Goal: Information Seeking & Learning: Learn about a topic

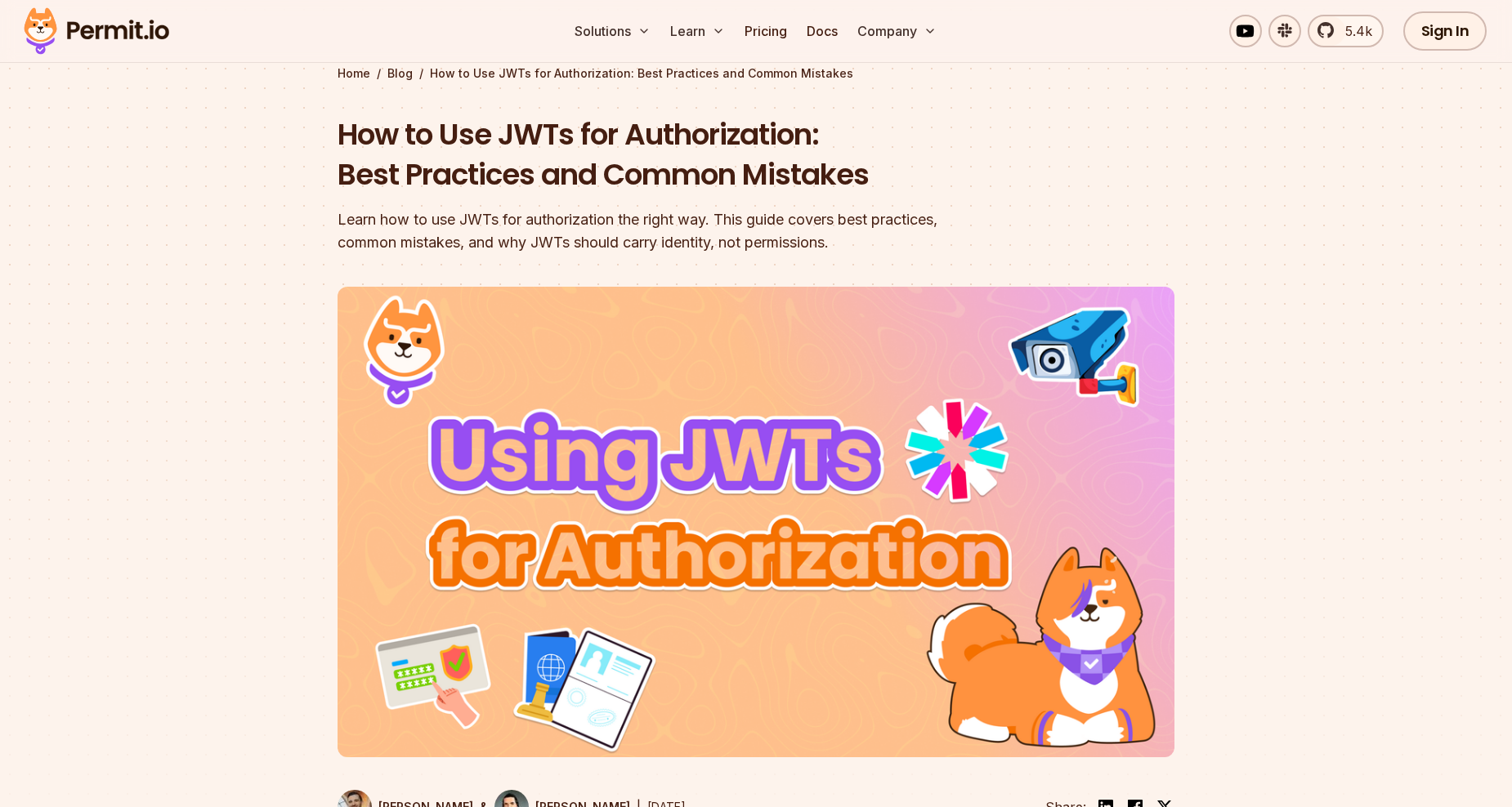
click at [463, 243] on div "Learn how to use JWTs for authorization the right way. This guide covers best p…" at bounding box center [652, 231] width 628 height 46
drag, startPoint x: 497, startPoint y: 243, endPoint x: 911, endPoint y: 239, distance: 414.0
click at [903, 239] on div "Learn how to use JWTs for authorization the right way. This guide covers best p…" at bounding box center [652, 231] width 628 height 46
drag, startPoint x: 911, startPoint y: 239, endPoint x: 838, endPoint y: 270, distance: 79.3
click at [838, 270] on header "How to Use JWTs for Authorization: Best Practices and Common Mistakes Learn how…" at bounding box center [756, 479] width 837 height 731
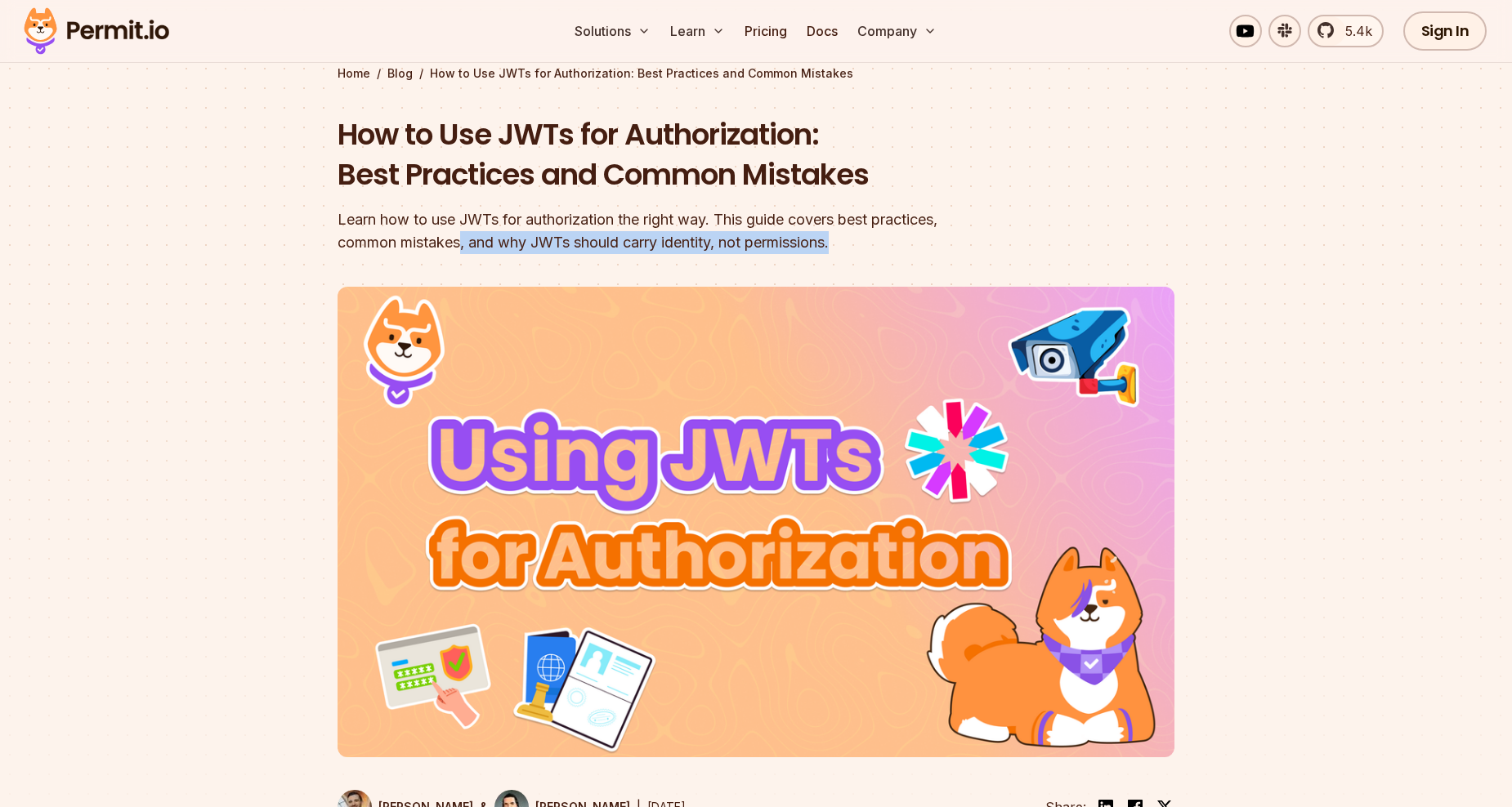
click at [845, 244] on div "Learn how to use JWTs for authorization the right way. This guide covers best p…" at bounding box center [652, 231] width 628 height 46
click at [852, 247] on div "Learn how to use JWTs for authorization the right way. This guide covers best p…" at bounding box center [652, 231] width 628 height 46
click at [777, 245] on div "Learn how to use JWTs for authorization the right way. This guide covers best p…" at bounding box center [652, 231] width 628 height 46
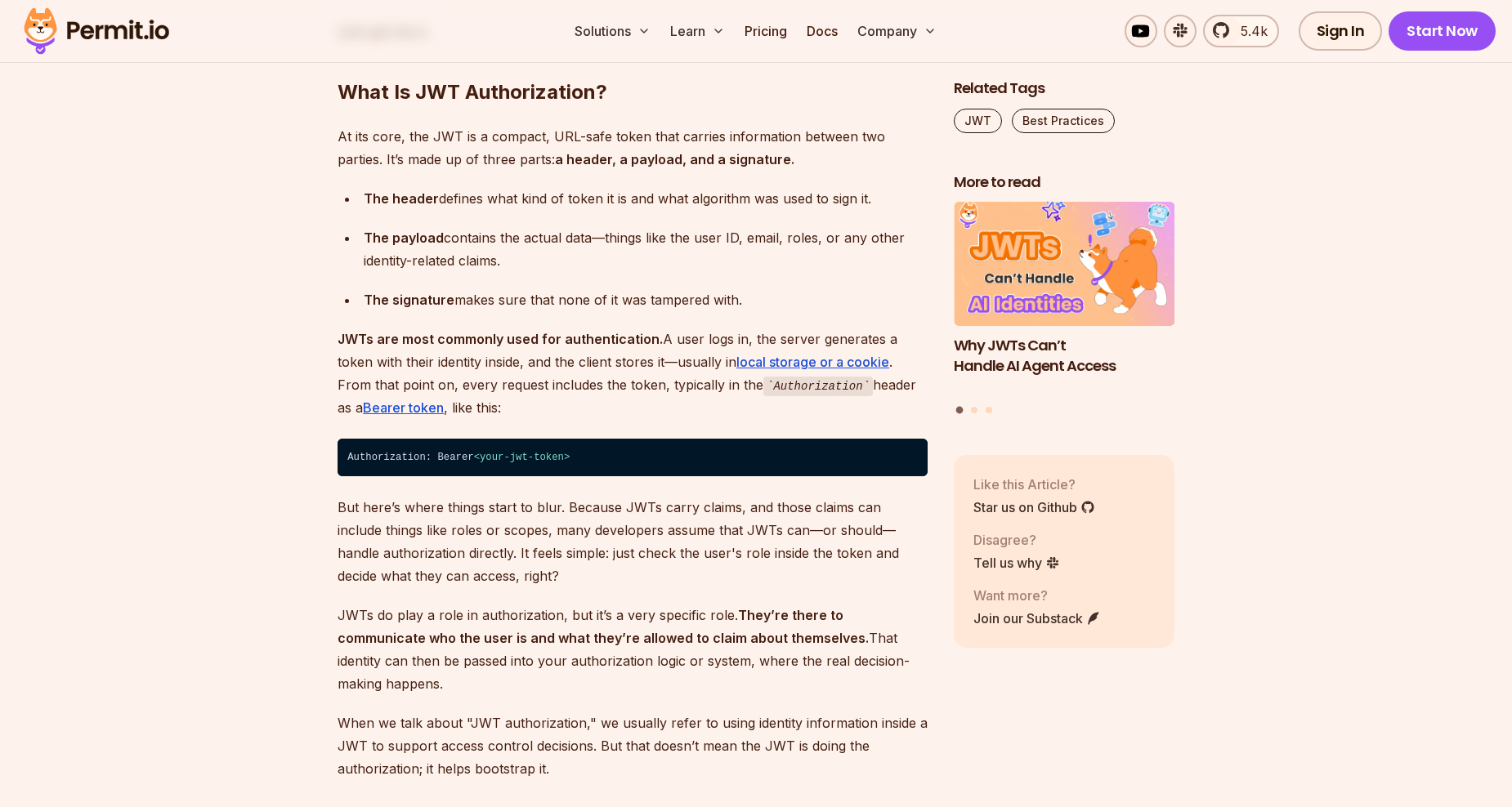
scroll to position [1308, 0]
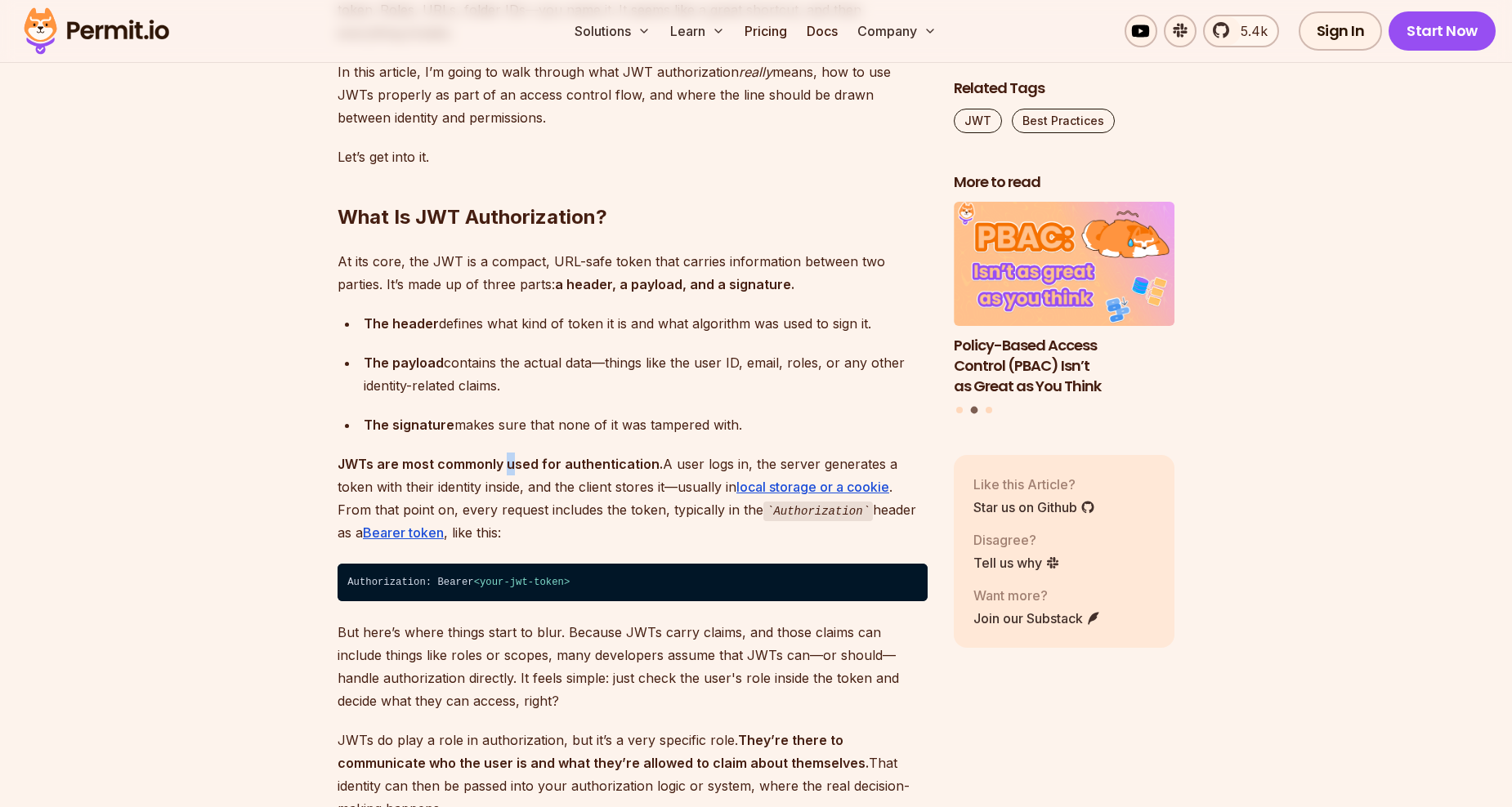
drag, startPoint x: 508, startPoint y: 468, endPoint x: 538, endPoint y: 467, distance: 30.0
click at [537, 467] on strong "JWTs are most commonly used for authentication." at bounding box center [500, 464] width 325 height 17
drag, startPoint x: 538, startPoint y: 467, endPoint x: 582, endPoint y: 503, distance: 56.9
click at [582, 503] on p "JWTs are most commonly used for authentication. A user logs in, the server gene…" at bounding box center [633, 499] width 590 height 93
drag, startPoint x: 574, startPoint y: 511, endPoint x: 654, endPoint y: 518, distance: 80.3
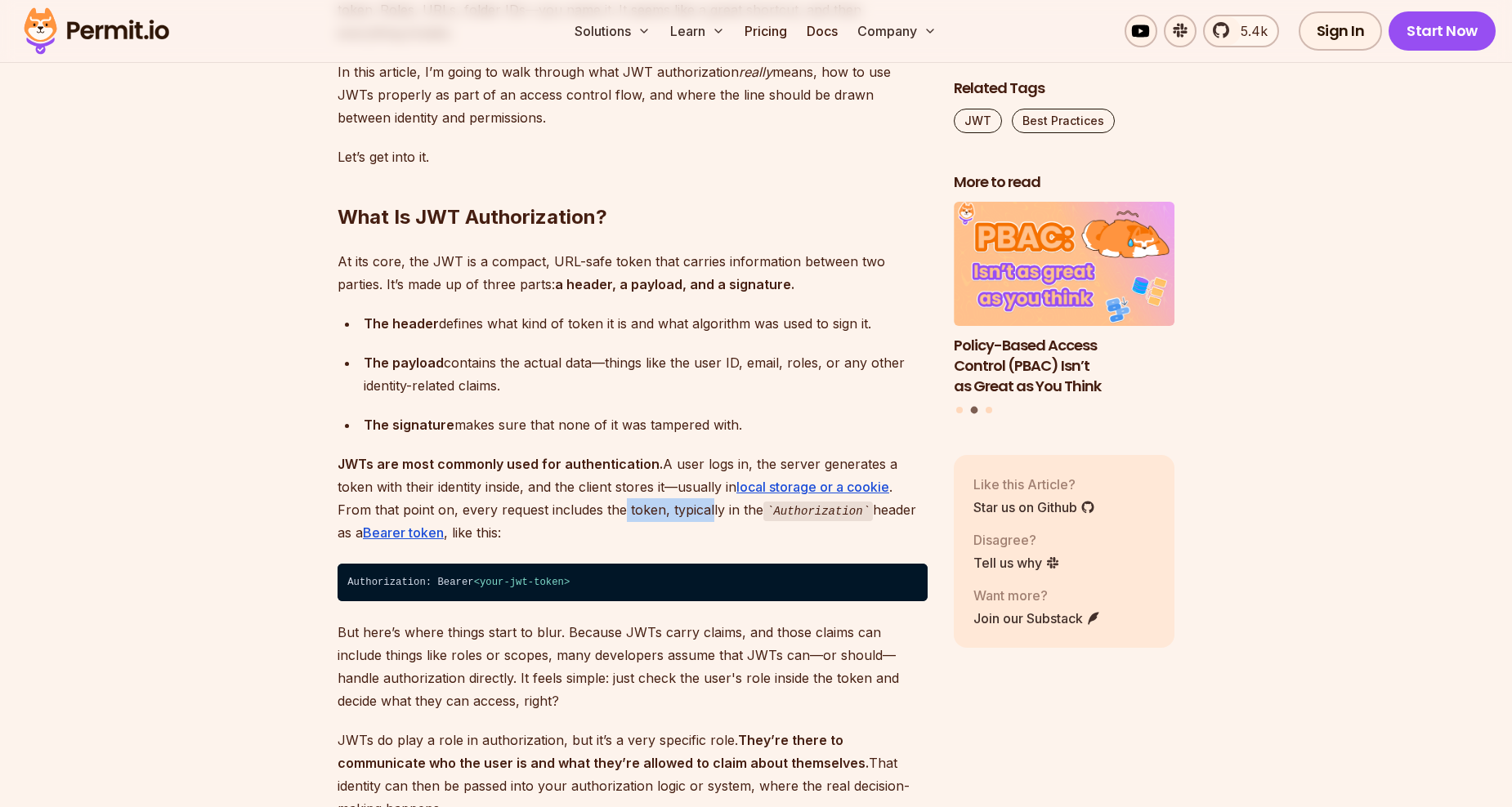
click at [652, 517] on p "JWTs are most commonly used for authentication. A user logs in, the server gene…" at bounding box center [633, 499] width 590 height 93
drag, startPoint x: 654, startPoint y: 518, endPoint x: 681, endPoint y: 550, distance: 41.9
drag, startPoint x: 524, startPoint y: 516, endPoint x: 619, endPoint y: 521, distance: 95.1
click at [617, 521] on p "JWTs are most commonly used for authentication. A user logs in, the server gene…" at bounding box center [633, 499] width 590 height 93
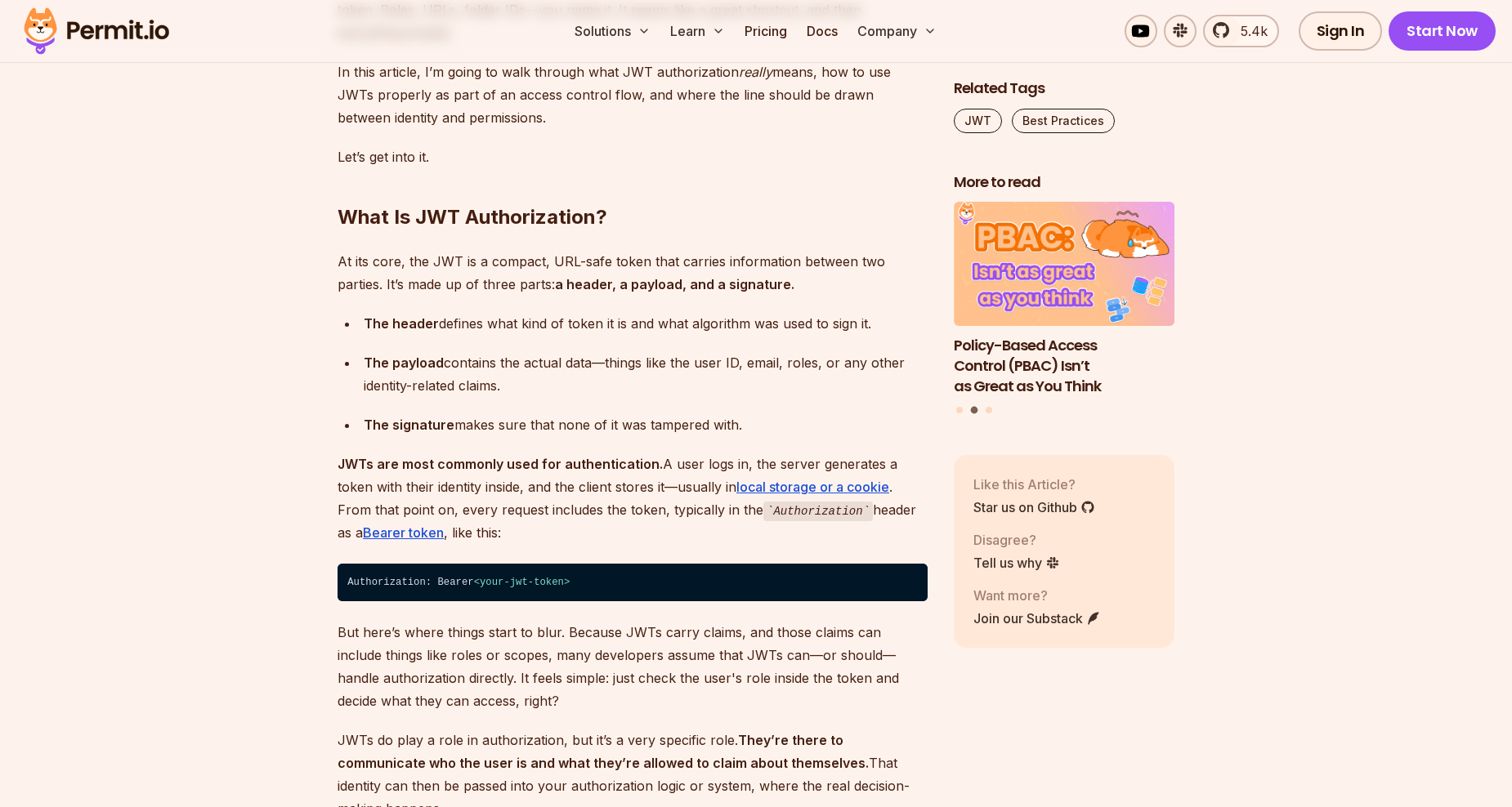
drag, startPoint x: 619, startPoint y: 521, endPoint x: 660, endPoint y: 548, distance: 49.1
drag, startPoint x: 624, startPoint y: 519, endPoint x: 652, endPoint y: 519, distance: 28.0
click at [652, 519] on p "JWTs are most commonly used for authentication. A user logs in, the server gene…" at bounding box center [633, 499] width 590 height 93
drag, startPoint x: 652, startPoint y: 519, endPoint x: 649, endPoint y: 538, distance: 19.2
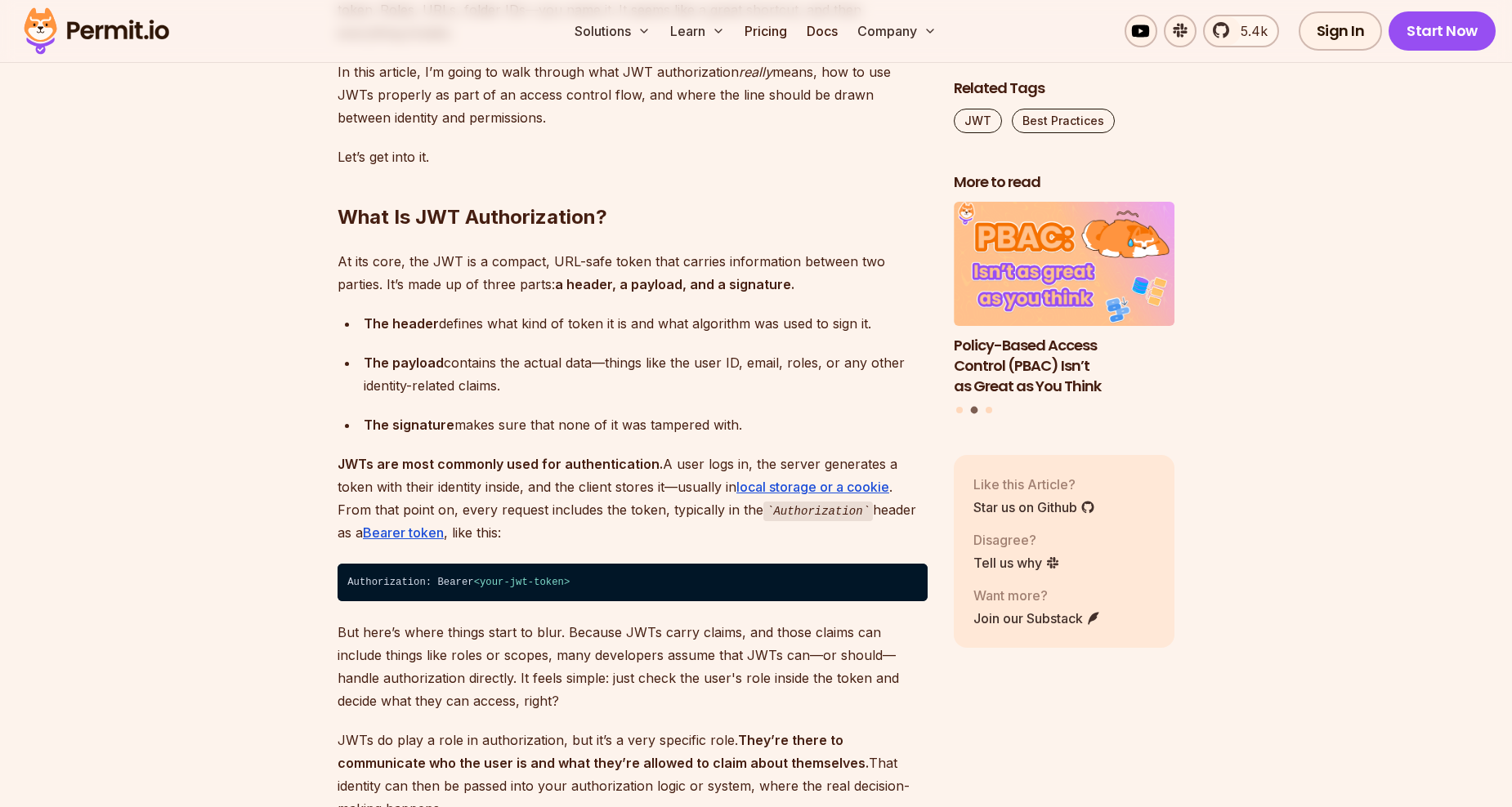
click at [649, 538] on p "JWTs are most commonly used for authentication. A user logs in, the server gene…" at bounding box center [633, 499] width 590 height 93
drag, startPoint x: 634, startPoint y: 515, endPoint x: 649, endPoint y: 515, distance: 15.0
click at [648, 515] on p "JWTs are most commonly used for authentication. A user logs in, the server gene…" at bounding box center [633, 499] width 590 height 93
drag, startPoint x: 649, startPoint y: 515, endPoint x: 672, endPoint y: 536, distance: 31.1
click at [672, 536] on p "JWTs are most commonly used for authentication. A user logs in, the server gene…" at bounding box center [633, 499] width 590 height 93
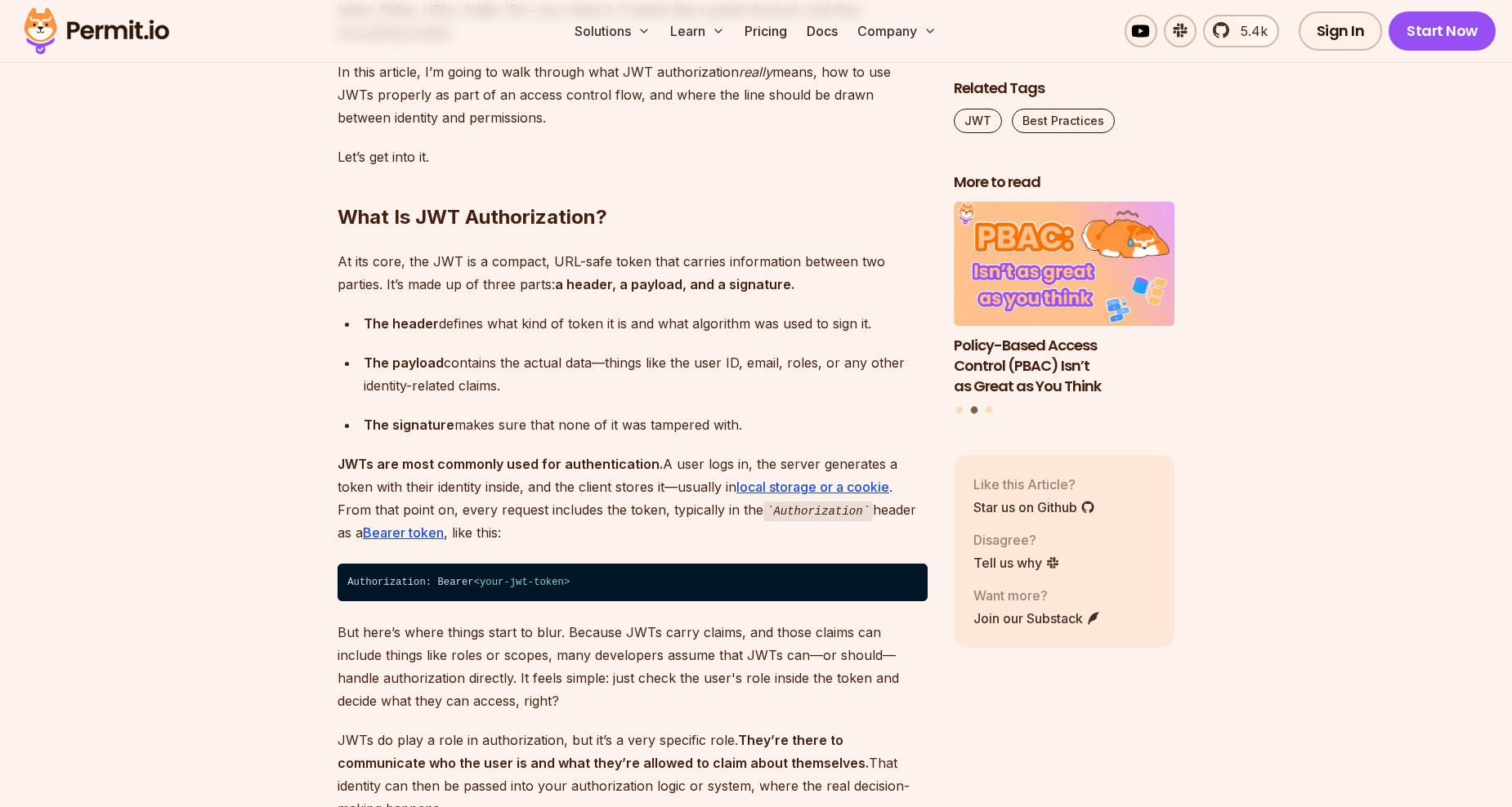
drag, startPoint x: 651, startPoint y: 519, endPoint x: 675, endPoint y: 519, distance: 24.0
click at [673, 519] on p "JWTs are most commonly used for authentication. A user logs in, the server gene…" at bounding box center [633, 499] width 590 height 93
drag, startPoint x: 675, startPoint y: 519, endPoint x: 720, endPoint y: 545, distance: 52.0
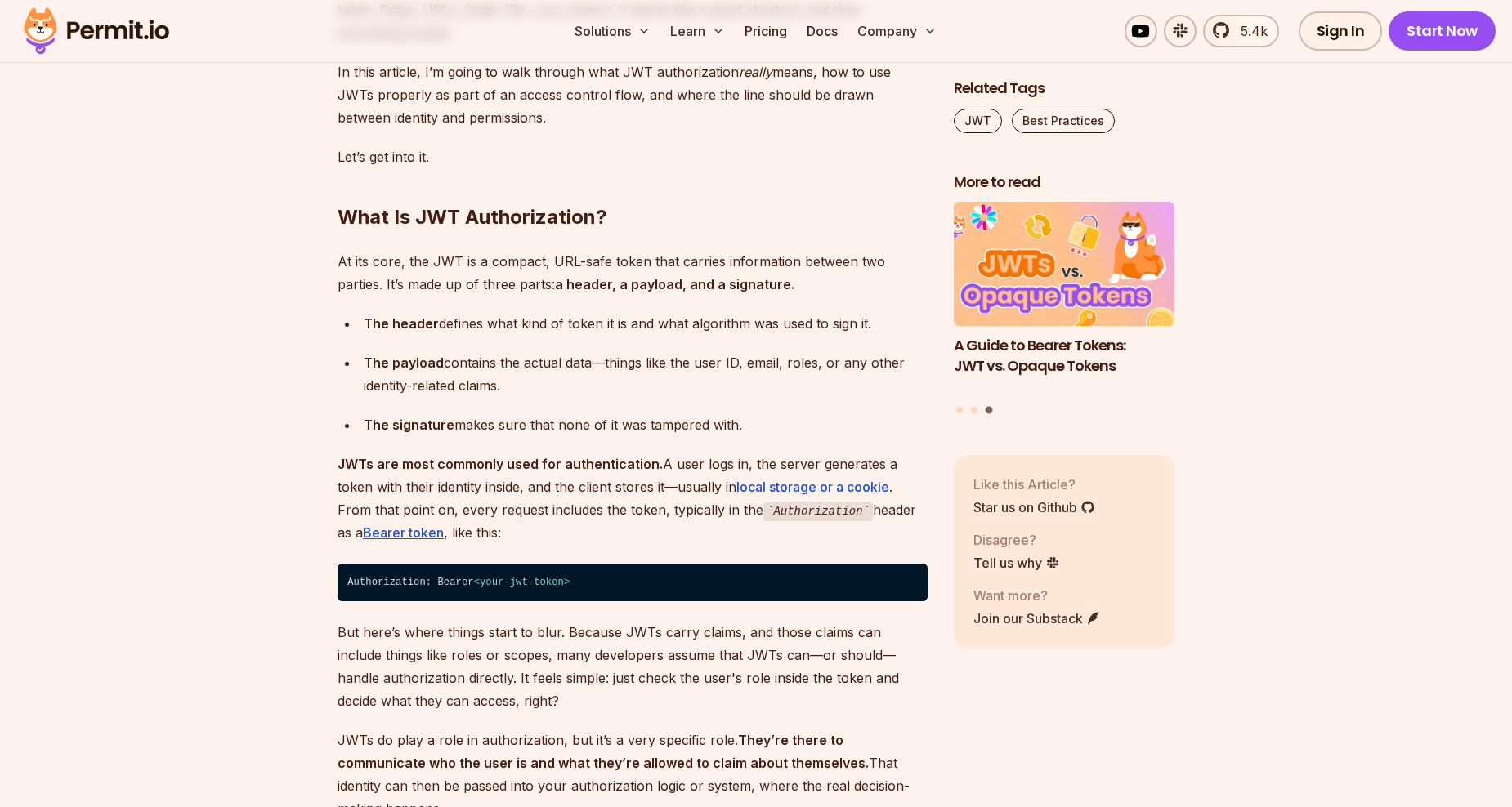
drag, startPoint x: 697, startPoint y: 512, endPoint x: 723, endPoint y: 510, distance: 26.1
click at [721, 510] on p "JWTs are most commonly used for authentication. A user logs in, the server gene…" at bounding box center [633, 499] width 590 height 93
drag, startPoint x: 723, startPoint y: 510, endPoint x: 787, endPoint y: 521, distance: 64.9
click at [787, 521] on p "JWTs are most commonly used for authentication. A user logs in, the server gene…" at bounding box center [633, 499] width 590 height 93
drag, startPoint x: 648, startPoint y: 514, endPoint x: 708, endPoint y: 512, distance: 60.0
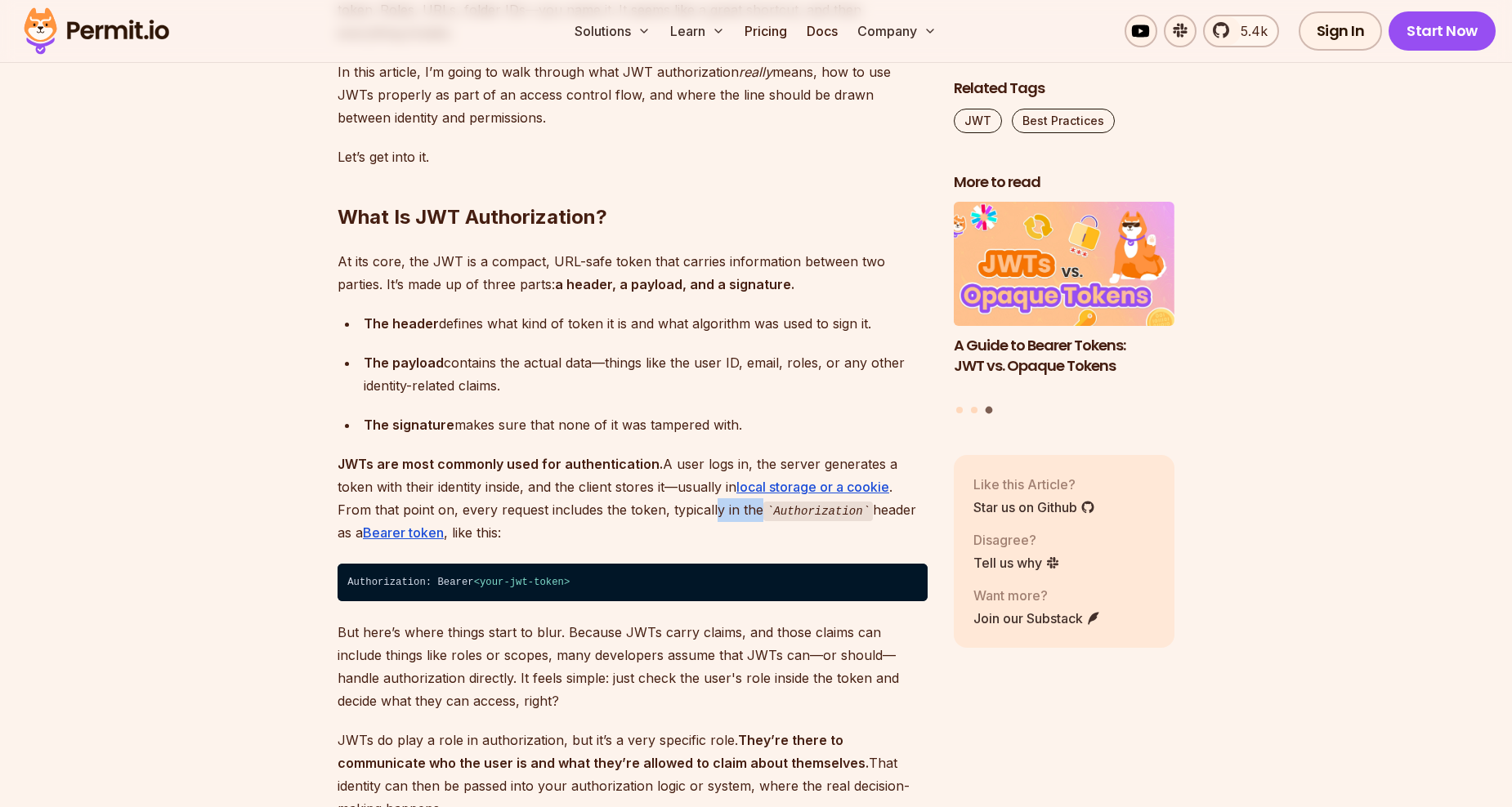
click at [706, 512] on p "JWTs are most commonly used for authentication. A user logs in, the server gene…" at bounding box center [633, 499] width 590 height 93
drag, startPoint x: 708, startPoint y: 512, endPoint x: 753, endPoint y: 536, distance: 51.0
click at [753, 536] on p "JWTs are most commonly used for authentication. A user logs in, the server gene…" at bounding box center [633, 499] width 590 height 93
drag, startPoint x: 695, startPoint y: 510, endPoint x: 830, endPoint y: 510, distance: 135.0
click at [830, 510] on p "JWTs are most commonly used for authentication. A user logs in, the server gene…" at bounding box center [633, 499] width 590 height 93
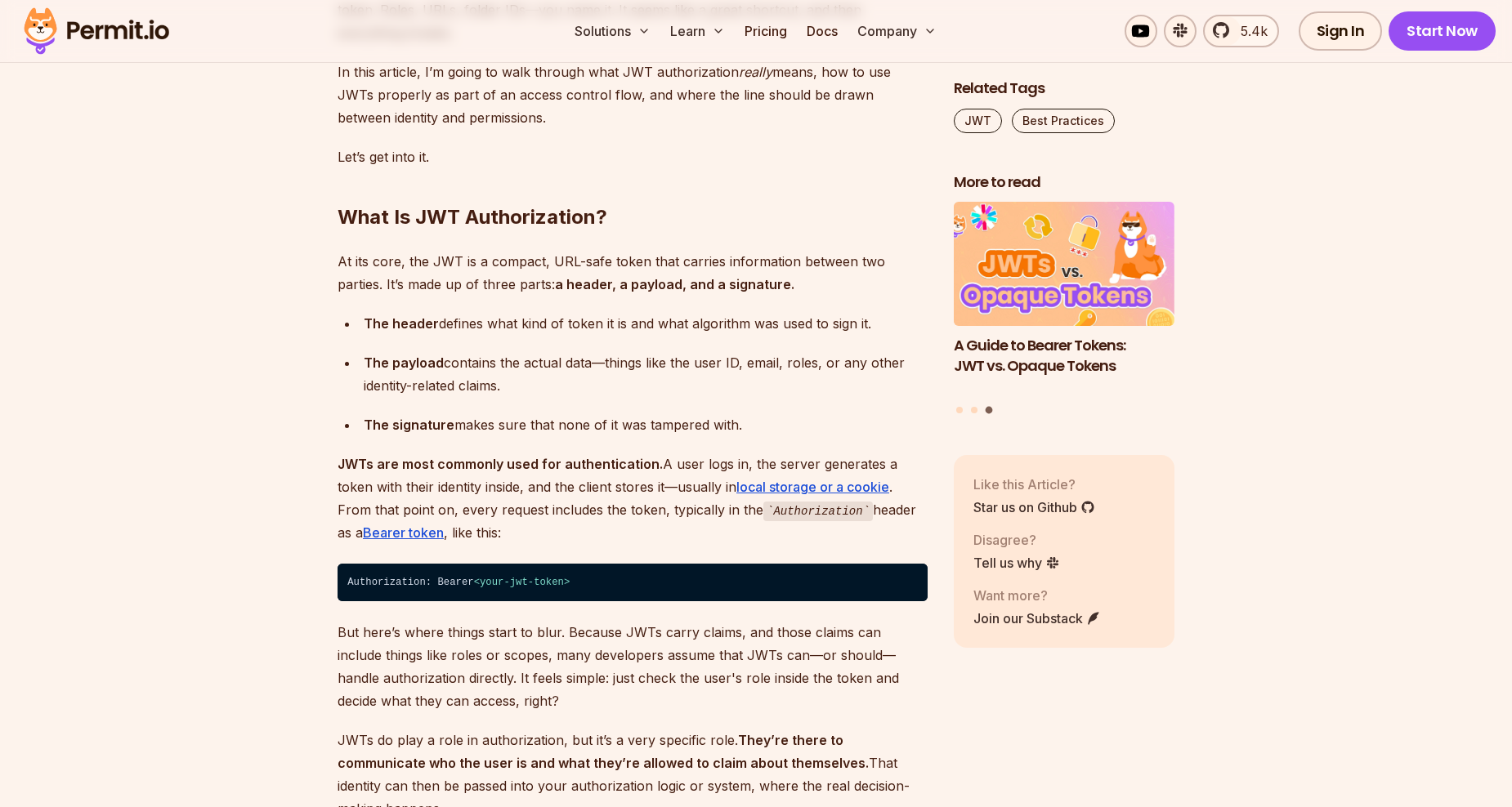
drag, startPoint x: 830, startPoint y: 510, endPoint x: 816, endPoint y: 528, distance: 22.8
click at [816, 528] on p "JWTs are most commonly used for authentication. A user logs in, the server gene…" at bounding box center [633, 499] width 590 height 93
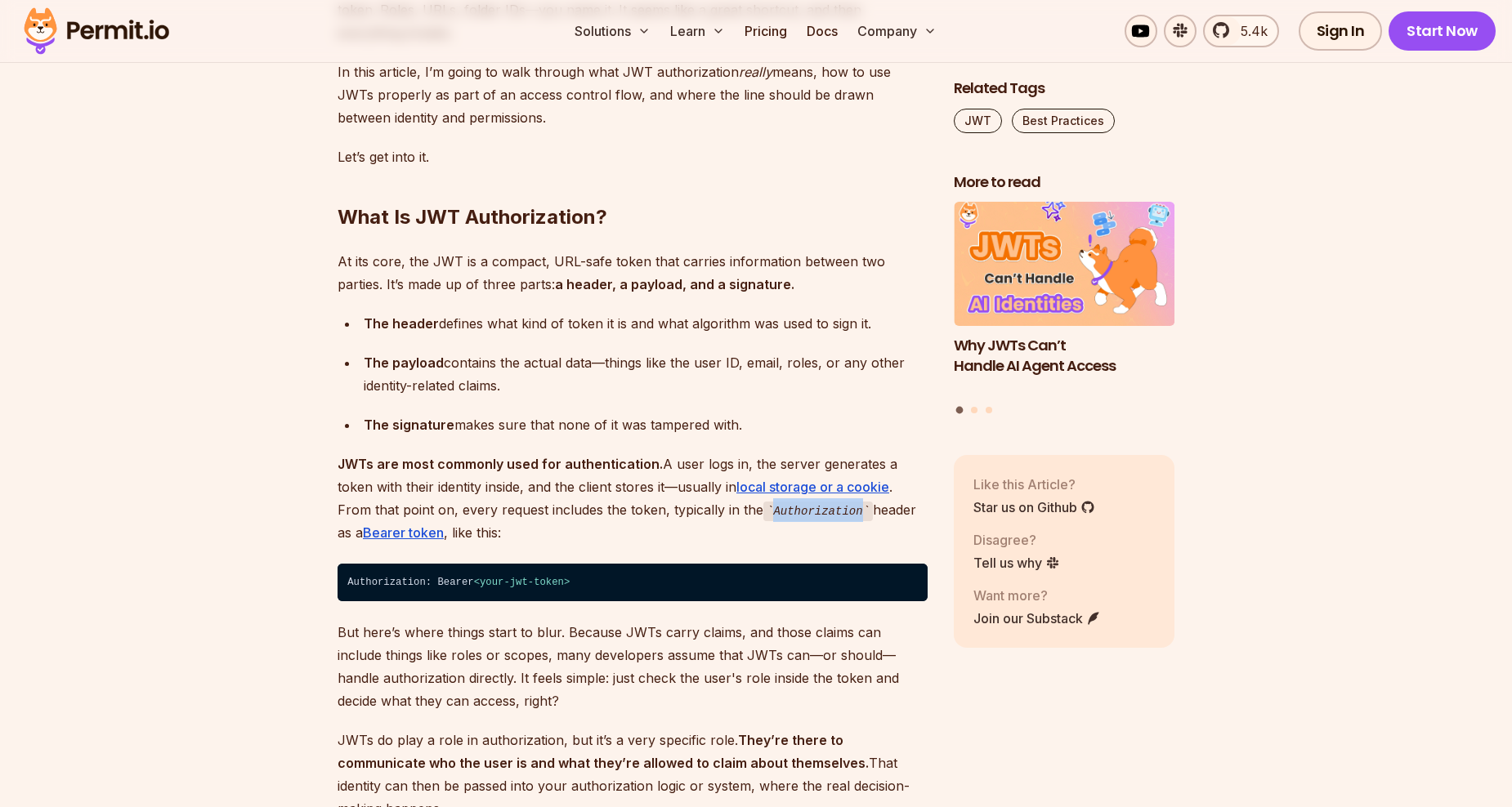
drag, startPoint x: 795, startPoint y: 509, endPoint x: 704, endPoint y: 505, distance: 91.1
click at [763, 505] on code "Authorization" at bounding box center [818, 512] width 109 height 20
drag, startPoint x: 704, startPoint y: 505, endPoint x: 701, endPoint y: 527, distance: 22.2
click at [699, 533] on p "JWTs are most commonly used for authentication. A user logs in, the server gene…" at bounding box center [633, 499] width 590 height 93
drag, startPoint x: 700, startPoint y: 511, endPoint x: 797, endPoint y: 511, distance: 97.0
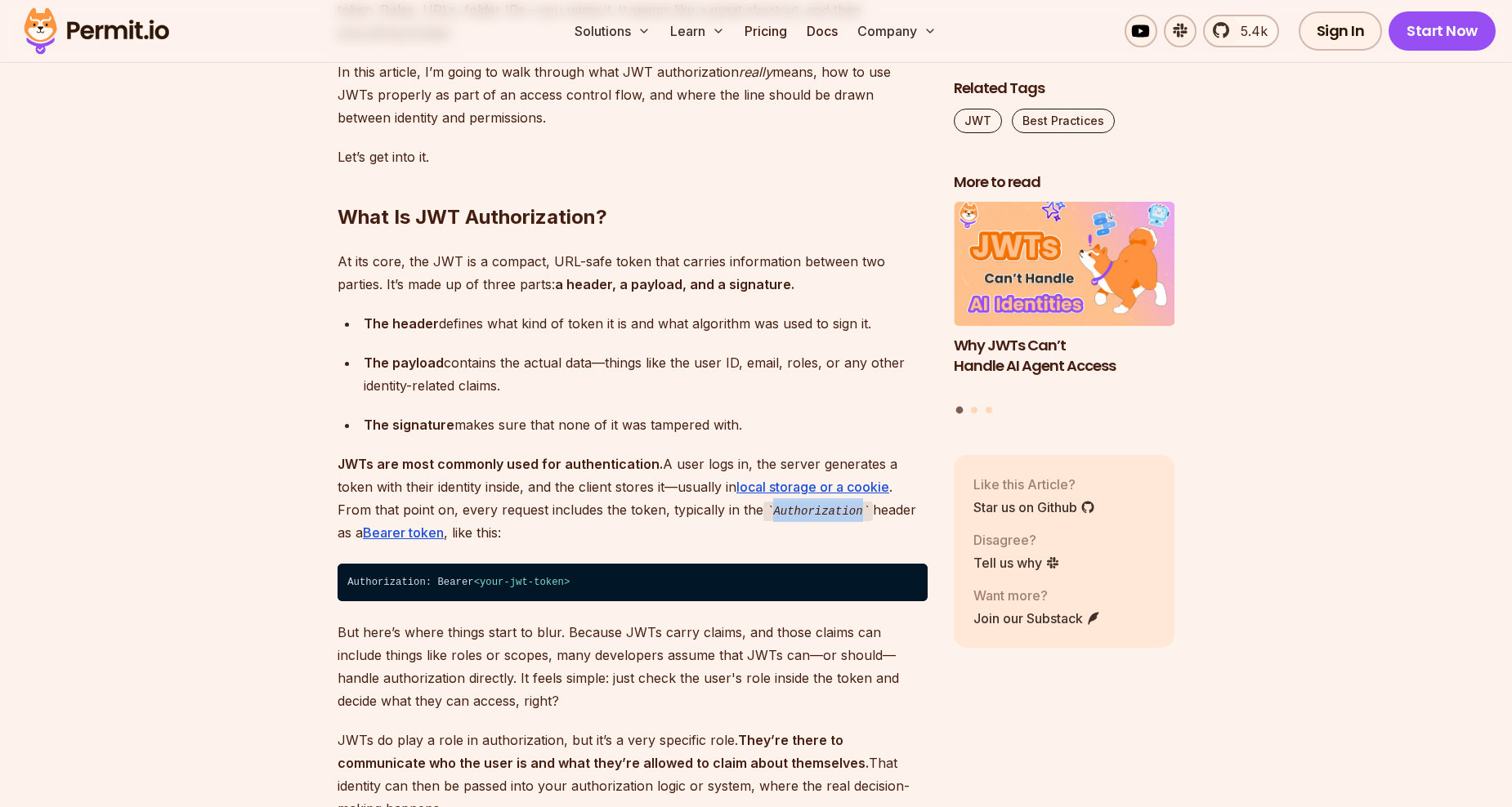
click at [797, 511] on code "Authorization" at bounding box center [818, 512] width 109 height 20
drag, startPoint x: 797, startPoint y: 511, endPoint x: 801, endPoint y: 535, distance: 24.3
click at [801, 535] on p "JWTs are most commonly used for authentication. A user logs in, the server gene…" at bounding box center [633, 499] width 590 height 93
drag, startPoint x: 793, startPoint y: 513, endPoint x: 724, endPoint y: 509, distance: 69.1
click at [763, 509] on code "Authorization" at bounding box center [818, 512] width 109 height 20
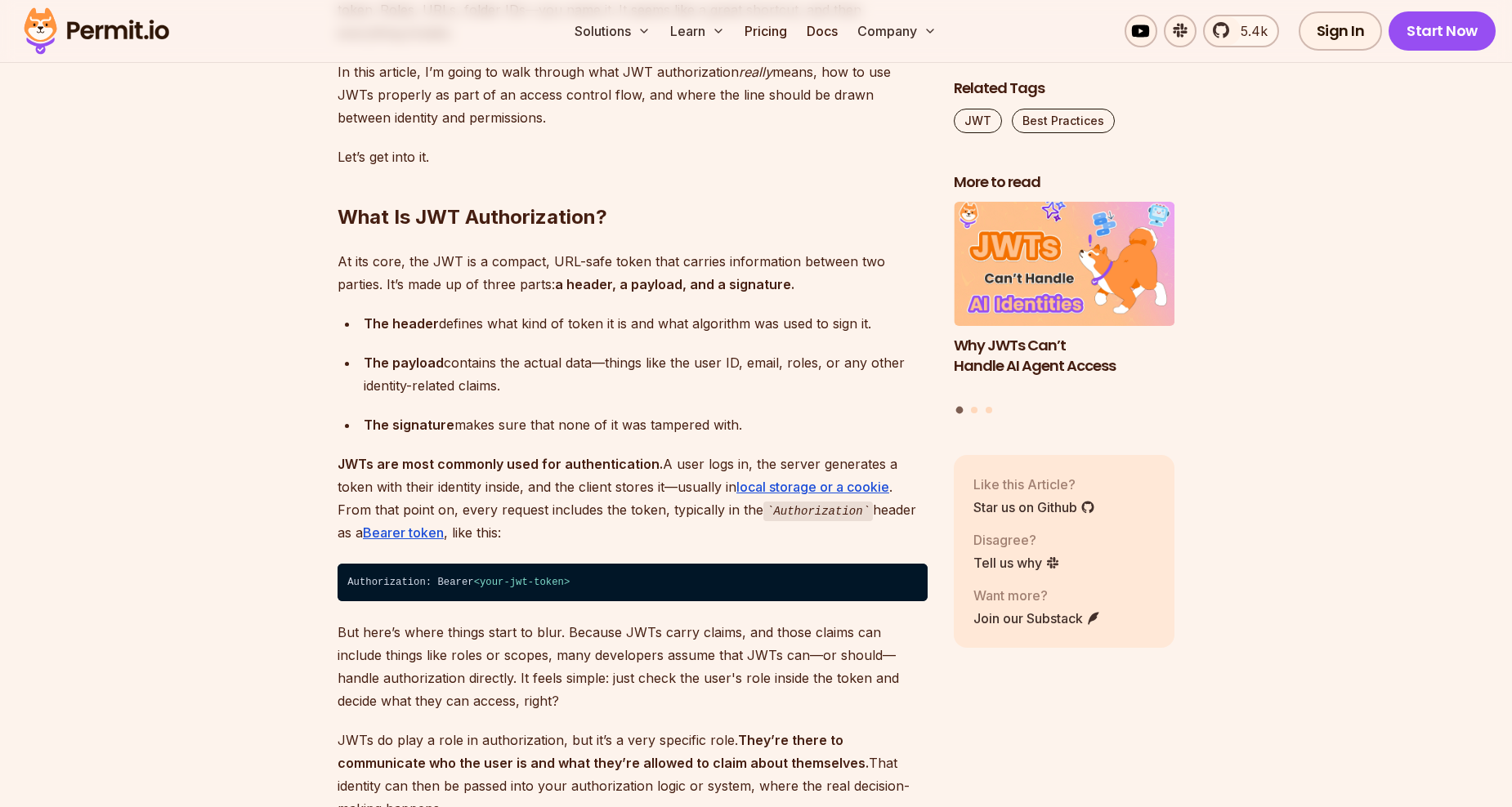
drag, startPoint x: 724, startPoint y: 509, endPoint x: 698, endPoint y: 518, distance: 27.5
click at [763, 518] on code "Authorization" at bounding box center [818, 512] width 109 height 20
drag, startPoint x: 698, startPoint y: 514, endPoint x: 815, endPoint y: 512, distance: 117.0
click at [815, 512] on p "JWTs are most commonly used for authentication. A user logs in, the server gene…" at bounding box center [633, 499] width 590 height 93
drag, startPoint x: 815, startPoint y: 512, endPoint x: 789, endPoint y: 533, distance: 33.4
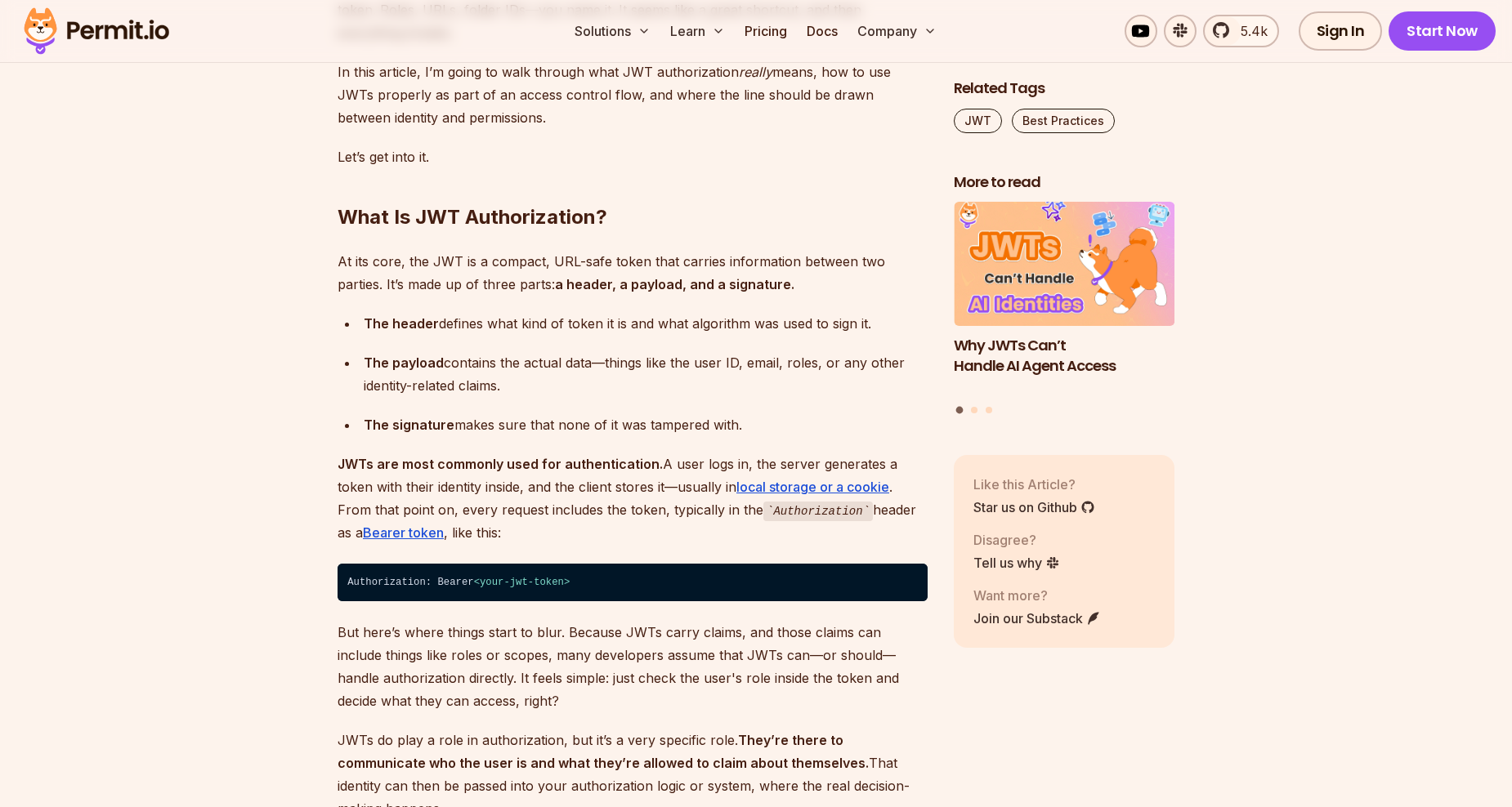
click at [789, 533] on p "JWTs are most commonly used for authentication. A user logs in, the server gene…" at bounding box center [633, 499] width 590 height 93
drag, startPoint x: 794, startPoint y: 513, endPoint x: 705, endPoint y: 510, distance: 89.1
click at [763, 510] on code "Authorization" at bounding box center [818, 512] width 109 height 20
drag, startPoint x: 705, startPoint y: 510, endPoint x: 712, endPoint y: 530, distance: 21.2
click at [713, 530] on p "JWTs are most commonly used for authentication. A user logs in, the server gene…" at bounding box center [633, 499] width 590 height 93
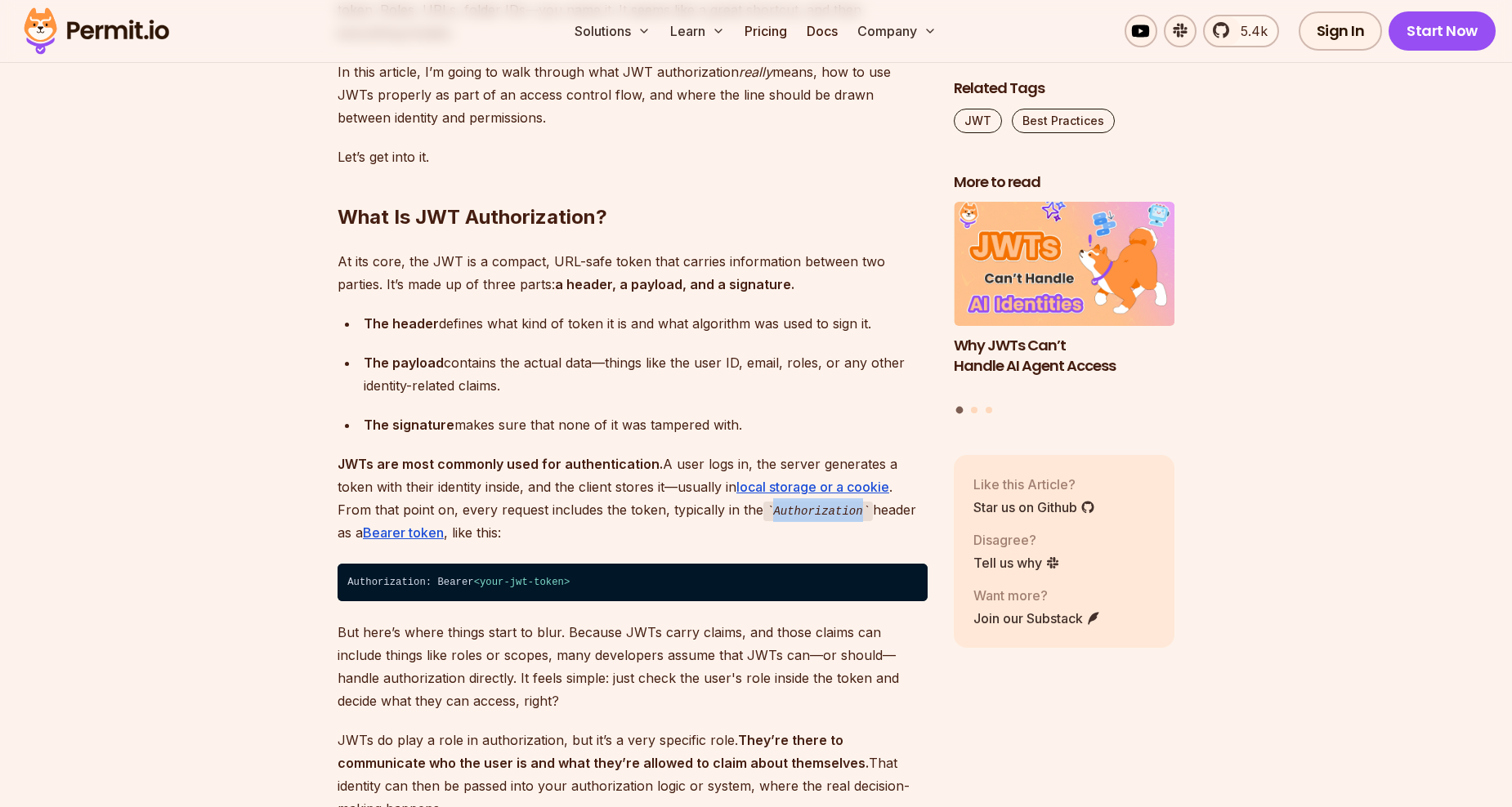
drag
click at [791, 511] on code "Authorization" at bounding box center [818, 512] width 109 height 20
click at [780, 527] on p "JWTs are most commonly used for authentication. A user logs in, the server gene…" at bounding box center [633, 499] width 590 height 93
click at [763, 512] on code "Authorization" at bounding box center [818, 512] width 109 height 20
click at [696, 519] on p "JWTs are most commonly used for authentication. A user logs in, the server gene…" at bounding box center [633, 499] width 590 height 93
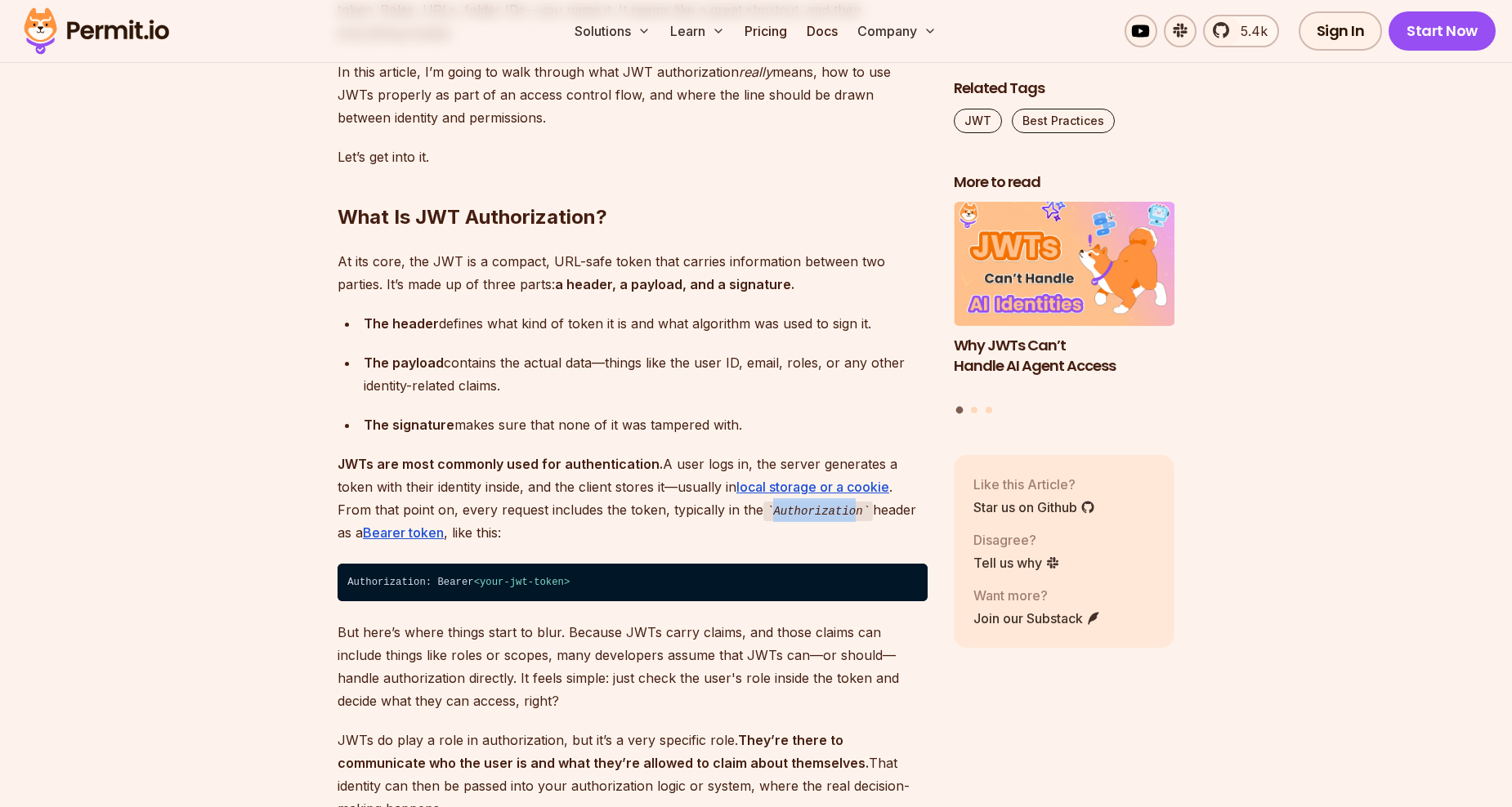
click at [801, 512] on p "JWTs are most commonly used for authentication. A user logs in, the server gene…" at bounding box center [633, 499] width 590 height 93
click at [796, 536] on p "JWTs are most commonly used for authentication. A user logs in, the server gene…" at bounding box center [633, 499] width 590 height 93
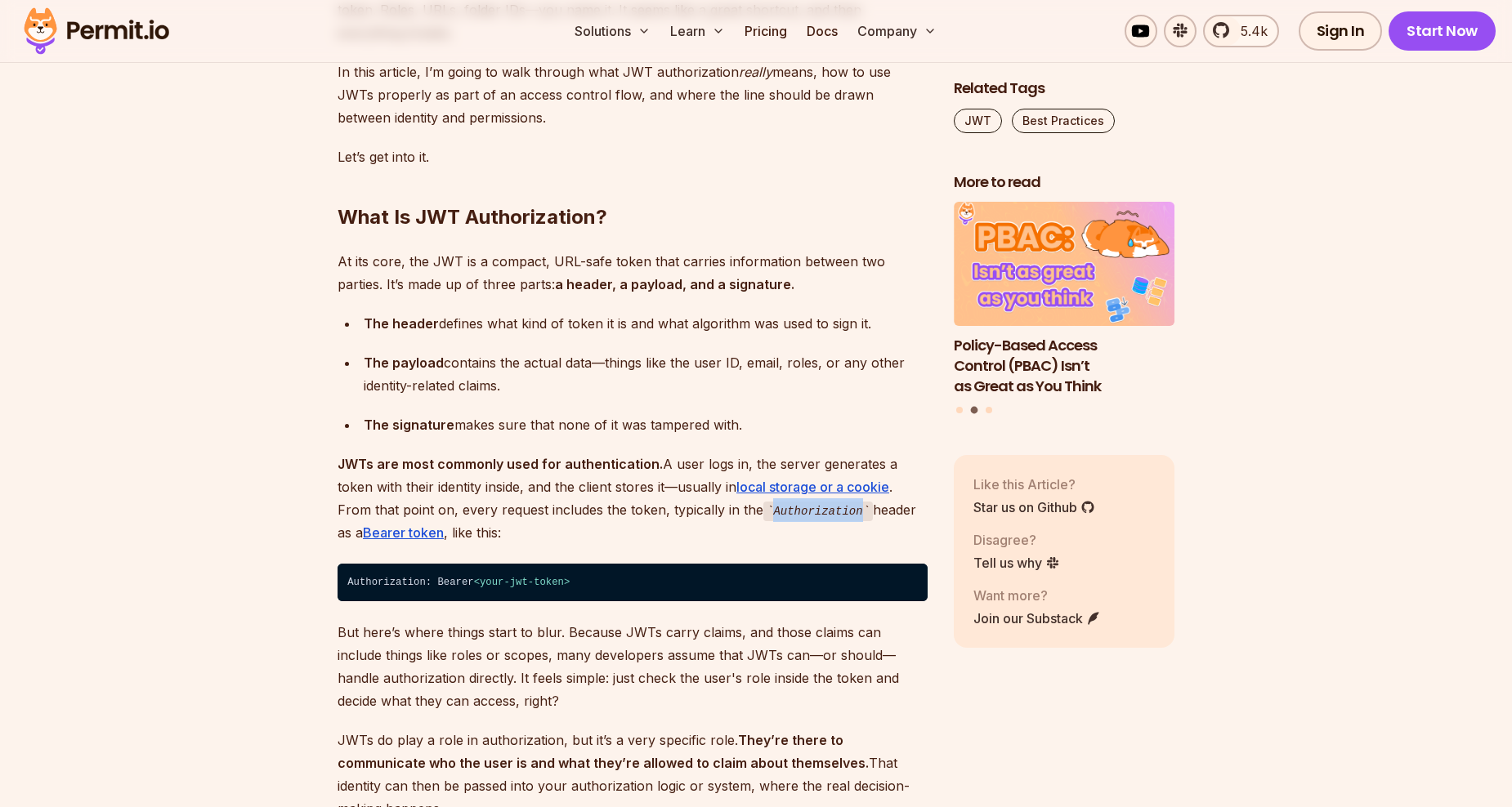
click at [696, 511] on p "JWTs are most commonly used for authentication. A user logs in, the server gene…" at bounding box center [633, 499] width 590 height 93
click at [700, 537] on p "JWTs are most commonly used for authentication. A user logs in, the server gene…" at bounding box center [633, 499] width 590 height 93
click at [792, 512] on code "Authorization" at bounding box center [818, 512] width 109 height 20
click at [790, 528] on p "JWTs are most commonly used for authentication. A user logs in, the server gene…" at bounding box center [633, 499] width 590 height 93
click at [763, 513] on code "Authorization" at bounding box center [818, 512] width 109 height 20
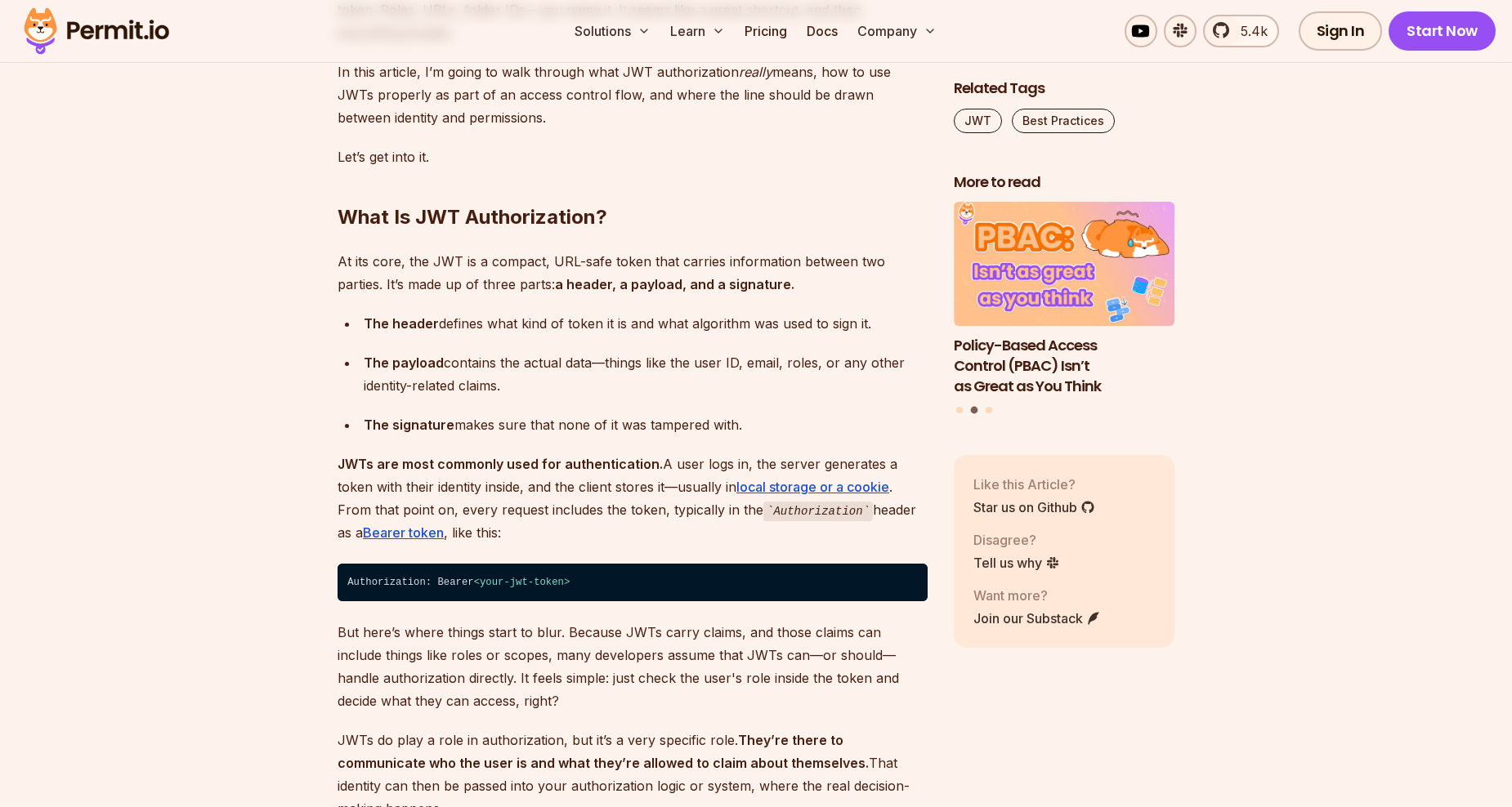
click at [699, 527] on p "JWTs are most commonly used for authentication. A user logs in, the server gene…" at bounding box center [633, 499] width 590 height 93
click at [785, 510] on code "Authorization" at bounding box center [818, 512] width 109 height 20
click at [785, 535] on p "JWTs are most commonly used for authentication. A user logs in, the server gene…" at bounding box center [633, 499] width 590 height 93
click at [763, 512] on code "Authorization" at bounding box center [818, 512] width 109 height 20
click at [695, 516] on p "JWTs are most commonly used for authentication. A user logs in, the server gene…" at bounding box center [633, 499] width 590 height 93
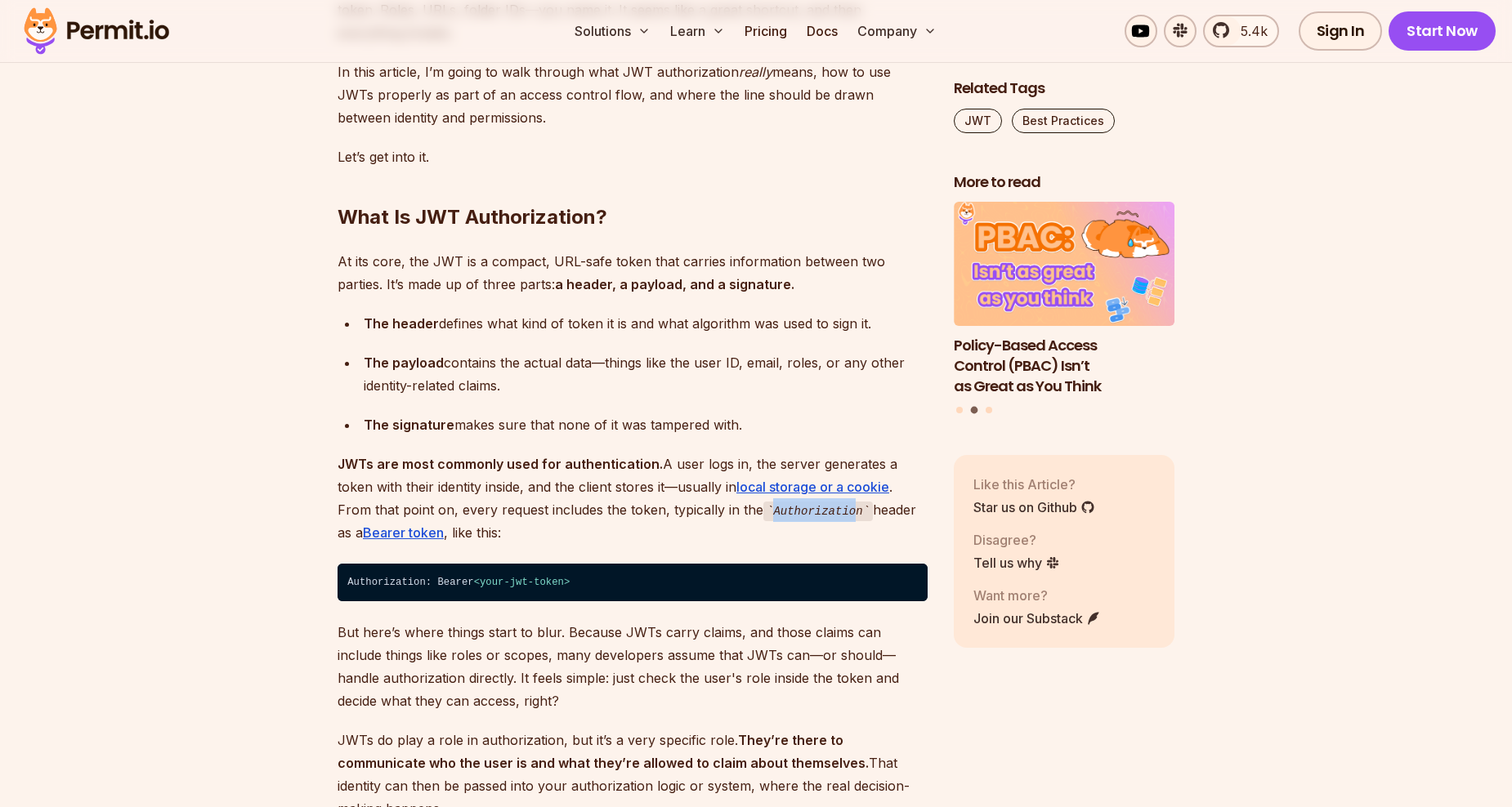
click at [784, 512] on code "Authorization" at bounding box center [818, 512] width 109 height 20
click at [799, 526] on p "JWTs are most commonly used for authentication. A user logs in, the server gene…" at bounding box center [633, 499] width 590 height 93
click at [763, 511] on code "Authorization" at bounding box center [818, 512] width 109 height 20
click at [763, 516] on code "Authorization" at bounding box center [818, 512] width 109 height 20
click at [798, 516] on code "Authorization" at bounding box center [818, 512] width 109 height 20
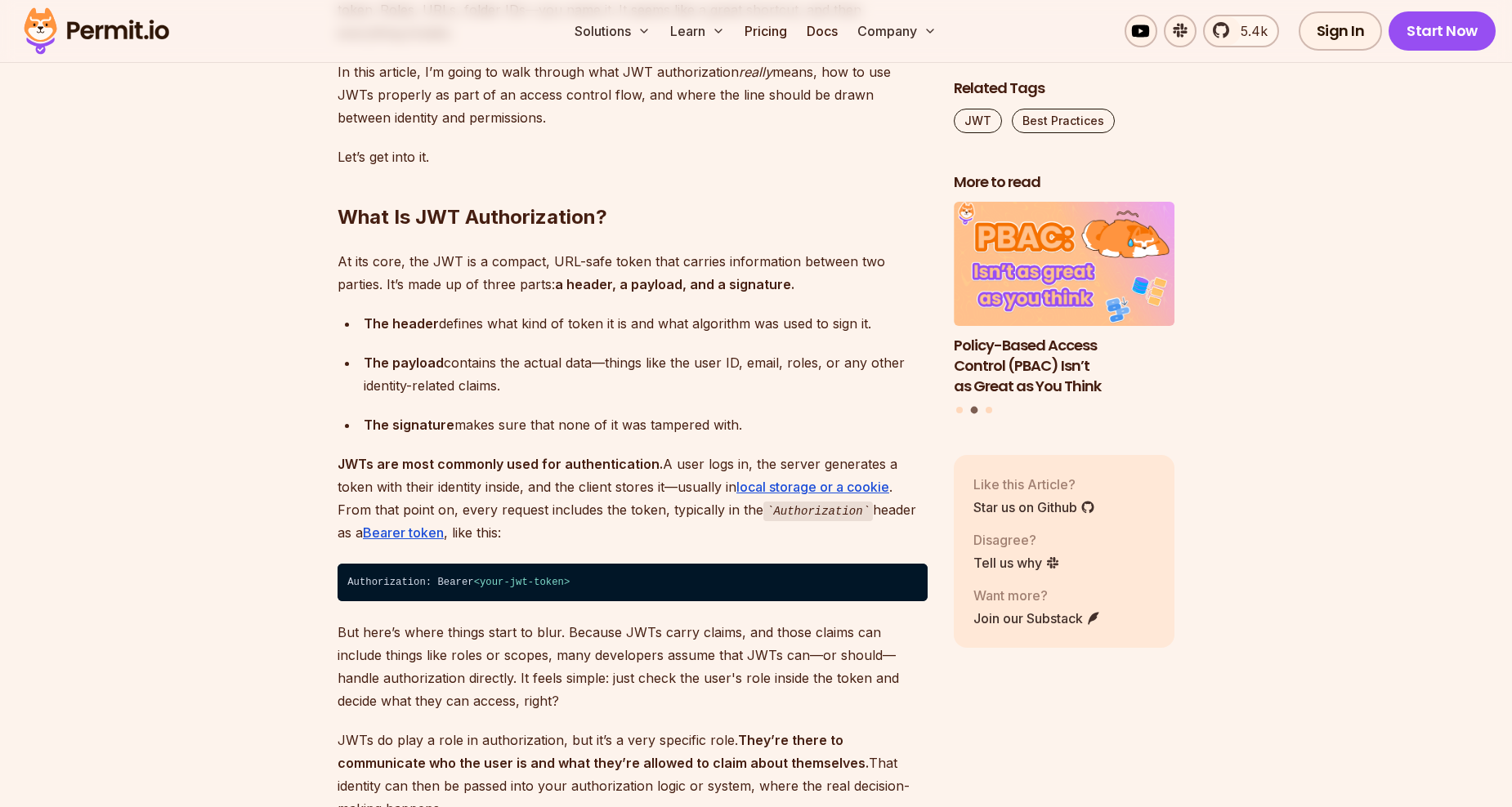
click at [788, 533] on p "JWTs are most commonly used for authentication. A user logs in, the server gene…" at bounding box center [633, 499] width 590 height 93
click at [763, 512] on code "Authorization" at bounding box center [818, 512] width 109 height 20
click at [692, 529] on p "JWTs are most commonly used for authentication. A user logs in, the server gene…" at bounding box center [633, 499] width 590 height 93
click at [779, 516] on code "Authorization" at bounding box center [818, 512] width 109 height 20
click at [794, 531] on p "JWTs are most commonly used for authentication. A user logs in, the server gene…" at bounding box center [633, 499] width 590 height 93
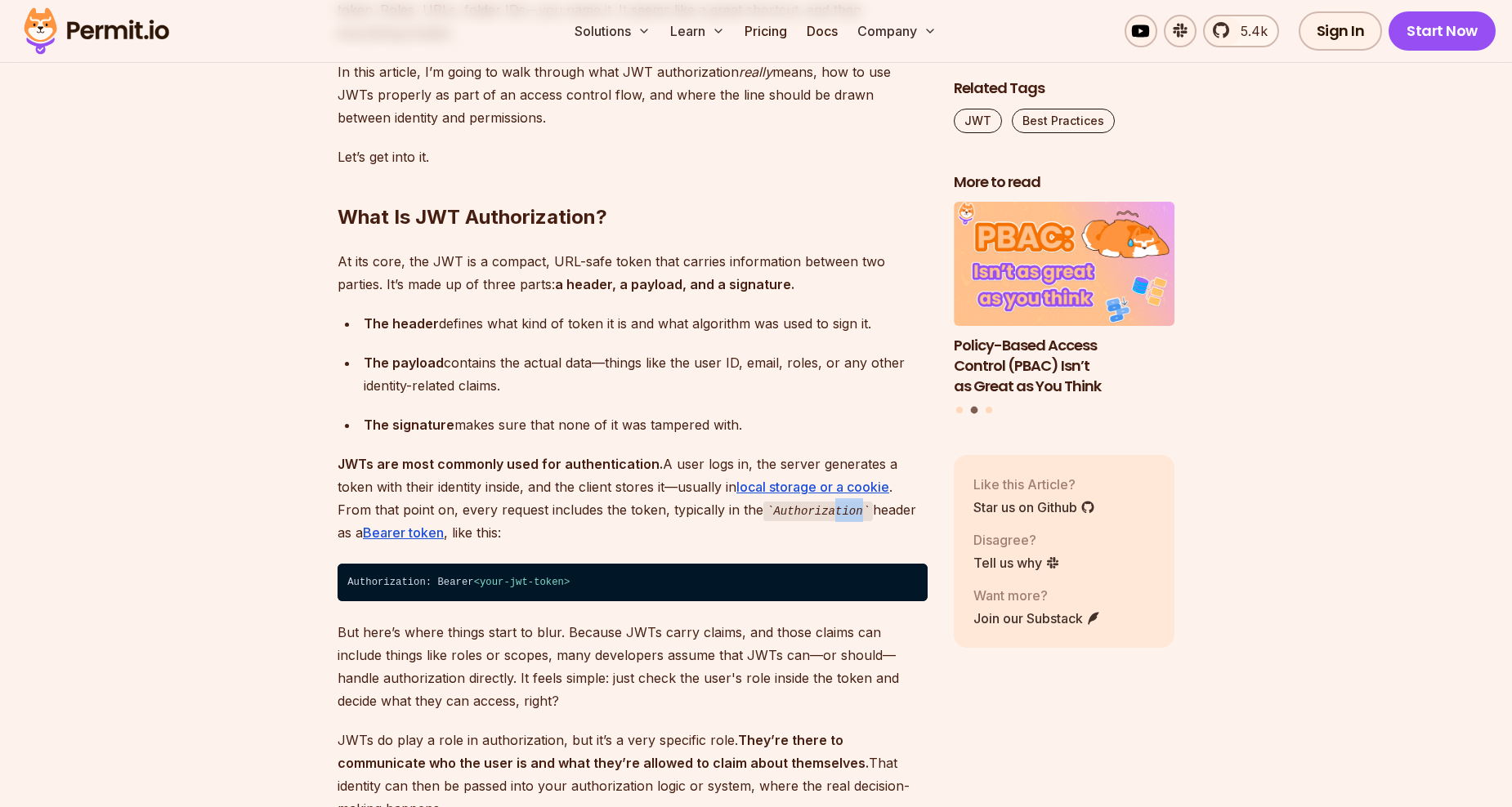
click at [763, 516] on code "Authorization" at bounding box center [818, 512] width 109 height 20
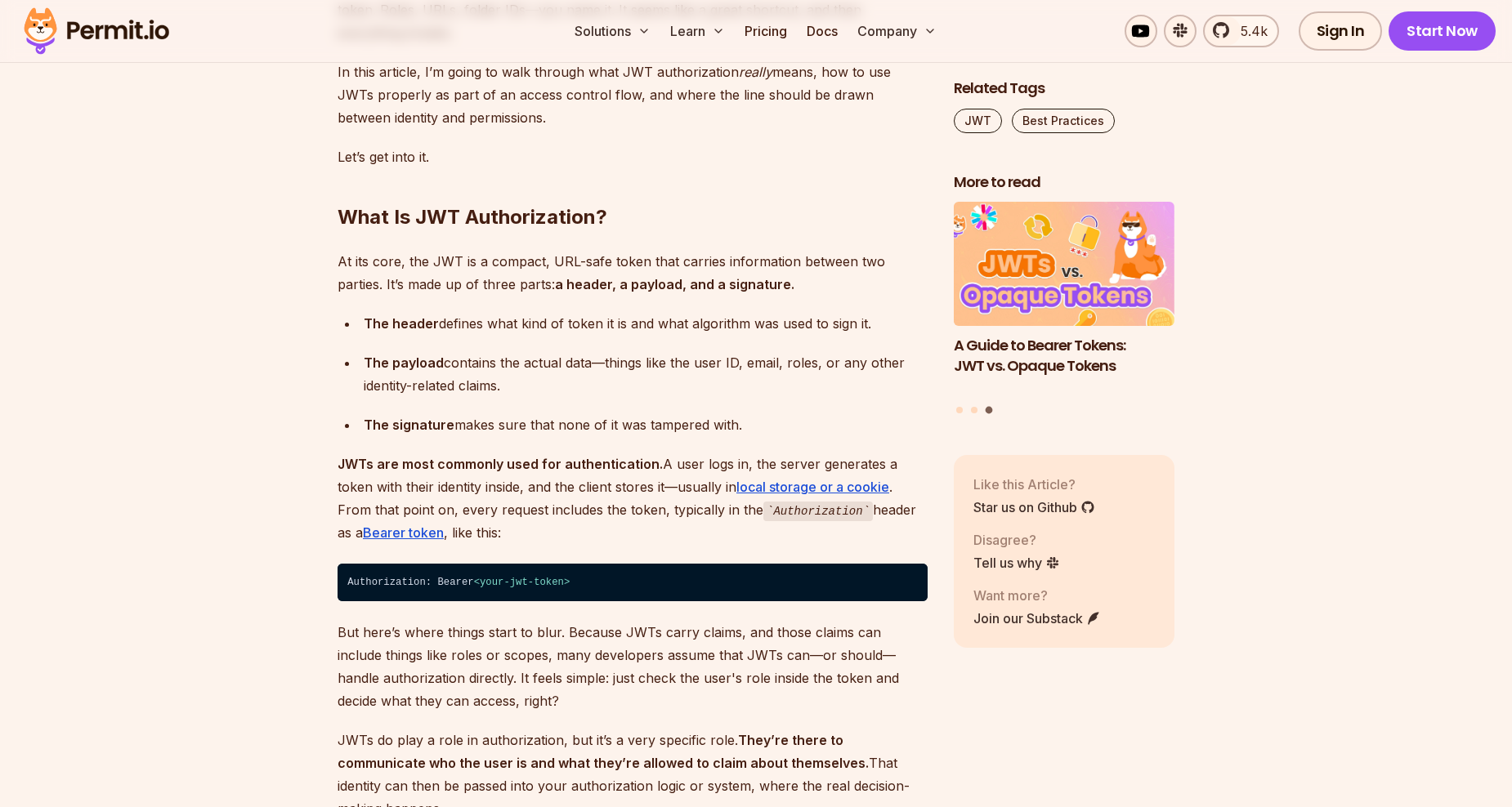
click at [730, 525] on p "JWTs are most commonly used for authentication. A user logs in, the server gene…" at bounding box center [633, 499] width 590 height 93
click at [575, 512] on p "JWTs are most commonly used for authentication. A user logs in, the server gene…" at bounding box center [633, 499] width 590 height 93
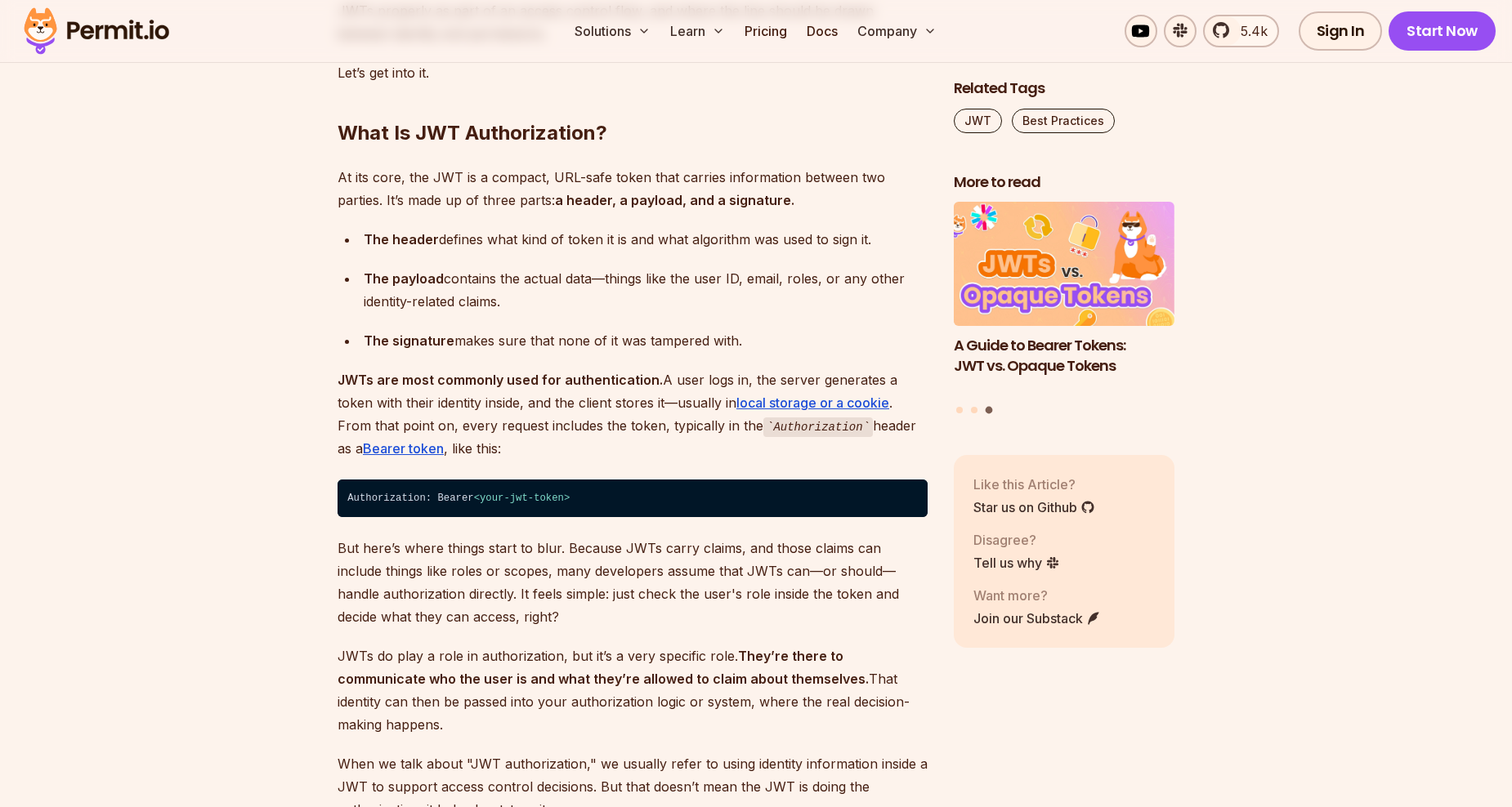
scroll to position [1471, 0]
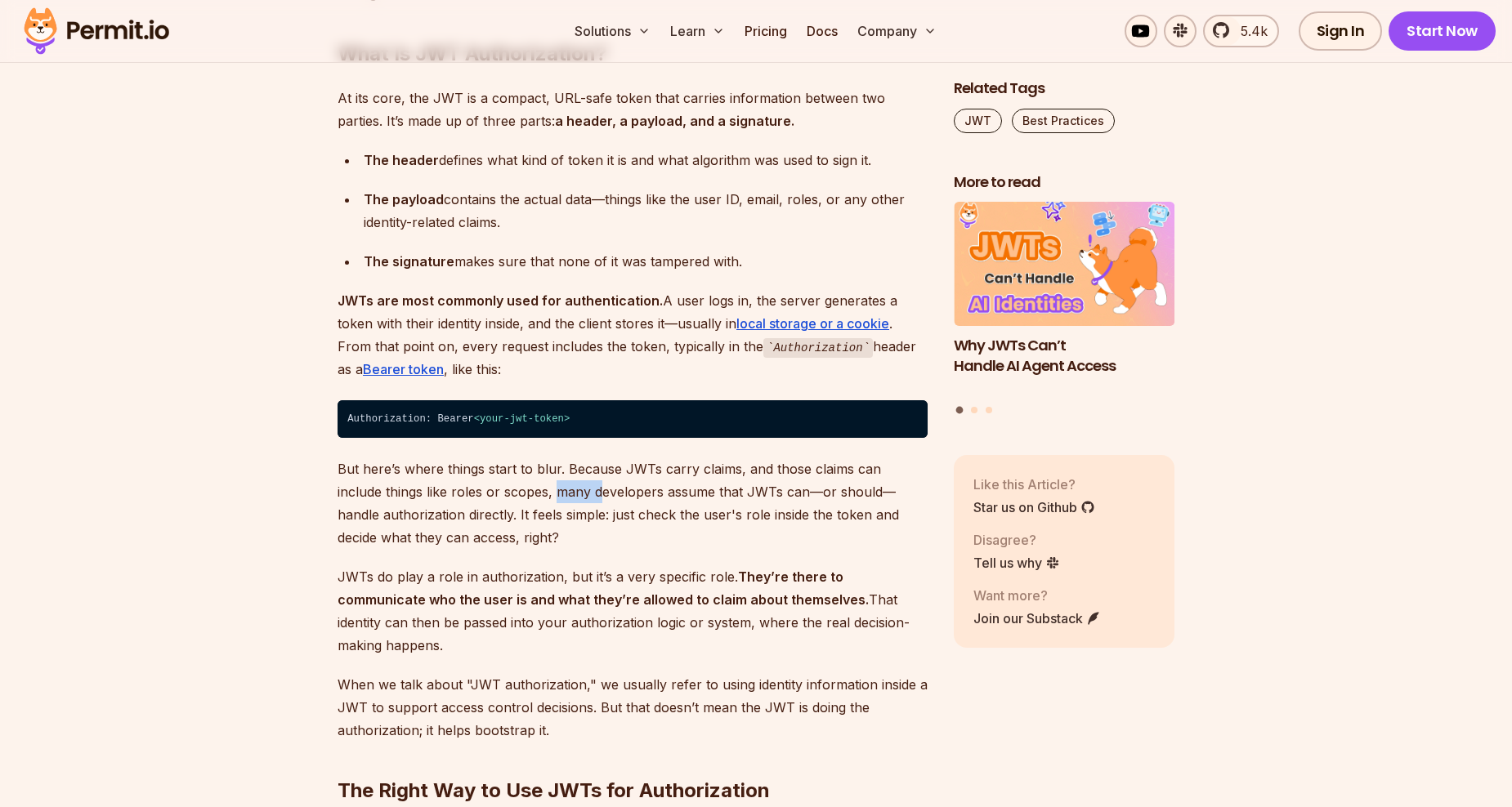
click at [575, 501] on p "But here’s where things start to blur. Because JWTs carry claims, and those cla…" at bounding box center [633, 503] width 590 height 92
click at [643, 536] on p "But here’s where things start to blur. Because JWTs carry claims, and those cla…" at bounding box center [633, 503] width 590 height 92
click at [693, 522] on p "But here’s where things start to blur. Because JWTs carry claims, and those cla…" at bounding box center [633, 503] width 590 height 92
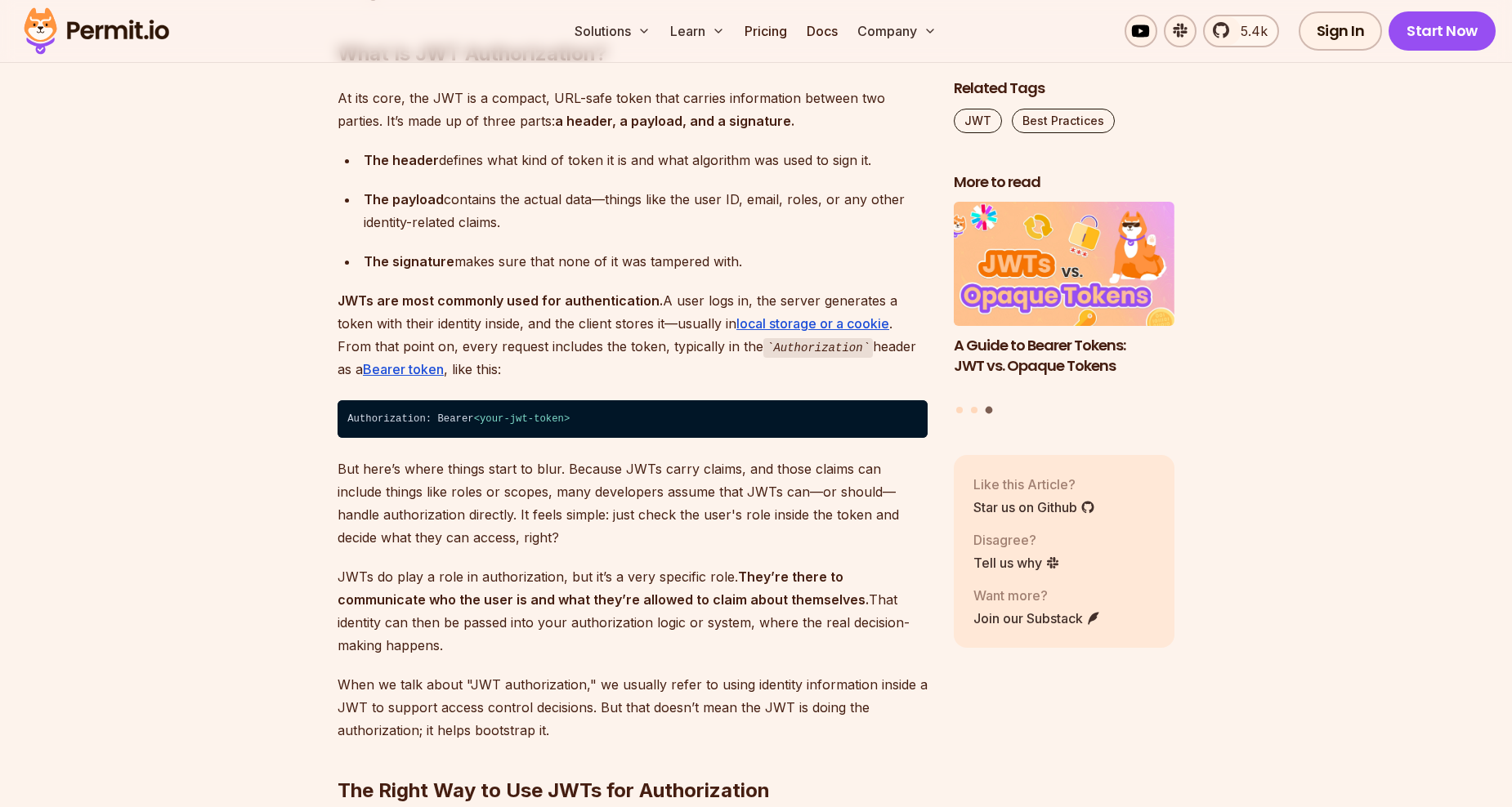
scroll to position [1716, 0]
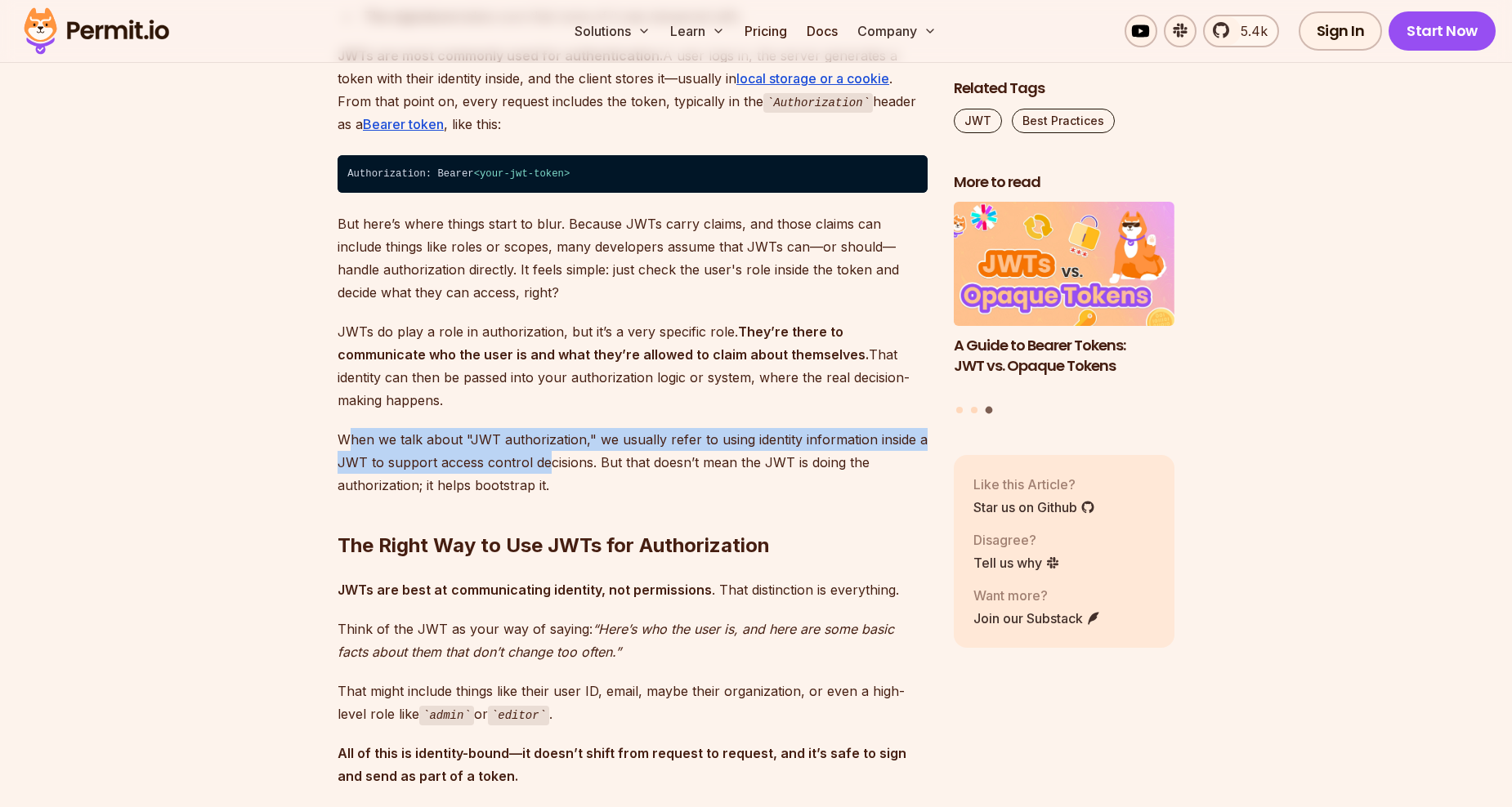
drag, startPoint x: 344, startPoint y: 422, endPoint x: 556, endPoint y: 441, distance: 212.8
click at [554, 441] on p "When we talk about "JWT authorization," we usually refer to using identity info…" at bounding box center [633, 462] width 590 height 69
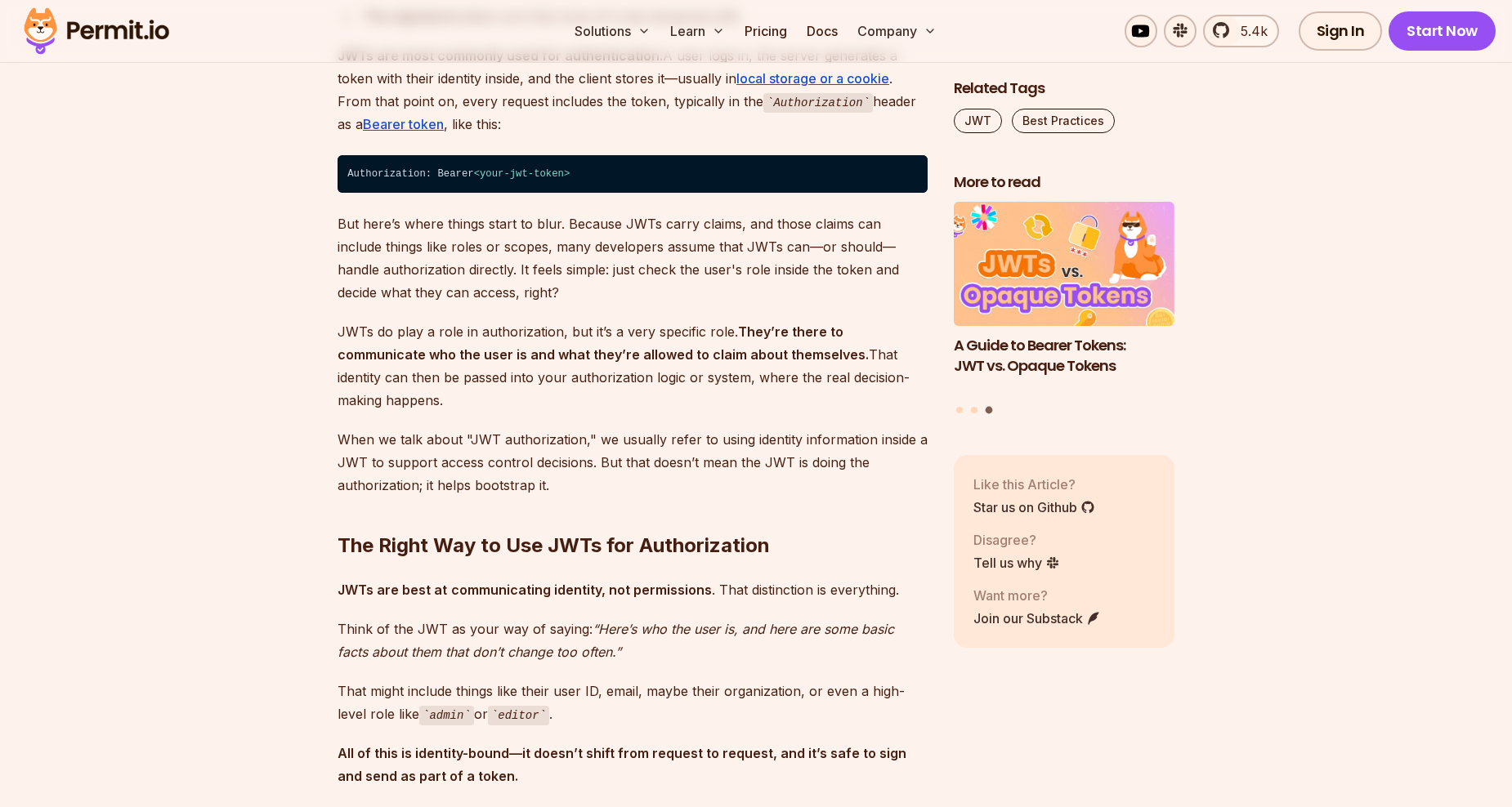
drag, startPoint x: 556, startPoint y: 441, endPoint x: 606, endPoint y: 466, distance: 55.9
click at [606, 468] on h2 "The Right Way to Use JWTs for Authorization" at bounding box center [633, 513] width 590 height 92
drag, startPoint x: 561, startPoint y: 463, endPoint x: 519, endPoint y: 463, distance: 42.0
drag, startPoint x: 519, startPoint y: 463, endPoint x: 438, endPoint y: 462, distance: 81.0
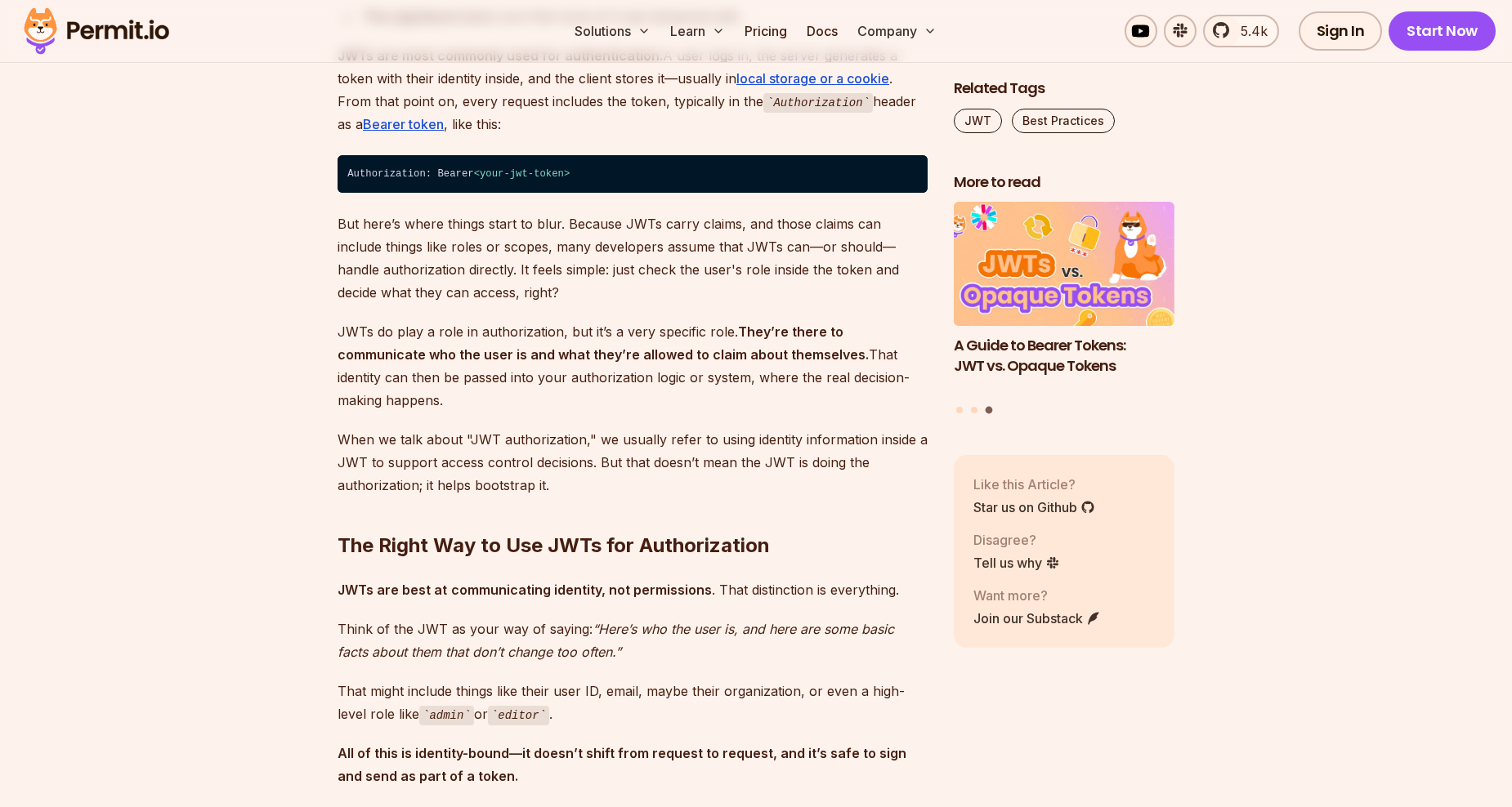
click at [438, 462] on p "When we talk about "JWT authorization," we usually refer to using identity info…" at bounding box center [633, 462] width 590 height 69
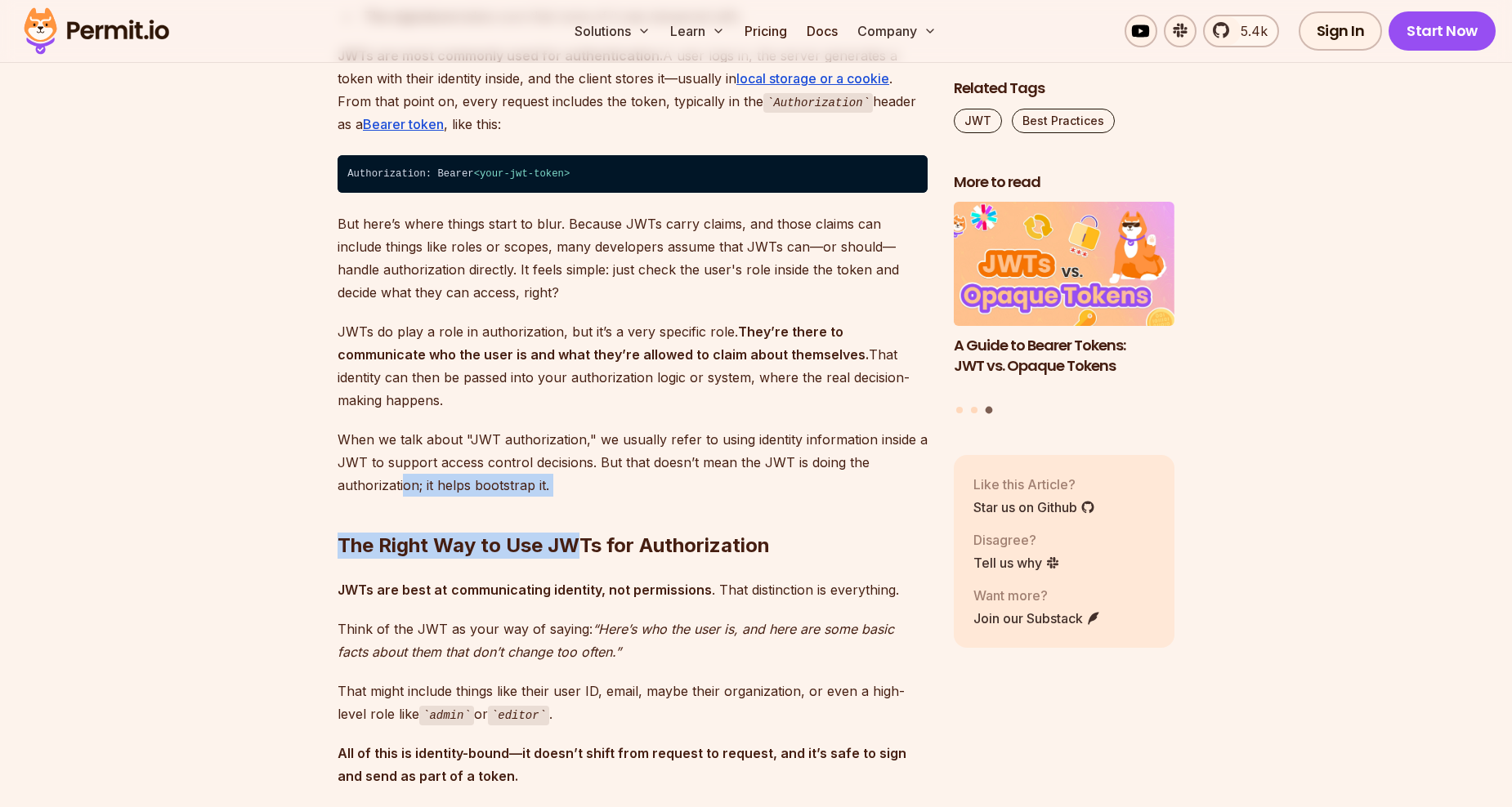
drag, startPoint x: 402, startPoint y: 460, endPoint x: 572, endPoint y: 465, distance: 170.1
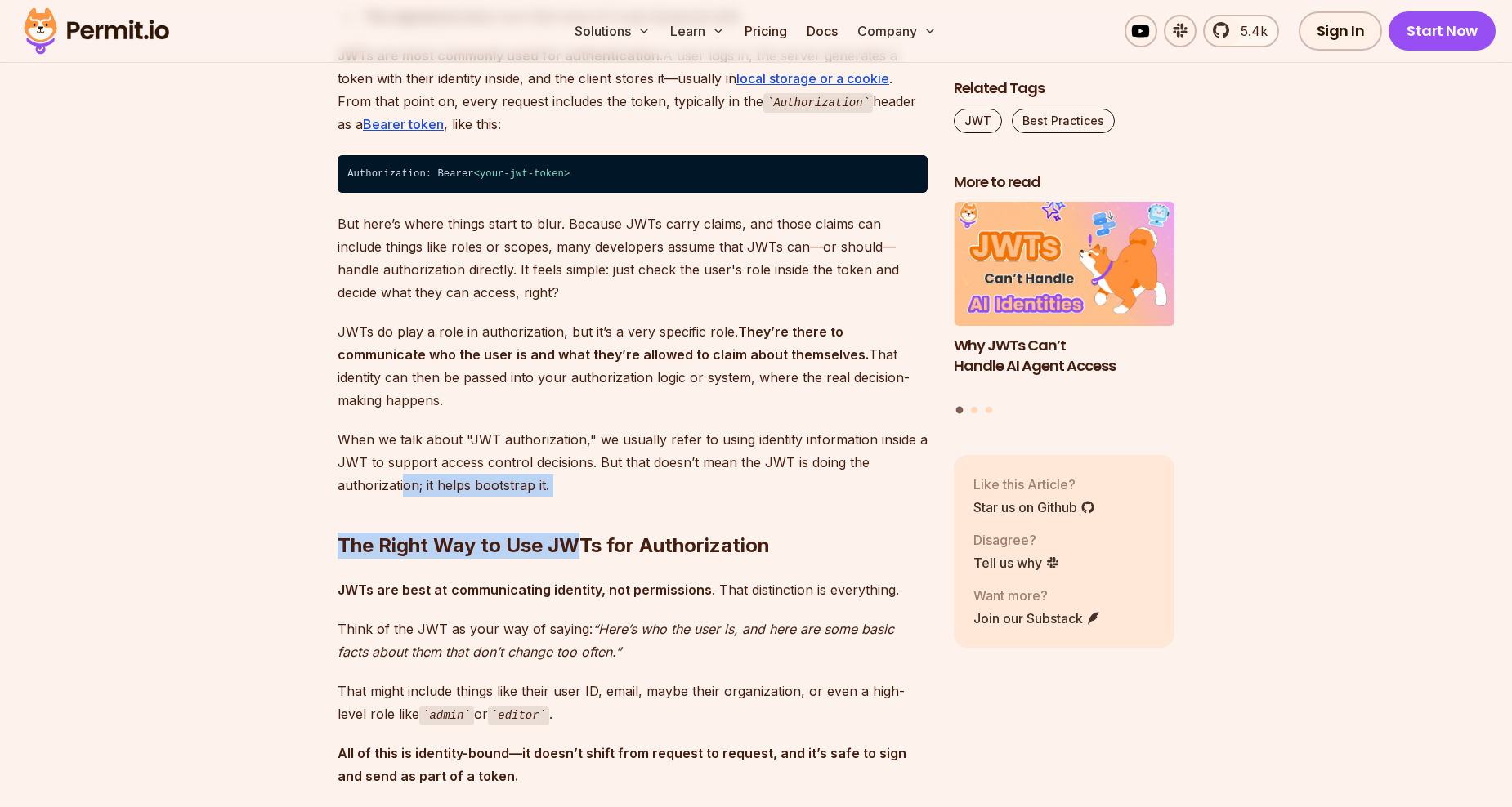
drag, startPoint x: 572, startPoint y: 465, endPoint x: 566, endPoint y: 488, distance: 23.8
click at [566, 488] on h2 "The Right Way to Use JWTs for Authorization" at bounding box center [633, 513] width 590 height 92
click at [548, 472] on h2 "The Right Way to Use JWTs for Authorization" at bounding box center [633, 513] width 590 height 92
drag, startPoint x: 555, startPoint y: 464, endPoint x: 479, endPoint y: 462, distance: 76.0
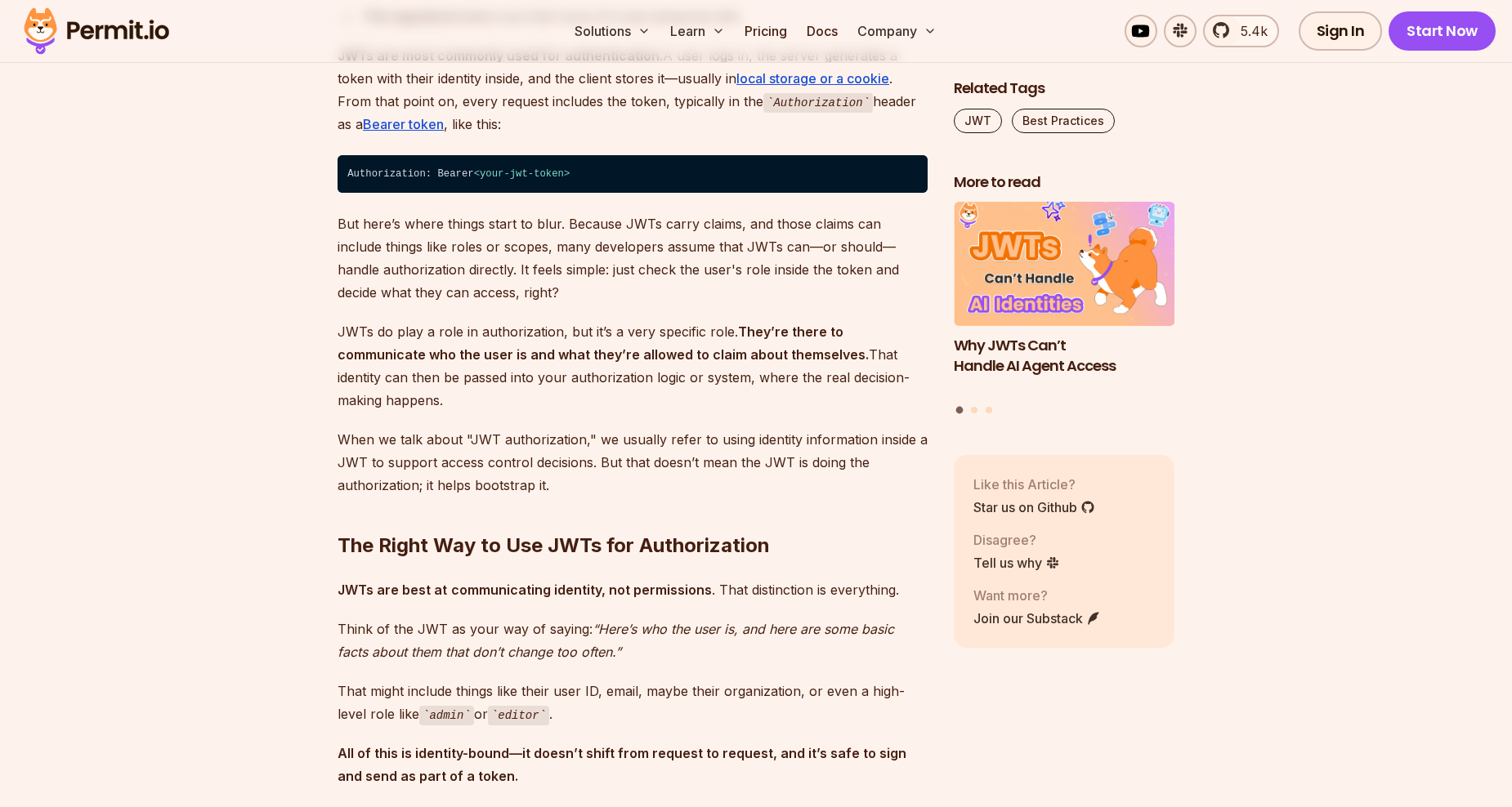
drag, startPoint x: 479, startPoint y: 462, endPoint x: 431, endPoint y: 463, distance: 48.0
click at [431, 463] on p "When we talk about "JWT authorization," we usually refer to using identity info…" at bounding box center [633, 462] width 590 height 69
drag, startPoint x: 441, startPoint y: 459, endPoint x: 543, endPoint y: 457, distance: 102.0
click at [537, 457] on p "When we talk about "JWT authorization," we usually refer to using identity info…" at bounding box center [633, 462] width 590 height 69
drag, startPoint x: 543, startPoint y: 457, endPoint x: 687, endPoint y: 480, distance: 145.8
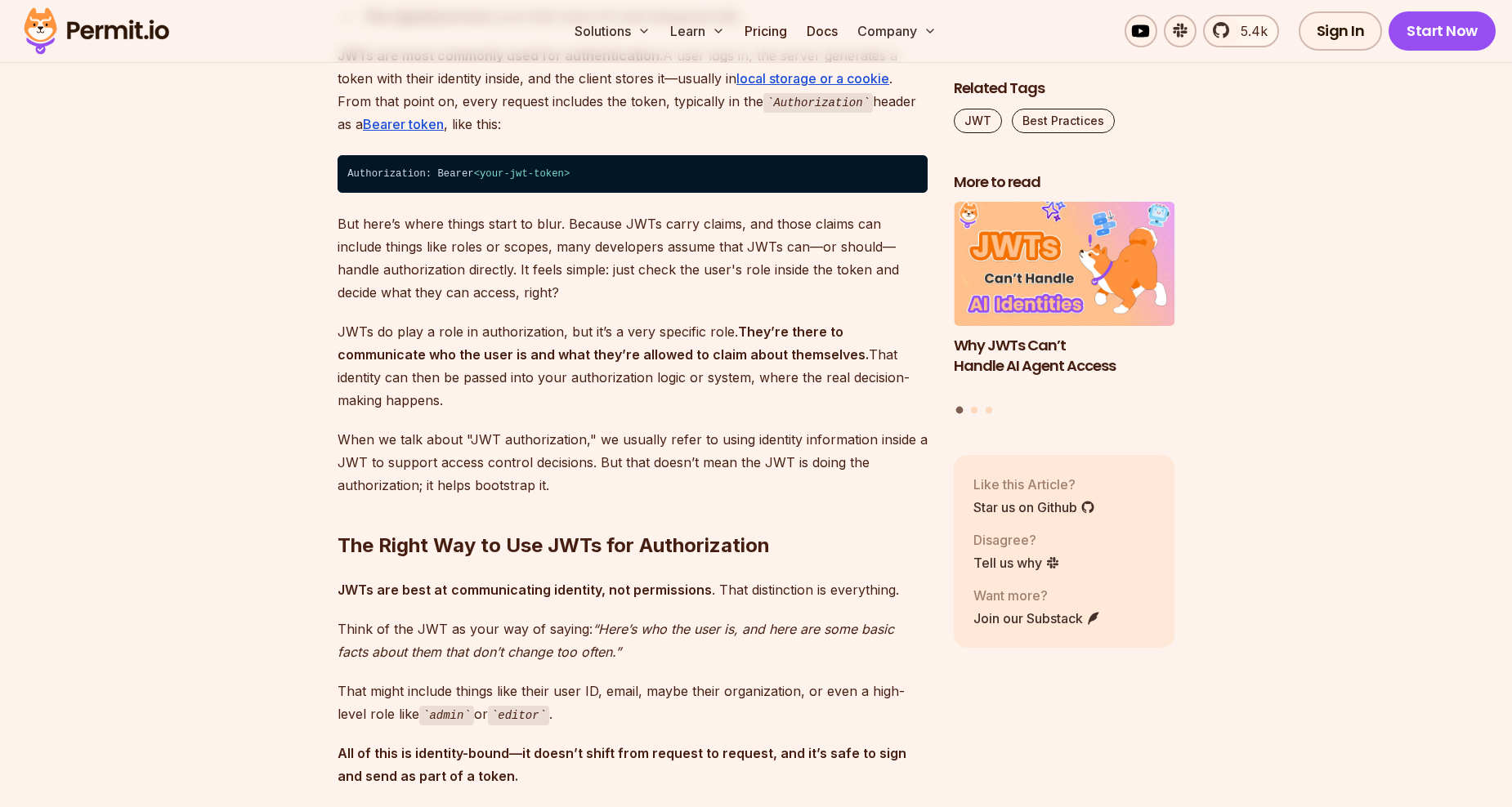
click at [687, 480] on h2 "The Right Way to Use JWTs for Authorization" at bounding box center [633, 513] width 590 height 92
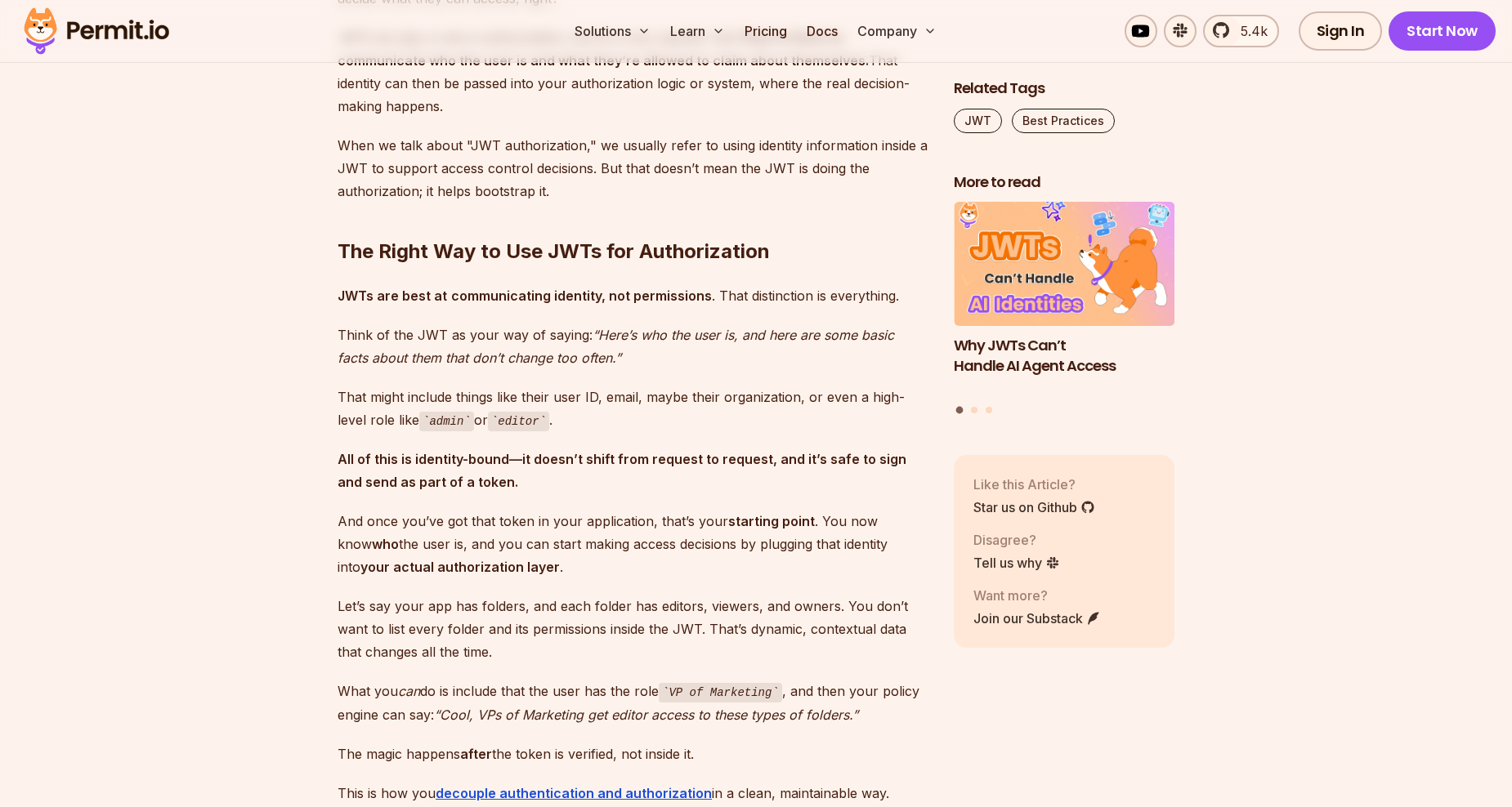
scroll to position [2125, 0]
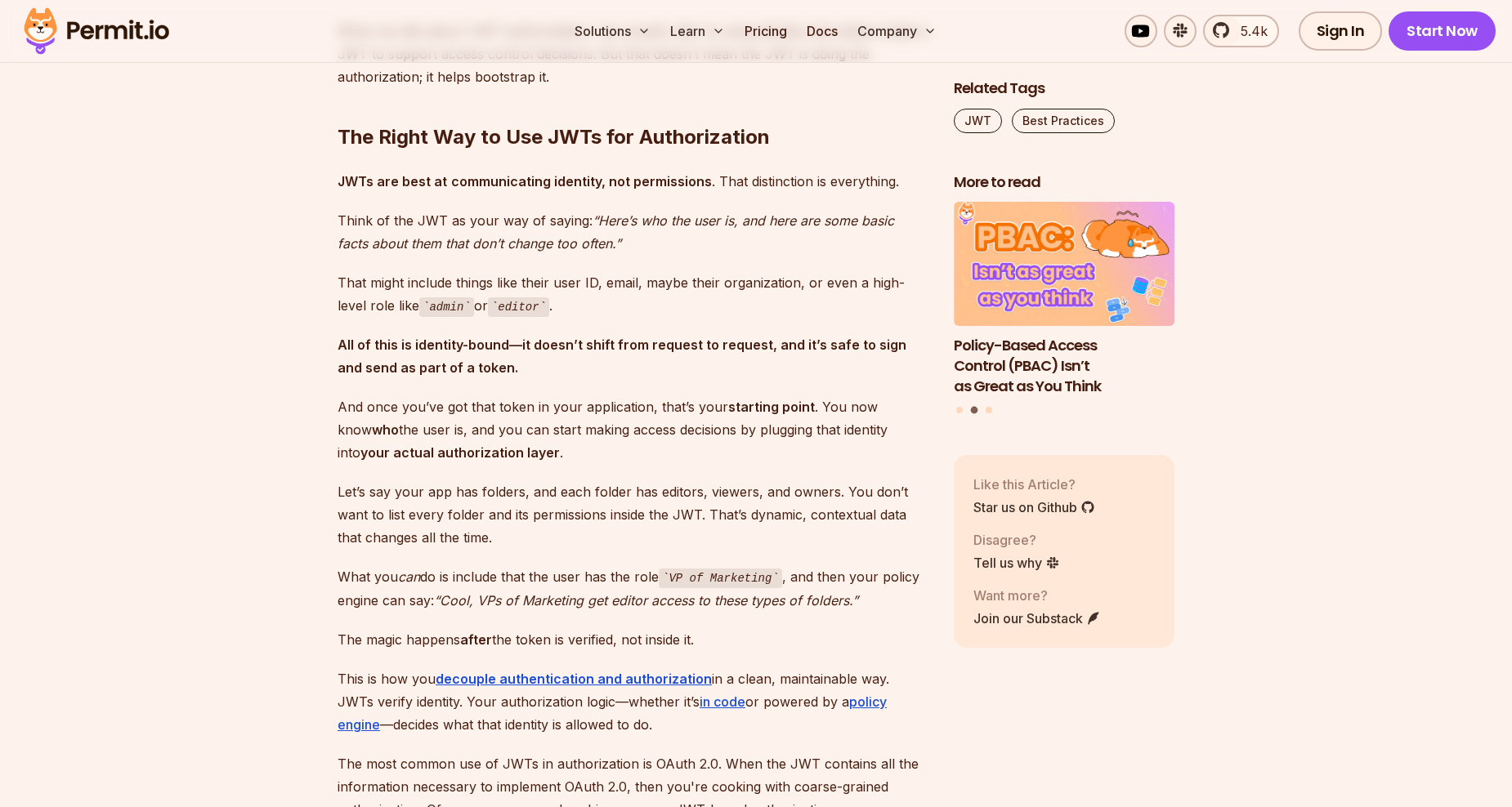
drag, startPoint x: 165, startPoint y: 448, endPoint x: 176, endPoint y: 449, distance: 11.0
click at [499, 425] on p "And once you’ve got that token in your application, that’s your starting point …" at bounding box center [633, 430] width 590 height 69
drag, startPoint x: 379, startPoint y: 433, endPoint x: 516, endPoint y: 430, distance: 137.0
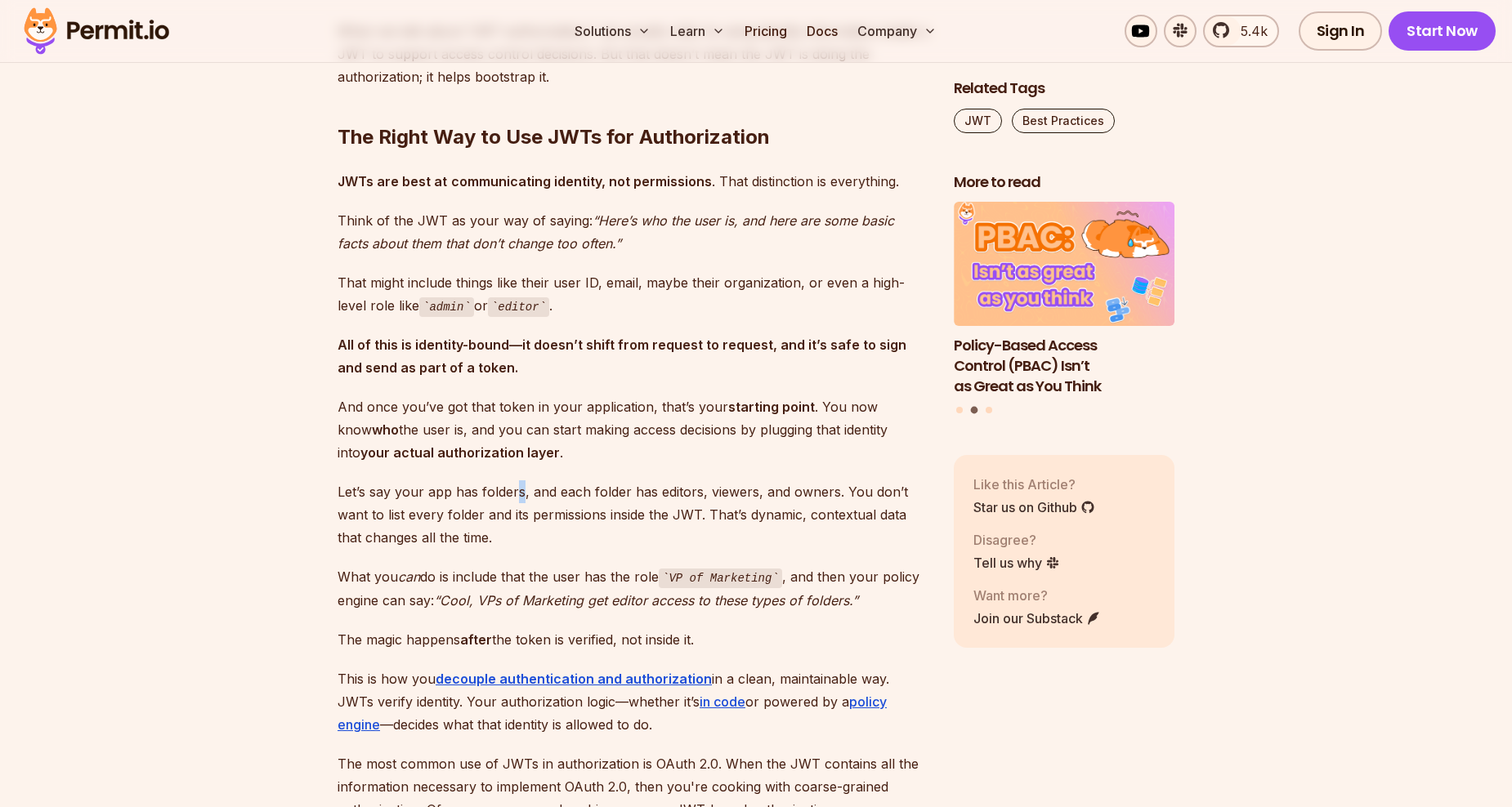
drag, startPoint x: 516, startPoint y: 430, endPoint x: 518, endPoint y: 460, distance: 30.1
click at [518, 480] on p "Let’s say your app has folders, and each folder has editors, viewers, and owner…" at bounding box center [633, 514] width 590 height 69
click at [587, 495] on p "Let’s say your app has folders, and each folder has editors, viewers, and owner…" at bounding box center [633, 514] width 590 height 69
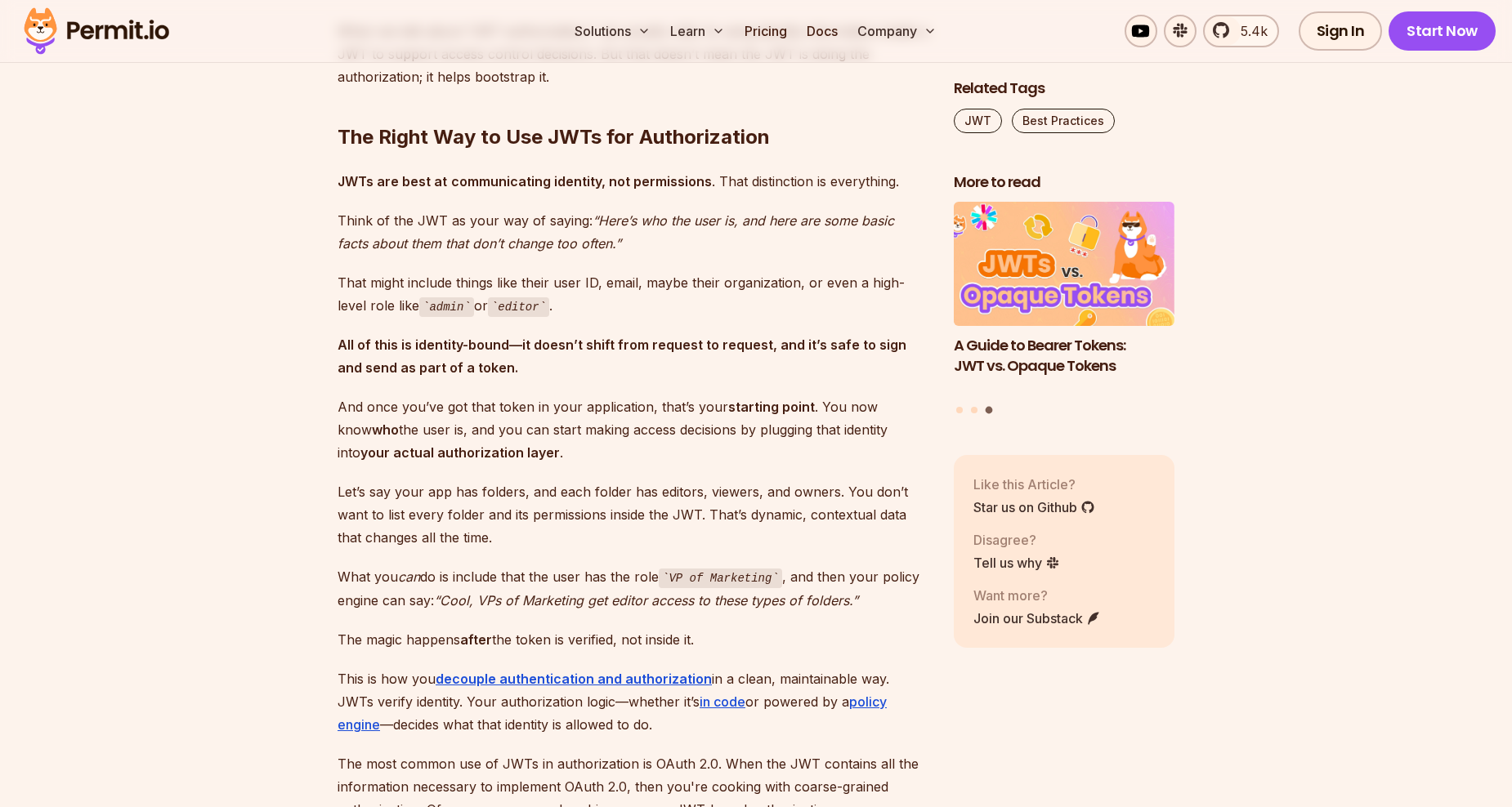
click at [626, 507] on p "Let’s say your app has folders, and each folder has editors, viewers, and owner…" at bounding box center [633, 514] width 590 height 69
drag, startPoint x: 333, startPoint y: 491, endPoint x: 490, endPoint y: 498, distance: 157.2
drag, startPoint x: 490, startPoint y: 498, endPoint x: 530, endPoint y: 519, distance: 45.2
click at [530, 519] on p "Let’s say your app has folders, and each folder has editors, viewers, and owner…" at bounding box center [633, 514] width 590 height 69
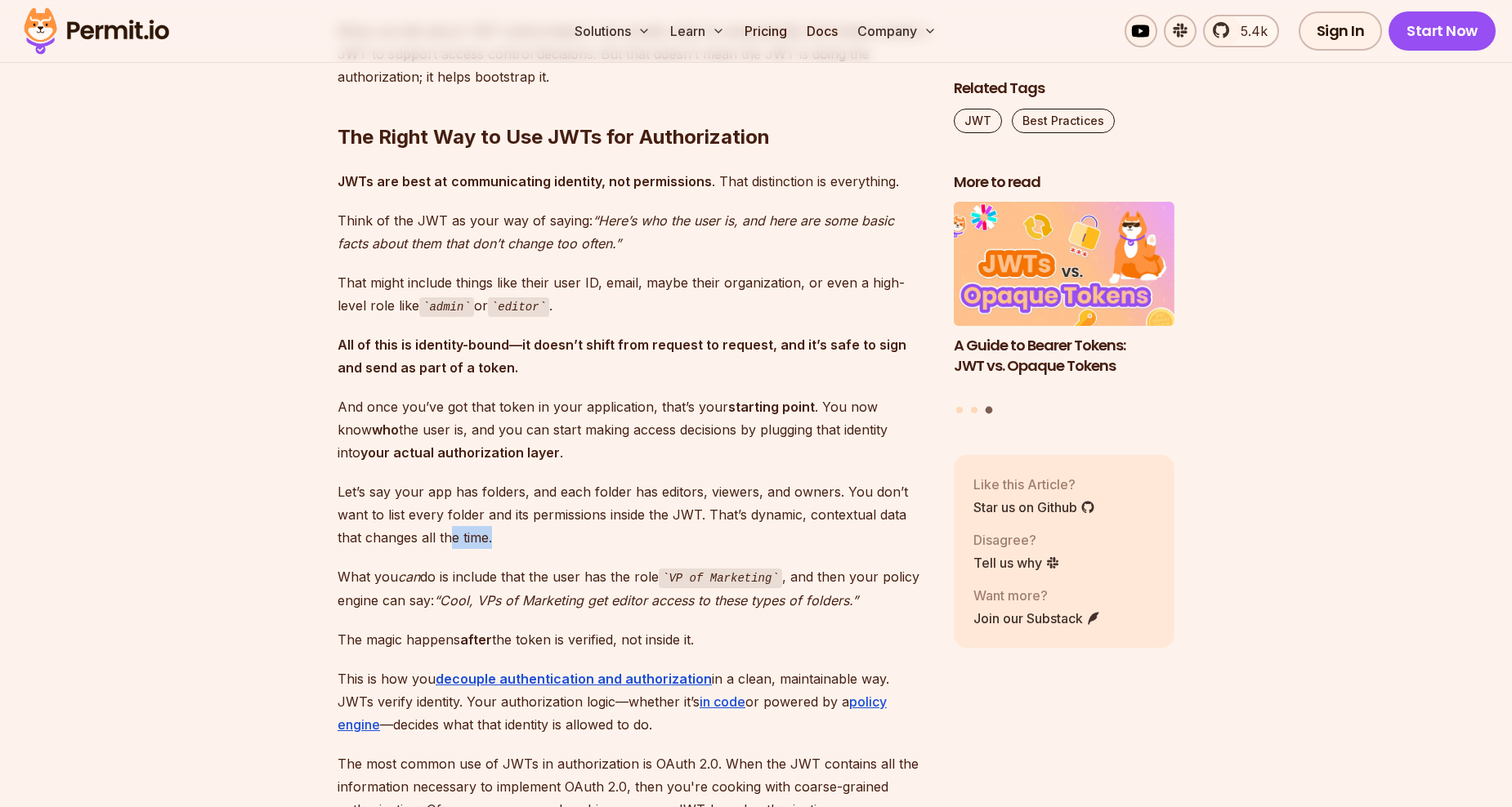
drag, startPoint x: 436, startPoint y: 513, endPoint x: 412, endPoint y: 511, distance: 24.1
click at [416, 511] on p "Let’s say your app has folders, and each folder has editors, viewers, and owner…" at bounding box center [633, 514] width 590 height 69
drag, startPoint x: 412, startPoint y: 511, endPoint x: 337, endPoint y: 511, distance: 75.0
drag, startPoint x: 338, startPoint y: 512, endPoint x: 499, endPoint y: 513, distance: 161.0
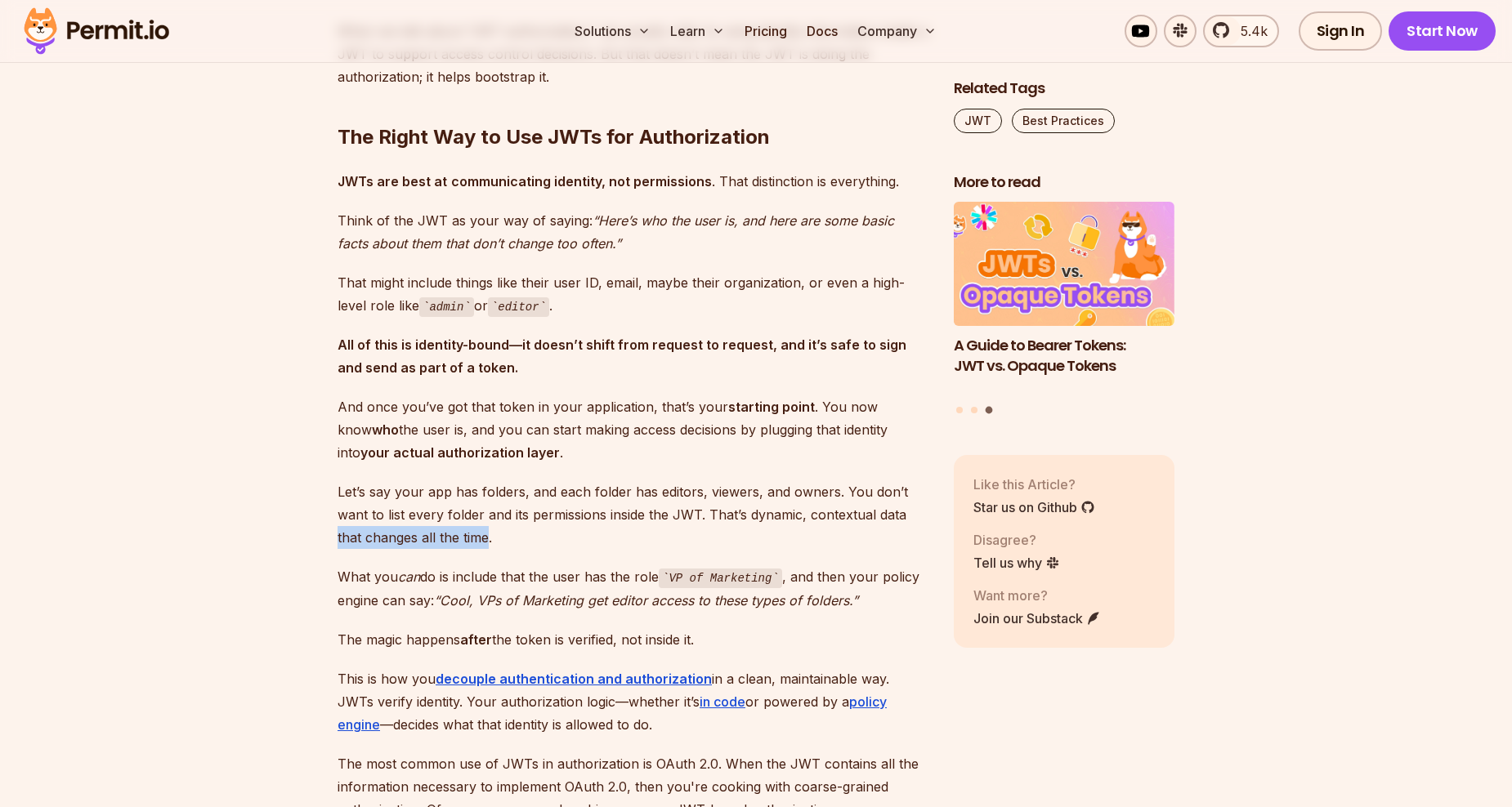
click at [498, 513] on p "Let’s say your app has folders, and each folder has editors, viewers, and owner…" at bounding box center [633, 514] width 590 height 69
drag, startPoint x: 499, startPoint y: 513, endPoint x: 523, endPoint y: 525, distance: 26.8
click at [523, 525] on p "Let’s say your app has folders, and each folder has editors, viewers, and owner…" at bounding box center [633, 514] width 590 height 69
drag, startPoint x: 523, startPoint y: 525, endPoint x: 514, endPoint y: 521, distance: 9.8
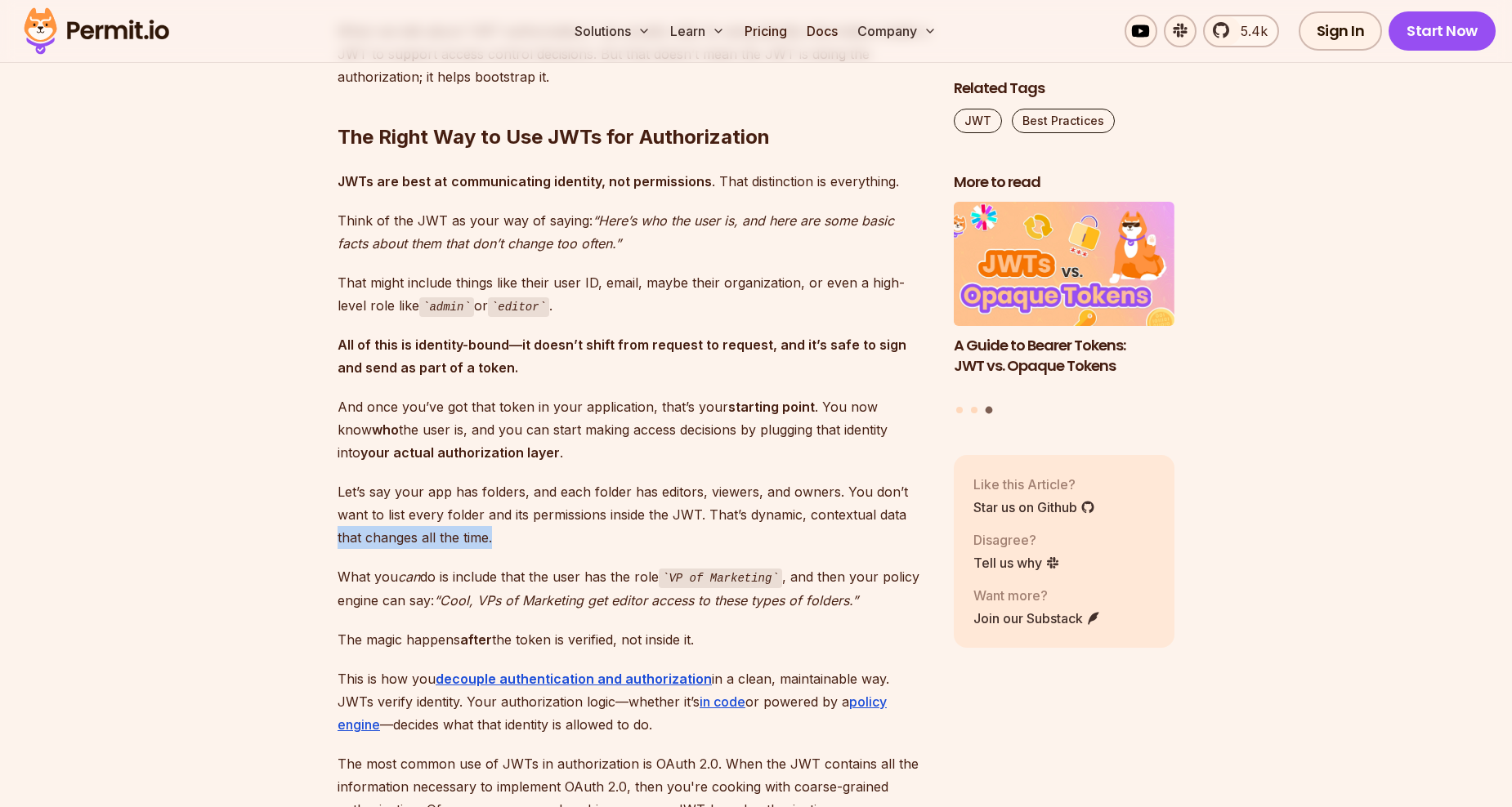
click at [514, 521] on p "Let’s say your app has folders, and each folder has editors, viewers, and owner…" at bounding box center [633, 514] width 590 height 69
click at [503, 517] on p "Let’s say your app has folders, and each folder has editors, viewers, and owner…" at bounding box center [633, 514] width 590 height 69
drag, startPoint x: 495, startPoint y: 516, endPoint x: 470, endPoint y: 513, distance: 25.2
click at [471, 513] on p "Let’s say your app has folders, and each folder has editors, viewers, and owner…" at bounding box center [633, 514] width 590 height 69
drag, startPoint x: 470, startPoint y: 513, endPoint x: 412, endPoint y: 512, distance: 58.0
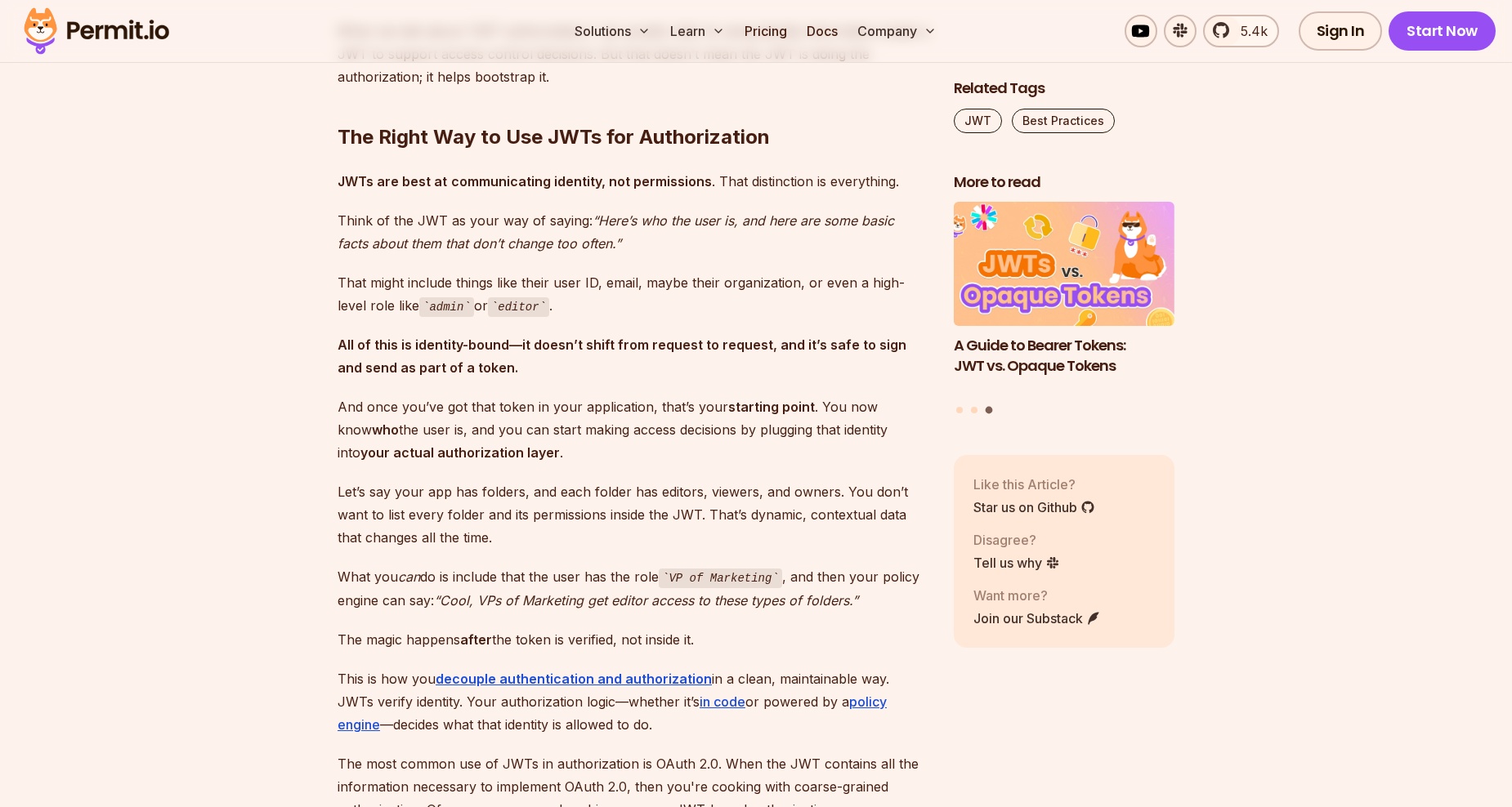
click at [412, 512] on p "Let’s say your app has folders, and each folder has editors, viewers, and owner…" at bounding box center [633, 514] width 590 height 69
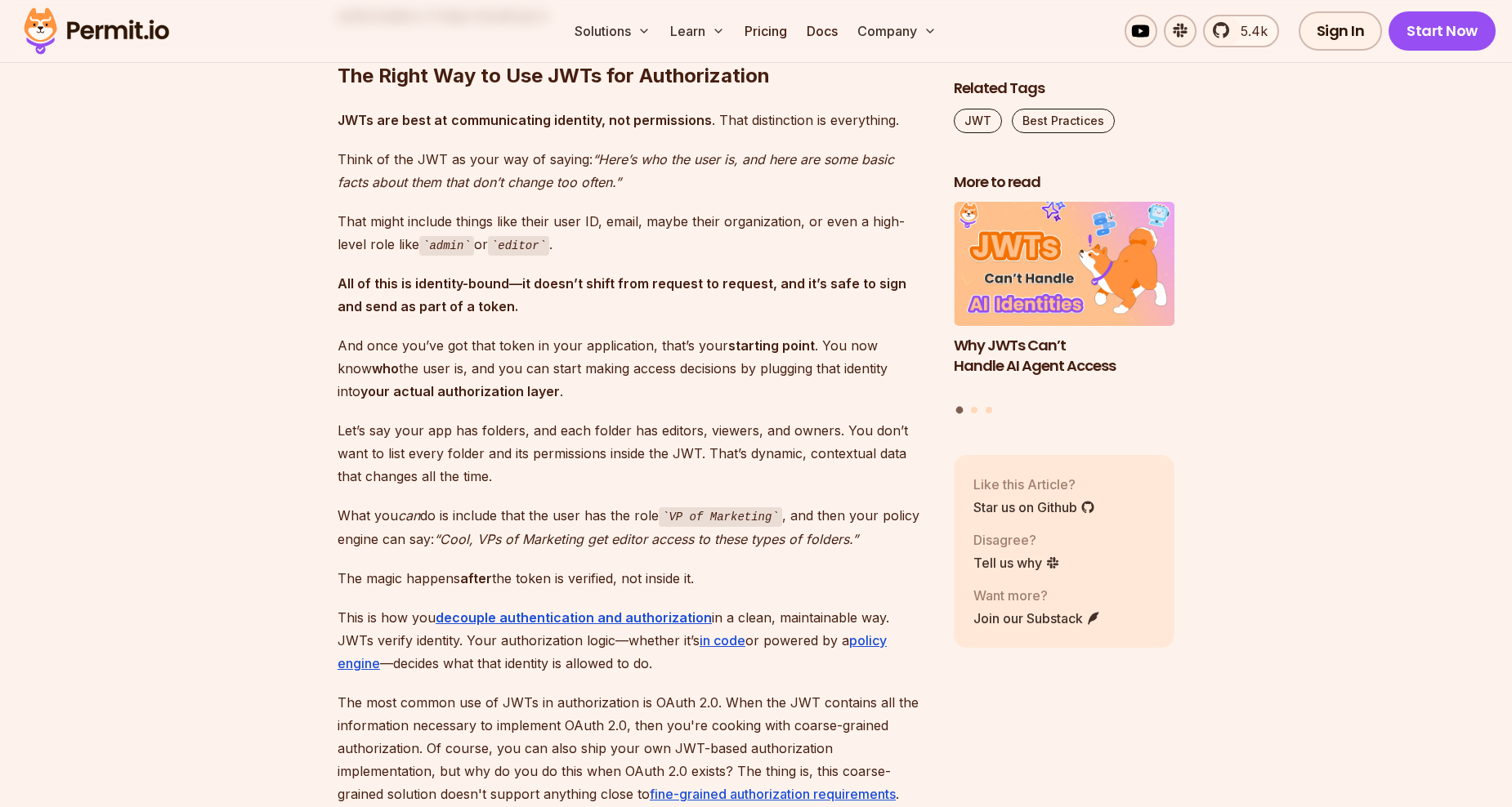
scroll to position [2206, 0]
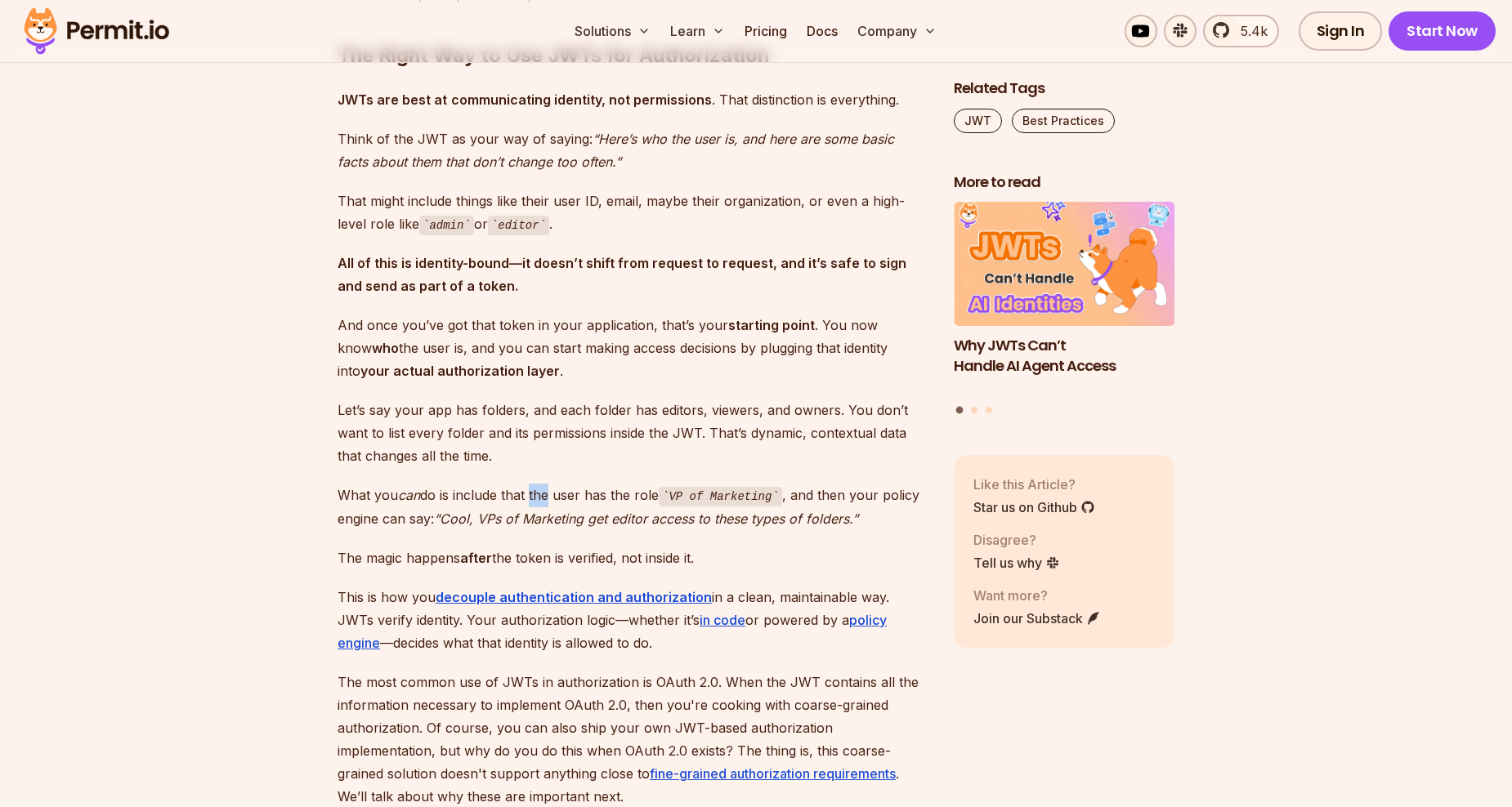
drag, startPoint x: 538, startPoint y: 480, endPoint x: 575, endPoint y: 483, distance: 37.1
click at [571, 483] on p "What you can do is include that the user has the role VP of Marketing , and the…" at bounding box center [633, 507] width 590 height 46
drag, startPoint x: 575, startPoint y: 483, endPoint x: 646, endPoint y: 508, distance: 75.3
drag, startPoint x: 554, startPoint y: 474, endPoint x: 597, endPoint y: 479, distance: 43.3
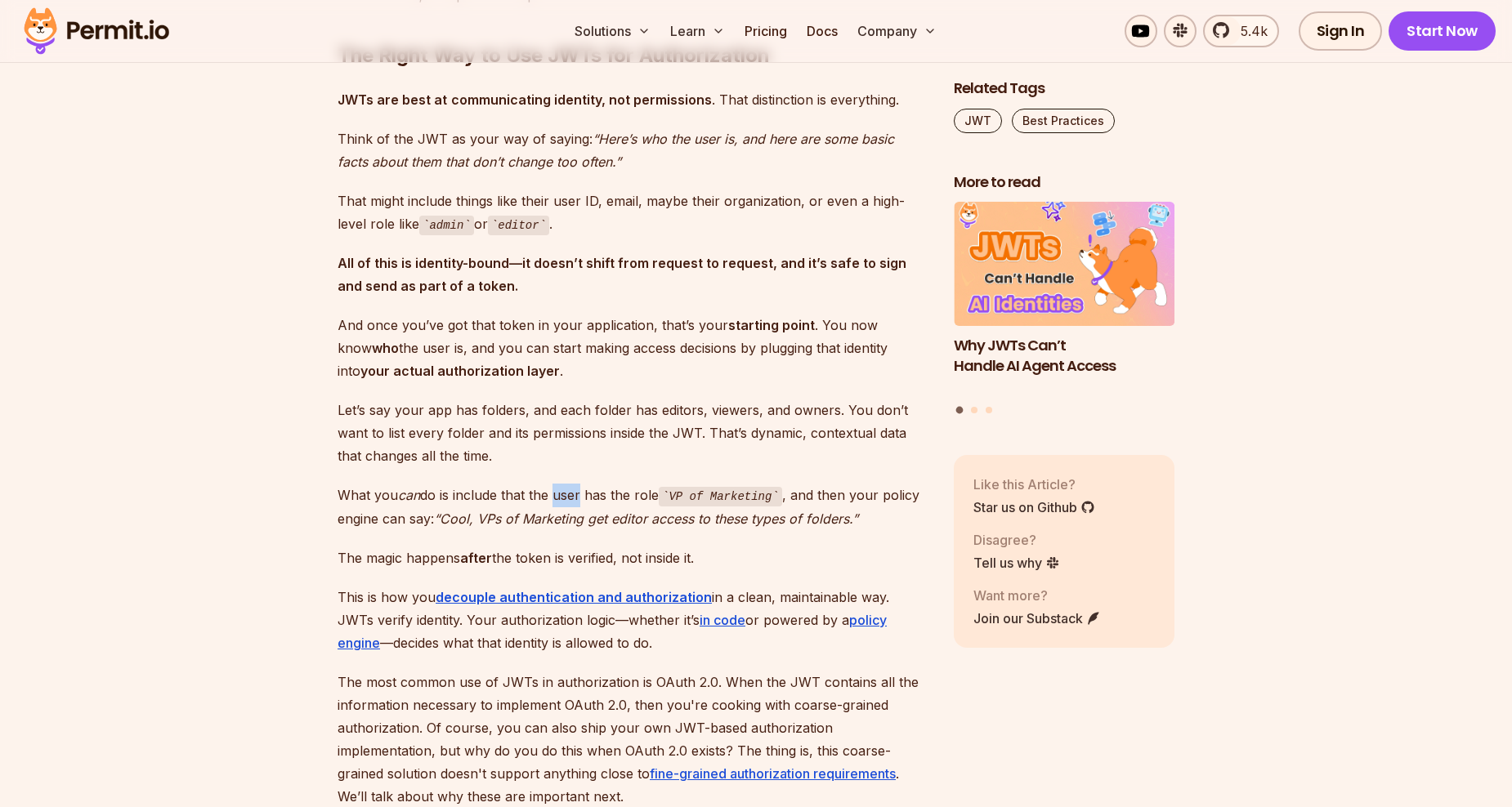
click at [595, 483] on p "What you can do is include that the user has the role VP of Marketing , and the…" at bounding box center [633, 507] width 590 height 46
drag, startPoint x: 597, startPoint y: 479, endPoint x: 649, endPoint y: 497, distance: 55.0
click at [649, 511] on em "“Cool, VPs of Marketing get editor access to these types of folders.”" at bounding box center [646, 519] width 424 height 17
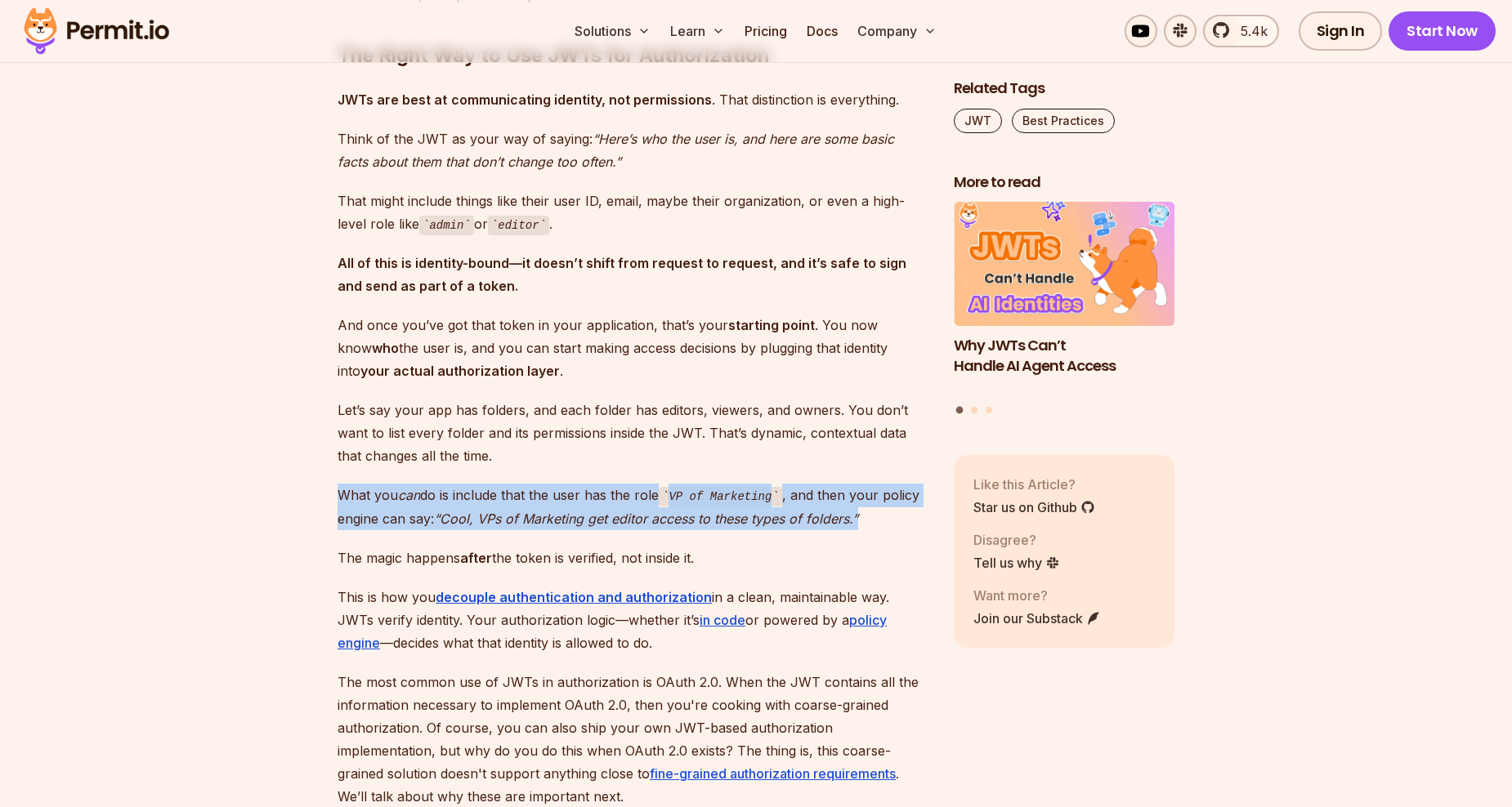
drag, startPoint x: 337, startPoint y: 483, endPoint x: 864, endPoint y: 496, distance: 527.2
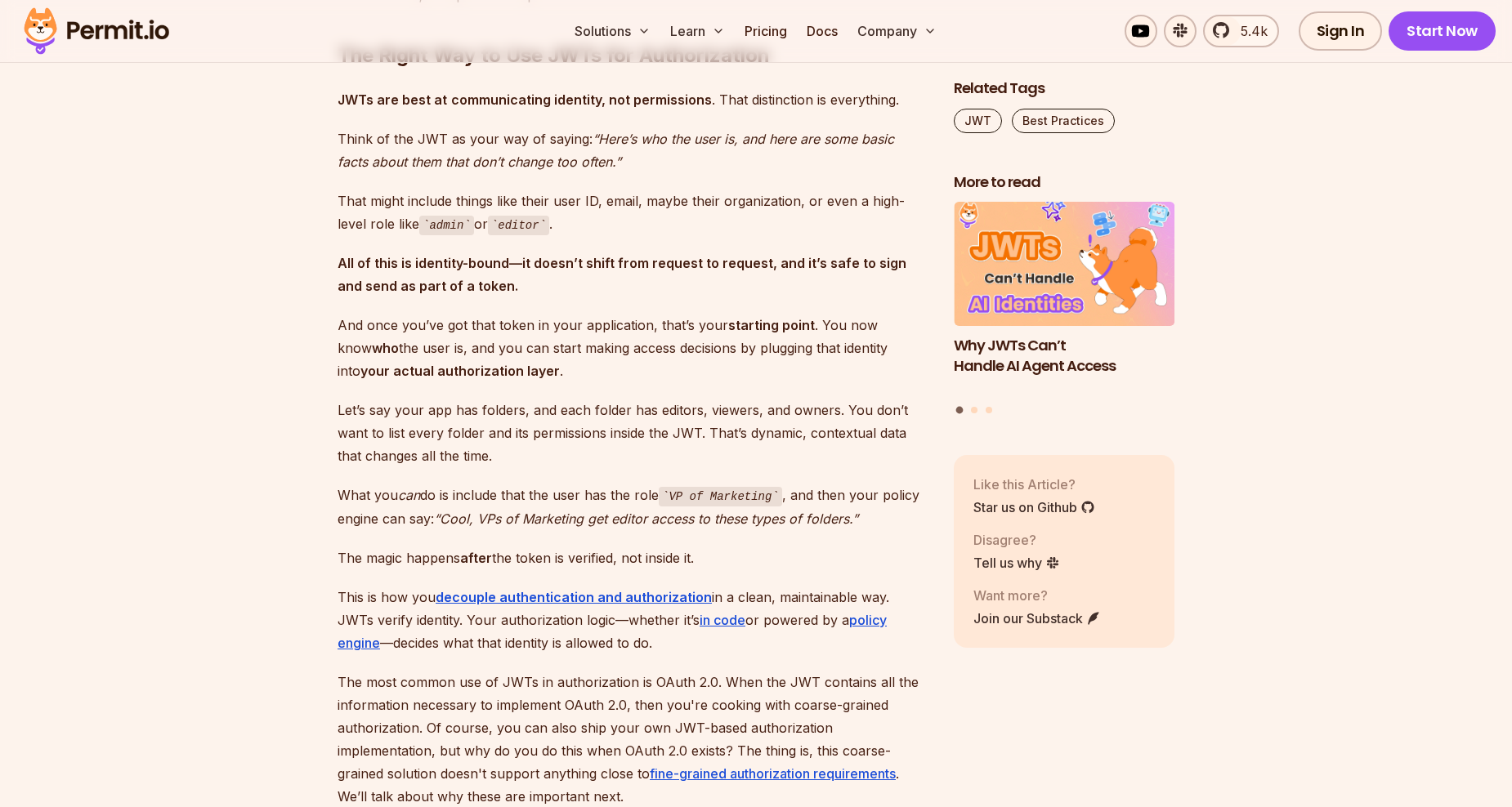
drag, startPoint x: 864, startPoint y: 496, endPoint x: 837, endPoint y: 525, distance: 39.6
click at [837, 546] on p "The magic happens after the token is verified, not inside it." at bounding box center [633, 558] width 590 height 23
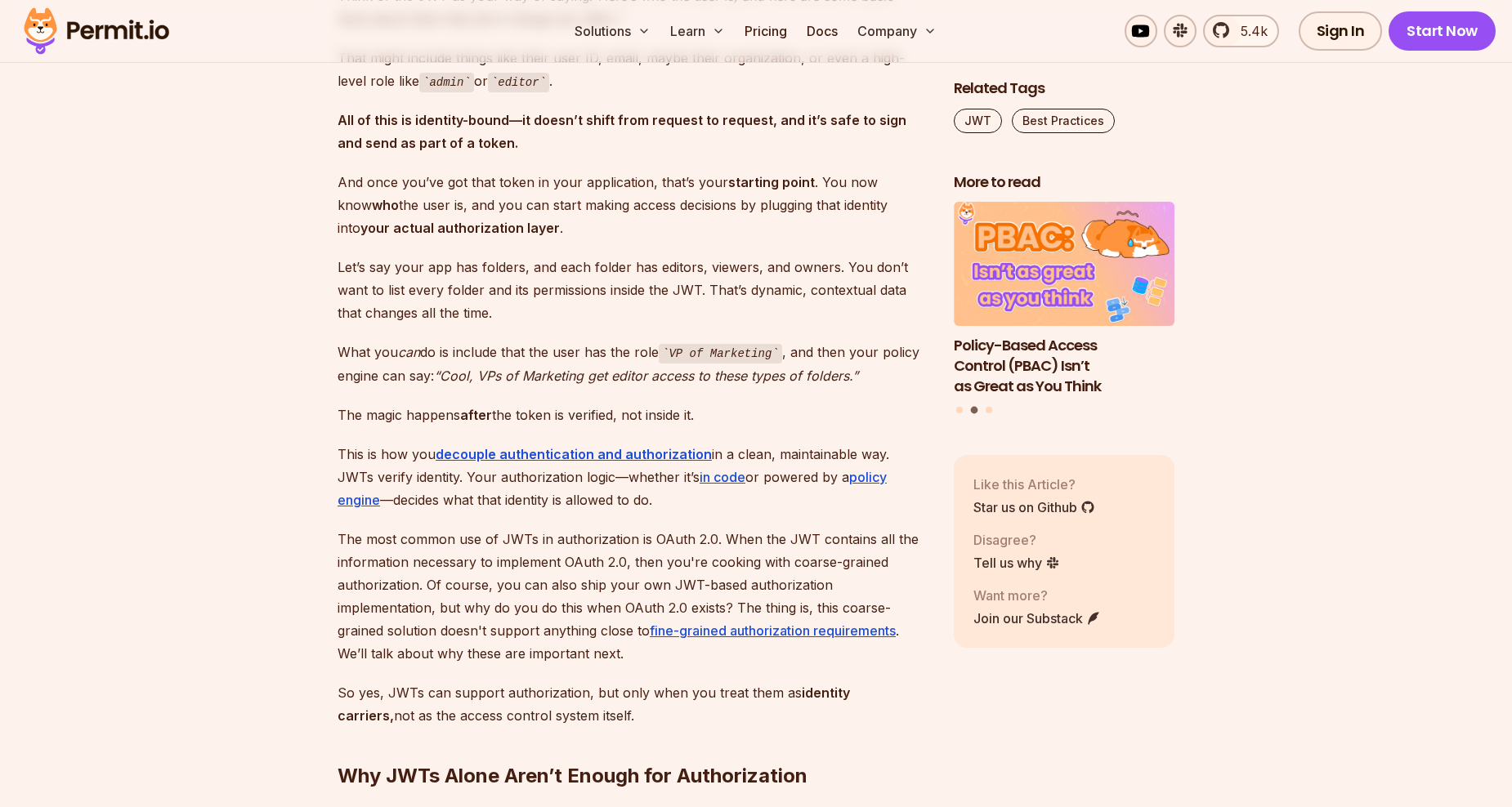
scroll to position [2370, 0]
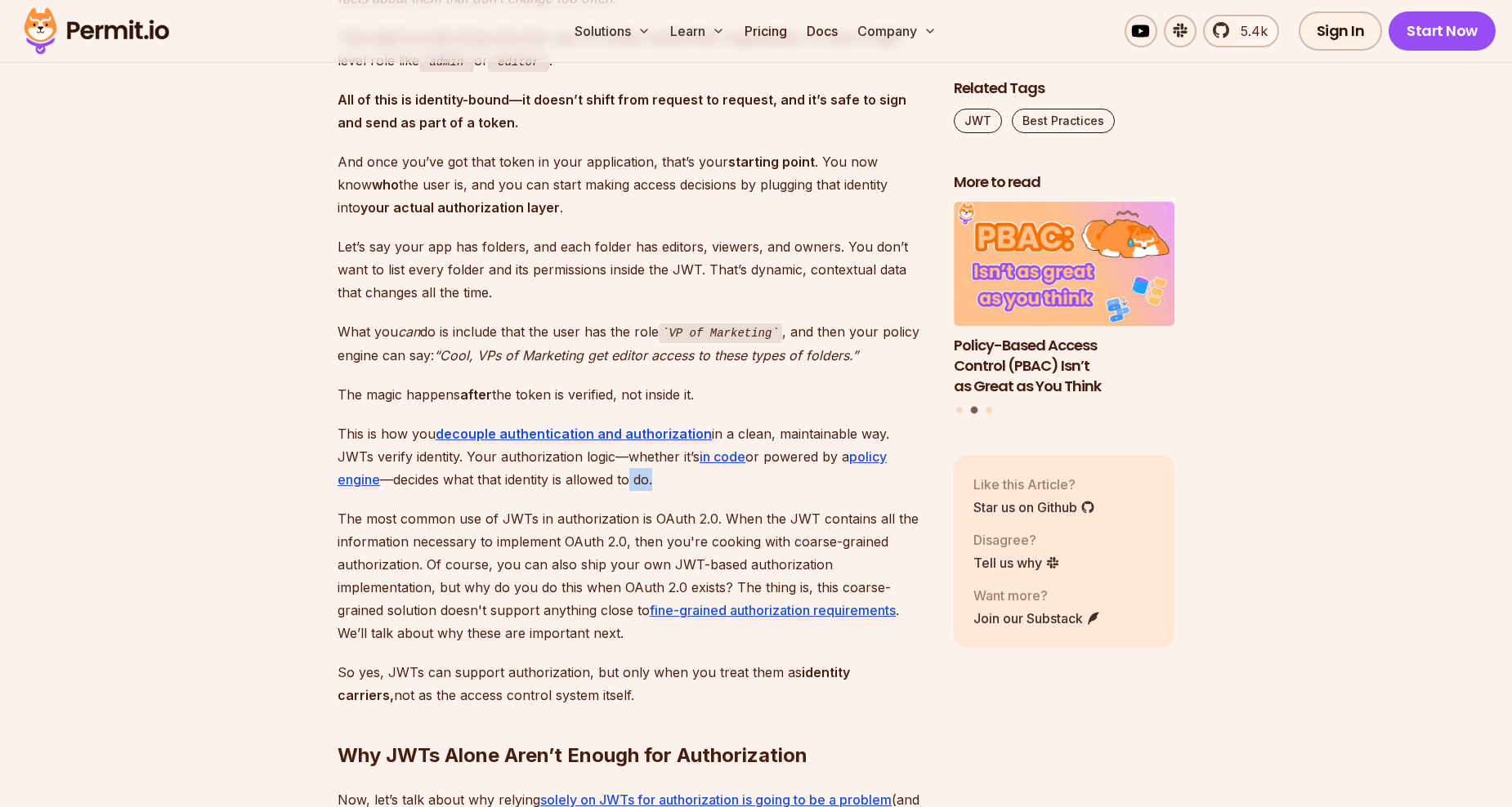
drag, startPoint x: 610, startPoint y: 456, endPoint x: 563, endPoint y: 454, distance: 47.0
click at [566, 454] on p "This is how you decouple authentication and authorization in a clean, maintaina…" at bounding box center [633, 456] width 590 height 69
drag, startPoint x: 563, startPoint y: 454, endPoint x: 499, endPoint y: 455, distance: 64.0
click at [499, 455] on p "This is how you decouple authentication and authorization in a clean, maintaina…" at bounding box center [633, 456] width 590 height 69
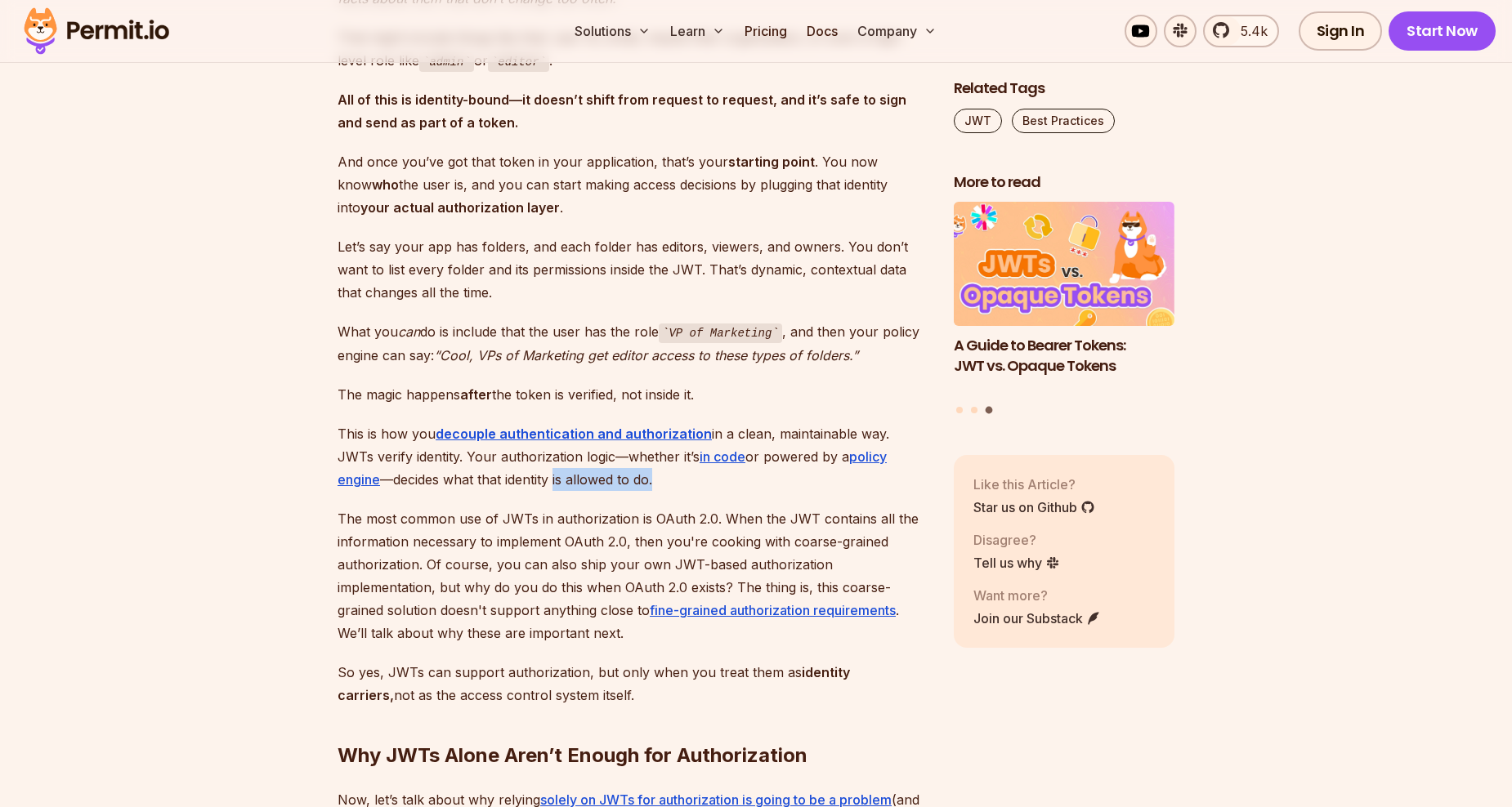
drag, startPoint x: 499, startPoint y: 455, endPoint x: 621, endPoint y: 447, distance: 122.3
click at [620, 447] on p "This is how you decouple authentication and authorization in a clean, maintaina…" at bounding box center [633, 456] width 590 height 69
drag, startPoint x: 621, startPoint y: 447, endPoint x: 609, endPoint y: 482, distance: 37.0
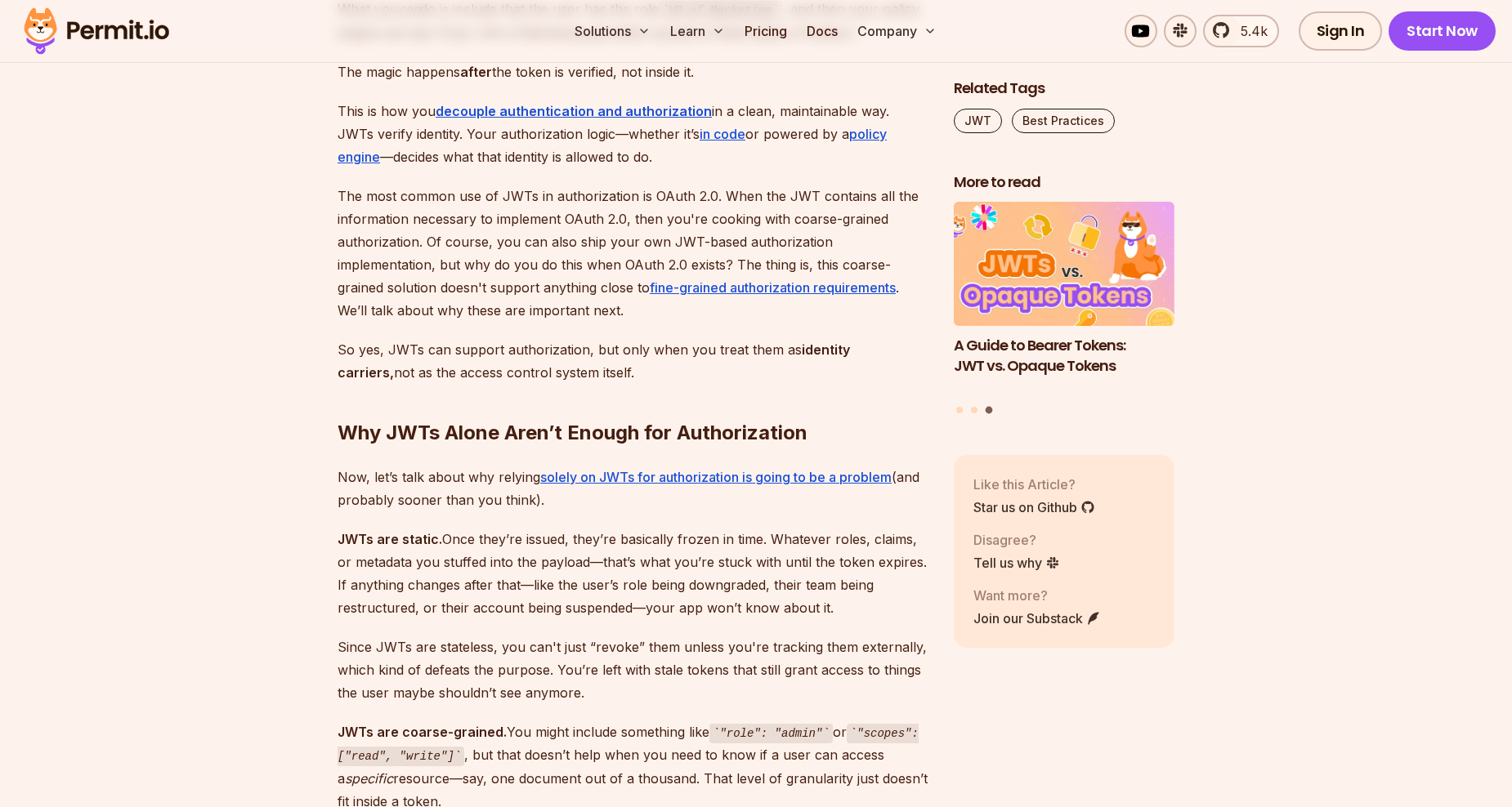
scroll to position [2779, 0]
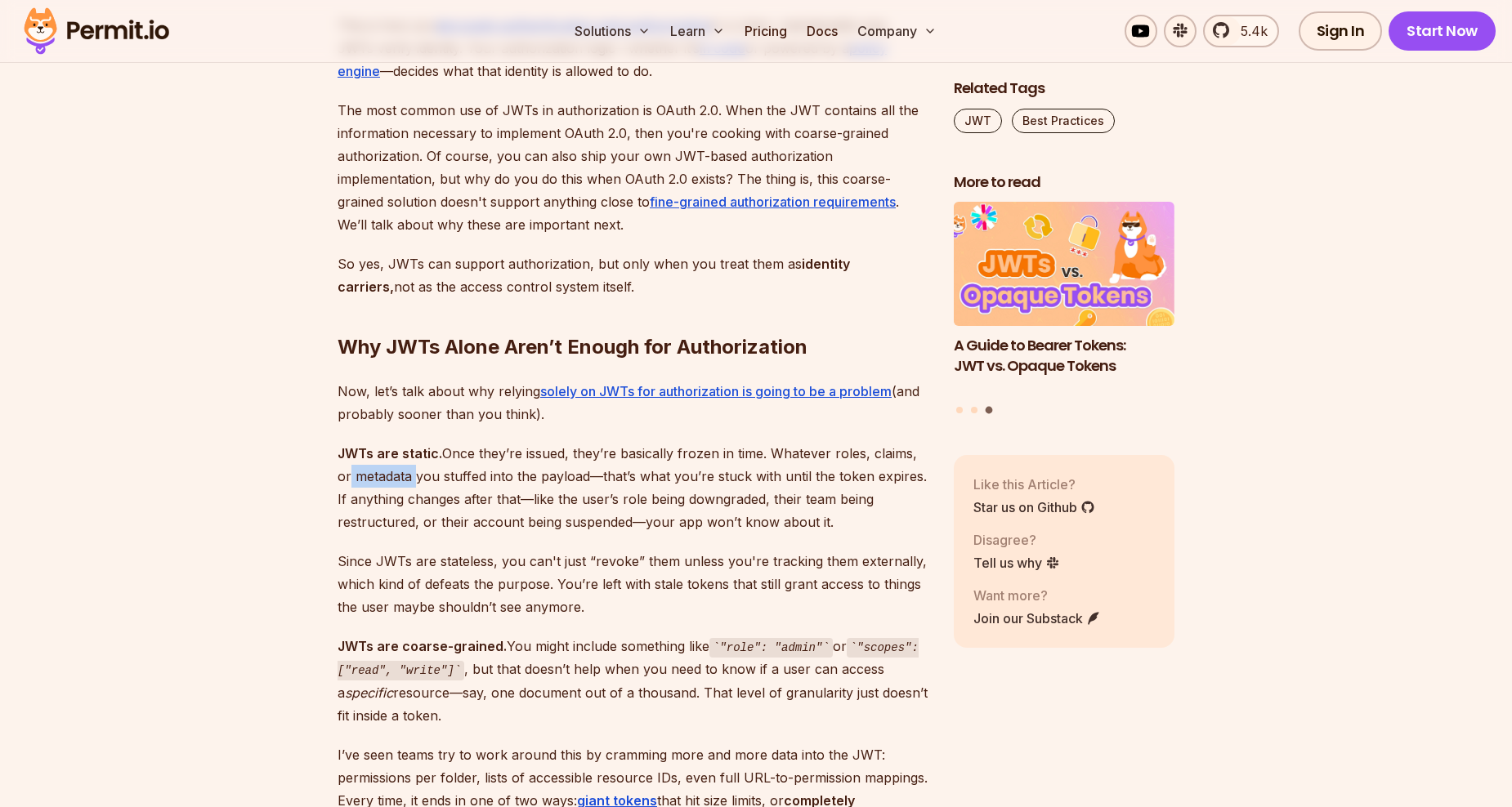
drag, startPoint x: 344, startPoint y: 457, endPoint x: 424, endPoint y: 458, distance: 80.0
click at [421, 458] on p "JWTs are static. Once they’re issued, they’re basically frozen in time. Whateve…" at bounding box center [633, 488] width 590 height 92
drag, startPoint x: 424, startPoint y: 458, endPoint x: 506, endPoint y: 494, distance: 89.6
click at [506, 494] on p "JWTs are static. Once they’re issued, they’re basically frozen in time. Whateve…" at bounding box center [633, 488] width 590 height 92
drag, startPoint x: 348, startPoint y: 475, endPoint x: 408, endPoint y: 484, distance: 60.7
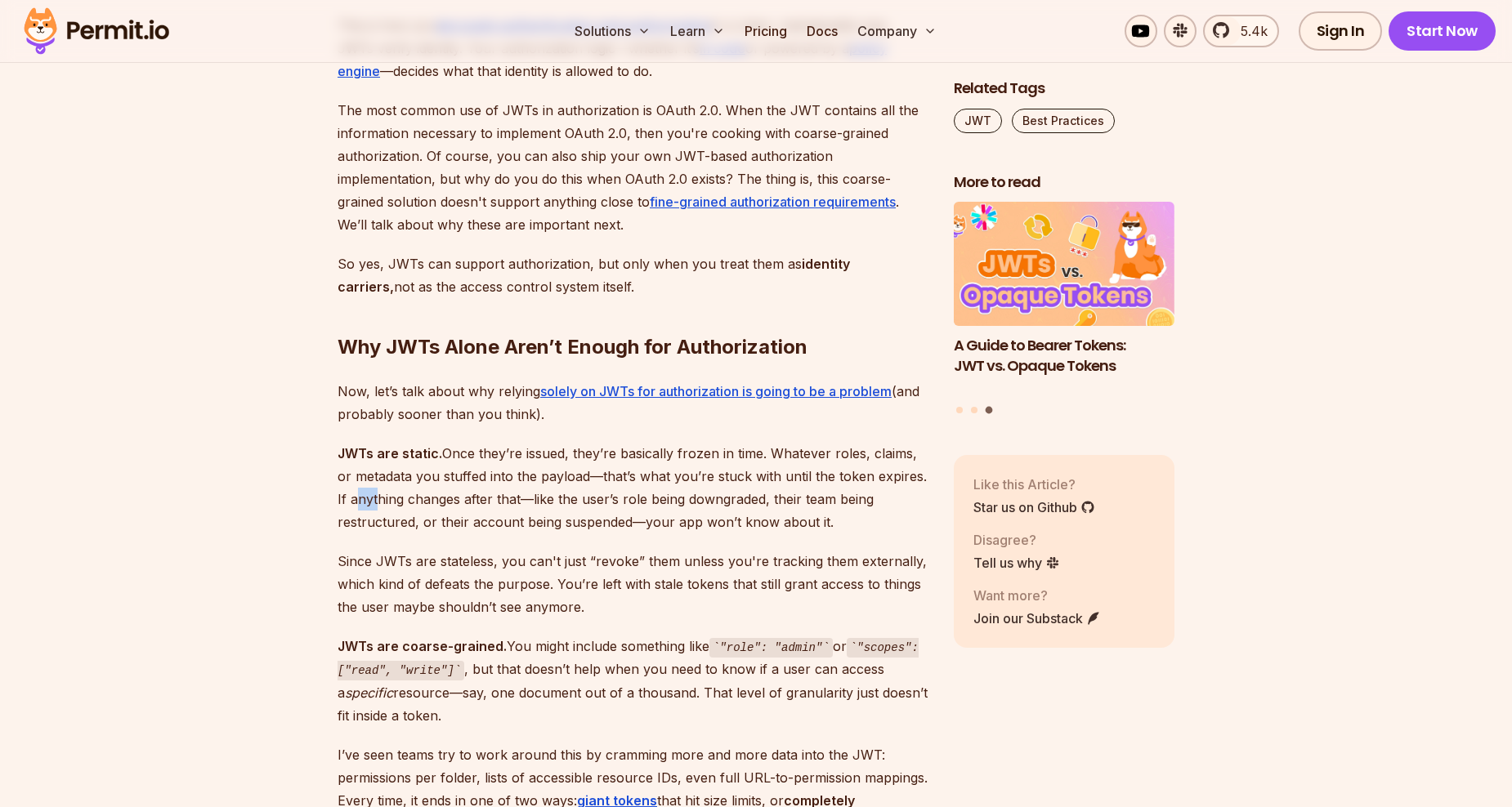
click at [404, 484] on p "JWTs are static. Once they’re issued, they’re basically frozen in time. Whateve…" at bounding box center [633, 488] width 590 height 92
drag, startPoint x: 408, startPoint y: 484, endPoint x: 484, endPoint y: 511, distance: 80.7
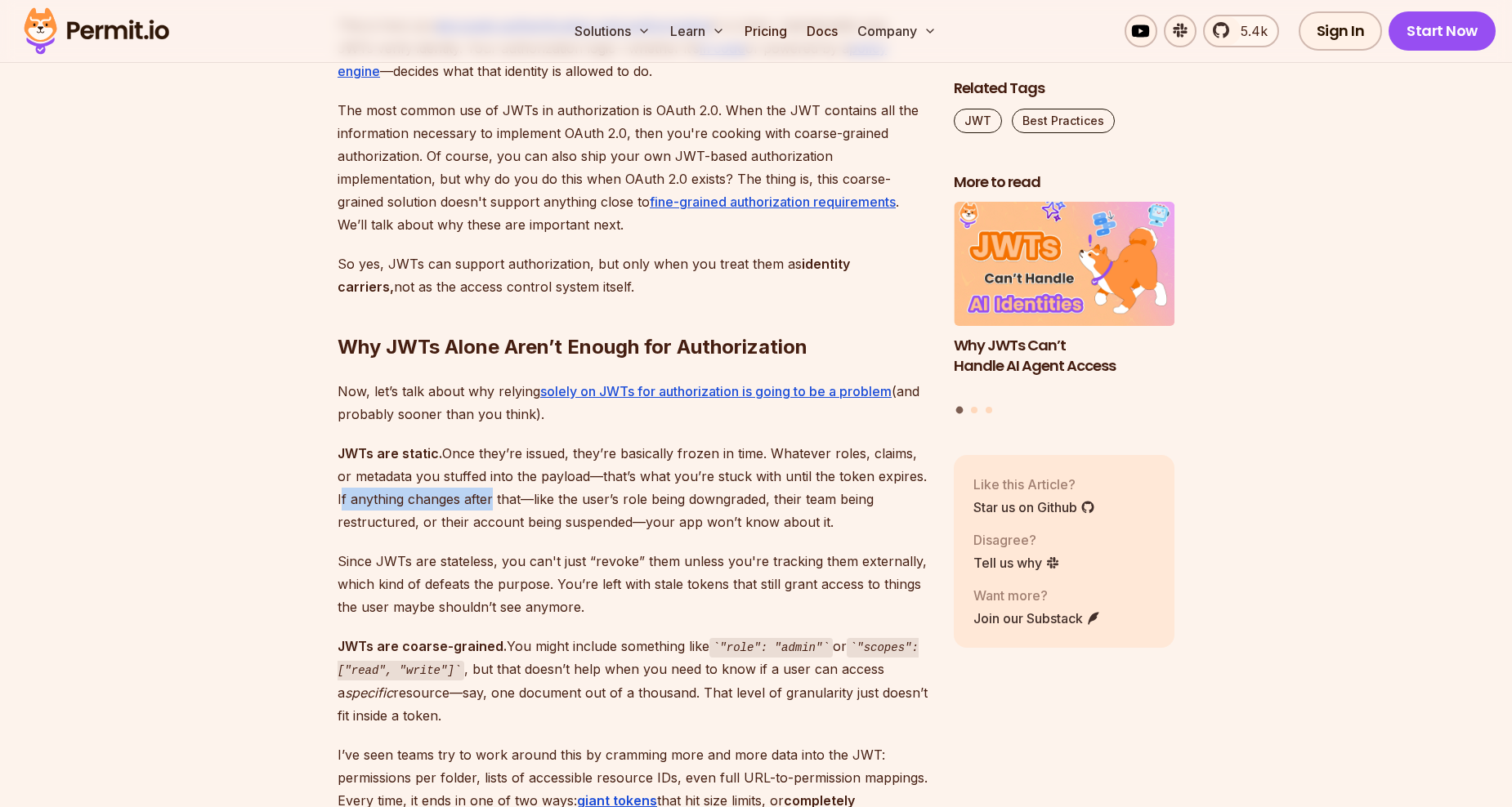
drag, startPoint x: 324, startPoint y: 479, endPoint x: 524, endPoint y: 484, distance: 200.1
drag, startPoint x: 524, startPoint y: 484, endPoint x: 590, endPoint y: 513, distance: 72.1
drag, startPoint x: 854, startPoint y: 499, endPoint x: 333, endPoint y: 498, distance: 521.0
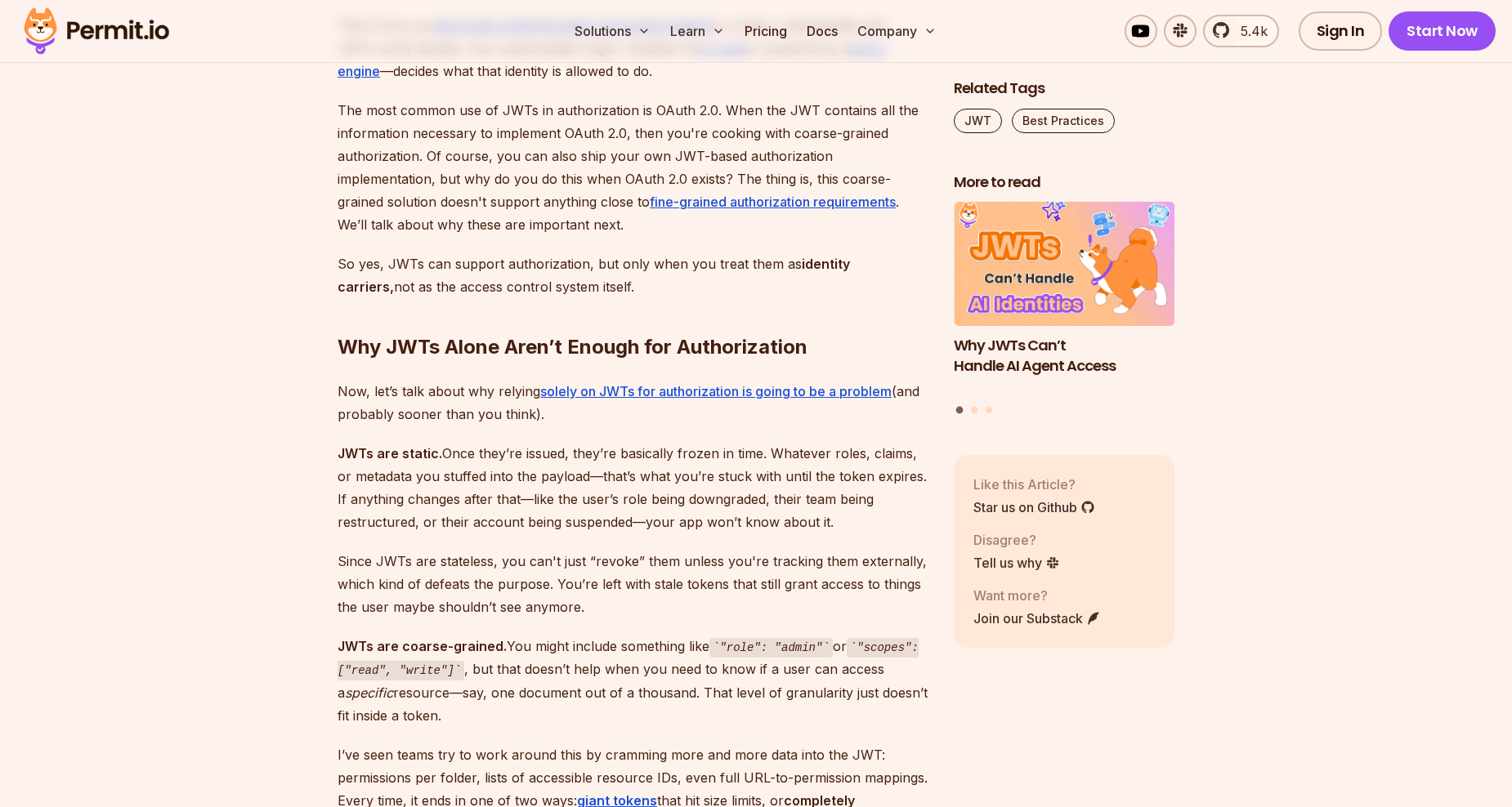
drag, startPoint x: 333, startPoint y: 498, endPoint x: 369, endPoint y: 523, distance: 43.8
drag, startPoint x: 373, startPoint y: 502, endPoint x: 833, endPoint y: 496, distance: 460.0
click at [833, 496] on p "JWTs are static. Once they’re issued, they’re basically frozen in time. Whateve…" at bounding box center [633, 488] width 590 height 92
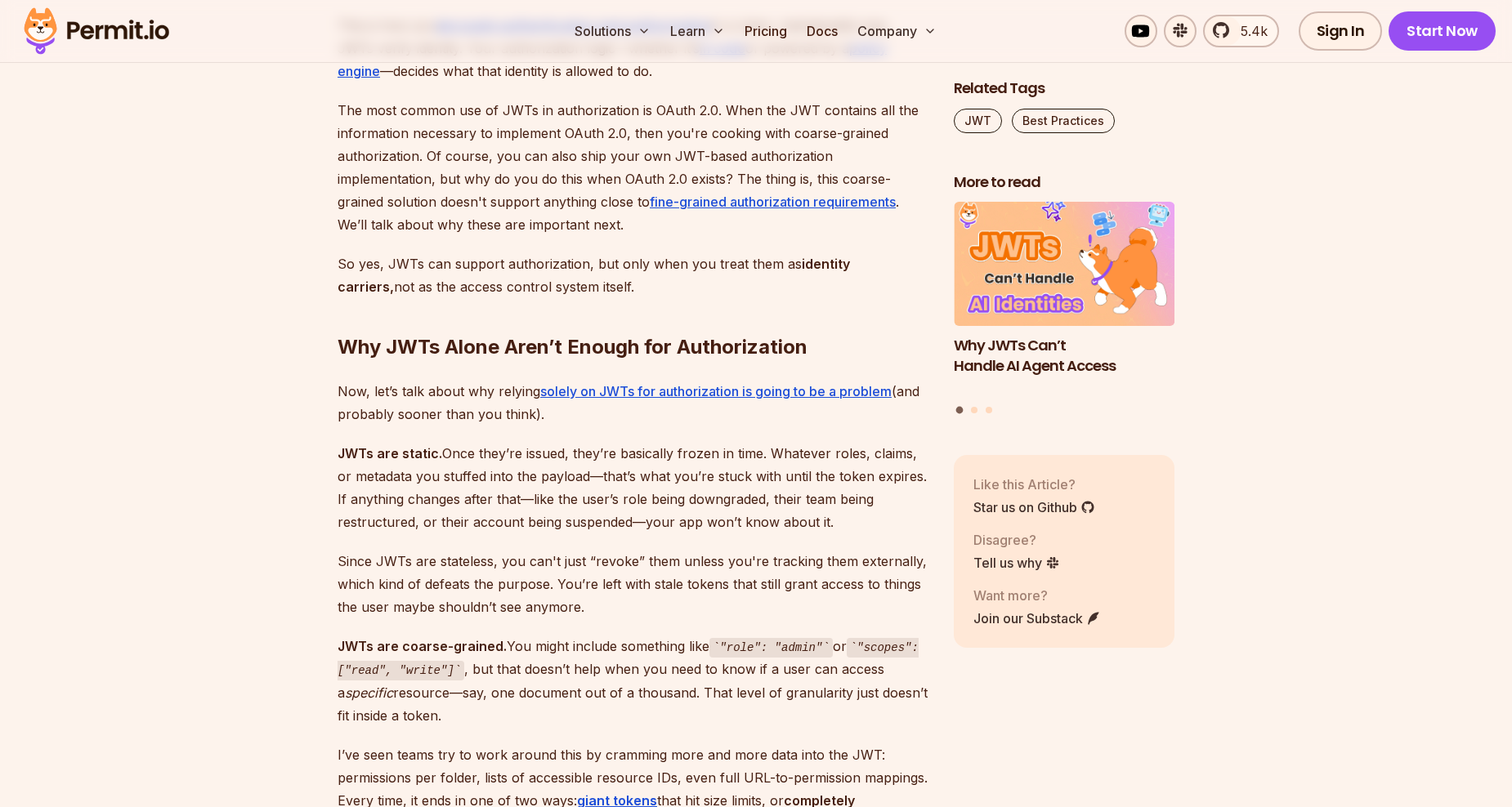
drag, startPoint x: 833, startPoint y: 496, endPoint x: 822, endPoint y: 529, distance: 34.8
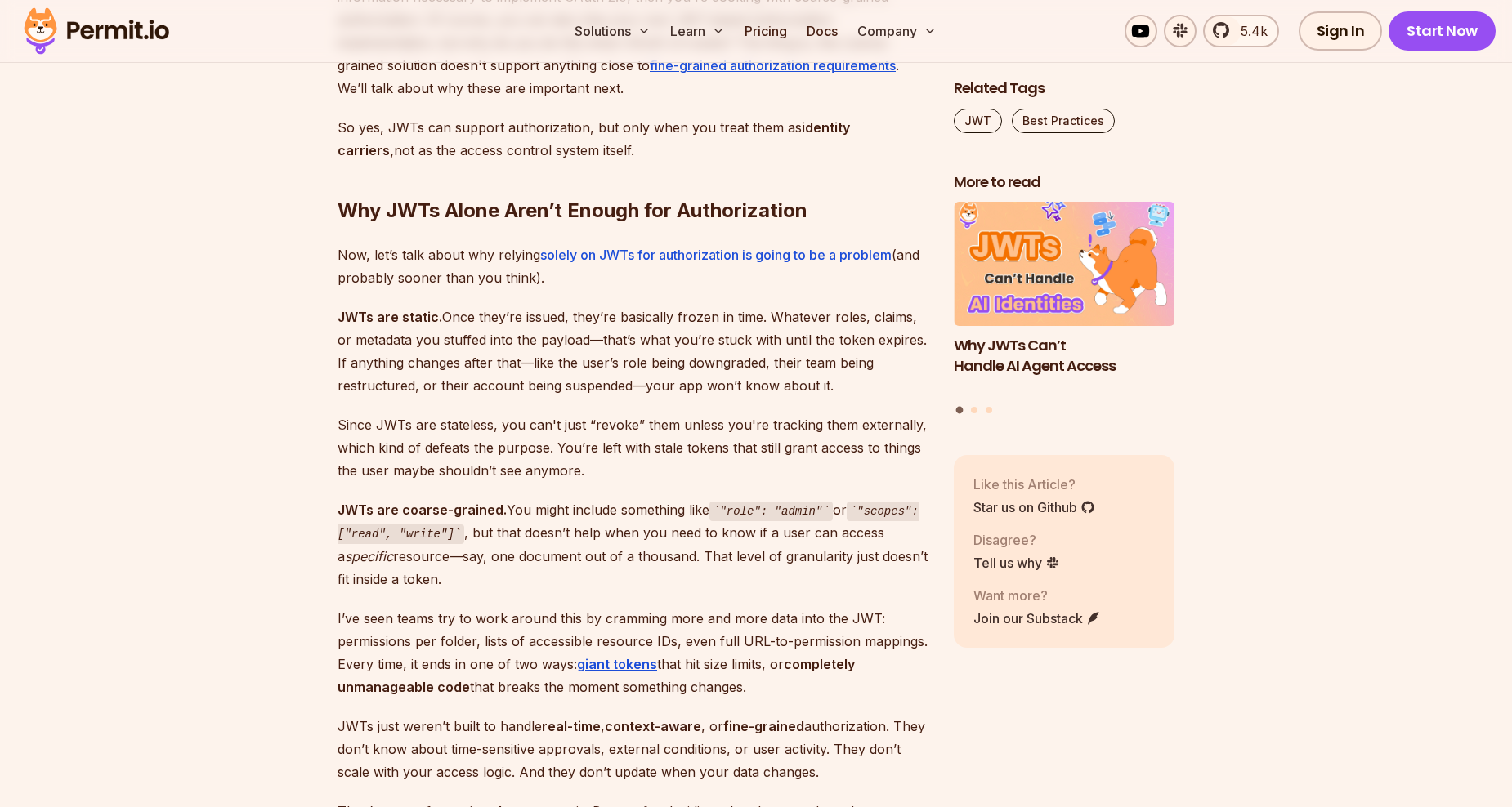
scroll to position [3024, 0]
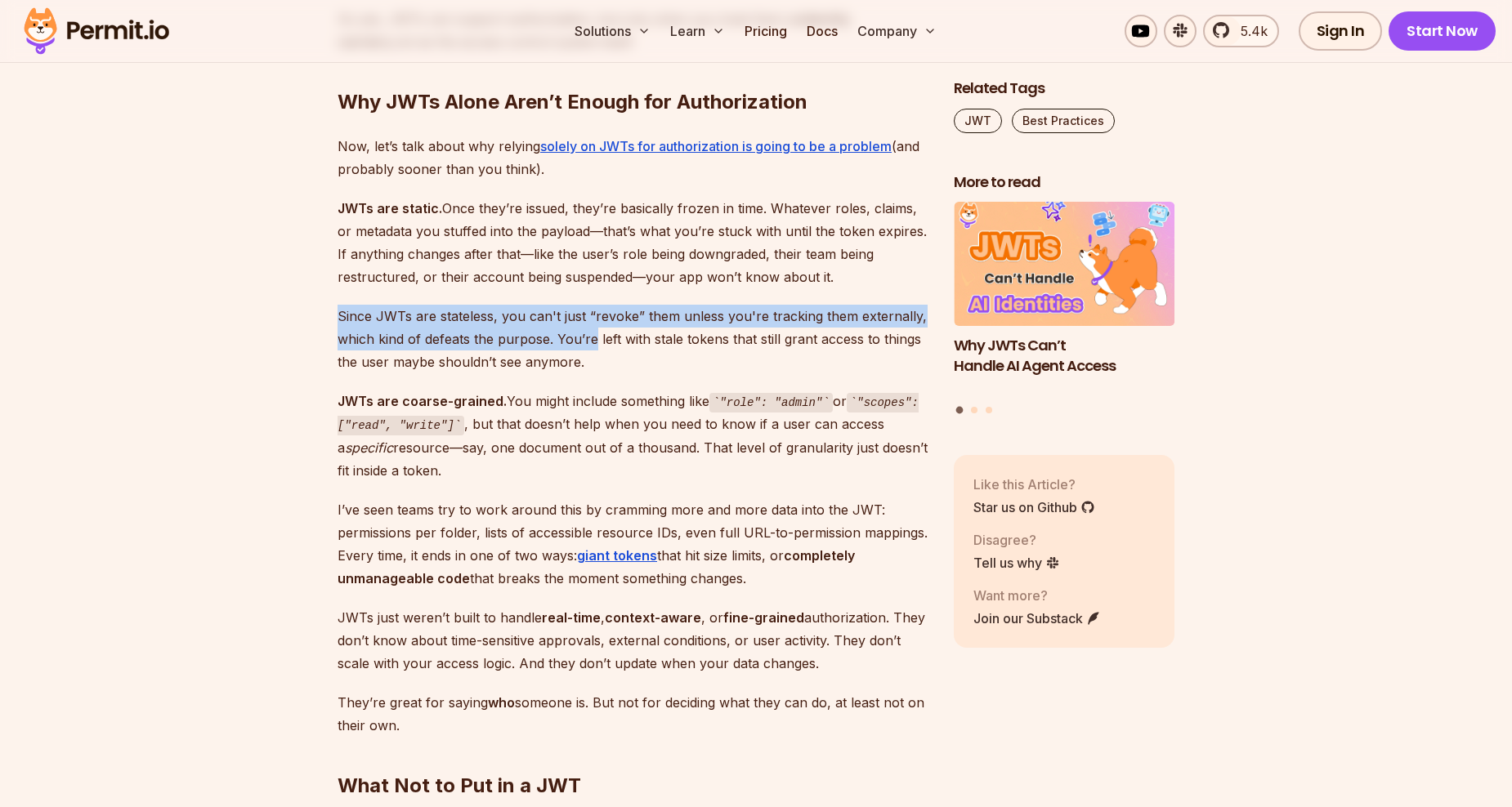
drag, startPoint x: 331, startPoint y: 286, endPoint x: 598, endPoint y: 315, distance: 268.6
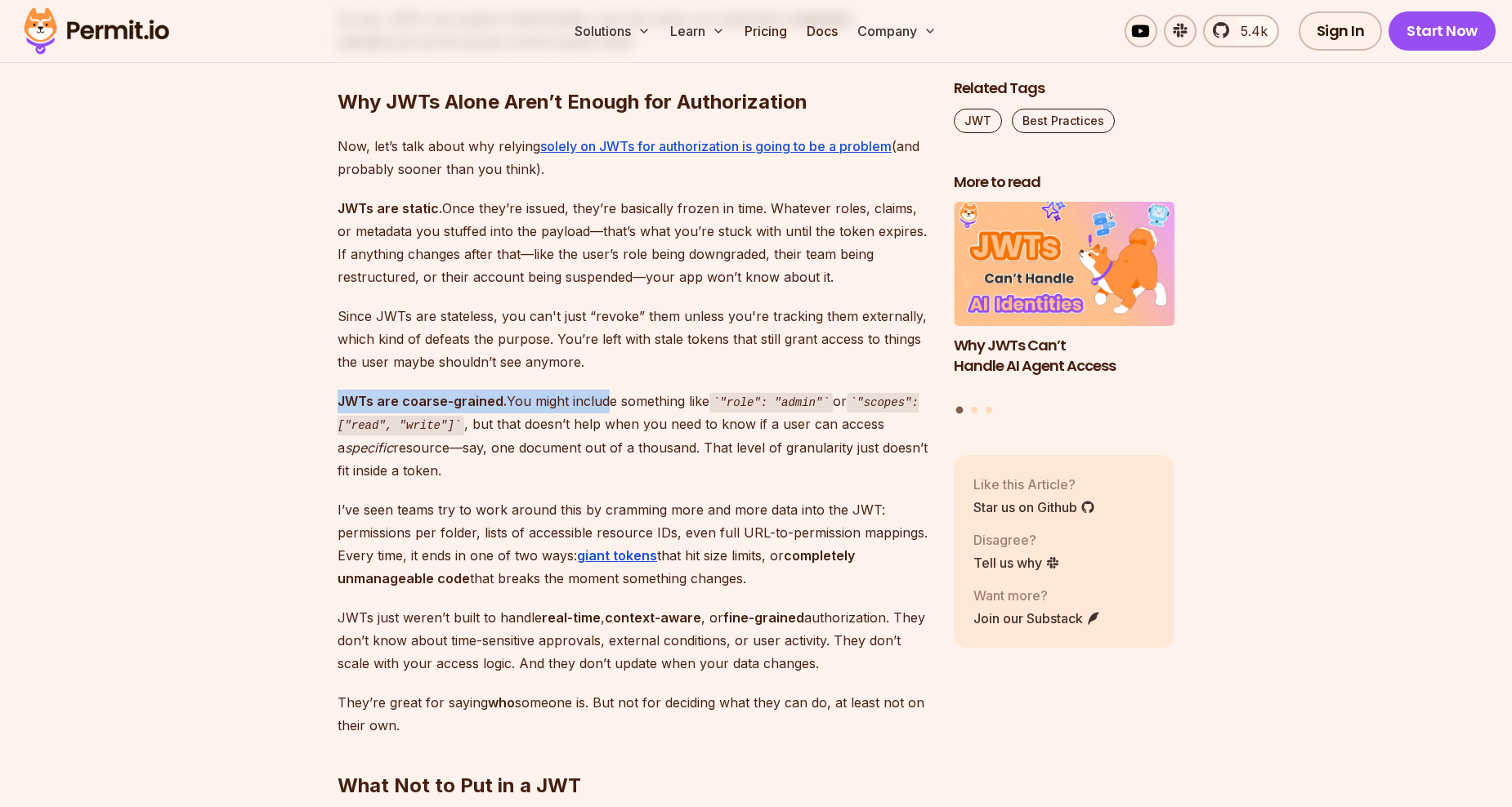
drag, startPoint x: 598, startPoint y: 315, endPoint x: 600, endPoint y: 349, distance: 34.1
drag, startPoint x: 600, startPoint y: 349, endPoint x: 596, endPoint y: 329, distance: 20.4
click at [596, 329] on p "Since JWTs are stateless, you can't just “revoke” them unless you're tracking t…" at bounding box center [633, 339] width 590 height 69
click at [601, 332] on p "Since JWTs are stateless, you can't just “revoke” them unless you're tracking t…" at bounding box center [633, 339] width 590 height 69
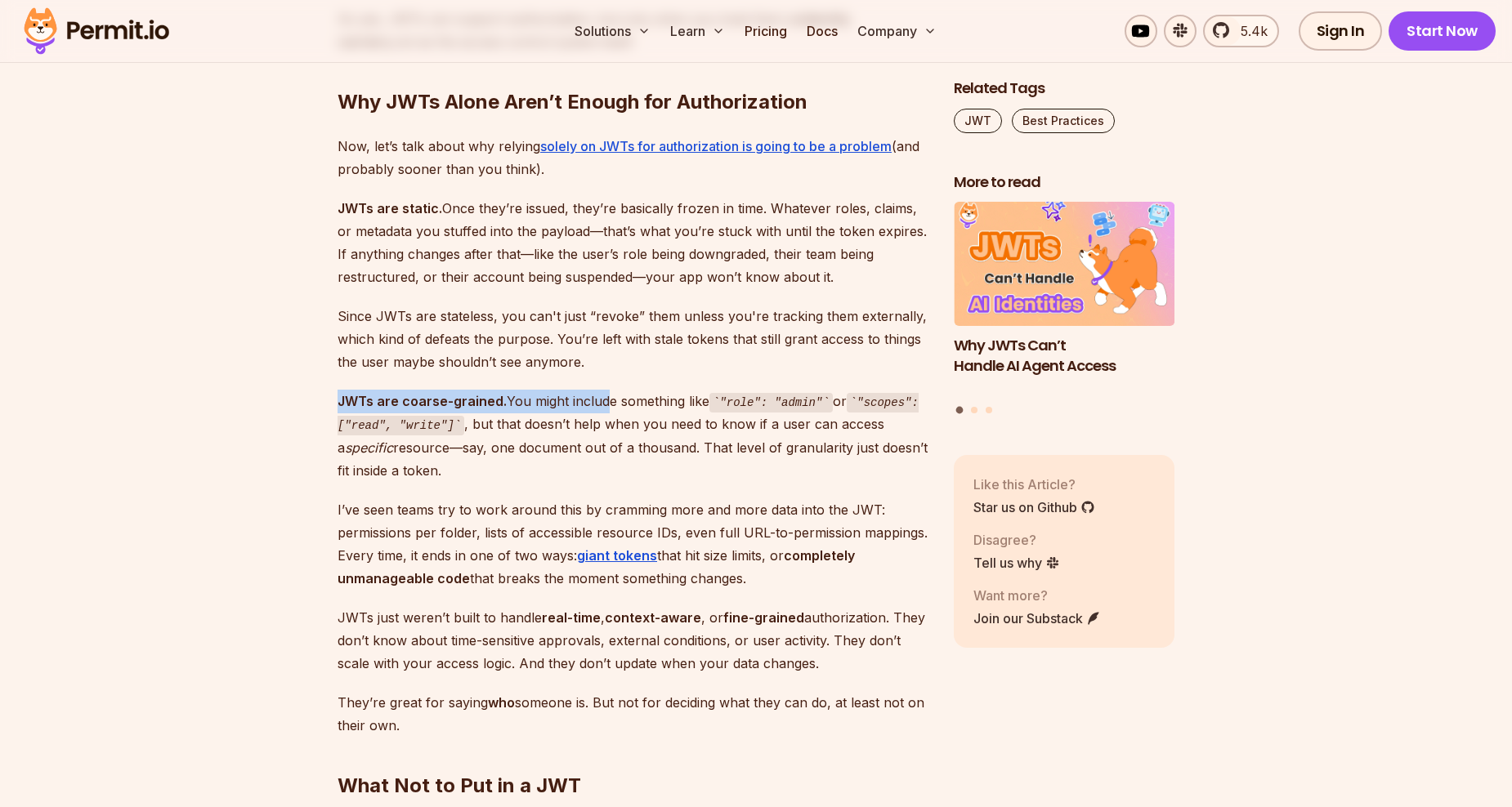
click at [605, 332] on p "Since JWTs are stateless, you can't just “revoke” them unless you're tracking t…" at bounding box center [633, 339] width 590 height 69
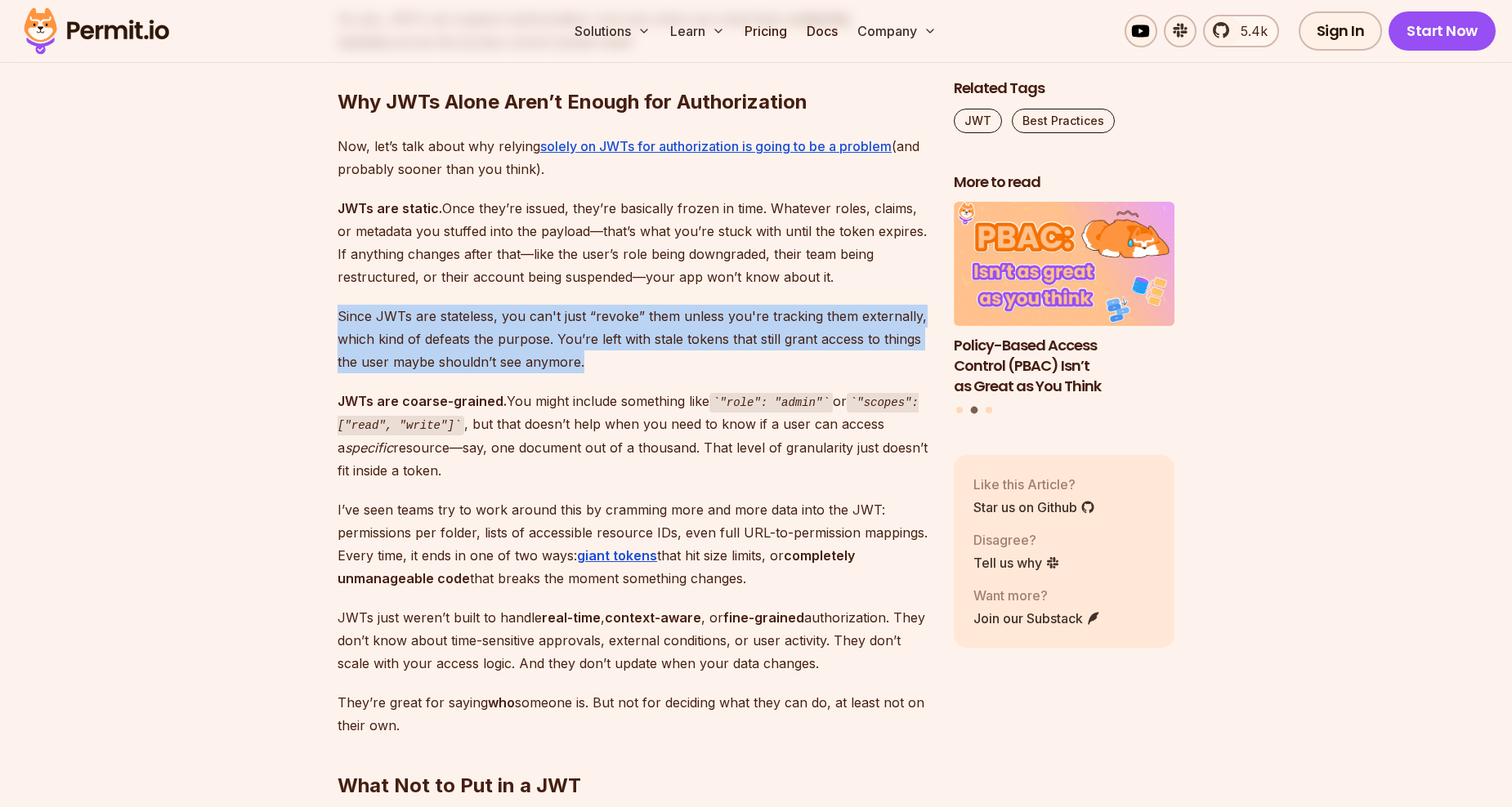
drag, startPoint x: 595, startPoint y: 332, endPoint x: 325, endPoint y: 295, distance: 272.5
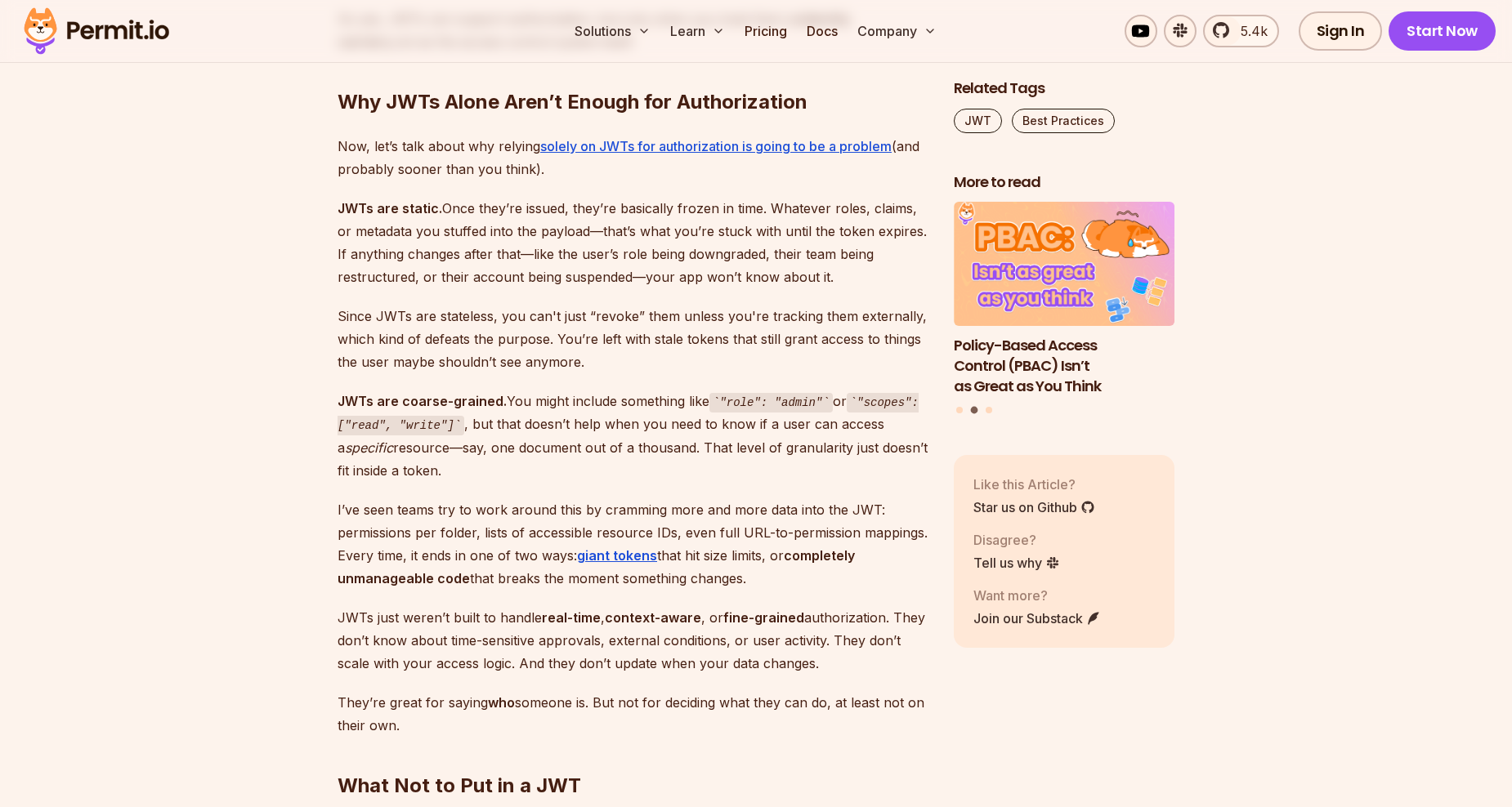
drag, startPoint x: 566, startPoint y: 340, endPoint x: 583, endPoint y: 340, distance: 17.0
click at [581, 340] on p "Since JWTs are stateless, you can't just “revoke” them unless you're tracking t…" at bounding box center [633, 339] width 590 height 69
drag, startPoint x: 583, startPoint y: 340, endPoint x: 608, endPoint y: 354, distance: 28.7
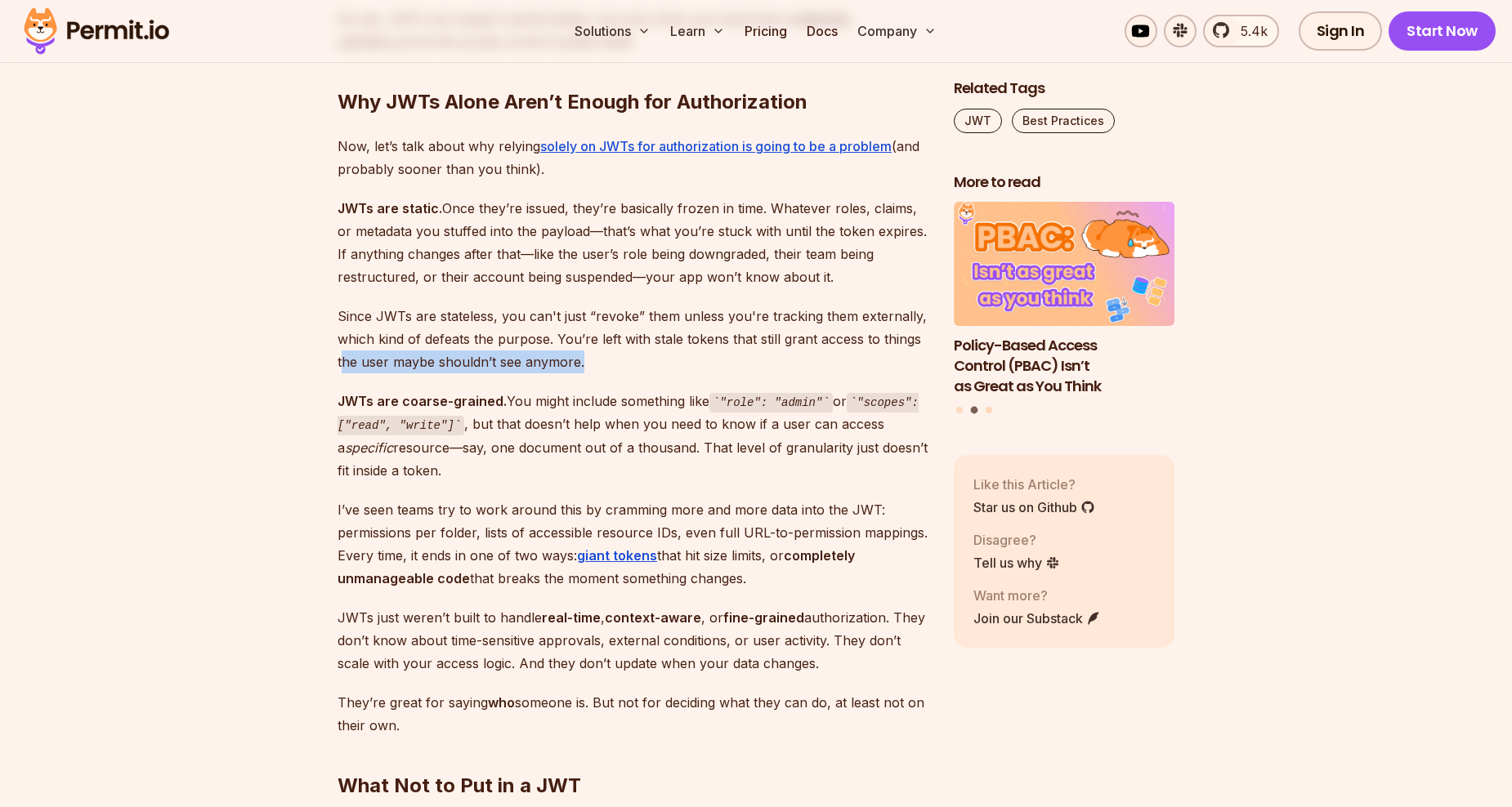
drag, startPoint x: 602, startPoint y: 343, endPoint x: 341, endPoint y: 334, distance: 261.2
click at [341, 334] on p "Since JWTs are stateless, you can't just “revoke” them unless you're tracking t…" at bounding box center [633, 339] width 590 height 69
drag, startPoint x: 341, startPoint y: 334, endPoint x: 426, endPoint y: 366, distance: 90.8
click at [426, 390] on p "JWTs are coarse-grained. You might include something like "role": "admin" or "s…" at bounding box center [633, 436] width 590 height 93
drag, startPoint x: 450, startPoint y: 336, endPoint x: 567, endPoint y: 339, distance: 117.0
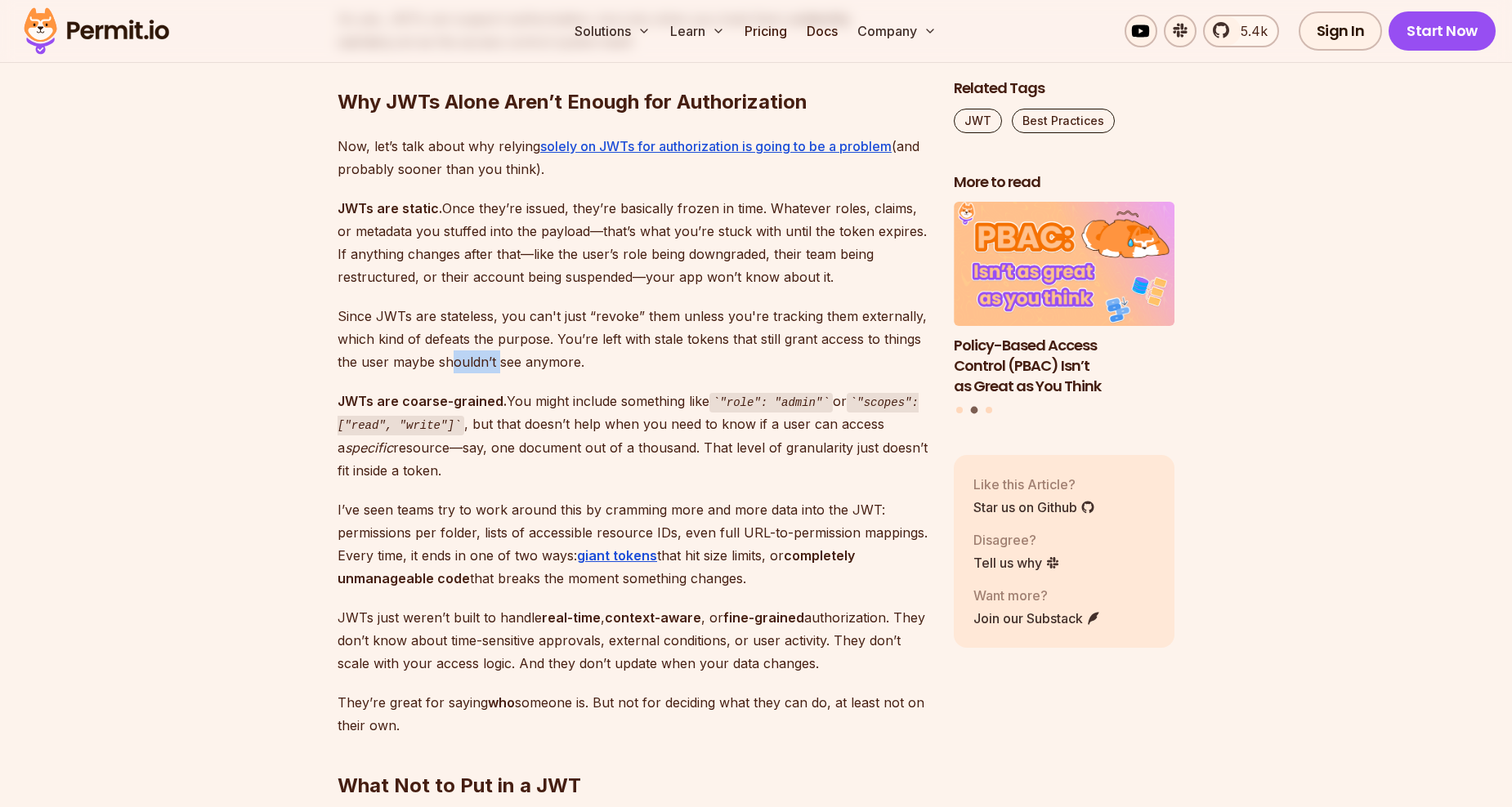
click at [562, 339] on p "Since JWTs are stateless, you can't just “revoke” them unless you're tracking t…" at bounding box center [633, 339] width 590 height 69
drag, startPoint x: 567, startPoint y: 339, endPoint x: 624, endPoint y: 370, distance: 64.9
click at [627, 390] on p "JWTs are coarse-grained. You might include something like "role": "admin" or "s…" at bounding box center [633, 436] width 590 height 93
drag, startPoint x: 581, startPoint y: 338, endPoint x: 541, endPoint y: 337, distance: 40.0
click at [542, 337] on p "Since JWTs are stateless, you can't just “revoke” them unless you're tracking t…" at bounding box center [633, 339] width 590 height 69
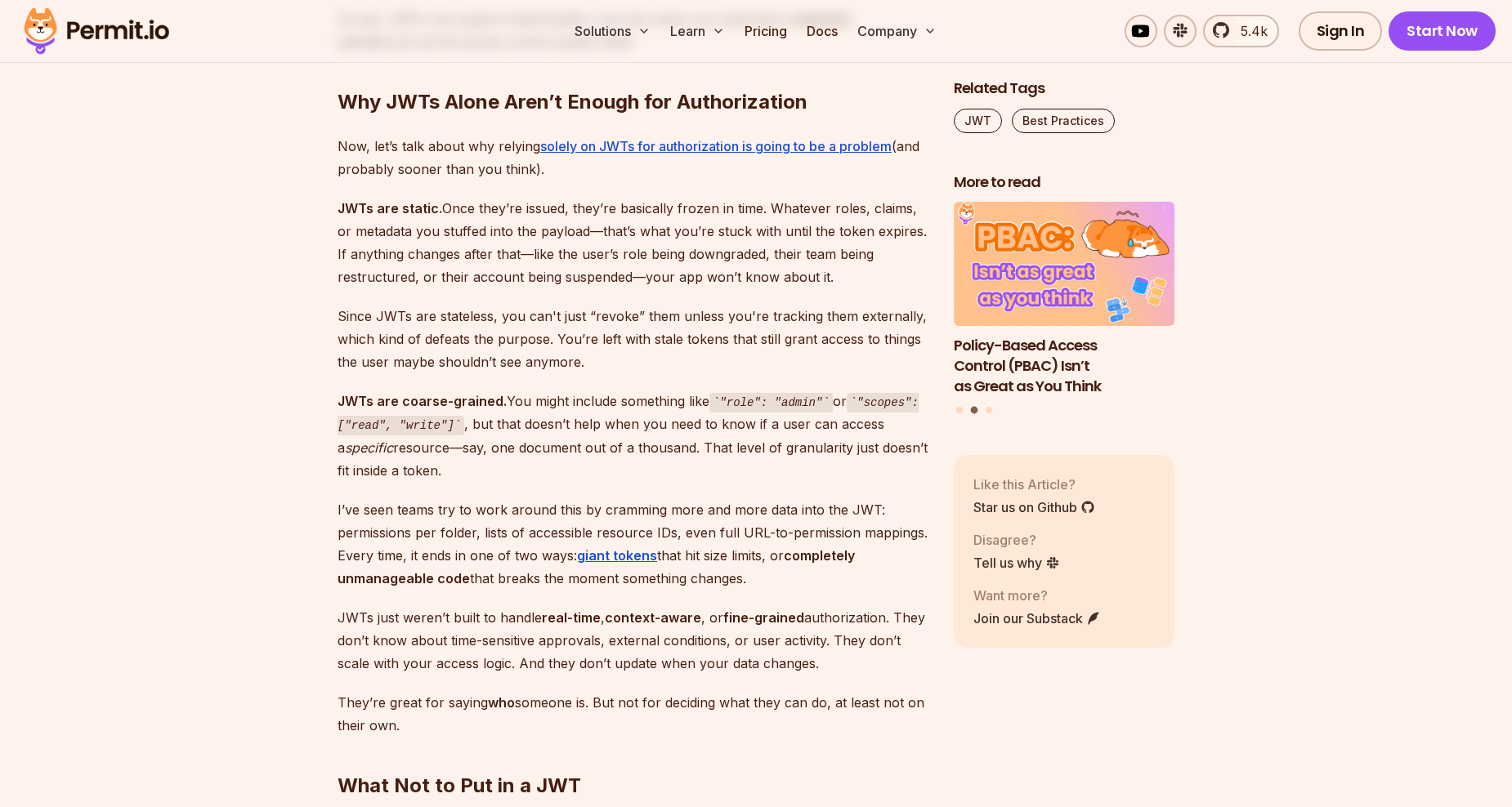
drag, startPoint x: 541, startPoint y: 337, endPoint x: 479, endPoint y: 348, distance: 63.0
click at [479, 348] on p "Since JWTs are stateless, you can't just “revoke” them unless you're tracking t…" at bounding box center [633, 339] width 590 height 69
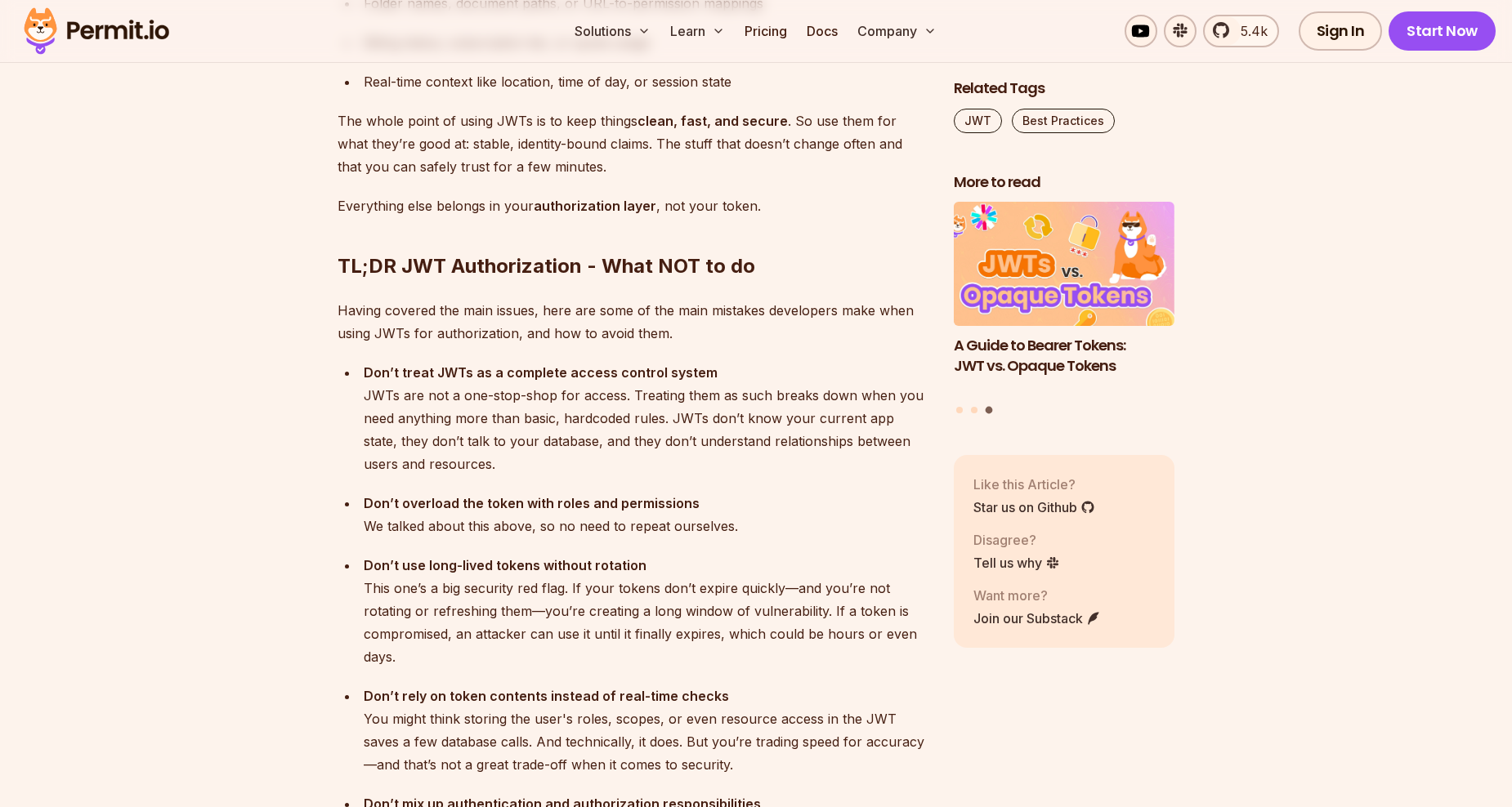
scroll to position [4085, 0]
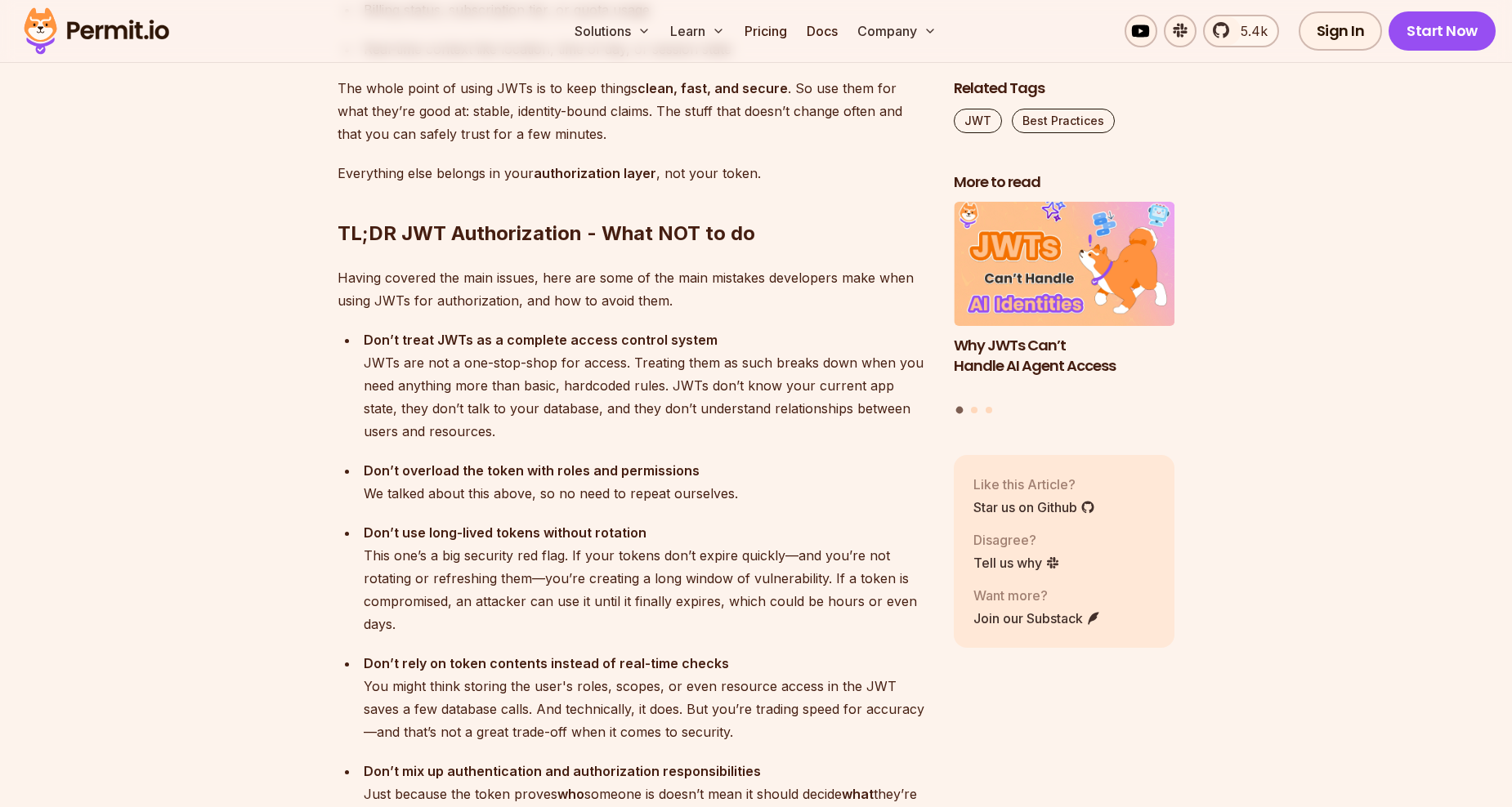
click at [199, 255] on section "Table of Contents JSON Web Tokens —better known as JWTs—are one of the backbone…" at bounding box center [756, 110] width 1512 height 6459
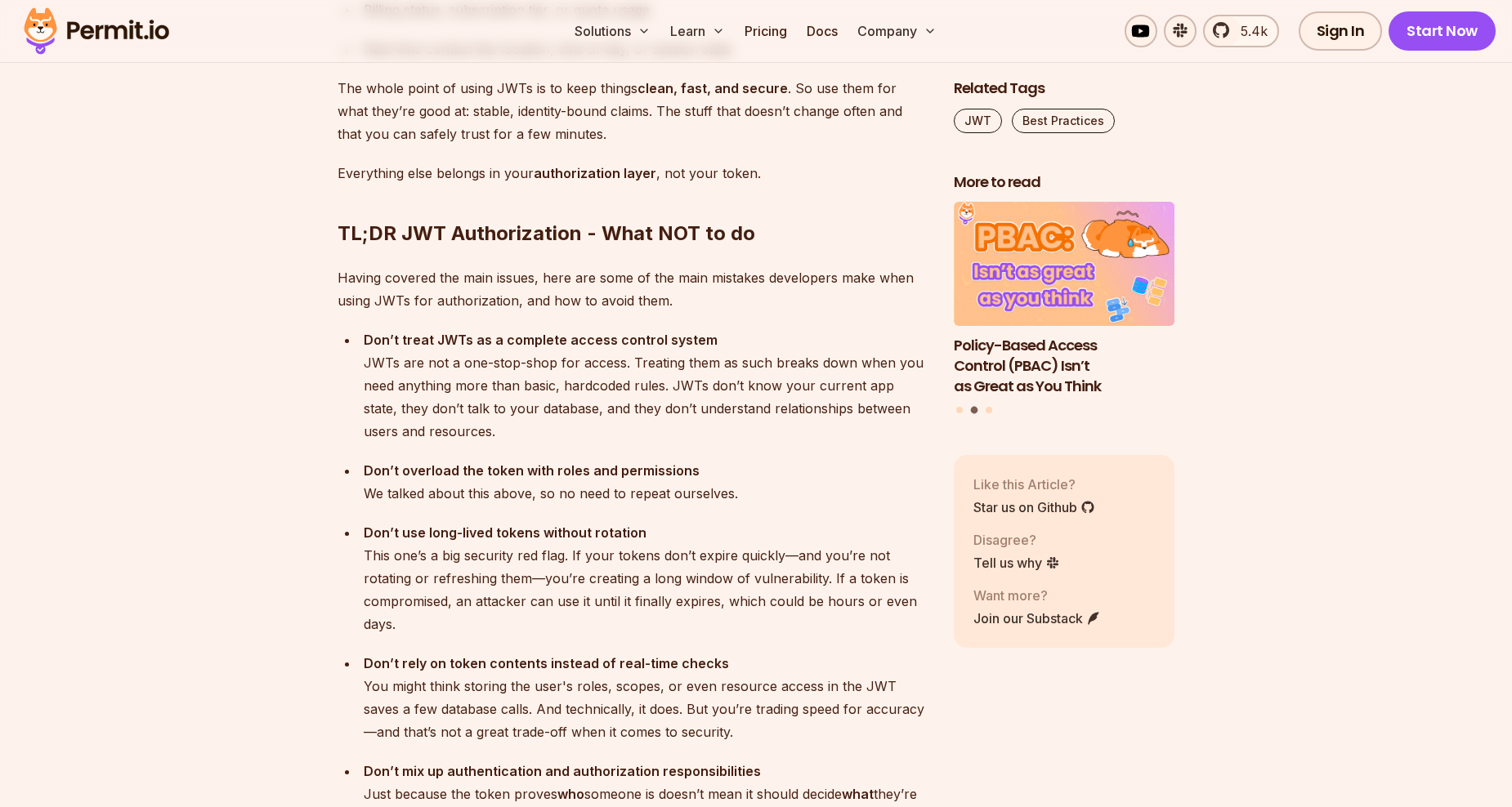
click at [171, 313] on section "Table of Contents JSON Web Tokens —better known as JWTs—are one of the backbone…" at bounding box center [756, 110] width 1512 height 6459
drag, startPoint x: 364, startPoint y: 475, endPoint x: 768, endPoint y: 468, distance: 404.1
click at [768, 468] on div "Don’t overload the token with roles and permissions We talked about this above,…" at bounding box center [645, 482] width 564 height 46
drag, startPoint x: 768, startPoint y: 468, endPoint x: 725, endPoint y: 492, distance: 49.2
click at [725, 492] on ul "Don’t treat JWTs as a complete access control system JWTs are not a one-stop-sh…" at bounding box center [633, 579] width 590 height 500
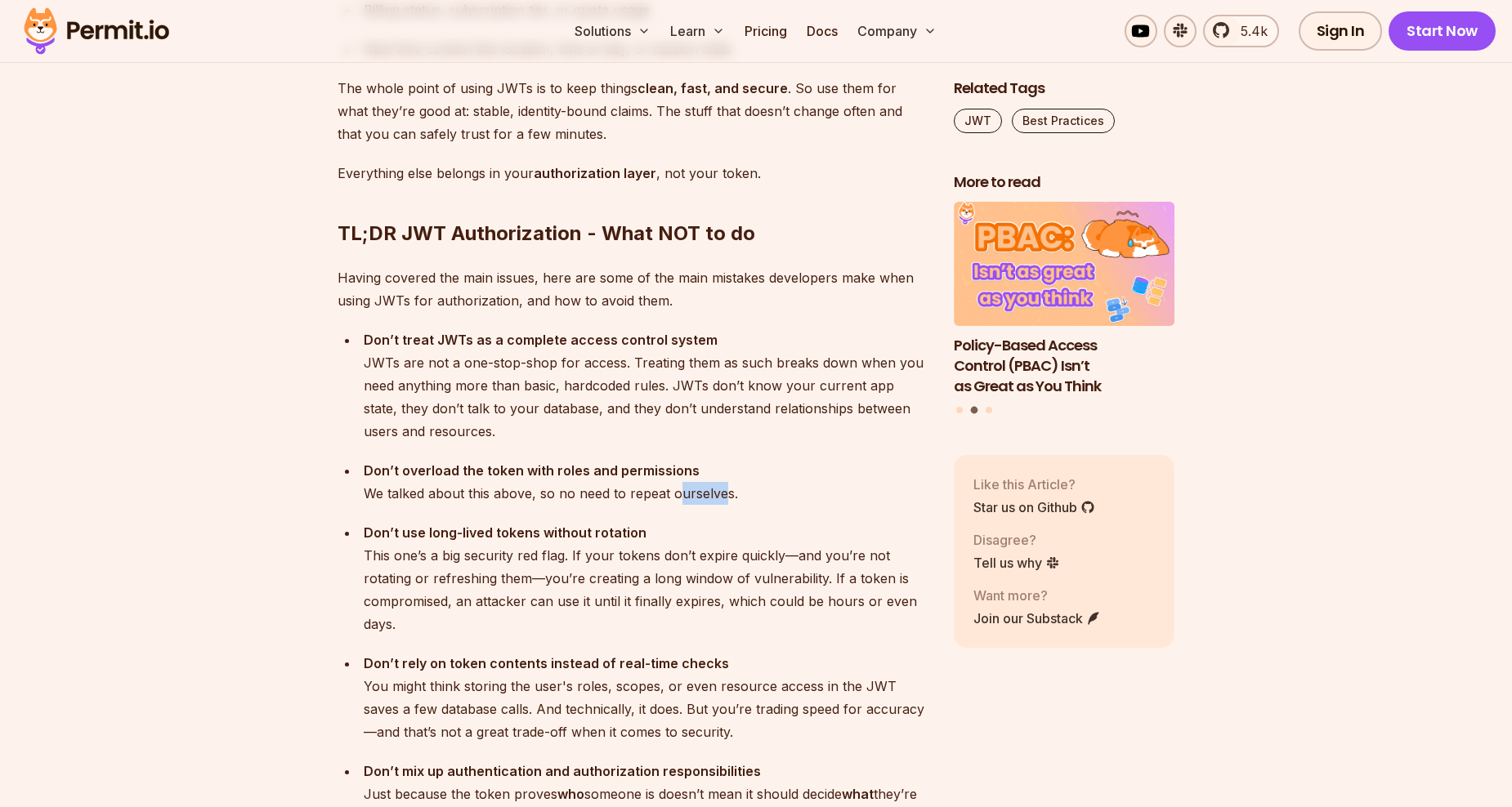
drag, startPoint x: 726, startPoint y: 476, endPoint x: 631, endPoint y: 471, distance: 95.1
click at [635, 471] on div "Don’t overload the token with roles and permissions We talked about this above,…" at bounding box center [645, 482] width 564 height 46
drag, startPoint x: 631, startPoint y: 471, endPoint x: 487, endPoint y: 479, distance: 144.2
click at [487, 479] on div "Don’t overload the token with roles and permissions We talked about this above,…" at bounding box center [645, 482] width 564 height 46
drag, startPoint x: 423, startPoint y: 473, endPoint x: 773, endPoint y: 470, distance: 350.0
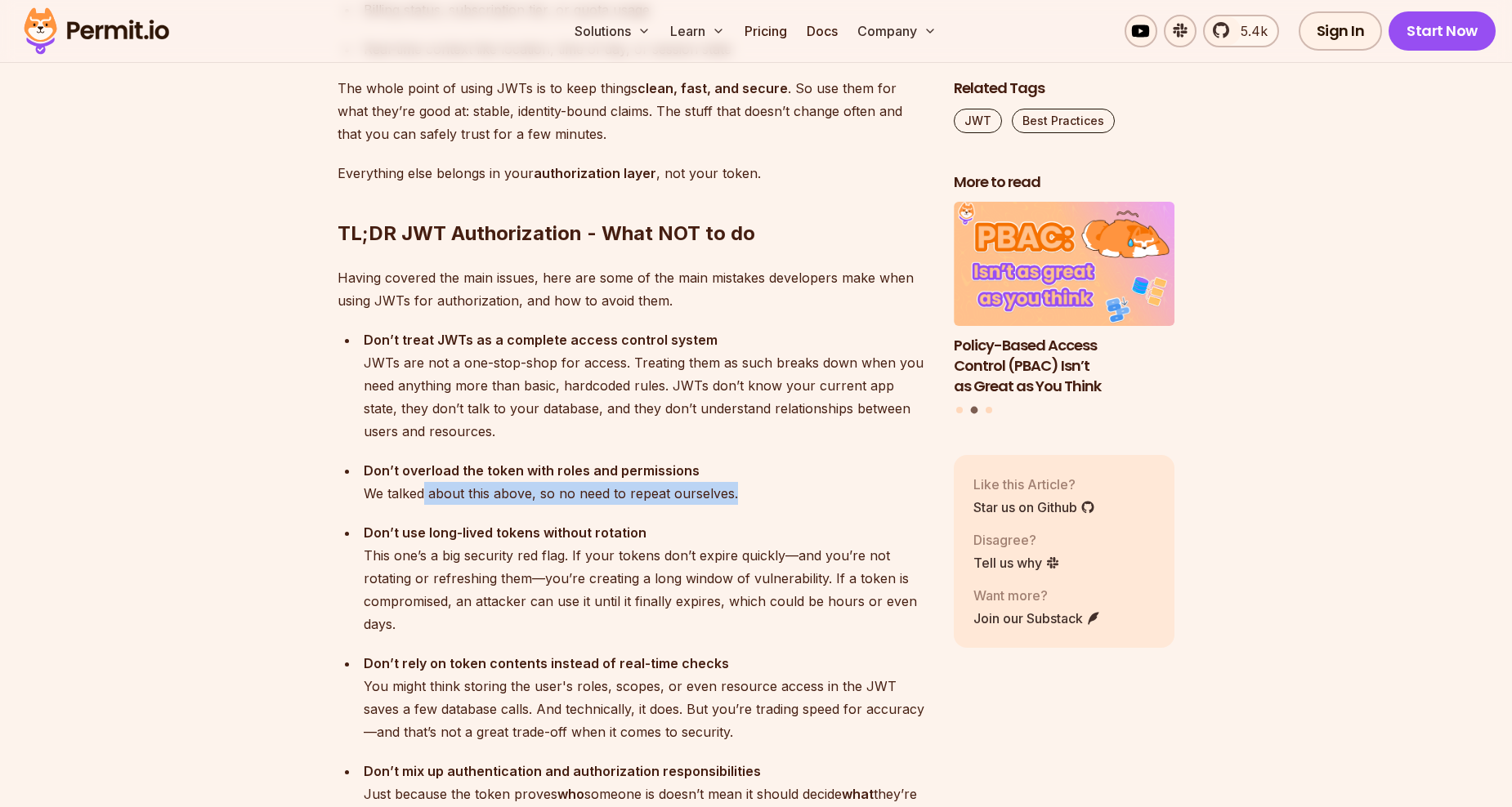
click at [771, 470] on div "Don’t overload the token with roles and permissions We talked about this above,…" at bounding box center [645, 482] width 564 height 46
drag, startPoint x: 773, startPoint y: 470, endPoint x: 764, endPoint y: 495, distance: 26.6
click at [766, 521] on div "Don’t use long-lived tokens without rotation This one’s a big security red flag…" at bounding box center [645, 579] width 564 height 114
drag, startPoint x: 737, startPoint y: 472, endPoint x: 580, endPoint y: 471, distance: 157.0
click at [581, 471] on div "Don’t overload the token with roles and permissions We talked about this above,…" at bounding box center [645, 482] width 564 height 46
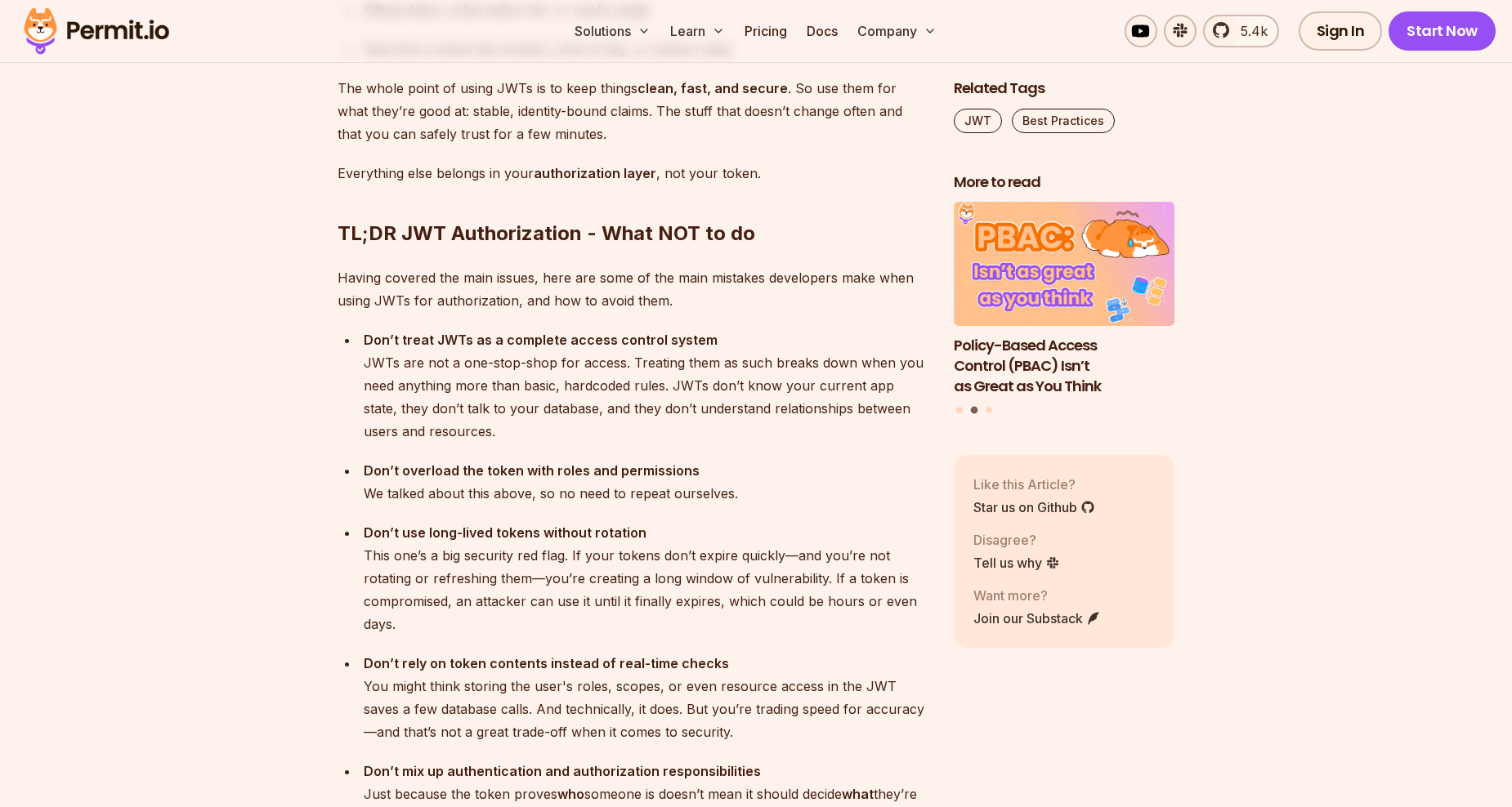
drag, startPoint x: 580, startPoint y: 471, endPoint x: 487, endPoint y: 475, distance: 93.1
click at [487, 475] on div "Don’t overload the token with roles and permissions We talked about this above,…" at bounding box center [645, 482] width 564 height 46
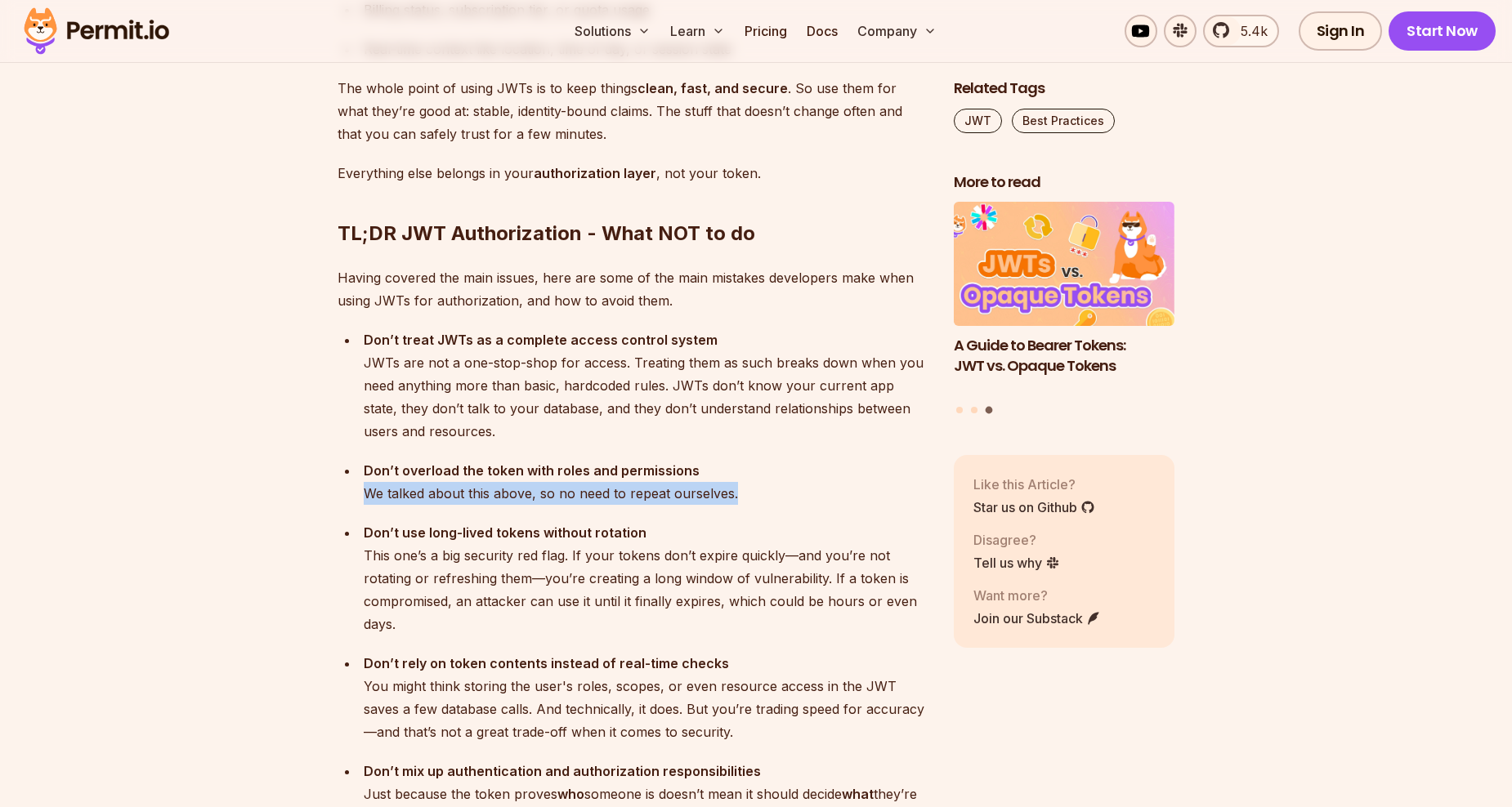
drag, startPoint x: 364, startPoint y: 472, endPoint x: 764, endPoint y: 474, distance: 400.0
click at [764, 474] on div "Don’t overload the token with roles and permissions We talked about this above,…" at bounding box center [645, 482] width 564 height 46
drag, startPoint x: 764, startPoint y: 474, endPoint x: 742, endPoint y: 500, distance: 34.1
click at [742, 521] on div "Don’t use long-lived tokens without rotation This one’s a big security red flag…" at bounding box center [645, 579] width 564 height 114
drag, startPoint x: 735, startPoint y: 474, endPoint x: 349, endPoint y: 467, distance: 386.1
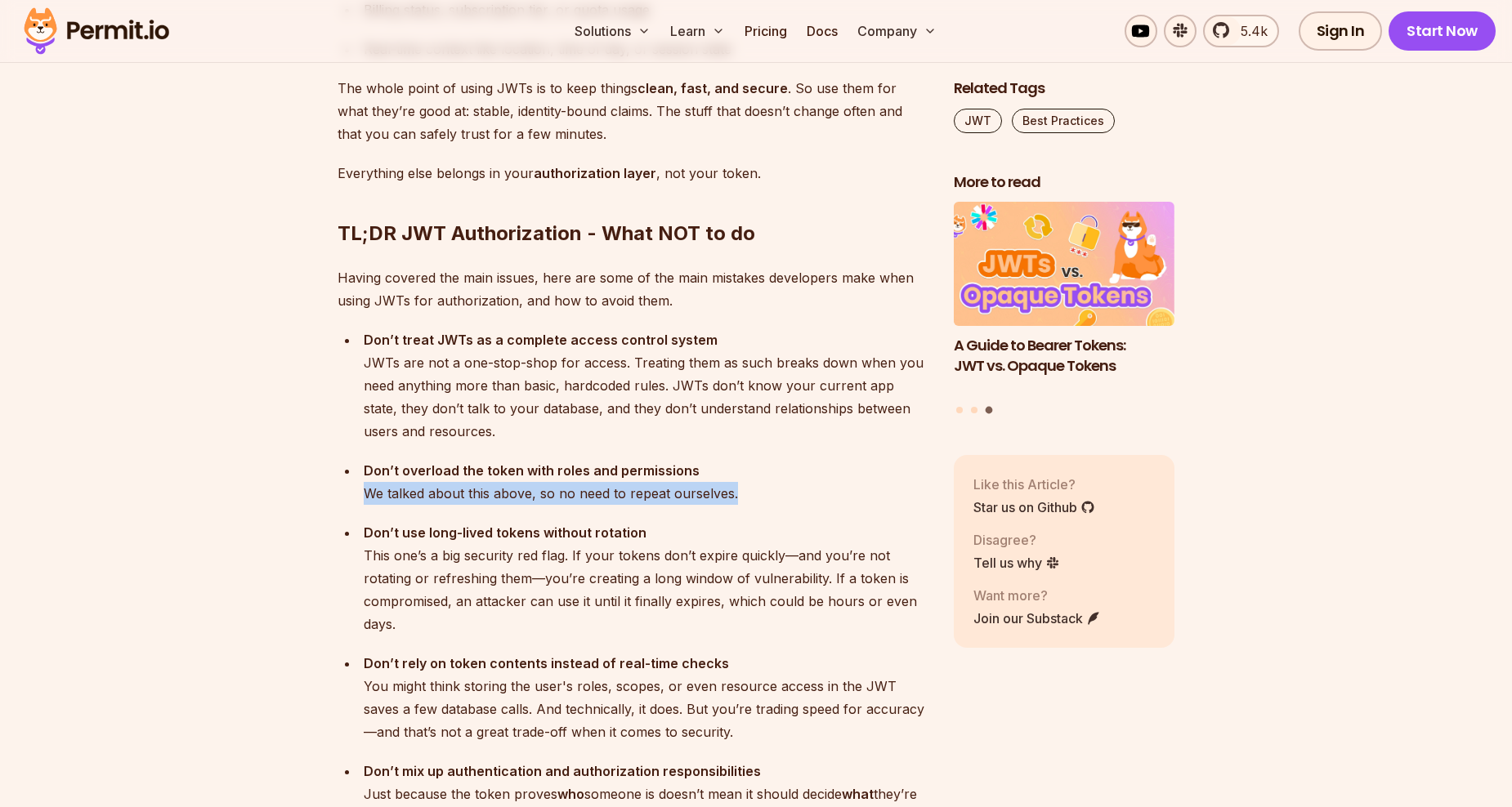
click at [349, 467] on ul "Don’t treat JWTs as a complete access control system JWTs are not a one-stop-sh…" at bounding box center [633, 579] width 590 height 500
drag, startPoint x: 349, startPoint y: 467, endPoint x: 406, endPoint y: 492, distance: 62.2
click at [406, 492] on ul "Don’t treat JWTs as a complete access control system JWTs are not a one-stop-sh…" at bounding box center [633, 579] width 590 height 500
drag, startPoint x: 359, startPoint y: 471, endPoint x: 773, endPoint y: 478, distance: 414.1
click at [773, 478] on li "Don’t overload the token with roles and permissions We talked about this above,…" at bounding box center [643, 482] width 569 height 46
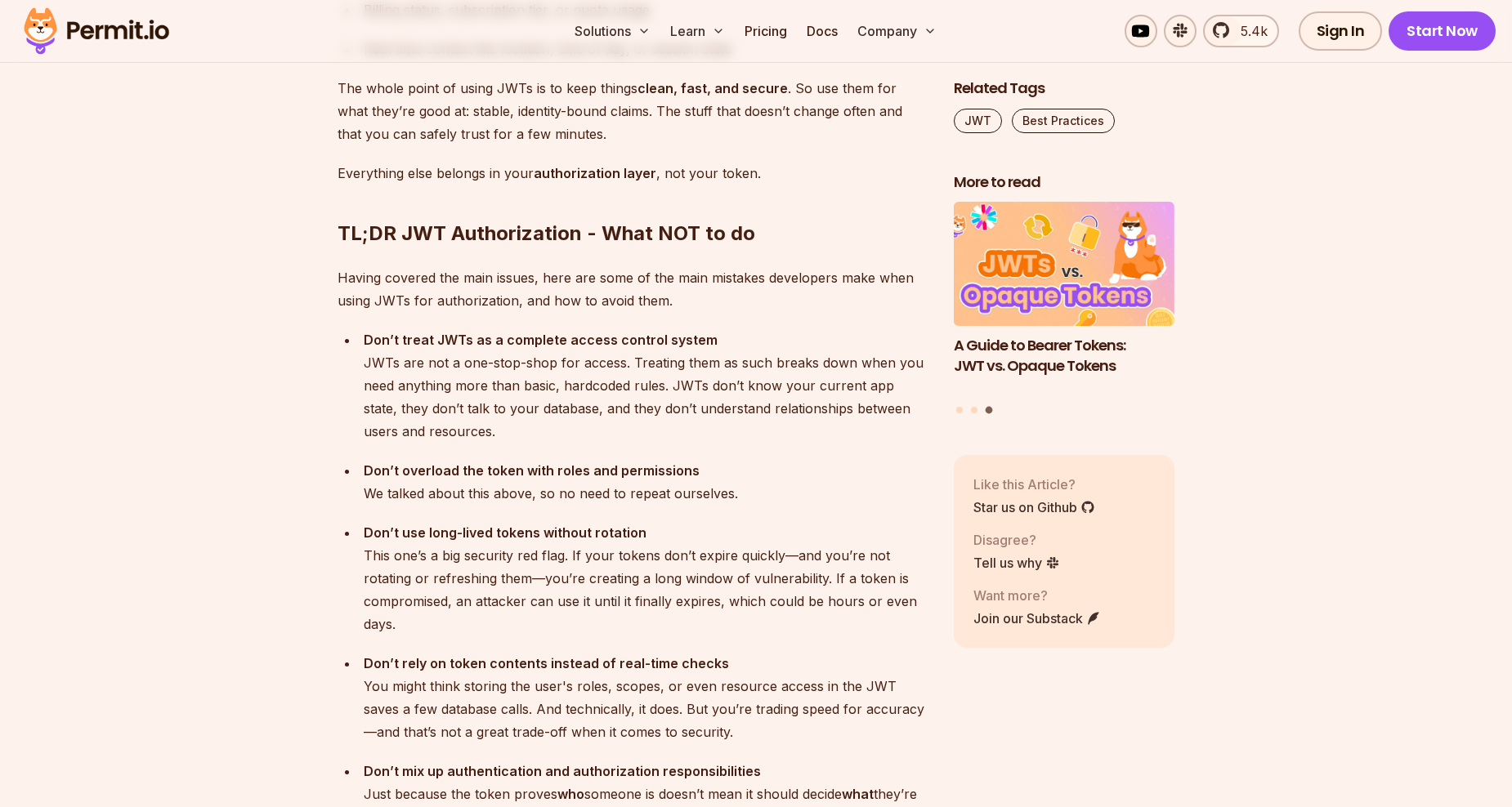
drag, startPoint x: 773, startPoint y: 478, endPoint x: 758, endPoint y: 537, distance: 60.9
click at [758, 537] on div "Don’t use long-lived tokens without rotation This one’s a big security red flag…" at bounding box center [645, 579] width 564 height 114
drag, startPoint x: 739, startPoint y: 464, endPoint x: 570, endPoint y: 464, distance: 169.0
click at [571, 464] on div "Don’t overload the token with roles and permissions We talked about this above,…" at bounding box center [645, 482] width 564 height 46
drag, startPoint x: 570, startPoint y: 464, endPoint x: 512, endPoint y: 486, distance: 62.0
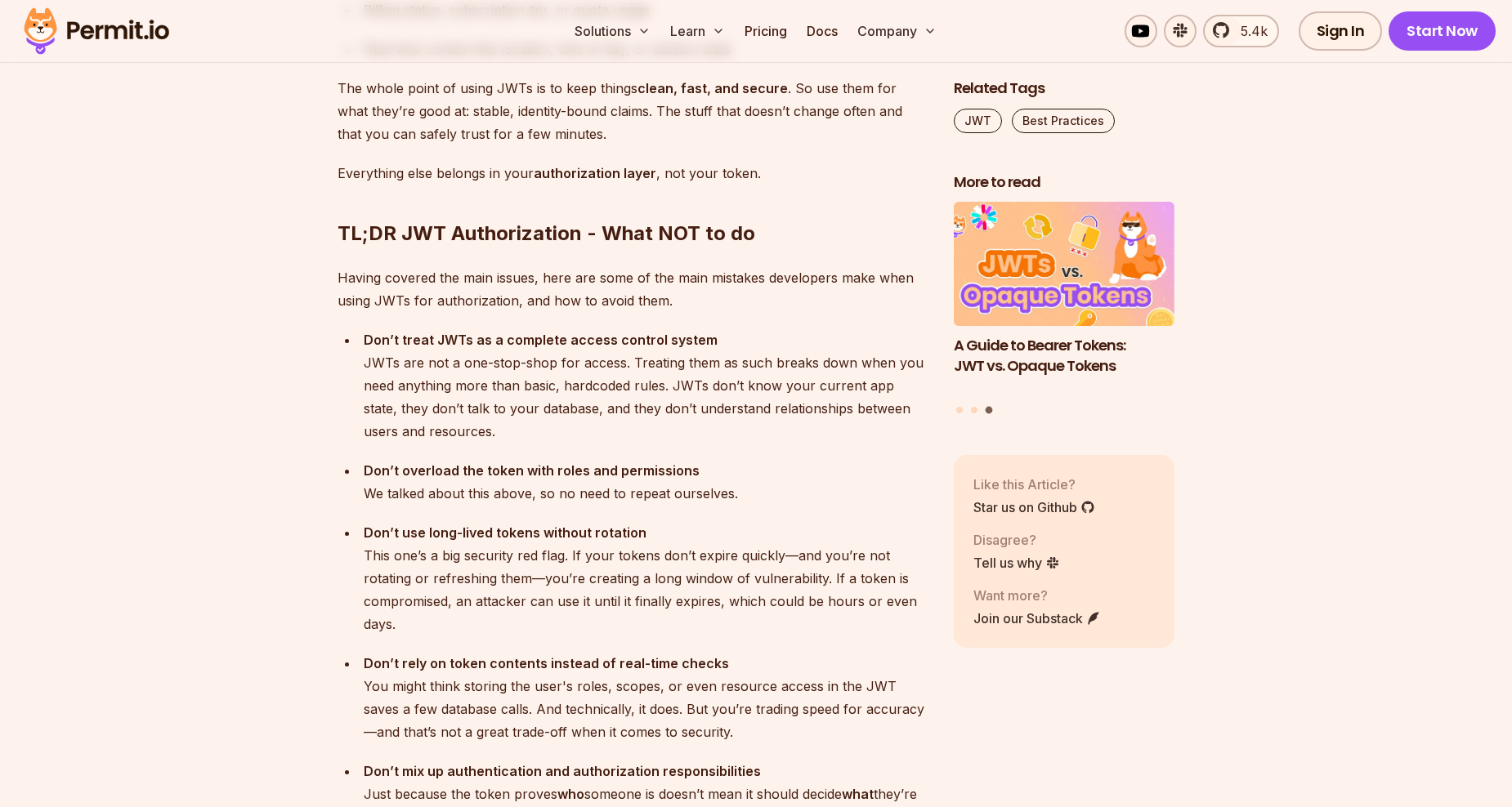
click at [512, 486] on ul "Don’t treat JWTs as a complete access control system JWTs are not a one-stop-sh…" at bounding box center [633, 579] width 590 height 500
drag, startPoint x: 676, startPoint y: 467, endPoint x: 752, endPoint y: 470, distance: 76.1
click at [746, 470] on div "Don’t overload the token with roles and permissions We talked about this above,…" at bounding box center [645, 482] width 564 height 46
drag, startPoint x: 752, startPoint y: 470, endPoint x: 840, endPoint y: 625, distance: 178.2
click at [801, 521] on div "Don’t use long-lived tokens without rotation This one’s a big security red flag…" at bounding box center [645, 579] width 564 height 114
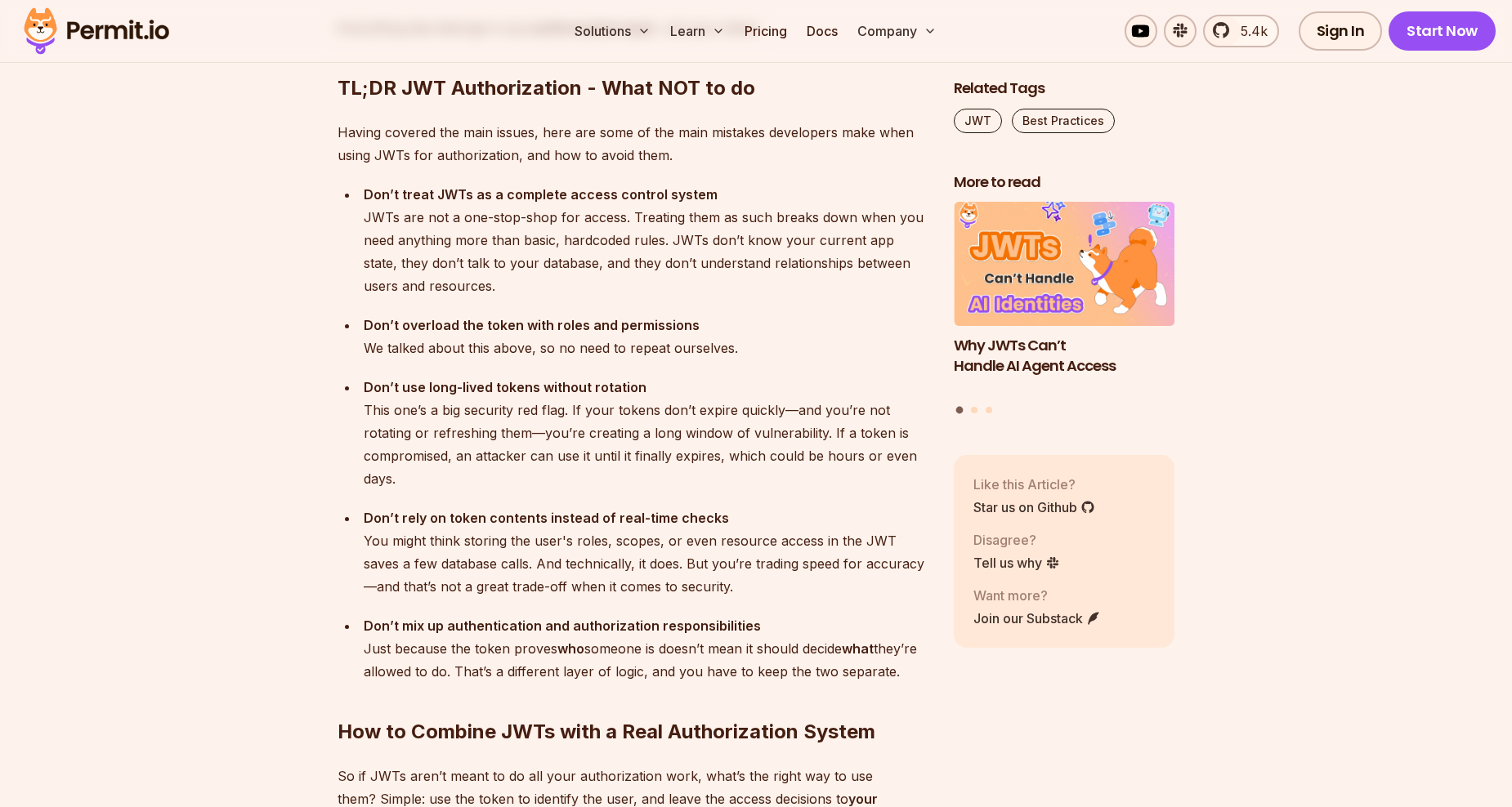
scroll to position [4330, 0]
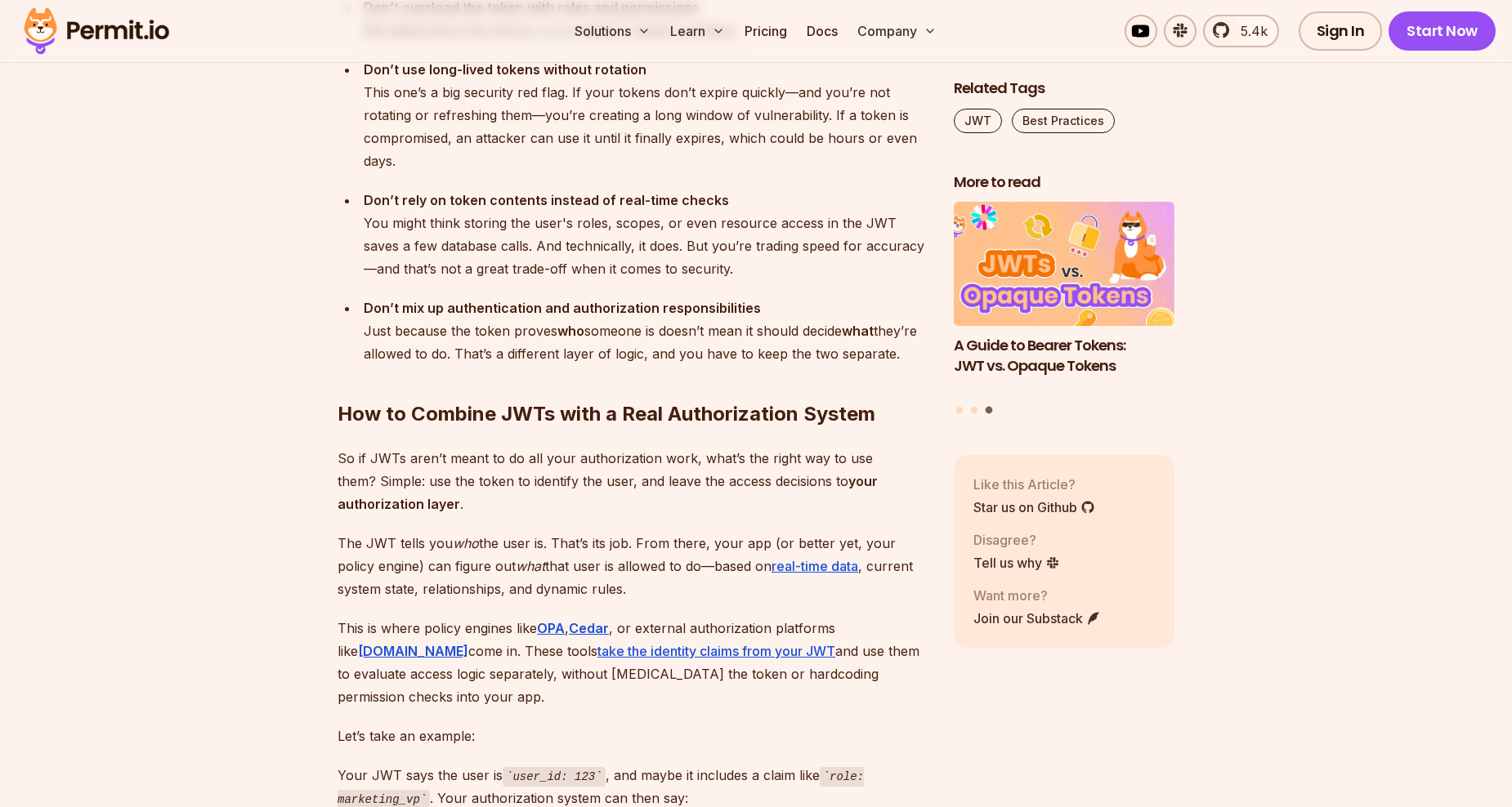
scroll to position [4657, 0]
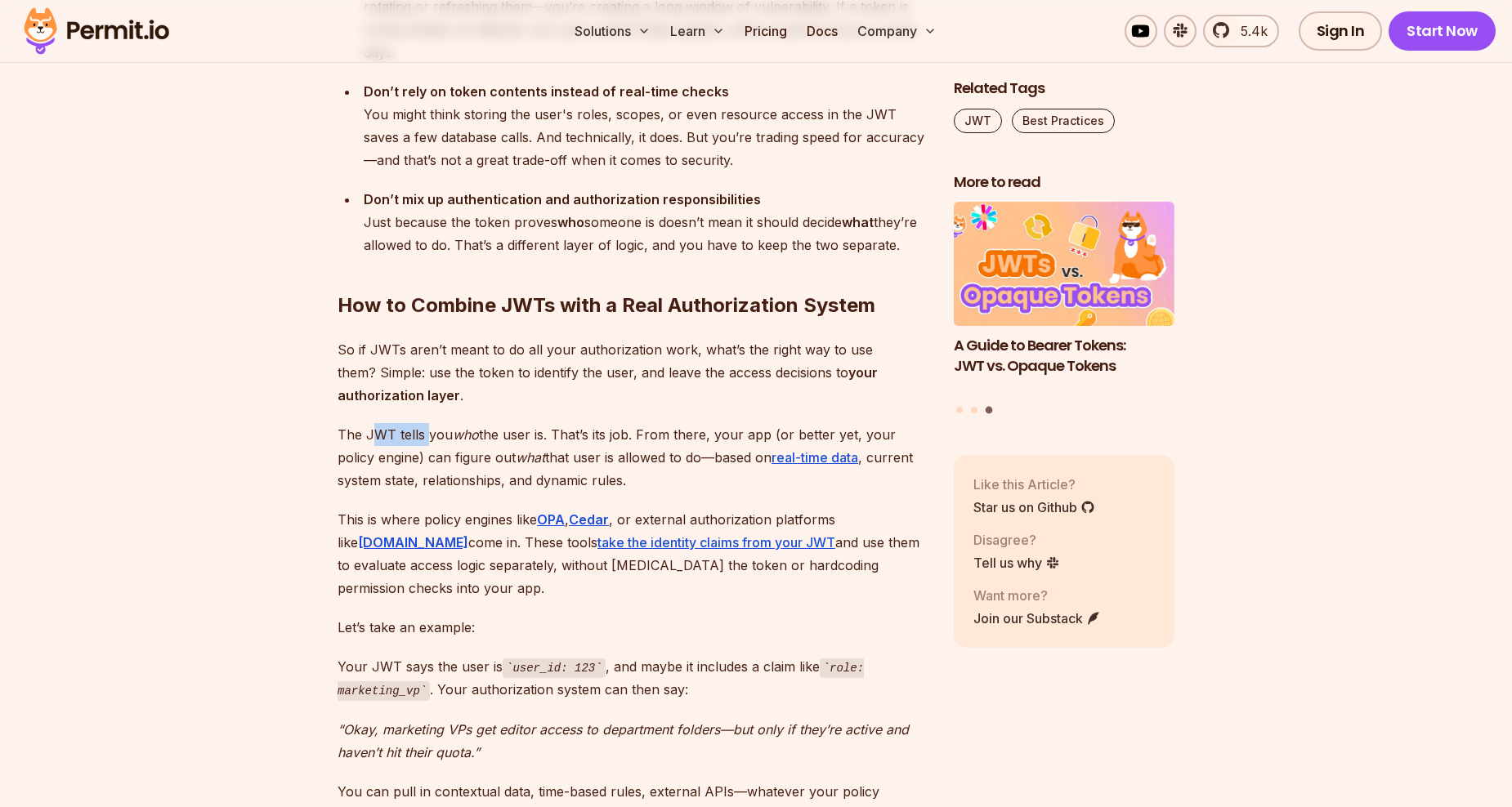
drag, startPoint x: 376, startPoint y: 418, endPoint x: 469, endPoint y: 420, distance: 93.0
click at [466, 423] on p "The JWT tells you who the user is. That’s its job. From there, your app (or bet…" at bounding box center [633, 457] width 590 height 69
drag, startPoint x: 469, startPoint y: 420, endPoint x: 586, endPoint y: 458, distance: 123.0
click at [586, 458] on p "The JWT tells you who the user is. That’s its job. From there, your app (or bet…" at bounding box center [633, 457] width 590 height 69
drag, startPoint x: 584, startPoint y: 452, endPoint x: 568, endPoint y: 453, distance: 16.0
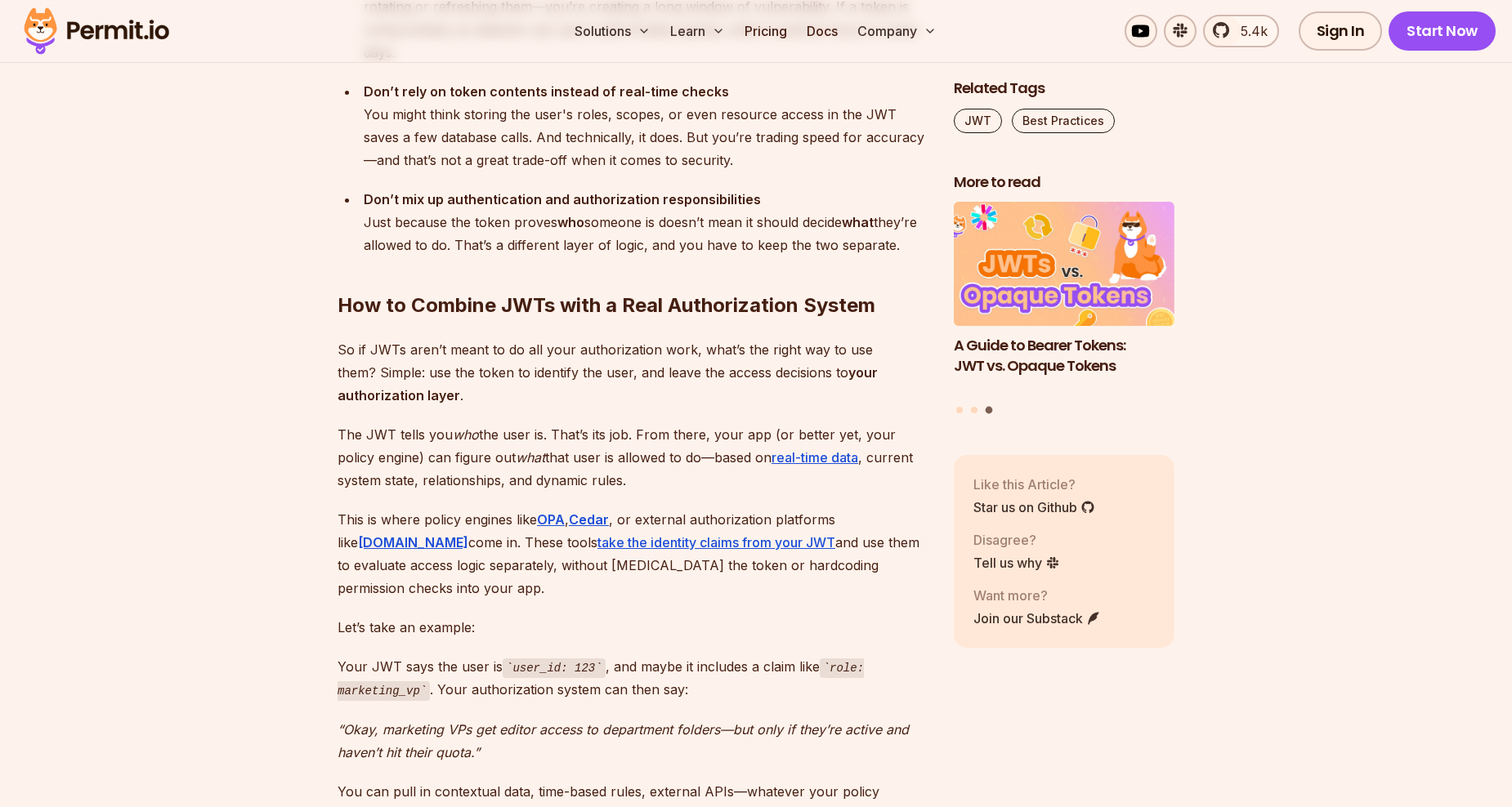
click at [570, 452] on p "The JWT tells you who the user is. That’s its job. From there, your app (or bet…" at bounding box center [633, 457] width 590 height 69
drag, startPoint x: 568, startPoint y: 453, endPoint x: 498, endPoint y: 451, distance: 70.0
click at [498, 452] on p "The JWT tells you who the user is. That’s its job. From there, your app (or bet…" at bounding box center [633, 457] width 590 height 69
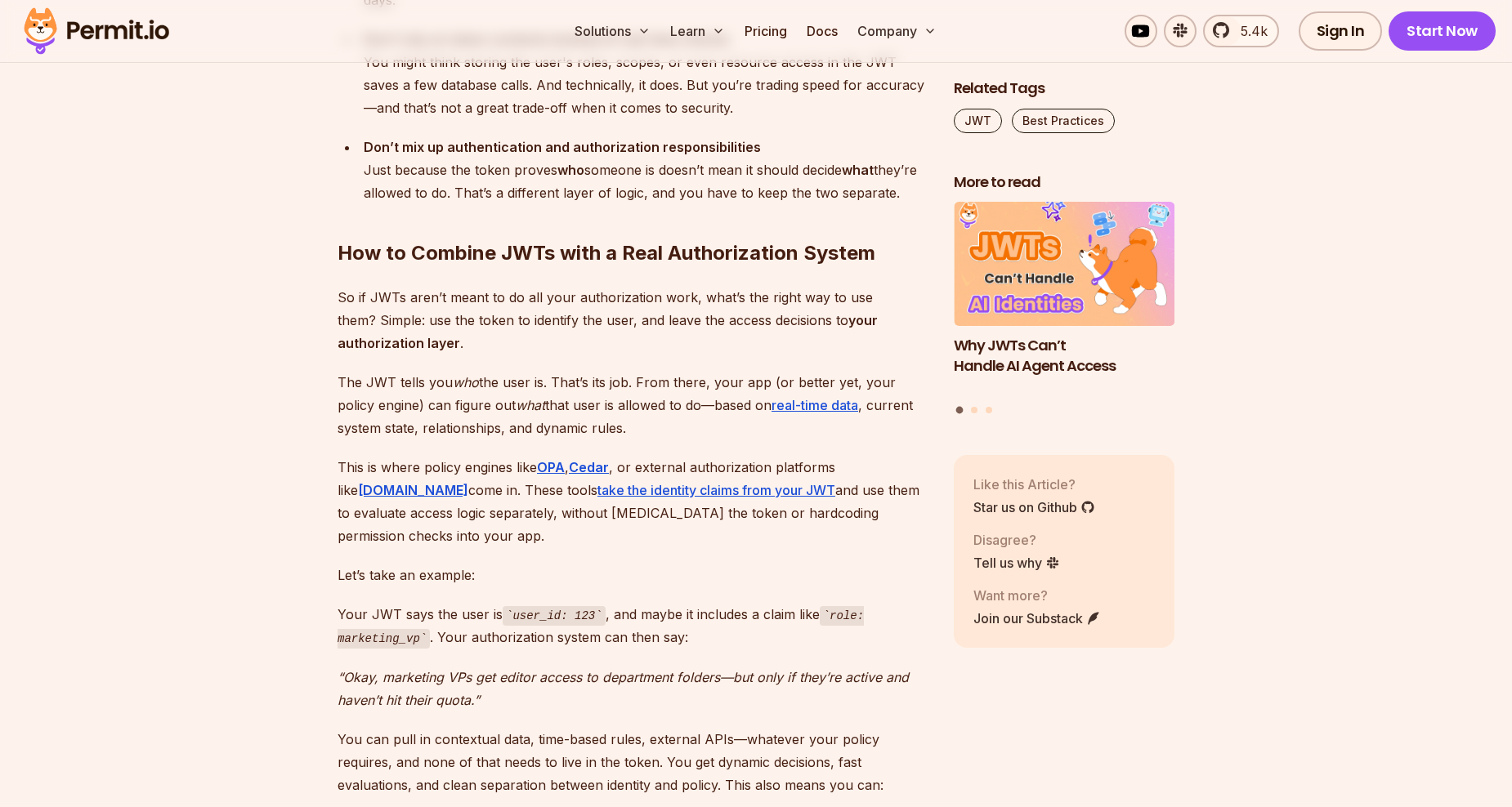
scroll to position [4739, 0]
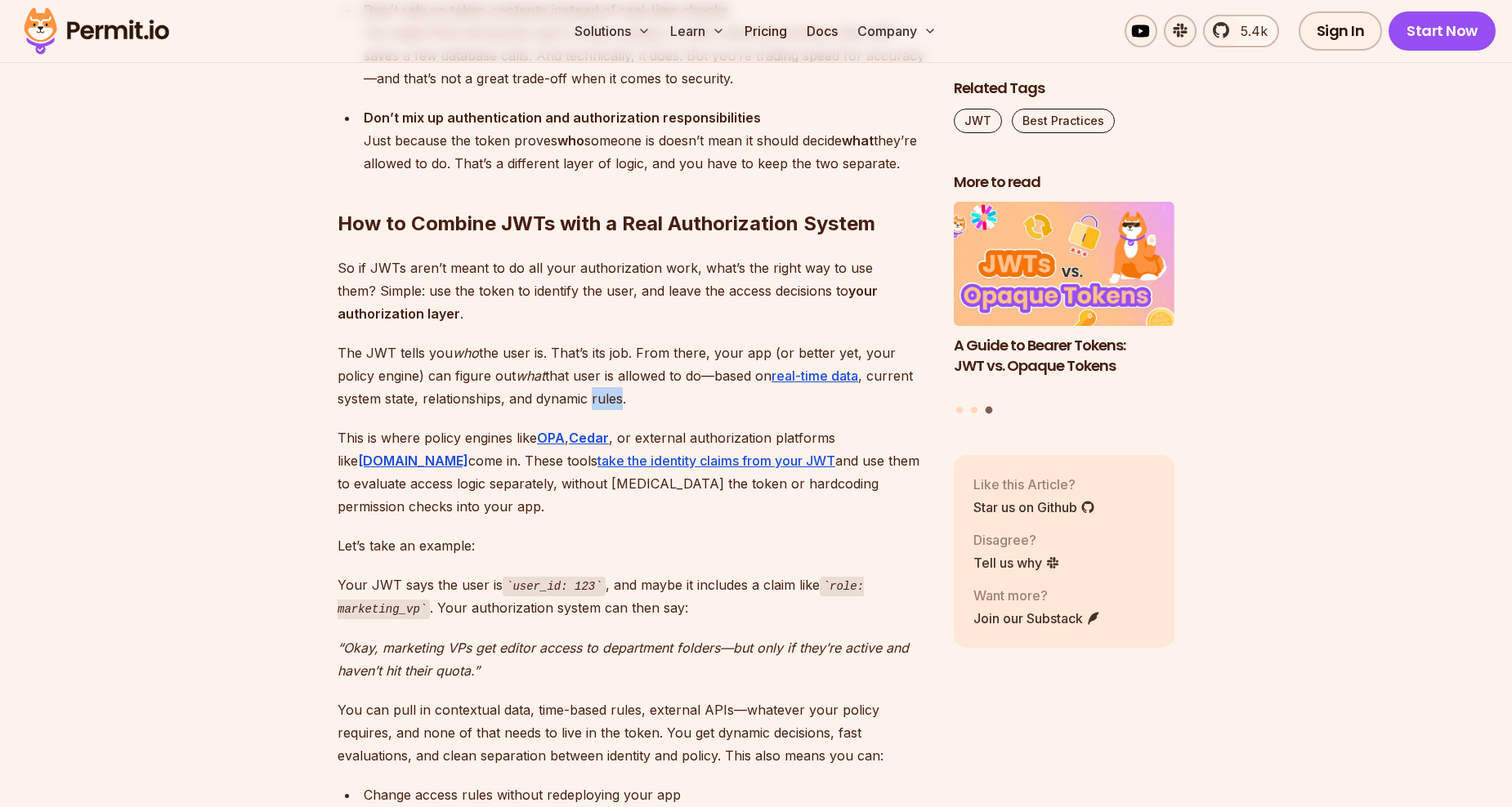
drag, startPoint x: 575, startPoint y: 373, endPoint x: 528, endPoint y: 372, distance: 47.0
click at [532, 372] on p "The JWT tells you who the user is. That’s its job. From there, your app (or bet…" at bounding box center [633, 376] width 590 height 69
drag, startPoint x: 528, startPoint y: 372, endPoint x: 414, endPoint y: 376, distance: 114.1
click at [414, 375] on p "The JWT tells you who the user is. That’s its job. From there, your app (or bet…" at bounding box center [633, 376] width 590 height 69
drag, startPoint x: 377, startPoint y: 377, endPoint x: 603, endPoint y: 377, distance: 226.0
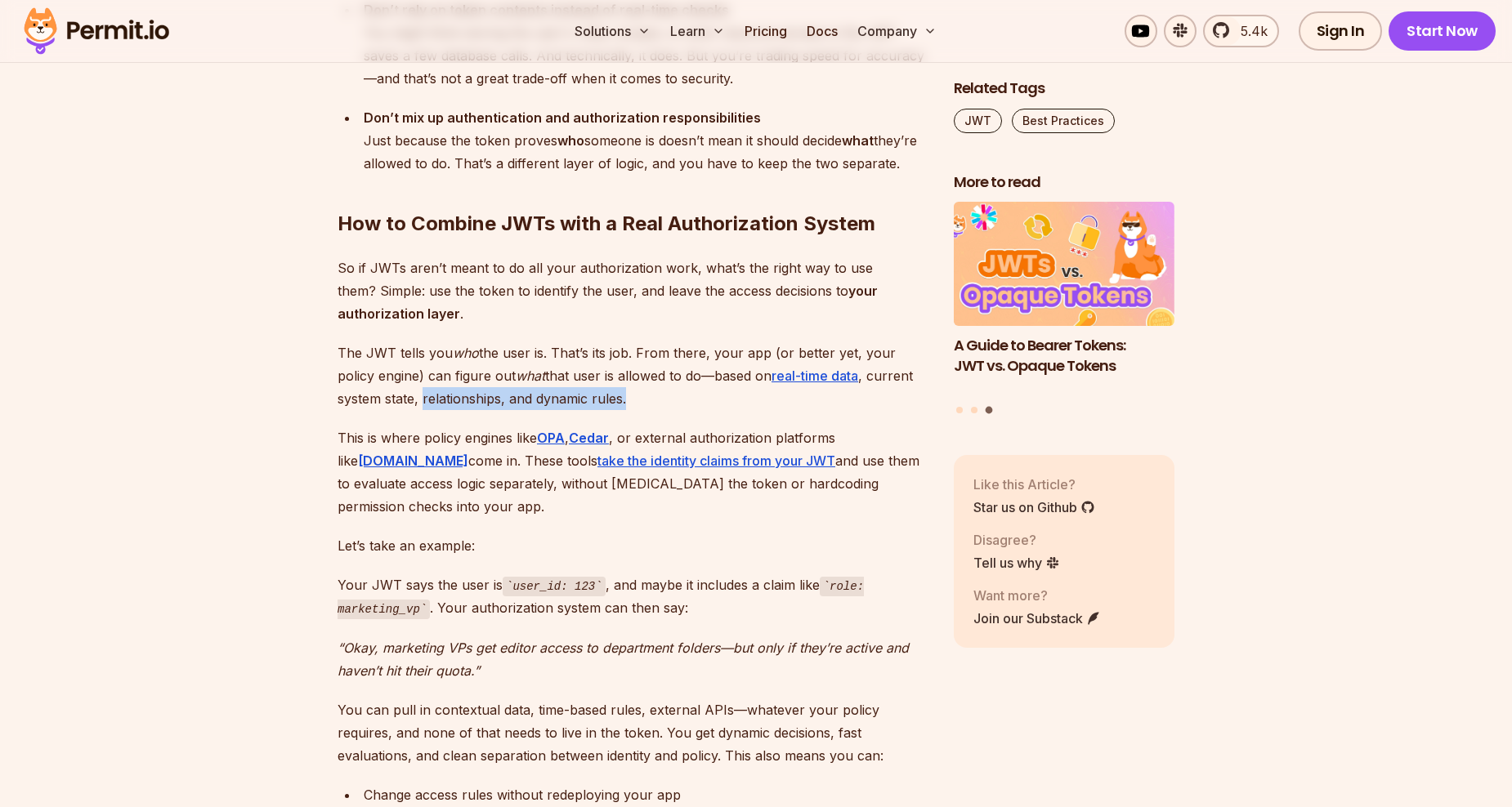
click at [603, 377] on p "The JWT tells you who the user is. That’s its job. From there, your app (or bet…" at bounding box center [633, 376] width 590 height 69
drag, startPoint x: 603, startPoint y: 377, endPoint x: 594, endPoint y: 386, distance: 12.7
drag, startPoint x: 591, startPoint y: 378, endPoint x: 381, endPoint y: 377, distance: 210.0
click at [381, 377] on p "The JWT tells you who the user is. That’s its job. From there, your app (or bet…" at bounding box center [633, 376] width 590 height 69
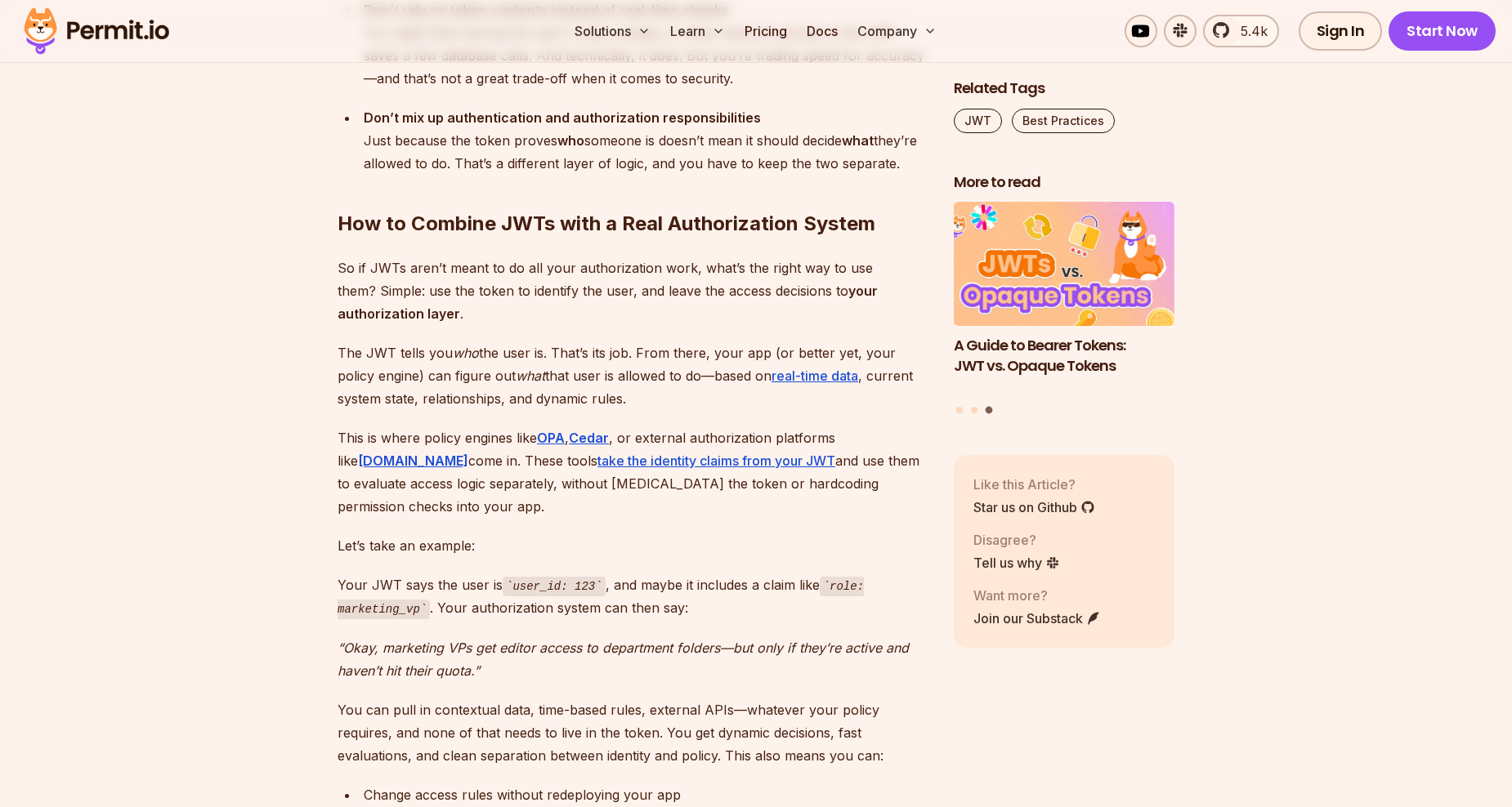
drag, startPoint x: 381, startPoint y: 377, endPoint x: 377, endPoint y: 387, distance: 10.8
drag, startPoint x: 377, startPoint y: 375, endPoint x: 603, endPoint y: 375, distance: 226.0
click at [603, 375] on p "The JWT tells you who the user is. That’s its job. From there, your app (or bet…" at bounding box center [633, 376] width 590 height 69
drag, startPoint x: 603, startPoint y: 375, endPoint x: 601, endPoint y: 389, distance: 14.1
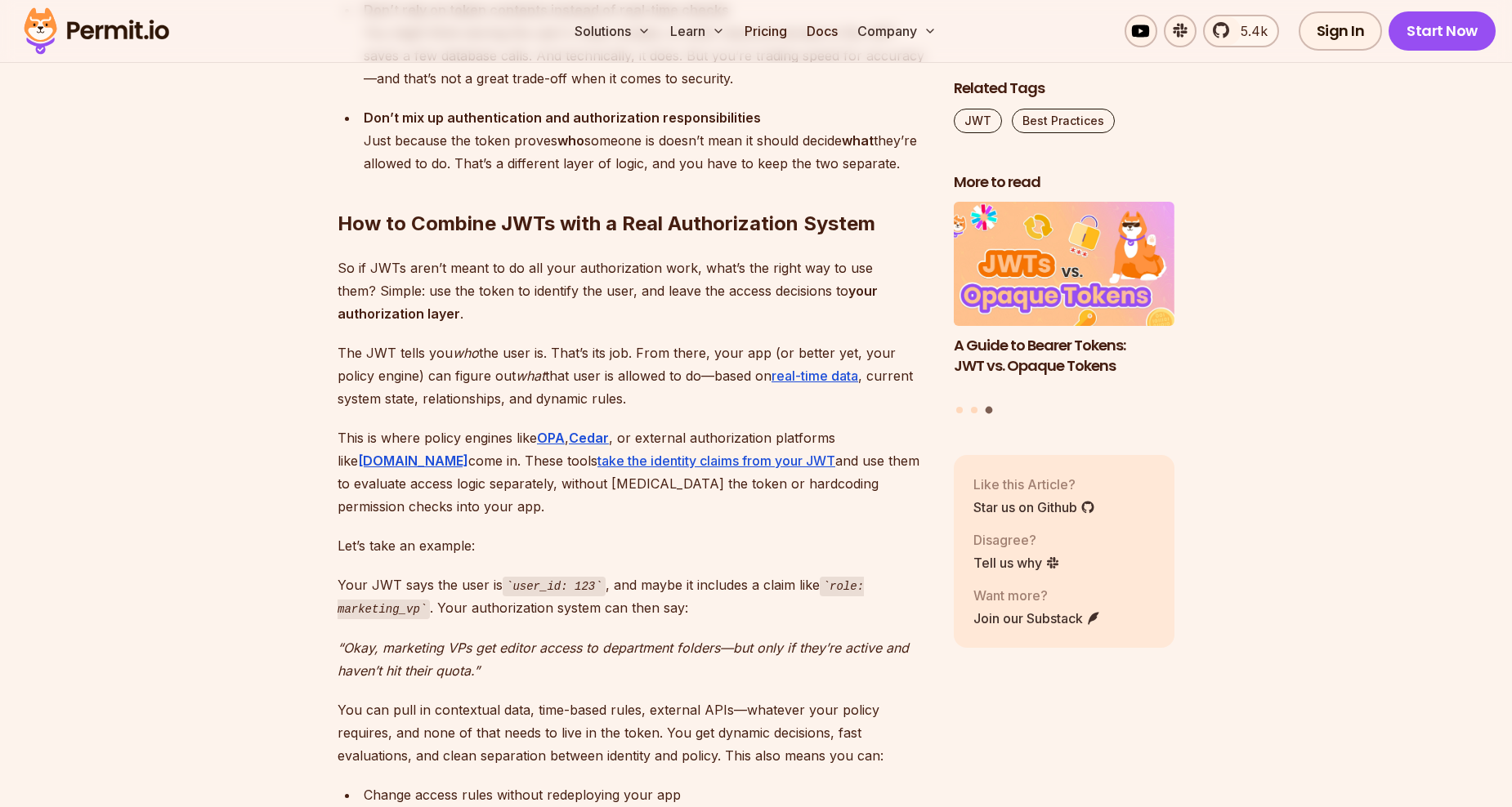
drag, startPoint x: 603, startPoint y: 374, endPoint x: 373, endPoint y: 372, distance: 230.0
click at [373, 372] on p "The JWT tells you who the user is. That’s its job. From there, your app (or bet…" at bounding box center [633, 376] width 590 height 69
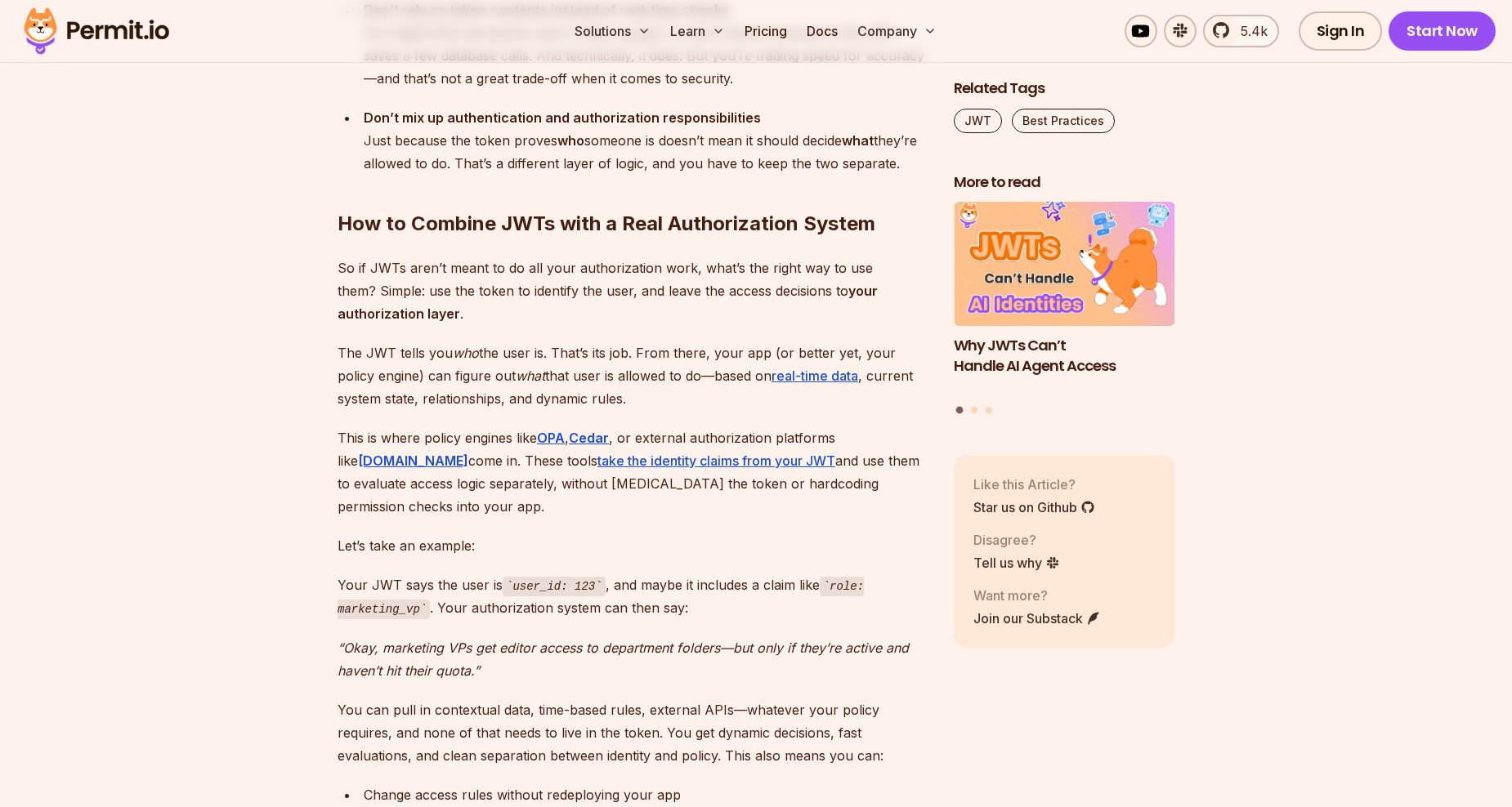
drag, startPoint x: 373, startPoint y: 372, endPoint x: 383, endPoint y: 386, distance: 17.2
drag, startPoint x: 380, startPoint y: 376, endPoint x: 612, endPoint y: 376, distance: 232.0
click at [611, 376] on p "The JWT tells you who the user is. That’s its job. From there, your app (or bet…" at bounding box center [633, 376] width 590 height 69
drag, startPoint x: 612, startPoint y: 376, endPoint x: 625, endPoint y: 392, distance: 20.6
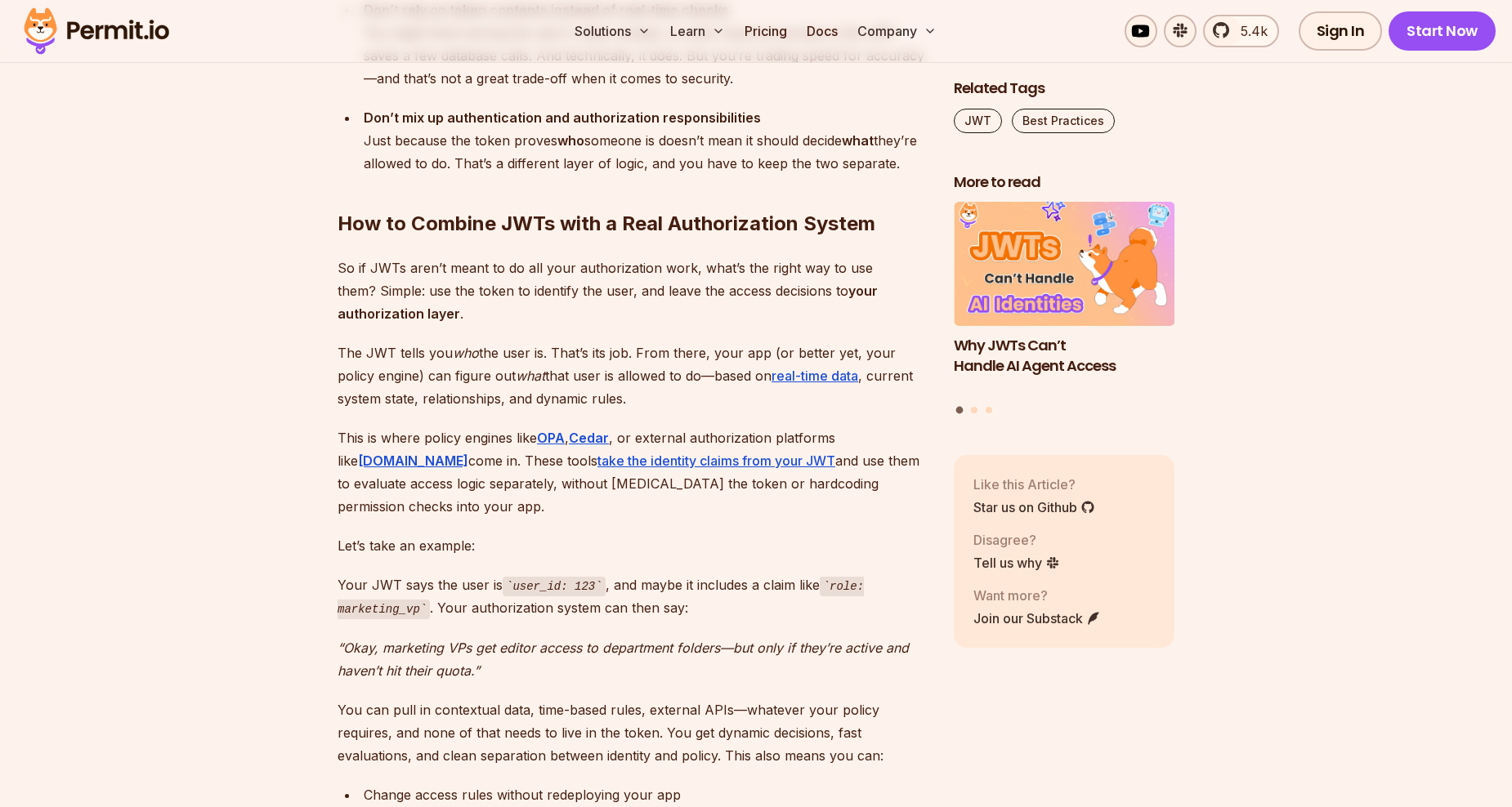
drag, startPoint x: 537, startPoint y: 377, endPoint x: 388, endPoint y: 374, distance: 149.0
click at [388, 374] on p "The JWT tells you who the user is. That’s its job. From there, your app (or bet…" at bounding box center [633, 376] width 590 height 69
drag, startPoint x: 388, startPoint y: 374, endPoint x: 384, endPoint y: 393, distance: 19.4
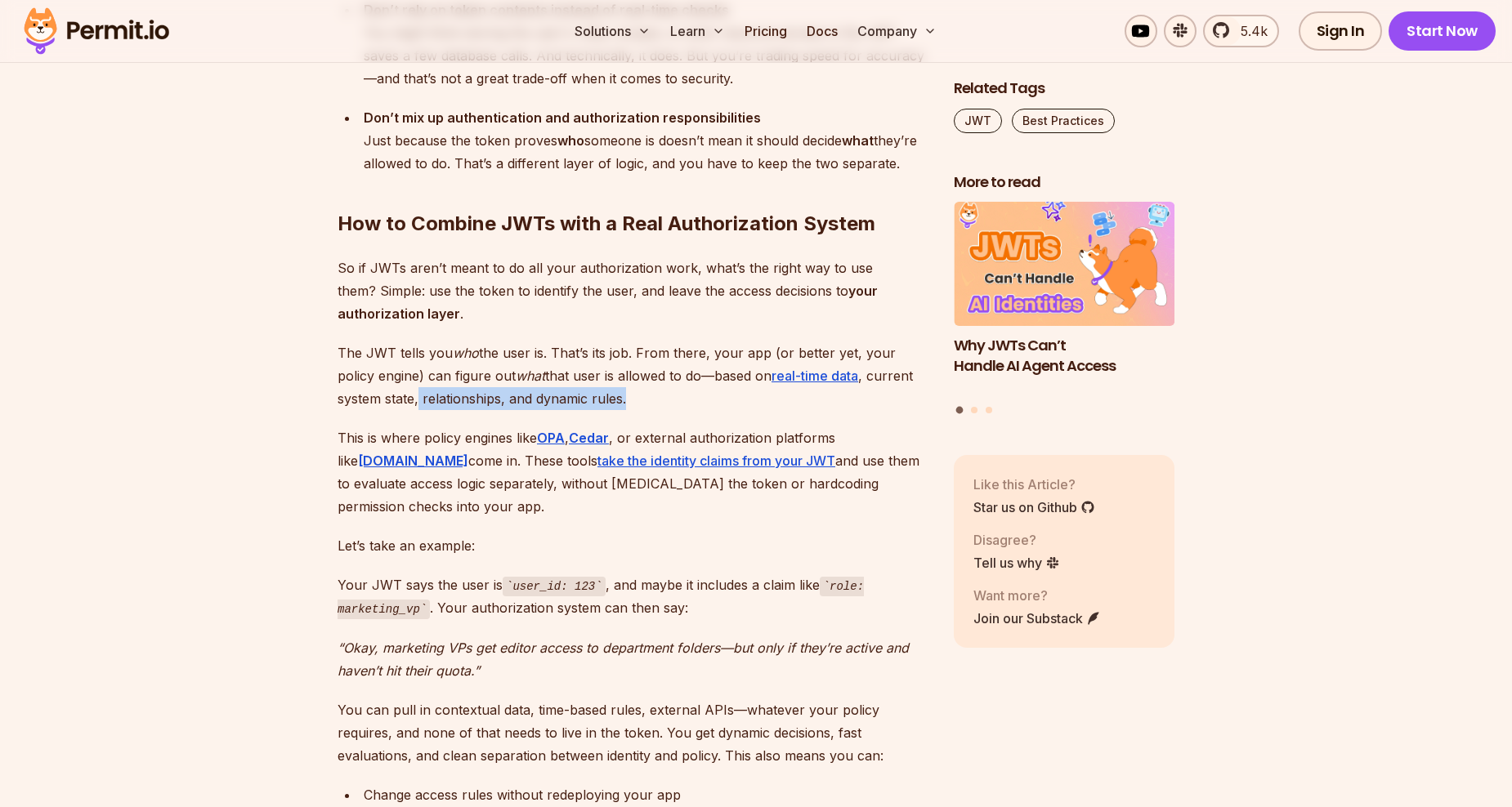
drag, startPoint x: 371, startPoint y: 377, endPoint x: 608, endPoint y: 377, distance: 237.0
click at [607, 377] on p "The JWT tells you who the user is. That’s its job. From there, your app (or bet…" at bounding box center [633, 376] width 590 height 69
drag, startPoint x: 608, startPoint y: 377, endPoint x: 647, endPoint y: 391, distance: 41.4
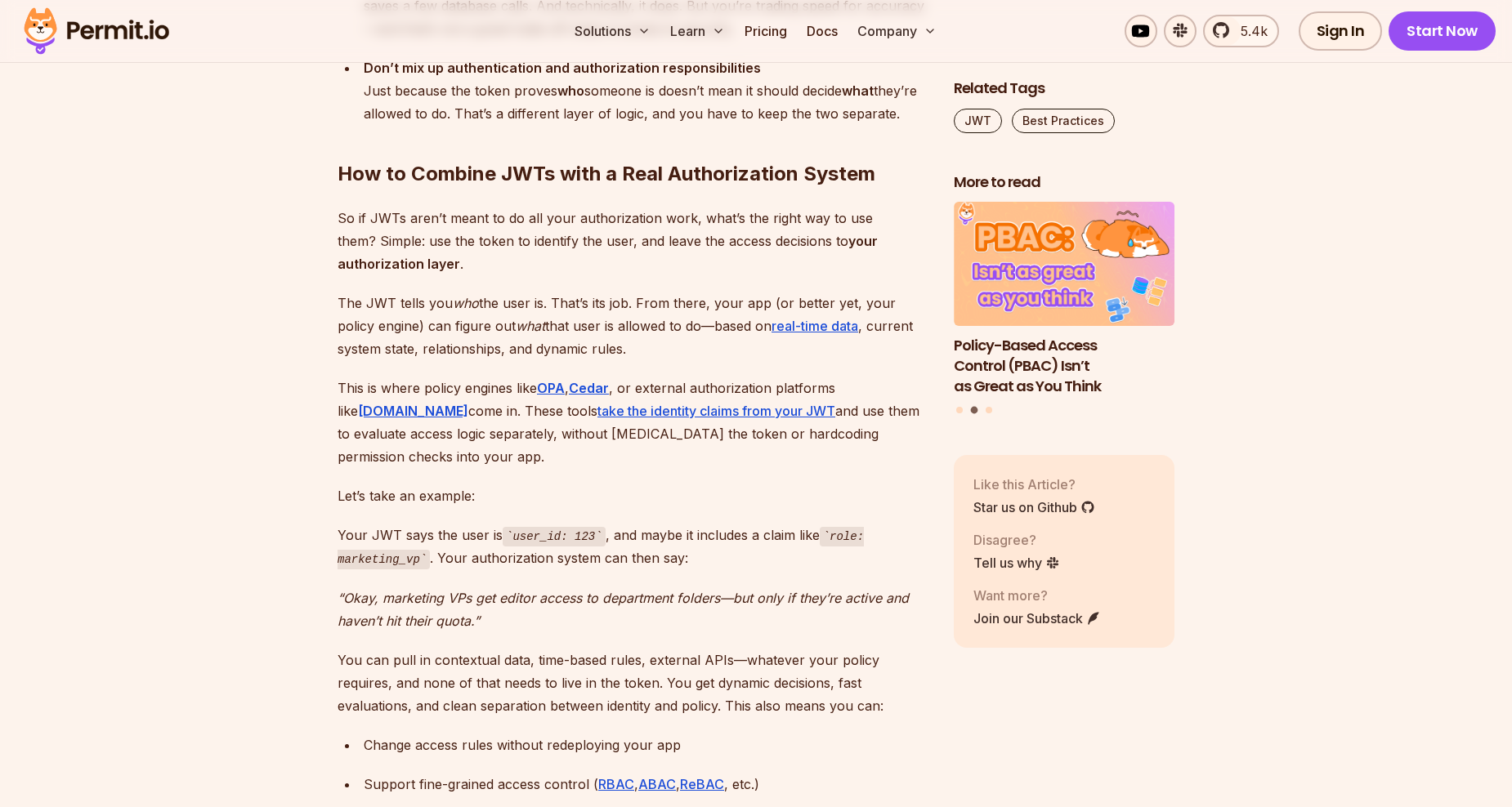
scroll to position [4821, 0]
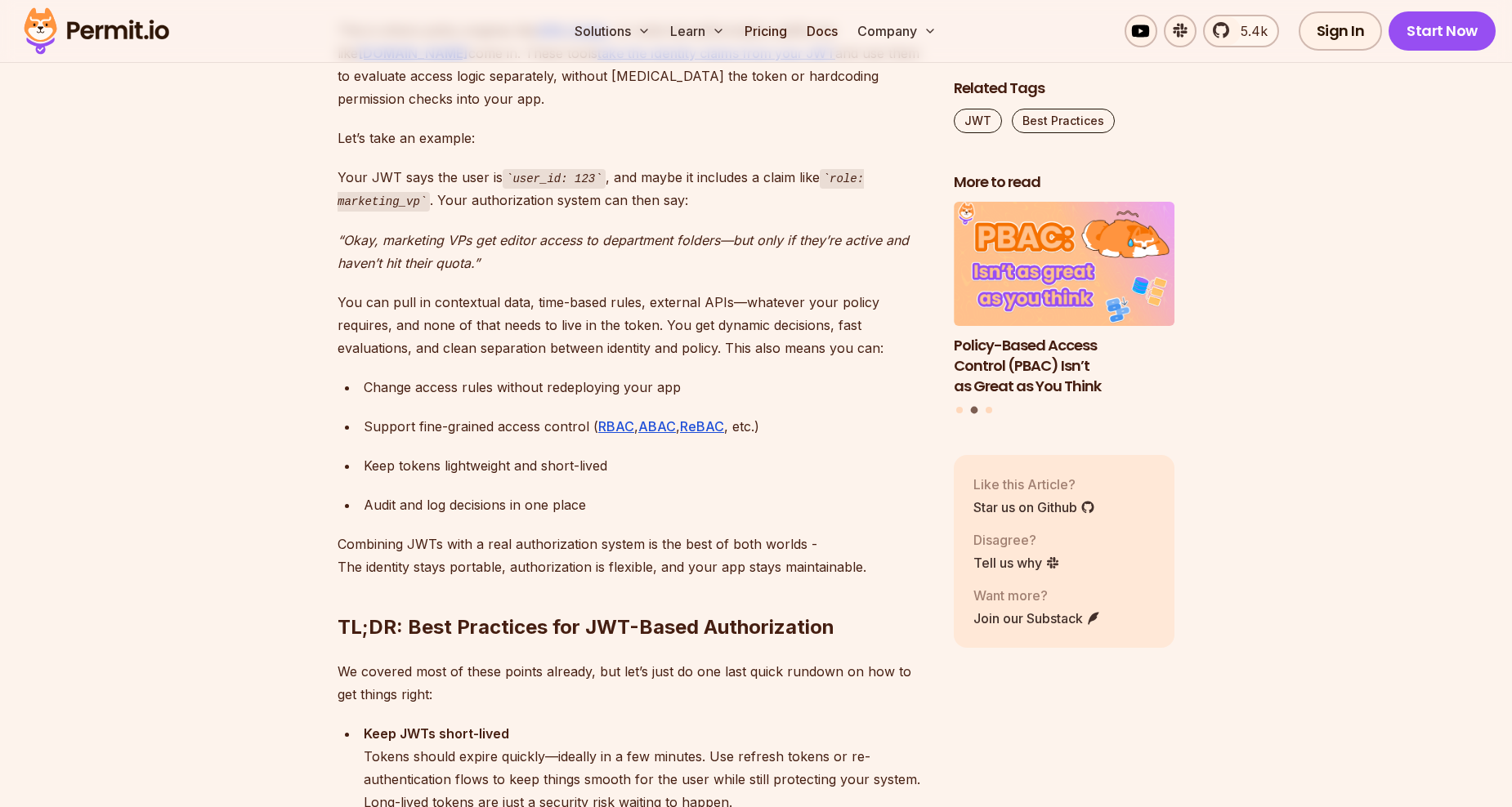
scroll to position [5147, 0]
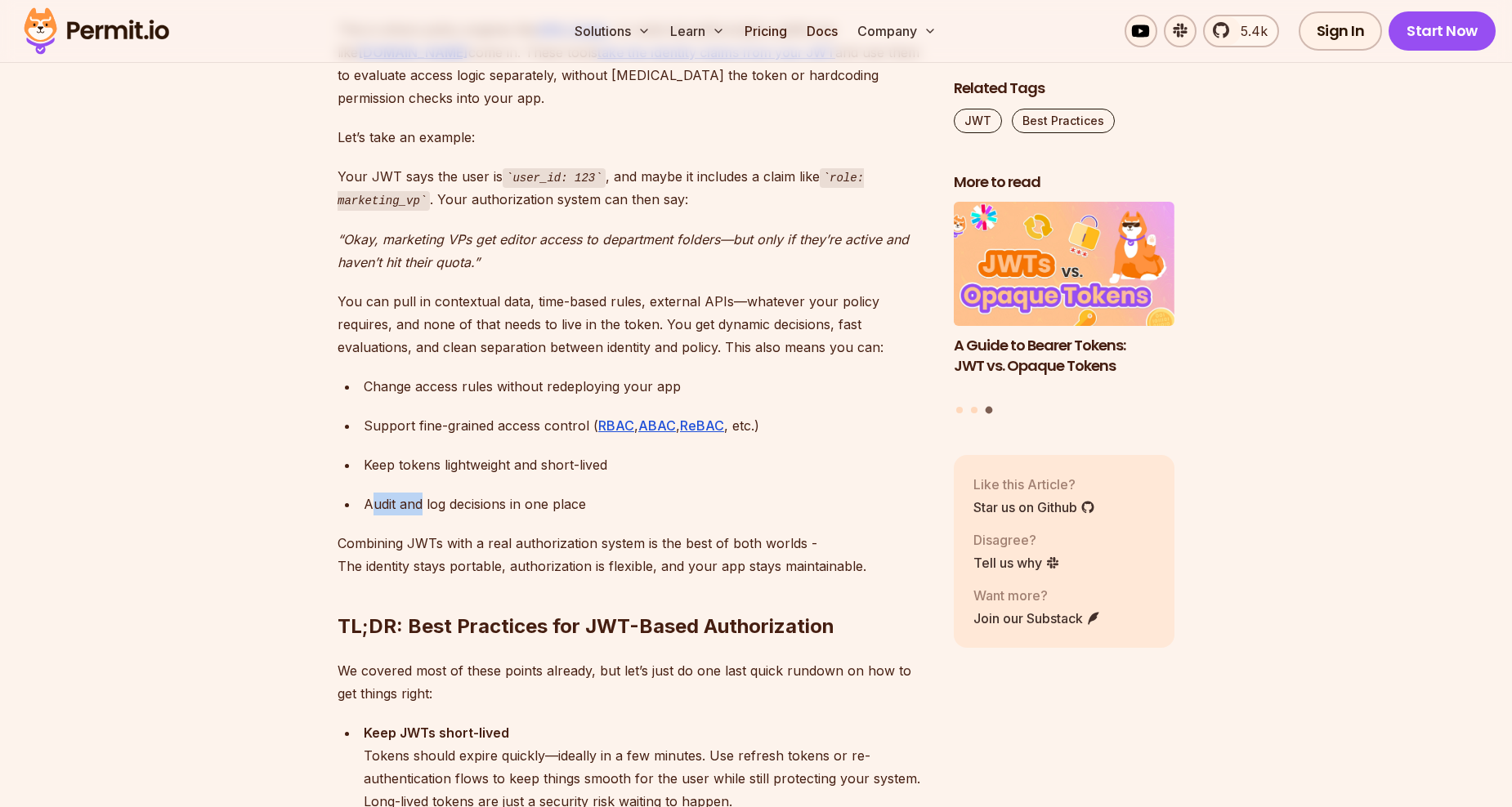
drag, startPoint x: 374, startPoint y: 459, endPoint x: 465, endPoint y: 459, distance: 91.0
click at [460, 492] on div "Audit and log decisions in one place" at bounding box center [645, 504] width 564 height 23
drag, startPoint x: 465, startPoint y: 459, endPoint x: 594, endPoint y: 492, distance: 133.2
click at [596, 532] on p "Combining JWTs with a real authorization system is the best of both worlds - Th…" at bounding box center [633, 555] width 590 height 46
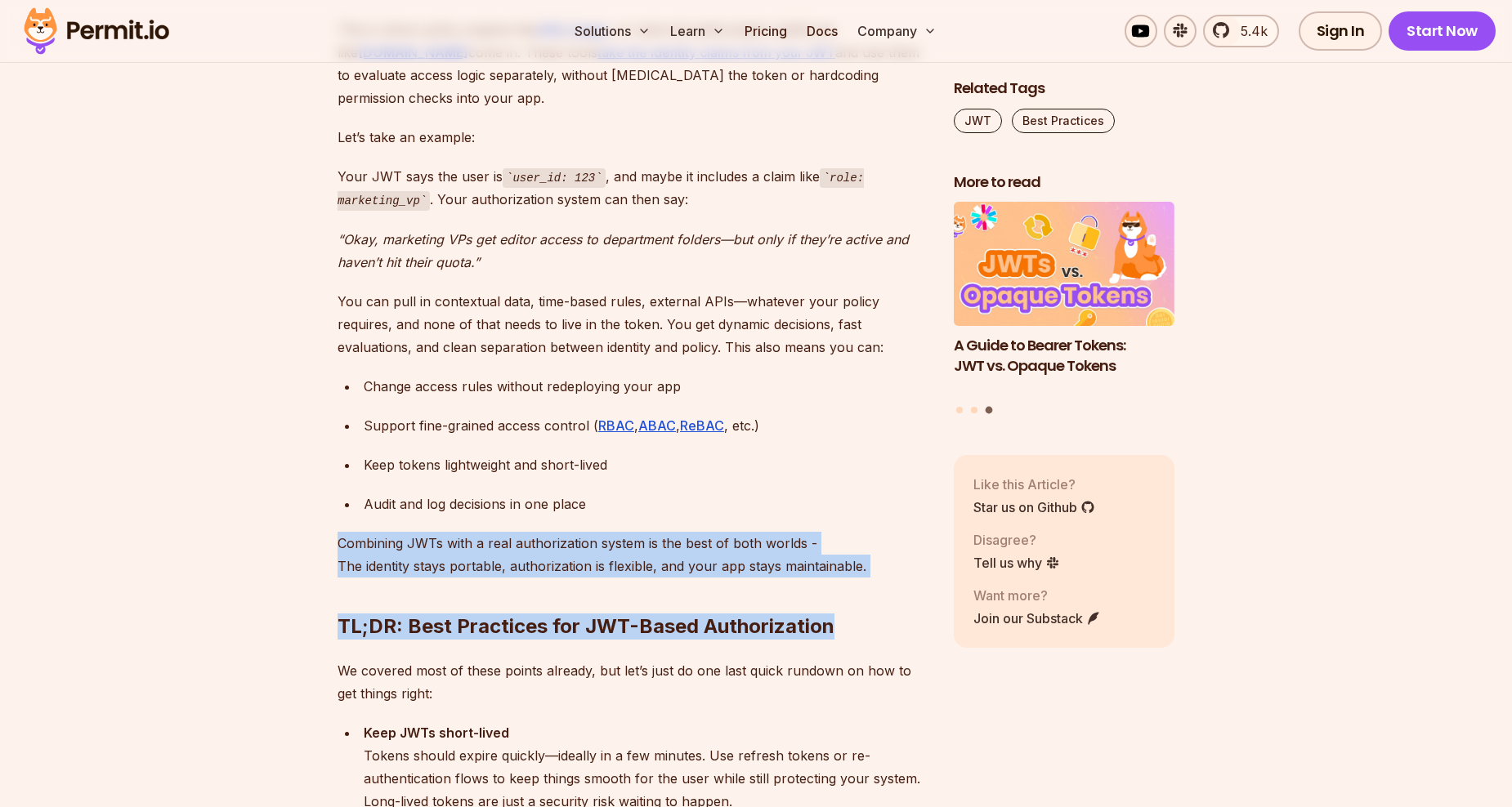
drag, startPoint x: 326, startPoint y: 497, endPoint x: 873, endPoint y: 517, distance: 547.4
drag, startPoint x: 873, startPoint y: 517, endPoint x: 862, endPoint y: 545, distance: 30.1
click at [862, 548] on h2 "TL;DR: Best Practices for JWT-Based Authorization" at bounding box center [633, 593] width 590 height 92
click at [864, 548] on h2 "TL;DR: Best Practices for JWT-Based Authorization" at bounding box center [633, 593] width 590 height 92
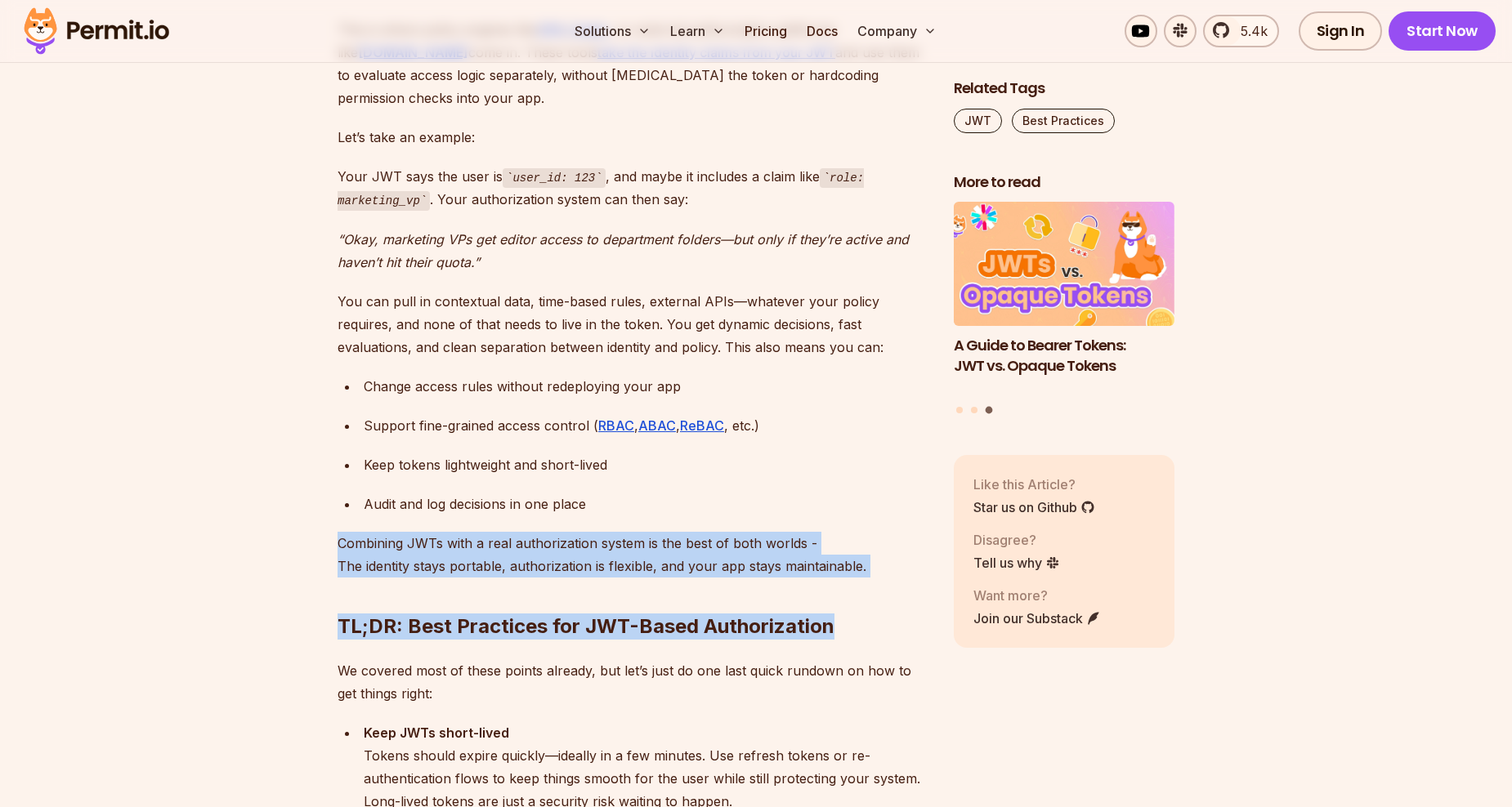
drag, startPoint x: 867, startPoint y: 521, endPoint x: 281, endPoint y: 486, distance: 587.0
drag, startPoint x: 281, startPoint y: 486, endPoint x: 346, endPoint y: 541, distance: 85.1
click at [346, 548] on h2 "TL;DR: Best Practices for JWT-Based Authorization" at bounding box center [633, 593] width 590 height 92
click at [367, 532] on p "Combining JWTs with a real authorization system is the best of both worlds - Th…" at bounding box center [633, 555] width 590 height 46
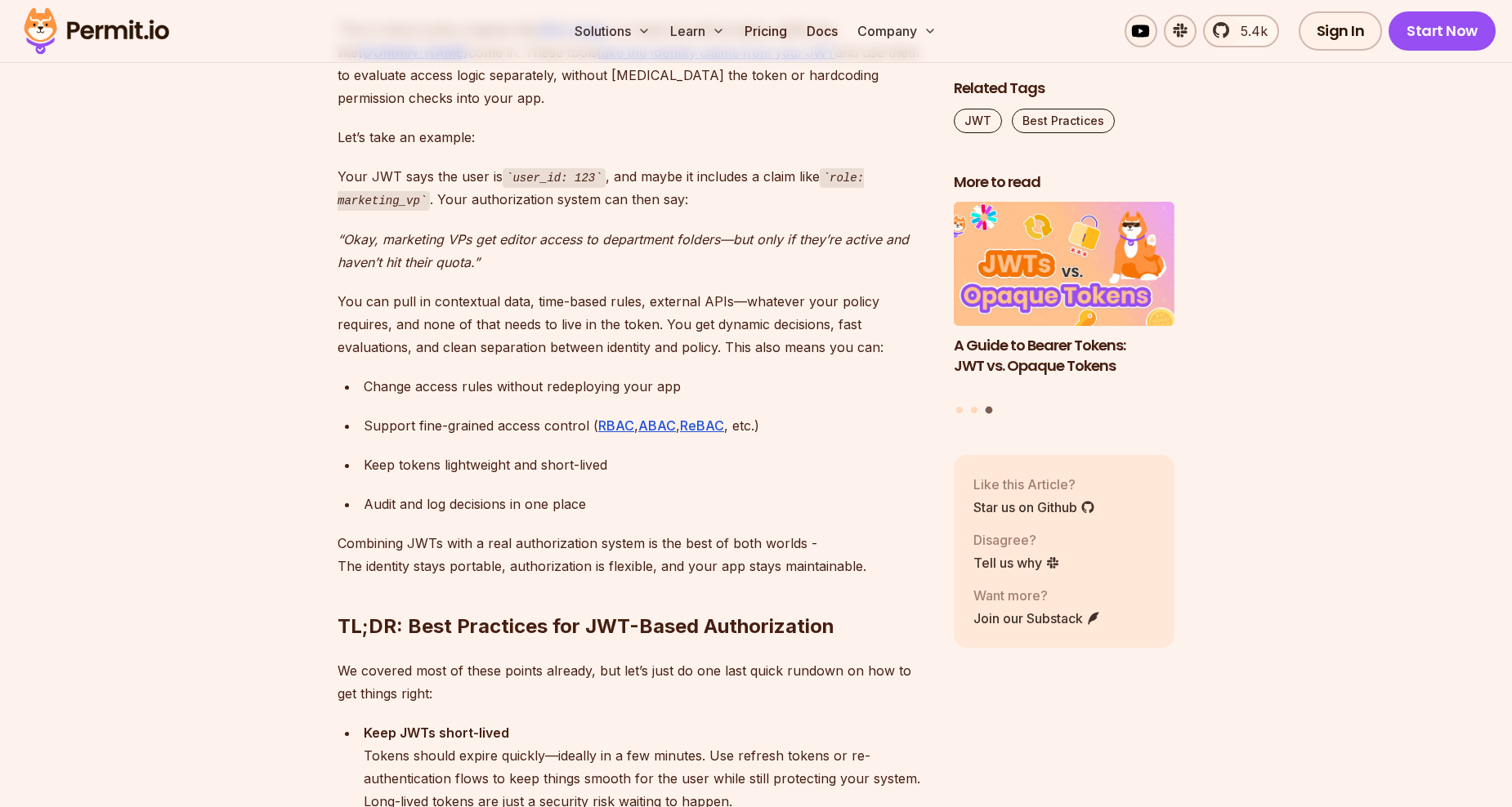
click at [359, 532] on p "Combining JWTs with a real authorization system is the best of both worlds - Th…" at bounding box center [633, 555] width 590 height 46
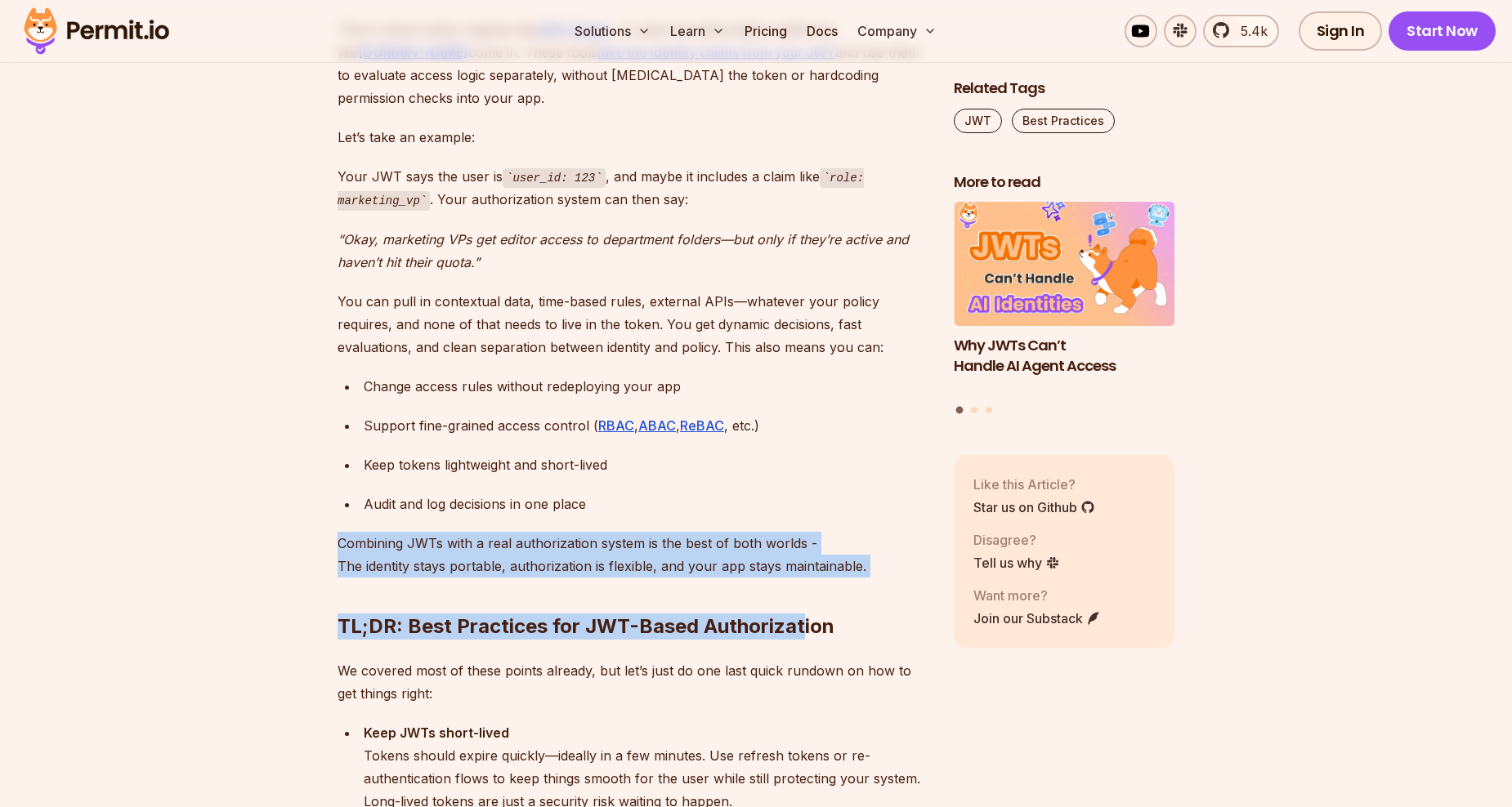
drag, startPoint x: 338, startPoint y: 502, endPoint x: 805, endPoint y: 529, distance: 467.8
drag, startPoint x: 805, startPoint y: 529, endPoint x: 809, endPoint y: 547, distance: 18.4
click at [809, 548] on h2 "TL;DR: Best Practices for JWT-Based Authorization" at bounding box center [633, 593] width 590 height 92
click at [610, 532] on p "Combining JWTs with a real authorization system is the best of both worlds - Th…" at bounding box center [633, 555] width 590 height 46
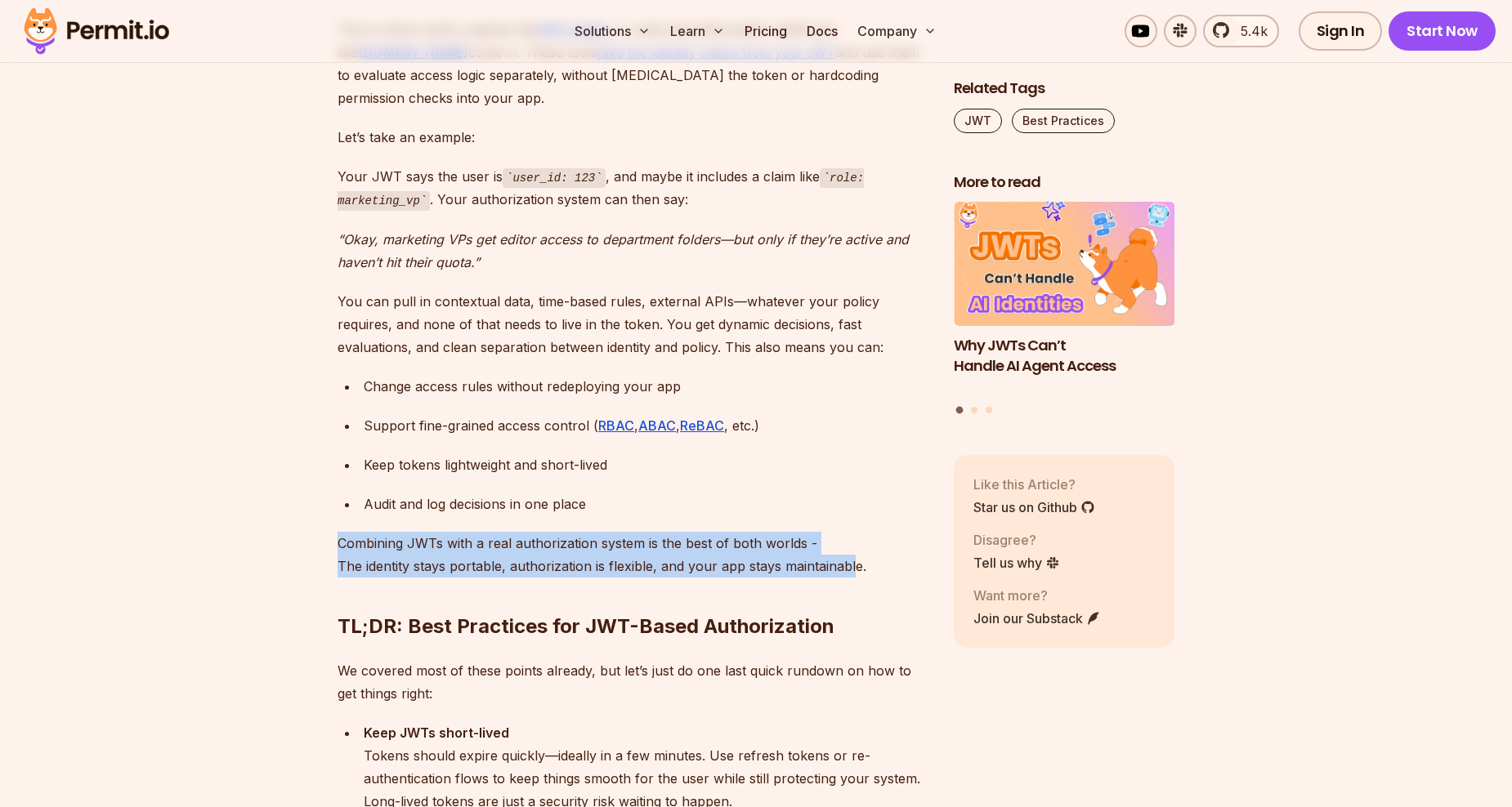
drag, startPoint x: 332, startPoint y: 496, endPoint x: 855, endPoint y: 523, distance: 523.7
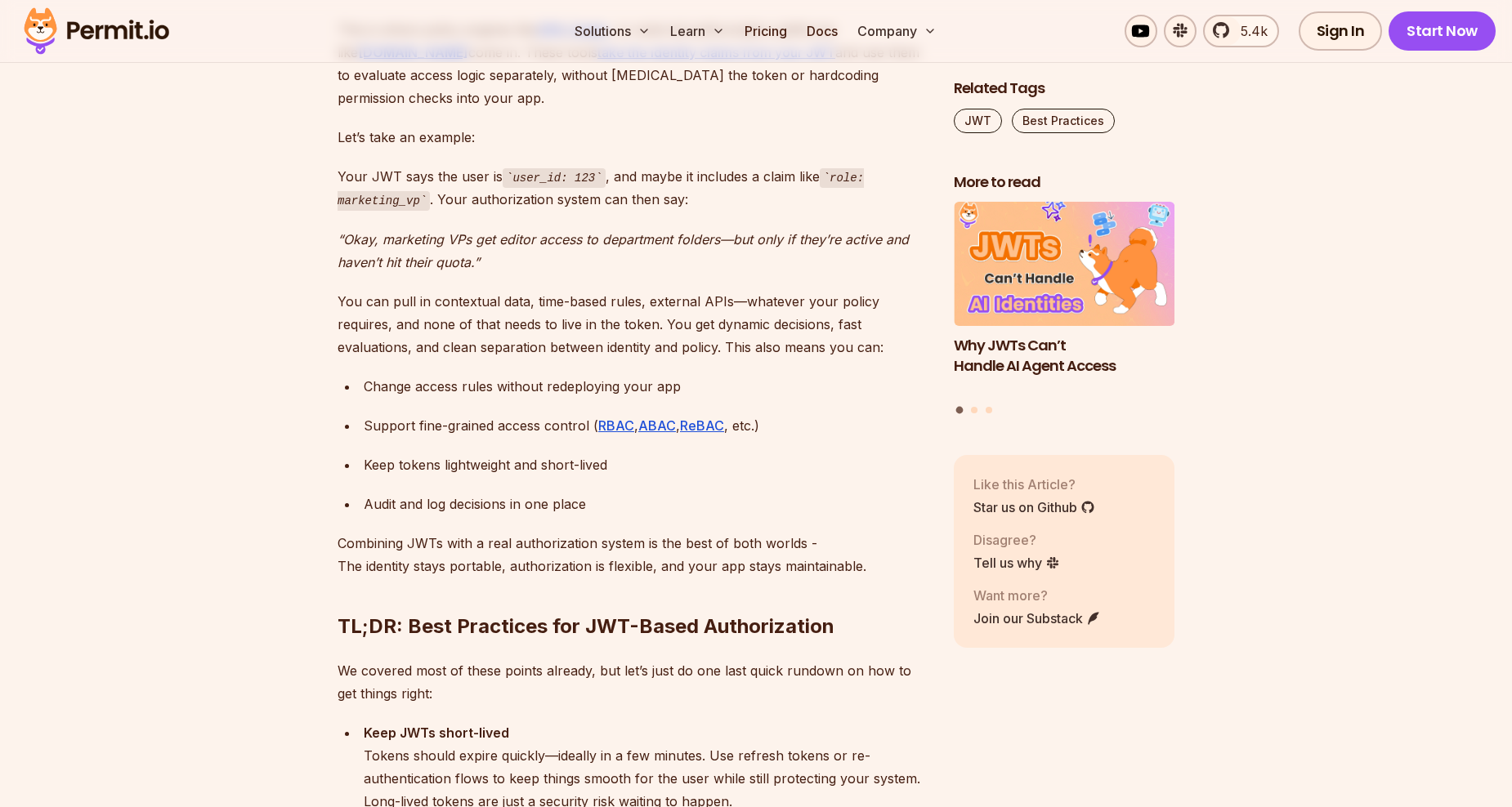
drag, startPoint x: 855, startPoint y: 523, endPoint x: 815, endPoint y: 563, distance: 56.6
click at [815, 563] on h2 "TL;DR: Best Practices for JWT-Based Authorization" at bounding box center [633, 593] width 590 height 92
drag, startPoint x: 856, startPoint y: 521, endPoint x: 705, endPoint y: 516, distance: 151.1
click at [713, 532] on p "Combining JWTs with a real authorization system is the best of both worlds - Th…" at bounding box center [633, 555] width 590 height 46
drag, startPoint x: 705, startPoint y: 516, endPoint x: 517, endPoint y: 523, distance: 188.1
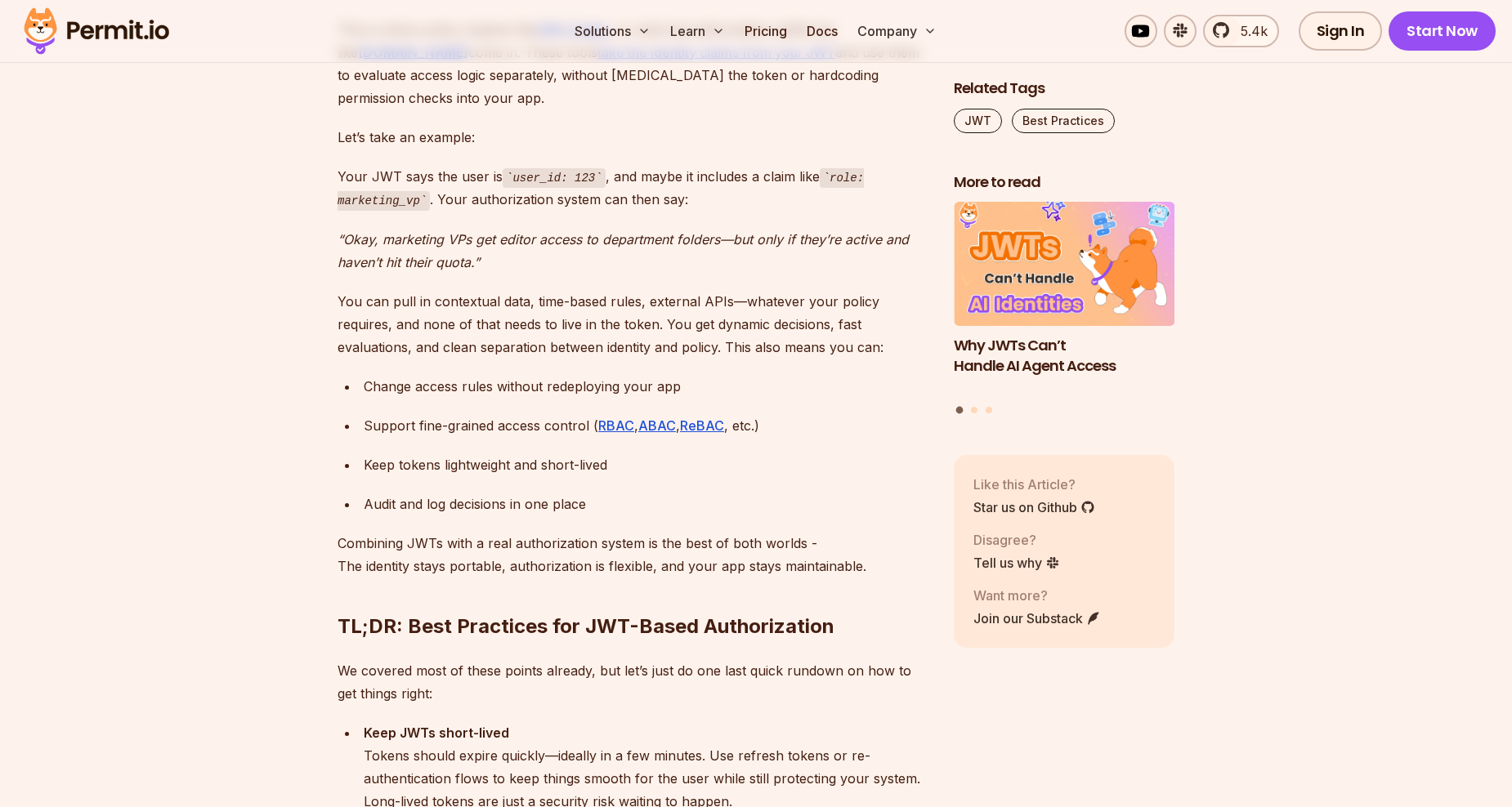
click at [517, 532] on p "Combining JWTs with a real authorization system is the best of both worlds - Th…" at bounding box center [633, 555] width 590 height 46
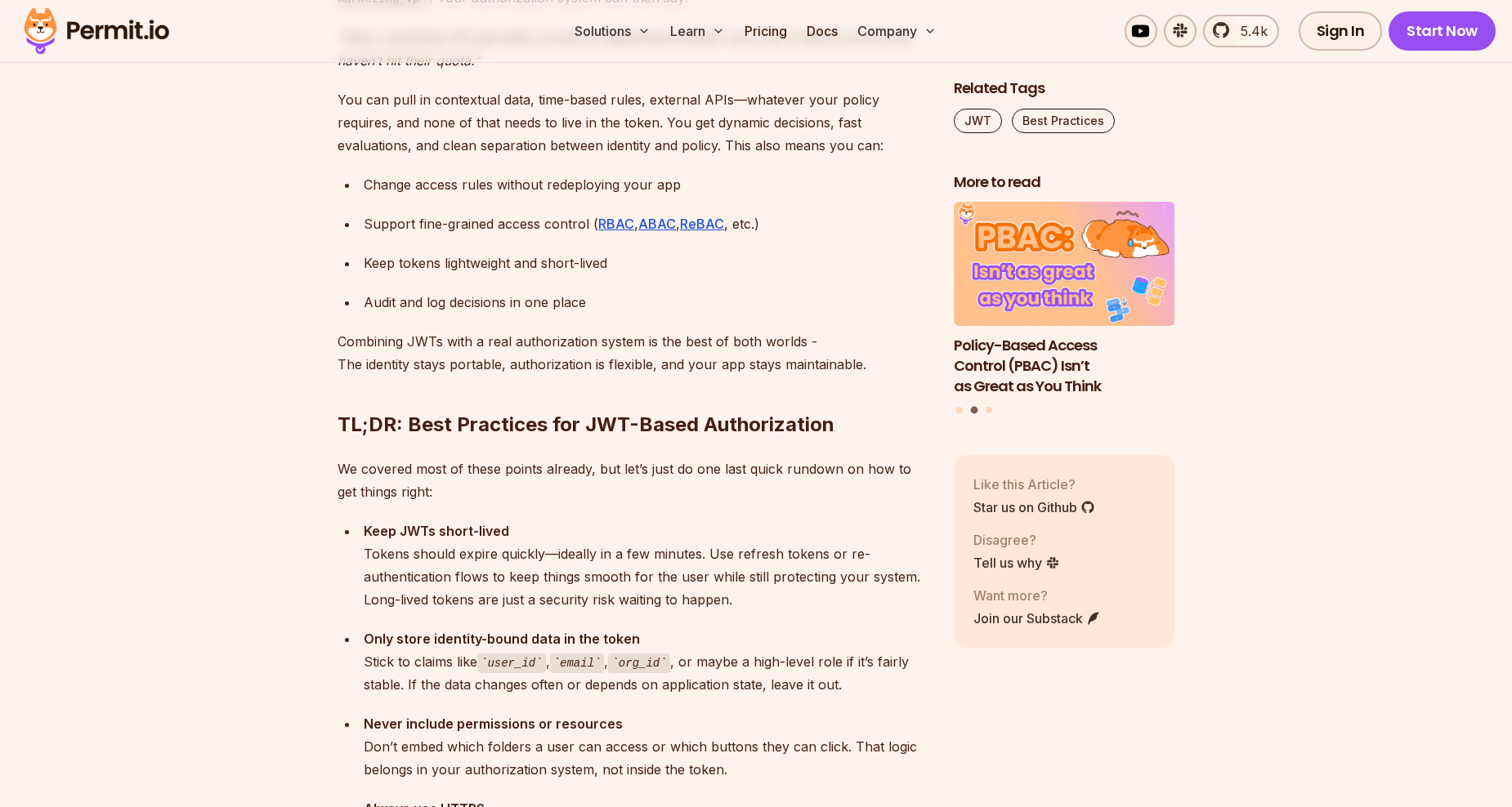
scroll to position [5474, 0]
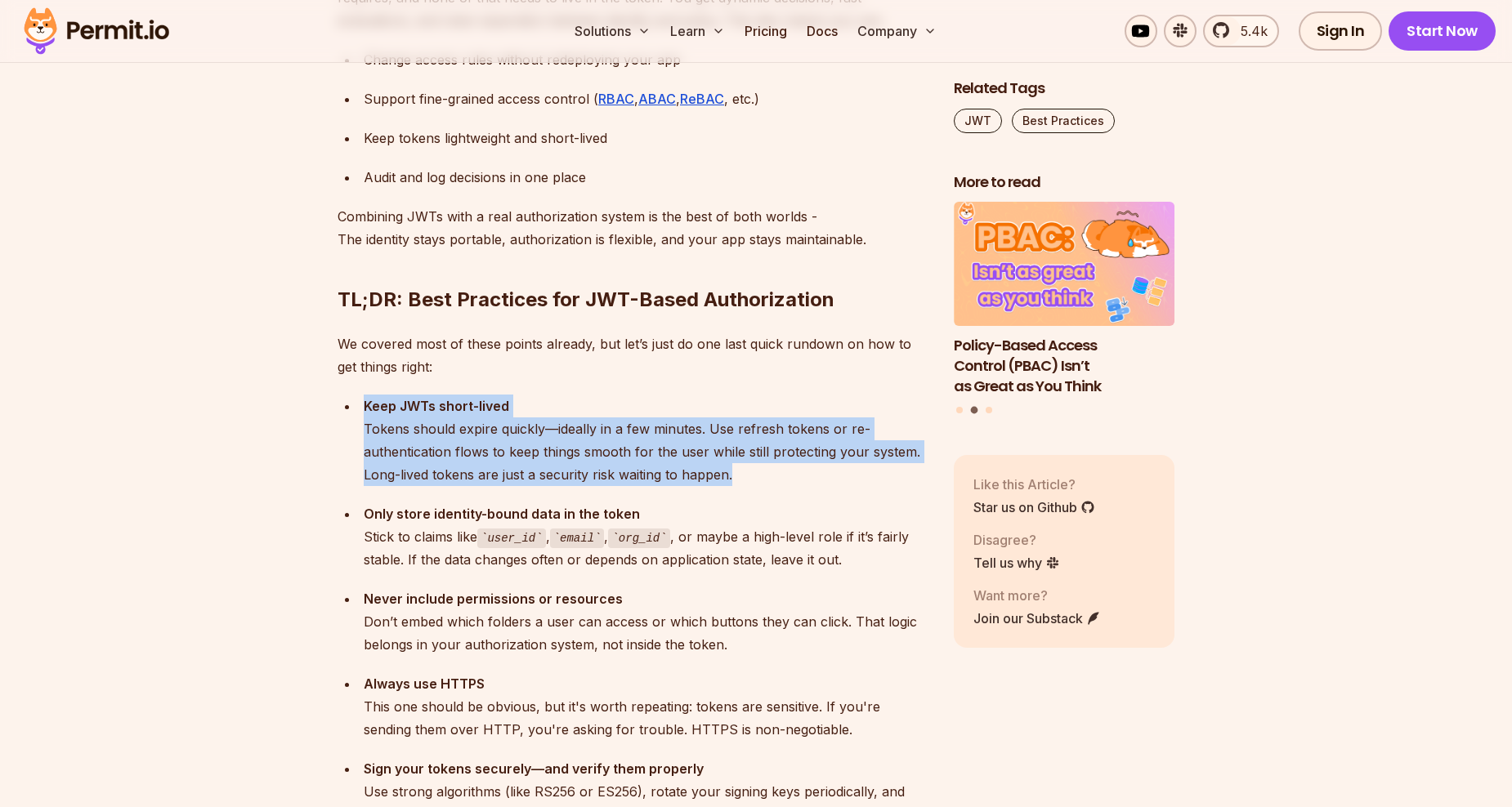
drag, startPoint x: 364, startPoint y: 356, endPoint x: 765, endPoint y: 425, distance: 406.9
click at [765, 425] on div "Keep JWTs short-lived Tokens should expire quickly—ideally in a few minutes. Us…" at bounding box center [645, 440] width 564 height 92
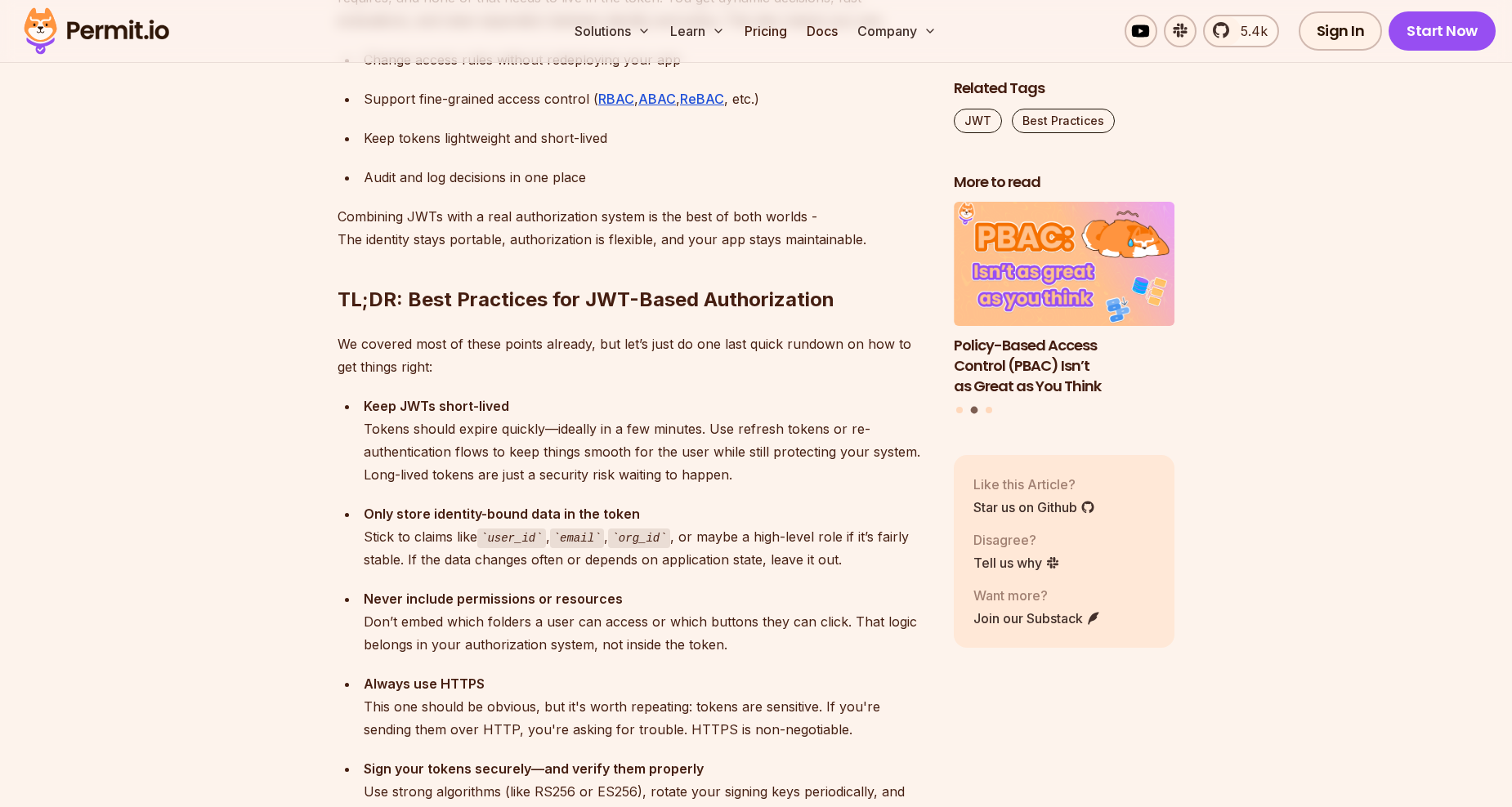
drag, startPoint x: 765, startPoint y: 425, endPoint x: 723, endPoint y: 452, distance: 49.9
click at [723, 452] on ul "Keep JWTs short-lived Tokens should expire quickly—ideally in a few minutes. Us…" at bounding box center [633, 665] width 590 height 540
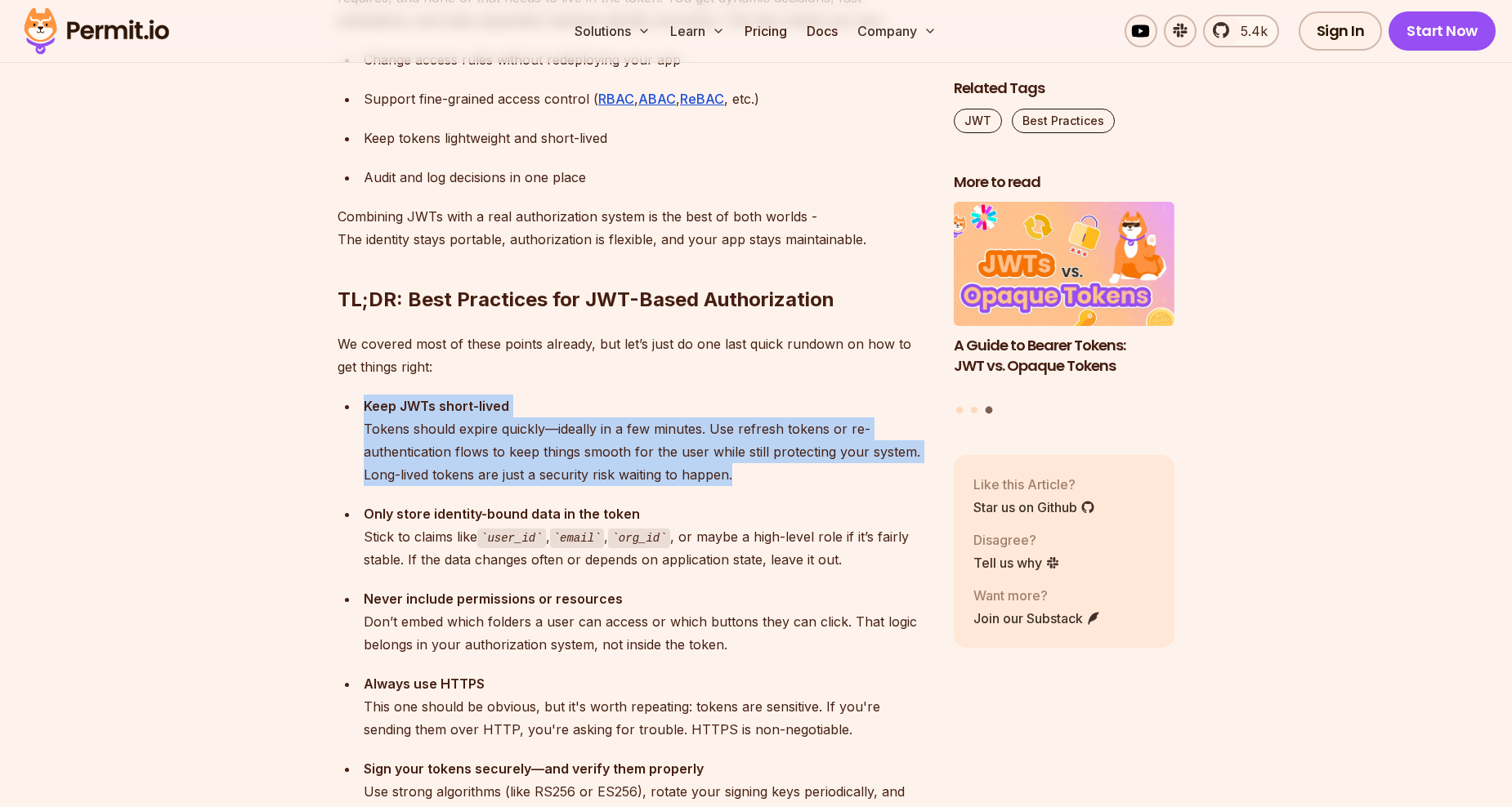
drag, startPoint x: 736, startPoint y: 427, endPoint x: 348, endPoint y: 366, distance: 392.8
click at [359, 395] on li "Keep JWTs short-lived Tokens should expire quickly—ideally in a few minutes. Us…" at bounding box center [643, 440] width 569 height 92
drag, startPoint x: 348, startPoint y: 366, endPoint x: 382, endPoint y: 435, distance: 76.9
click at [382, 435] on div "Keep JWTs short-lived Tokens should expire quickly—ideally in a few minutes. Us…" at bounding box center [645, 440] width 564 height 92
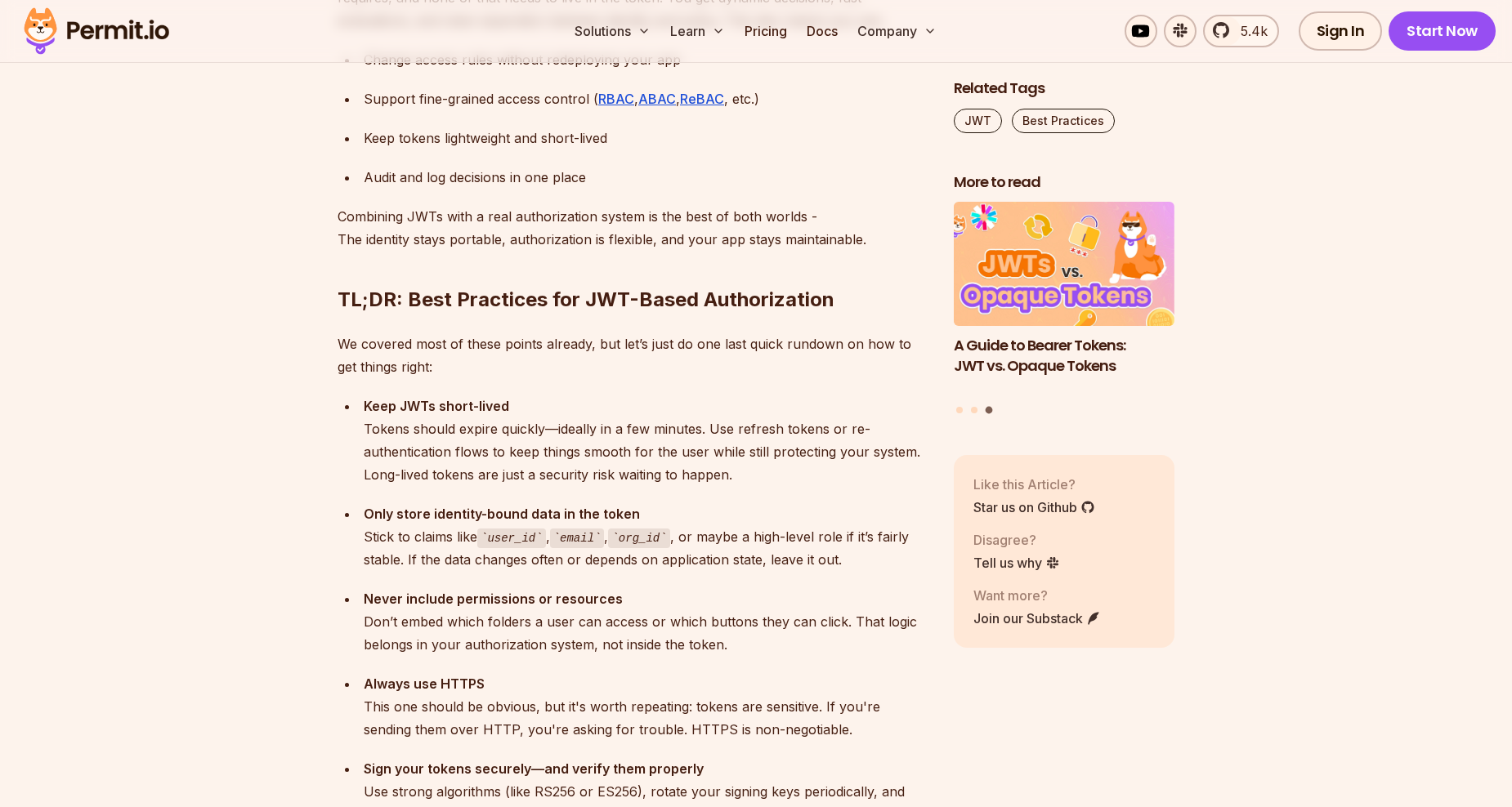
click at [392, 450] on ul "Keep JWTs short-lived Tokens should expire quickly—ideally in a few minutes. Us…" at bounding box center [633, 665] width 590 height 540
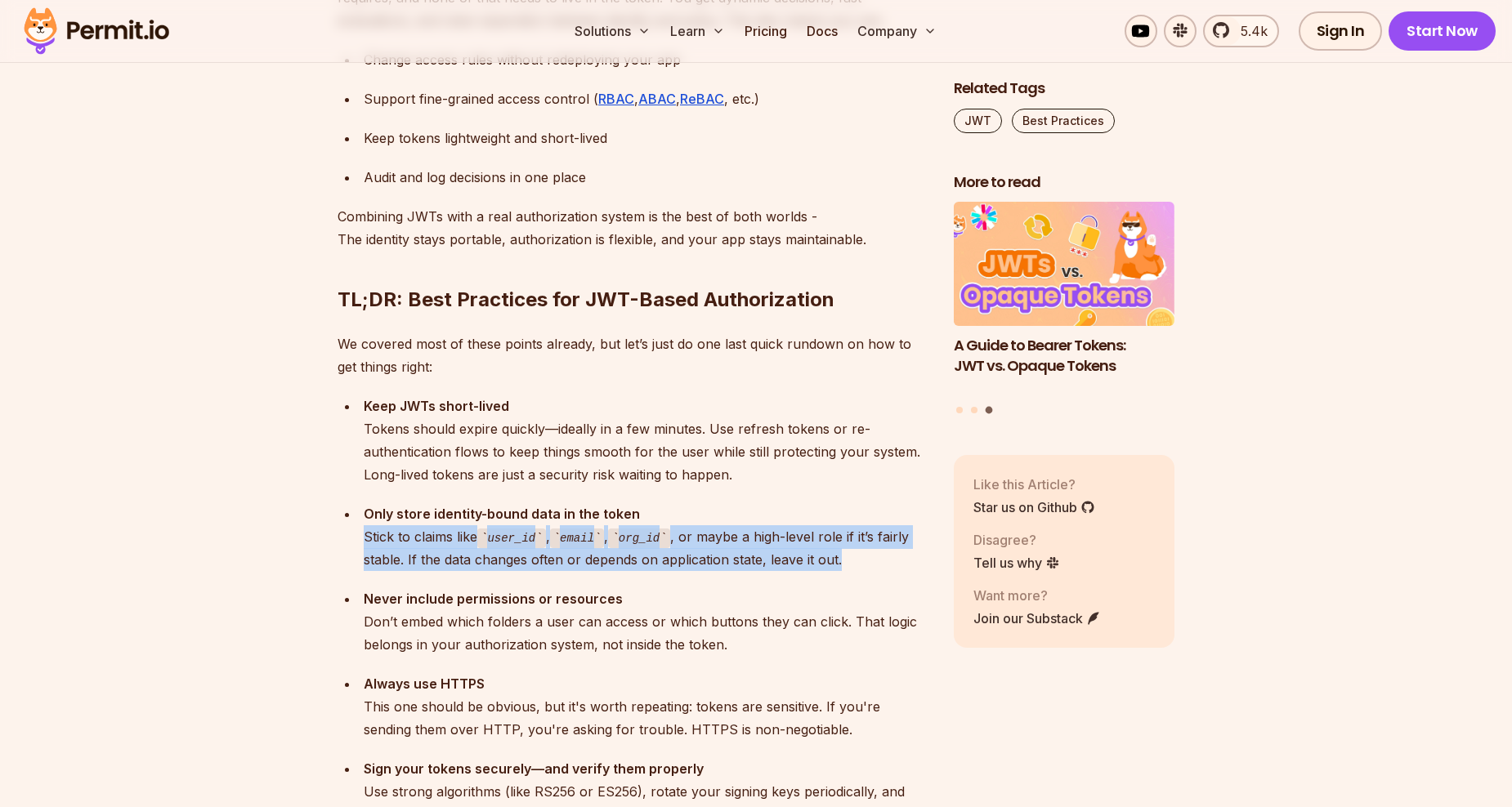
drag, startPoint x: 364, startPoint y: 484, endPoint x: 851, endPoint y: 516, distance: 488.1
click at [850, 516] on div "Only store identity-bound data in the token Stick to claims like user_id , emai…" at bounding box center [645, 537] width 564 height 70
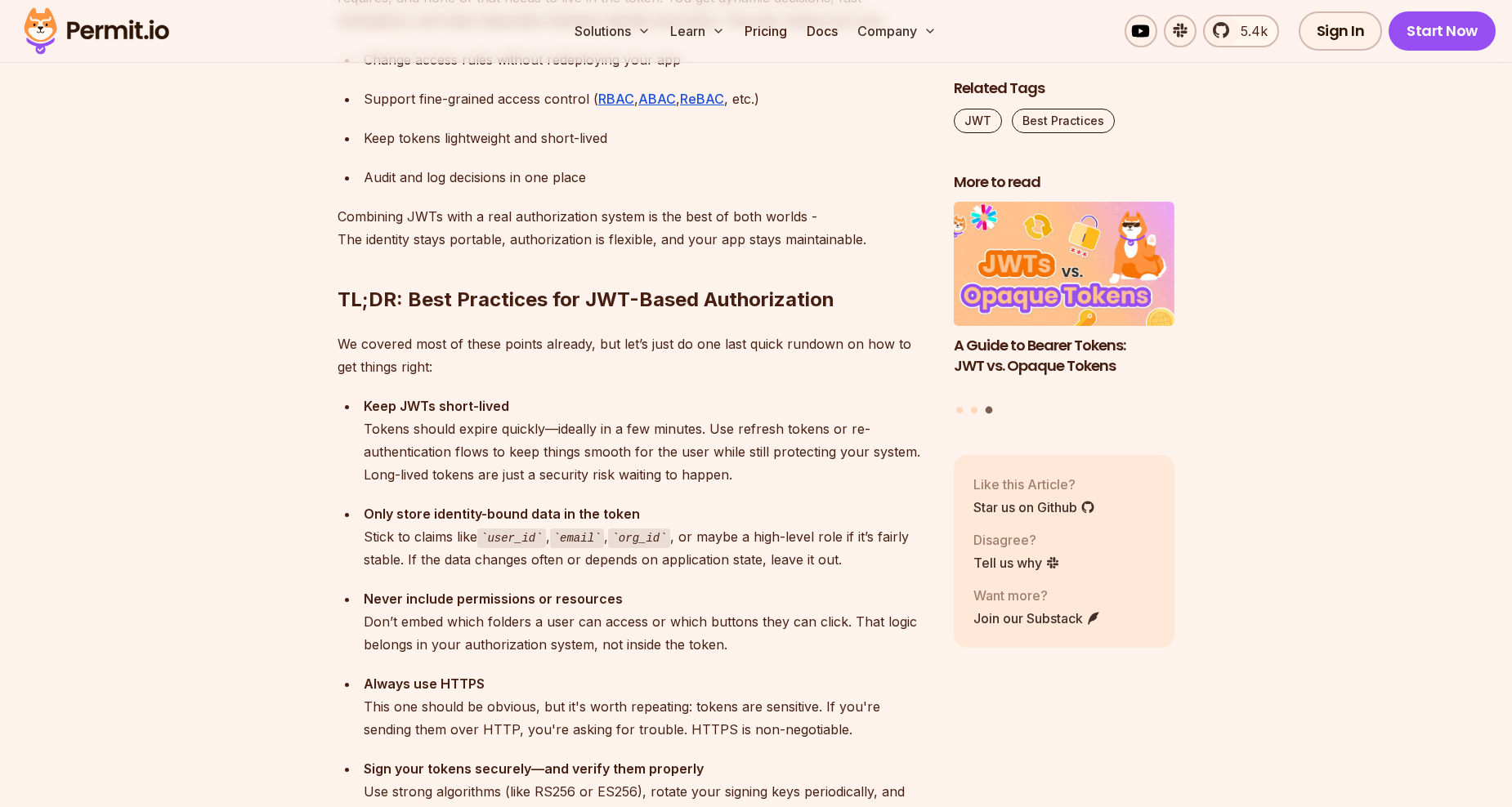
drag, startPoint x: 851, startPoint y: 516, endPoint x: 819, endPoint y: 541, distance: 40.6
click at [819, 588] on div "Never include permissions or resources Don’t embed which folders a user can acc…" at bounding box center [645, 622] width 564 height 69
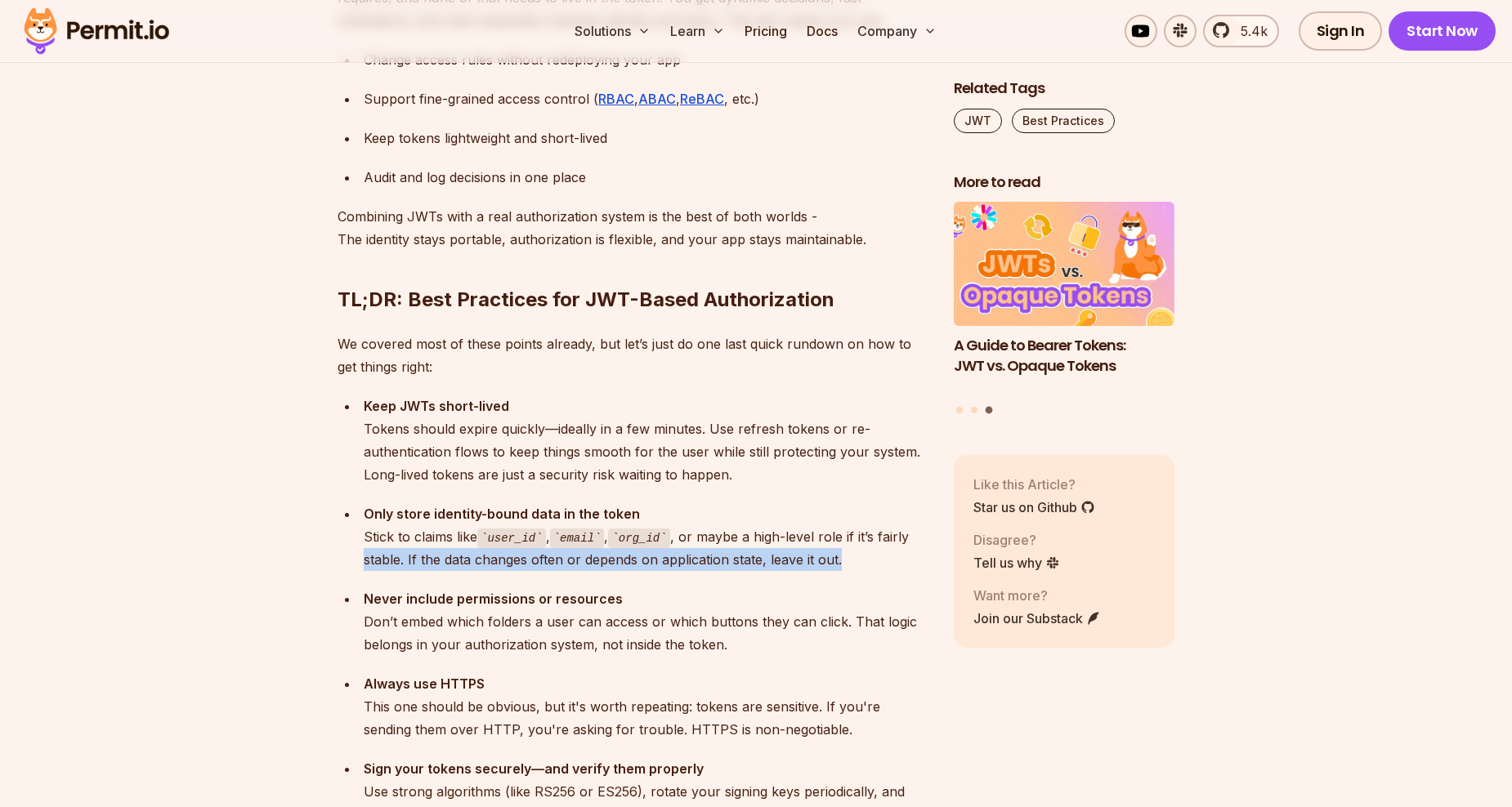
drag, startPoint x: 842, startPoint y: 515, endPoint x: 356, endPoint y: 501, distance: 486.2
click at [356, 501] on ul "Keep JWTs short-lived Tokens should expire quickly—ideally in a few minutes. Us…" at bounding box center [633, 665] width 590 height 540
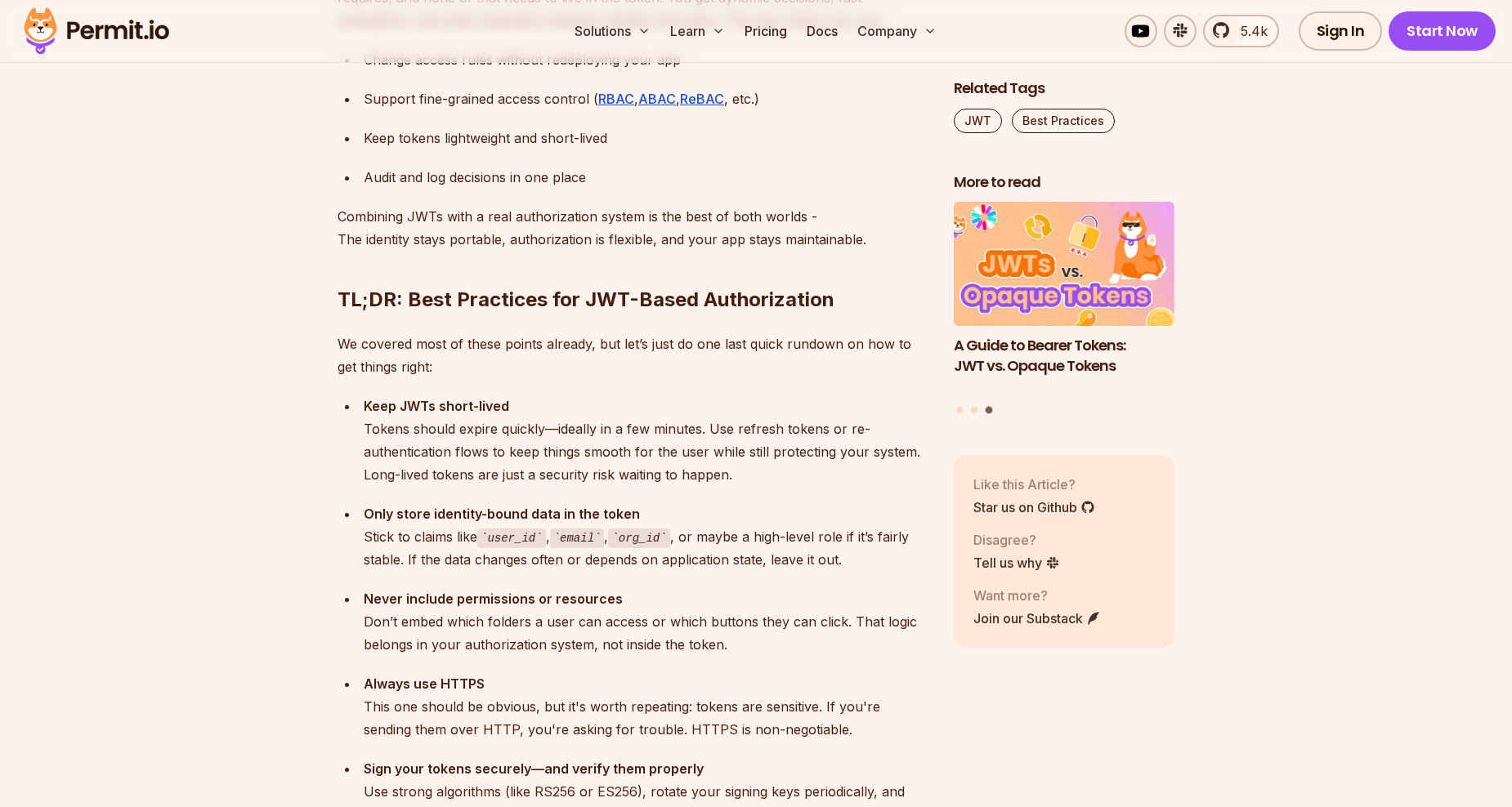
drag, startPoint x: 356, startPoint y: 501, endPoint x: 390, endPoint y: 531, distance: 45.3
click at [390, 531] on ul "Keep JWTs short-lived Tokens should expire quickly—ideally in a few minutes. Us…" at bounding box center [633, 665] width 590 height 540
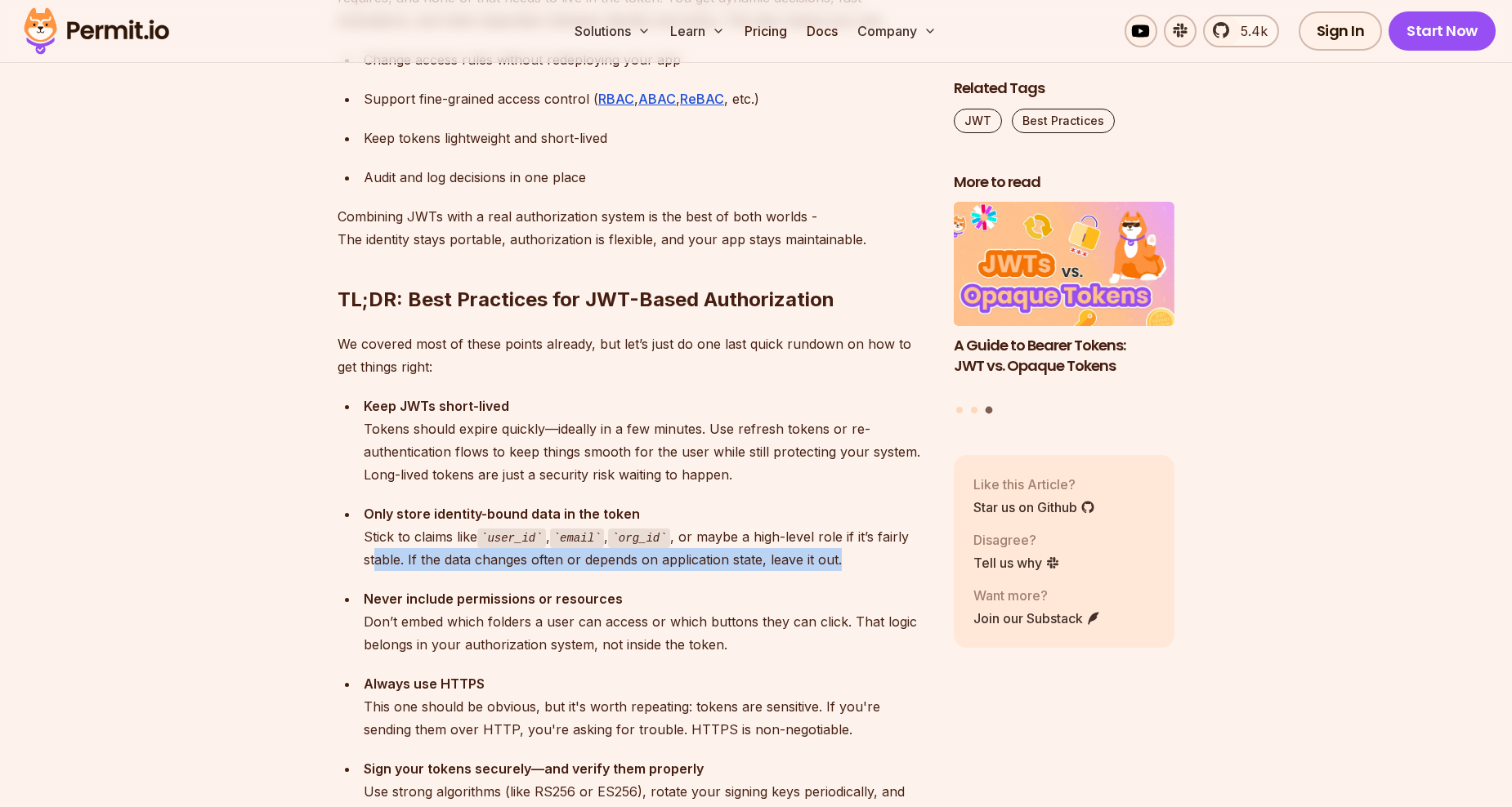
drag, startPoint x: 376, startPoint y: 520, endPoint x: 860, endPoint y: 522, distance: 484.0
click at [860, 522] on div "Only store identity-bound data in the token Stick to claims like user_id , emai…" at bounding box center [645, 537] width 564 height 70
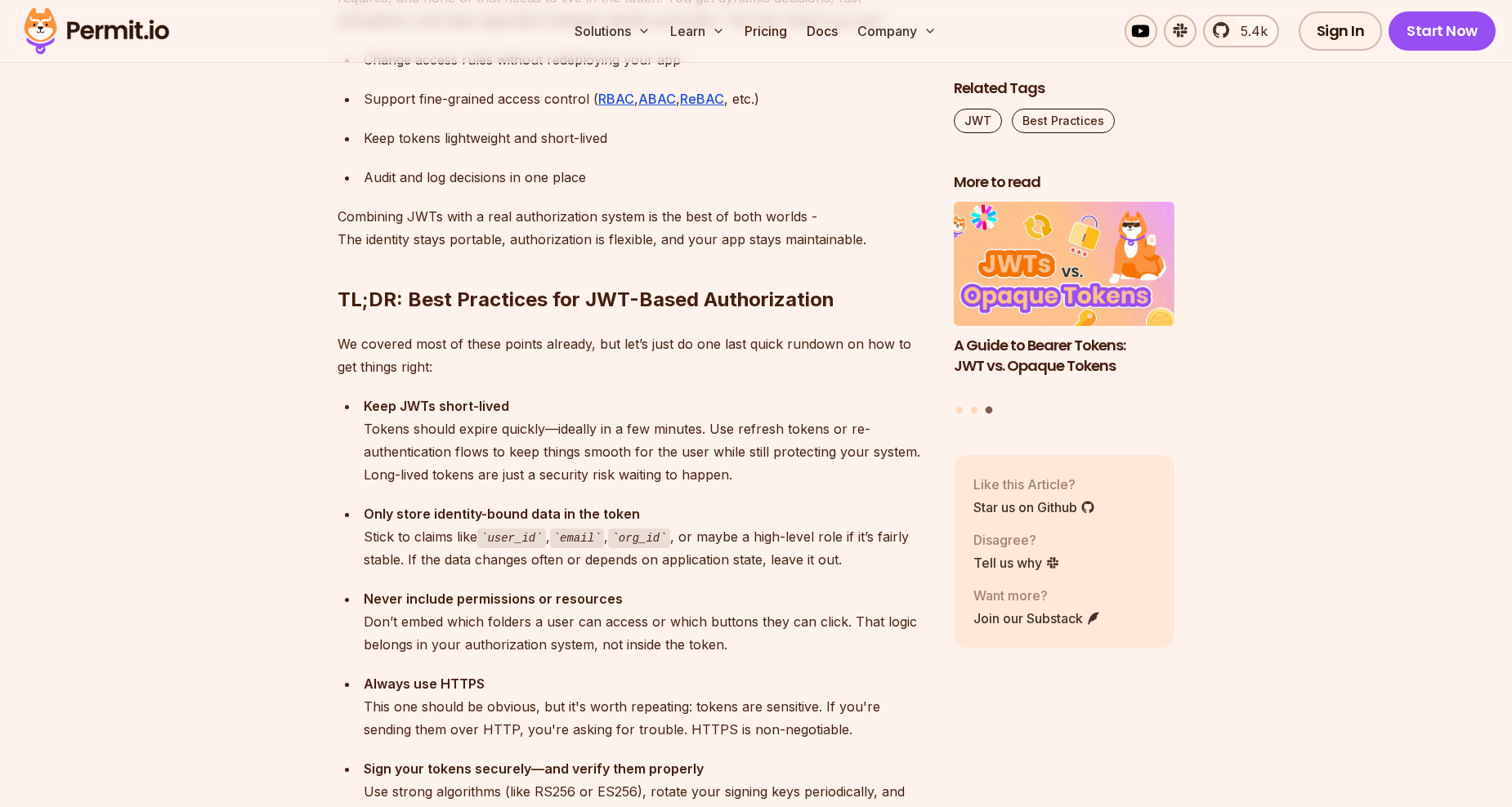
drag, startPoint x: 860, startPoint y: 522, endPoint x: 835, endPoint y: 538, distance: 29.7
click at [834, 588] on div "Never include permissions or resources Don’t embed which folders a user can acc…" at bounding box center [645, 622] width 564 height 69
drag, startPoint x: 850, startPoint y: 521, endPoint x: 691, endPoint y: 507, distance: 159.6
click at [696, 507] on div "Only store identity-bound data in the token Stick to claims like user_id , emai…" at bounding box center [645, 537] width 564 height 70
drag, startPoint x: 691, startPoint y: 507, endPoint x: 571, endPoint y: 526, distance: 121.5
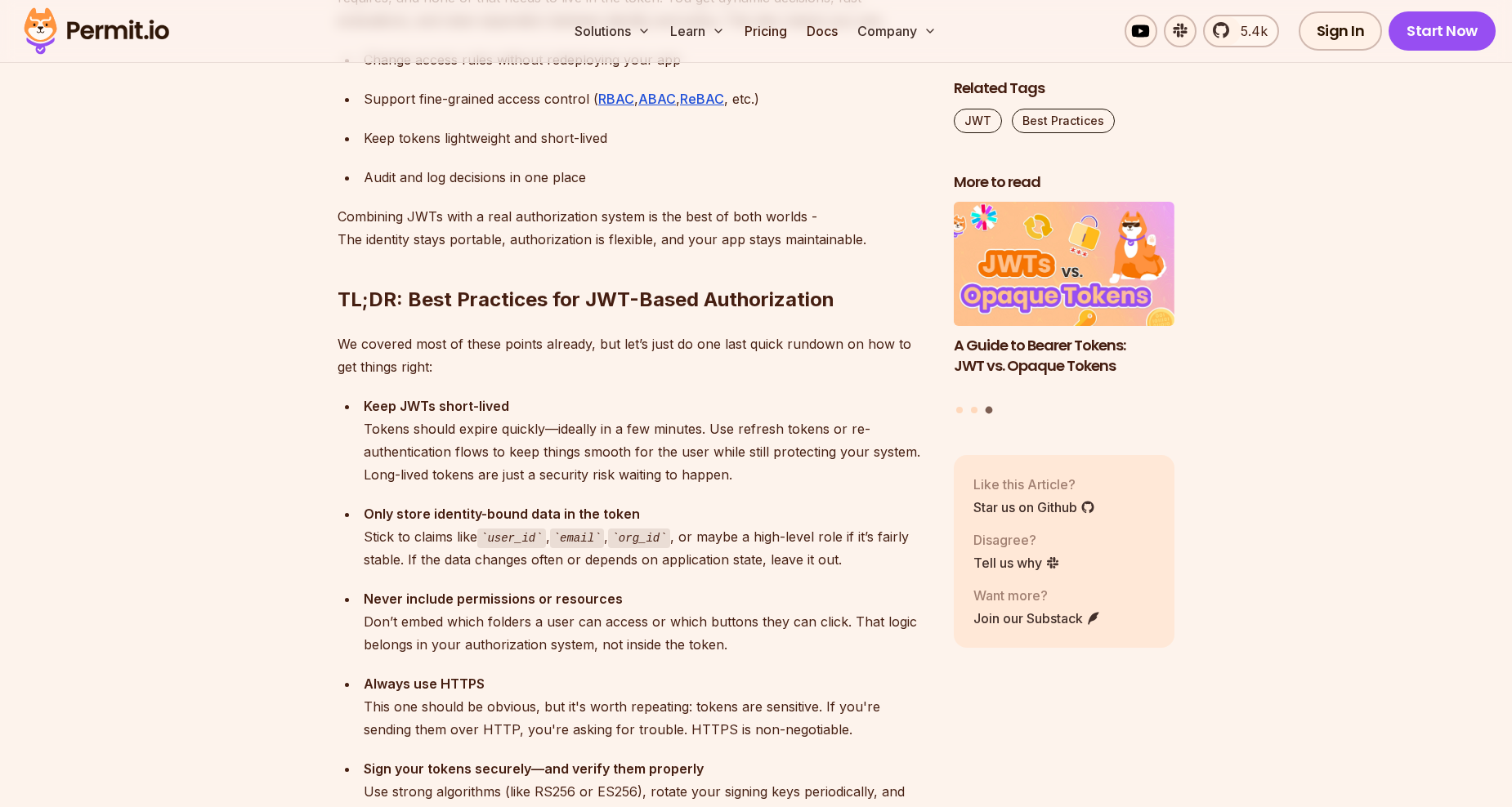
click at [570, 525] on ul "Keep JWTs short-lived Tokens should expire quickly—ideally in a few minutes. Us…" at bounding box center [633, 665] width 590 height 540
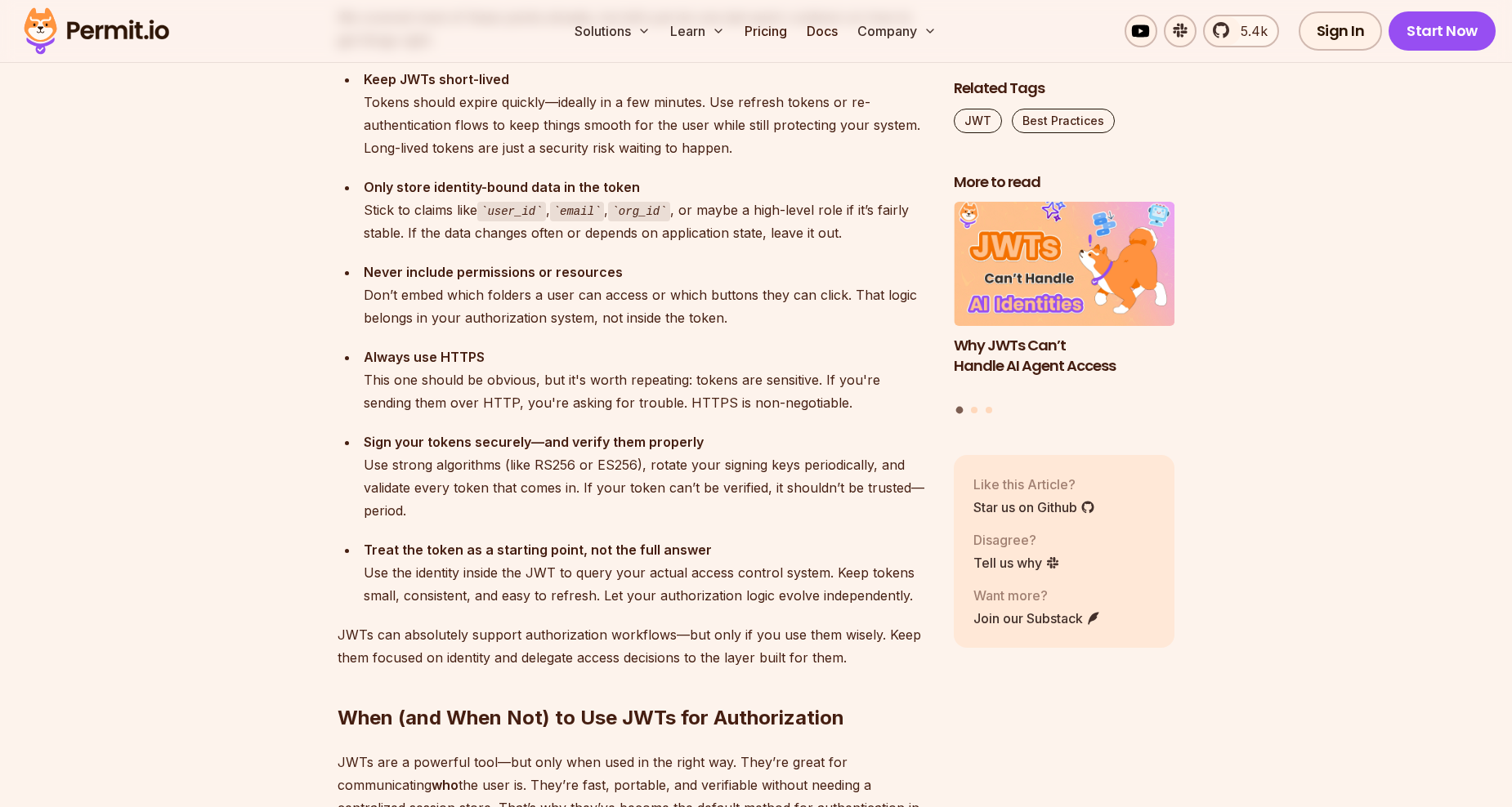
scroll to position [5883, 0]
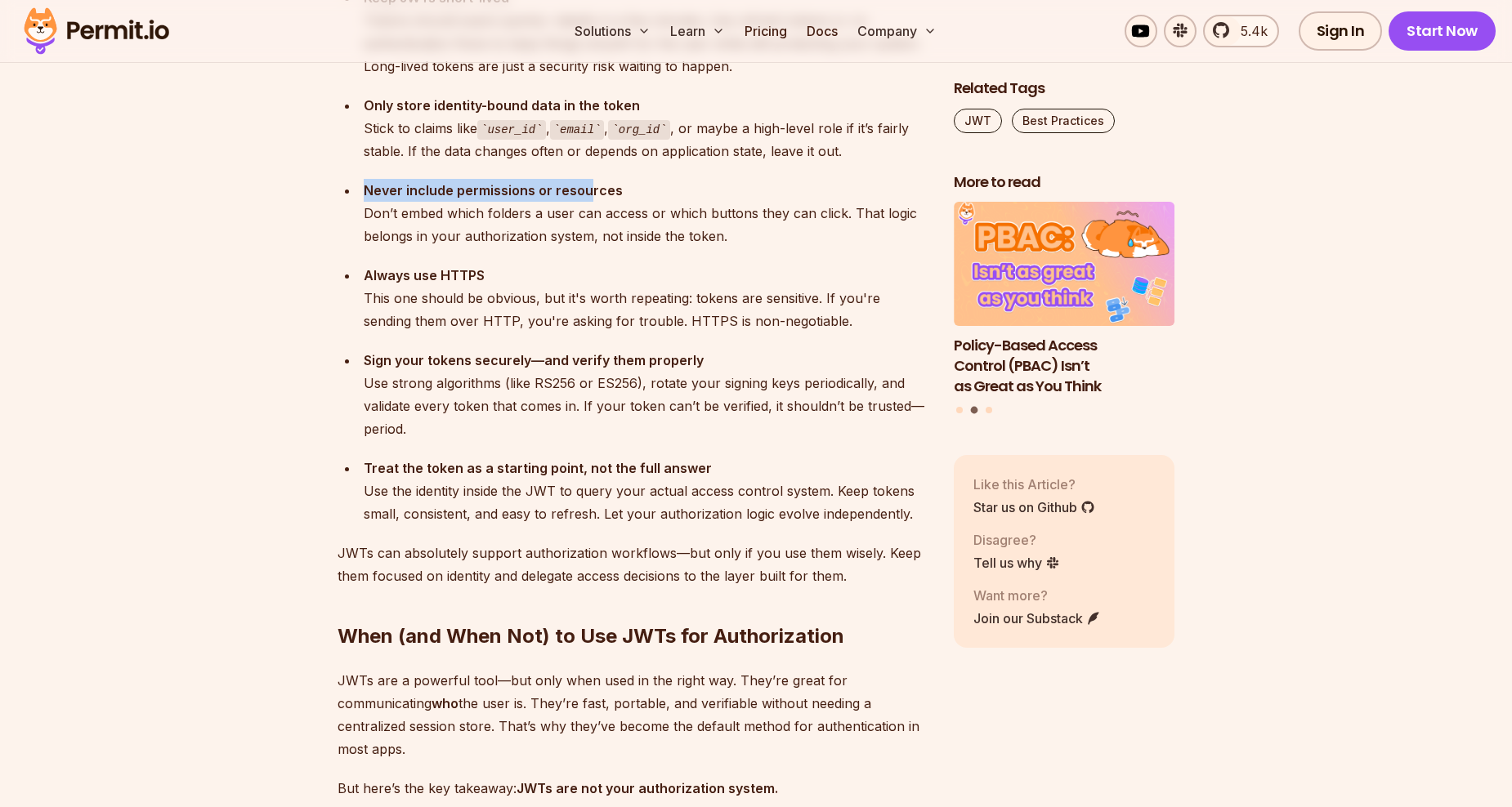
drag, startPoint x: 360, startPoint y: 147, endPoint x: 611, endPoint y: 149, distance: 251.0
click at [609, 179] on li "Never include permissions or resources Don’t embed which folders a user can acc…" at bounding box center [643, 213] width 569 height 69
drag, startPoint x: 611, startPoint y: 149, endPoint x: 634, endPoint y: 205, distance: 60.5
click at [634, 205] on ul "Keep JWTs short-lived Tokens should expire quickly—ideally in a few minutes. Us…" at bounding box center [633, 256] width 590 height 540
drag, startPoint x: 715, startPoint y: 189, endPoint x: 640, endPoint y: 186, distance: 75.1
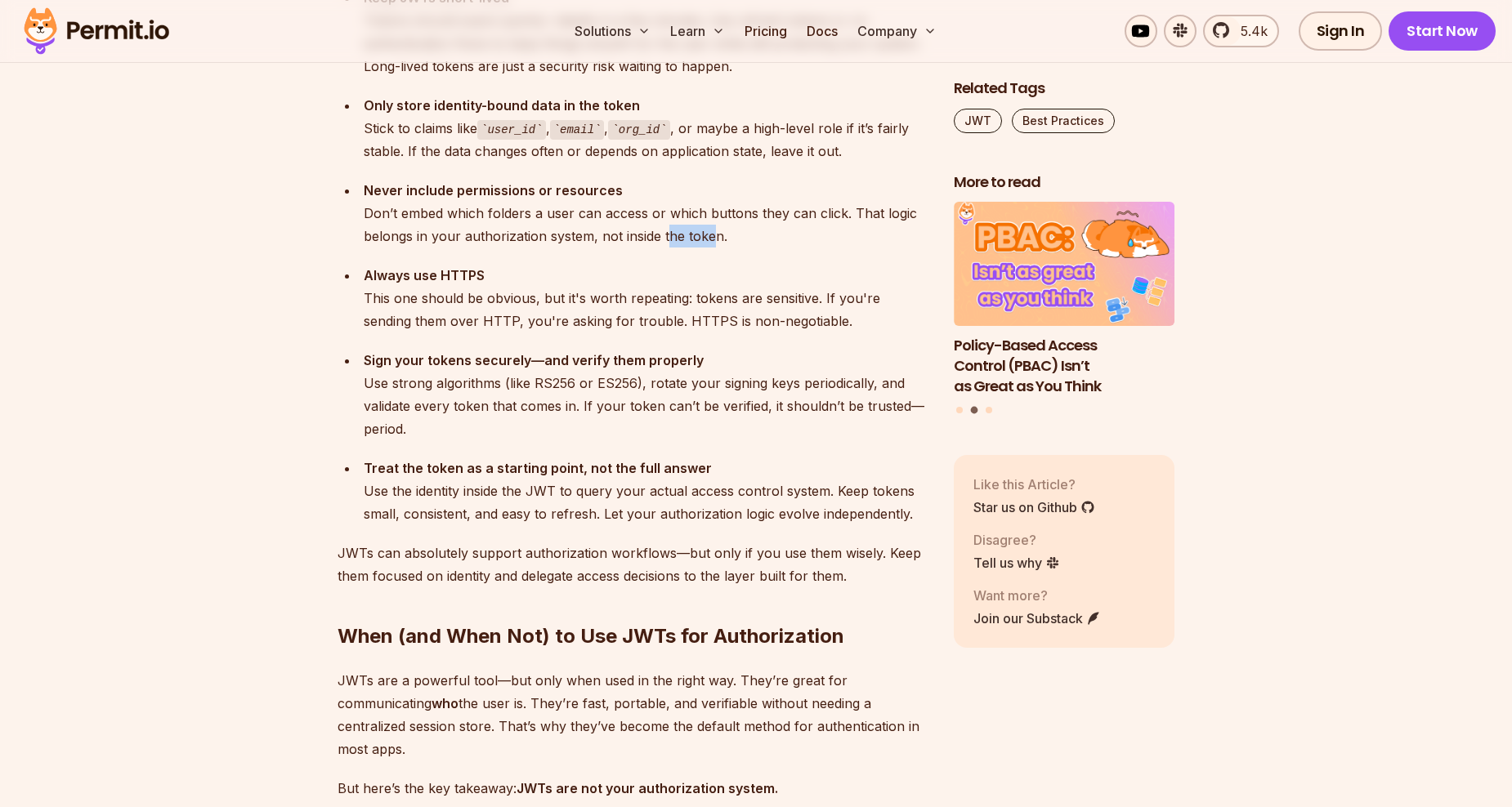
click at [645, 186] on div "Never include permissions or resources Don’t embed which folders a user can acc…" at bounding box center [645, 213] width 564 height 69
drag, startPoint x: 640, startPoint y: 186, endPoint x: 504, endPoint y: 197, distance: 136.4
click at [506, 197] on div "Never include permissions or resources Don’t embed which folders a user can acc…" at bounding box center [645, 213] width 564 height 69
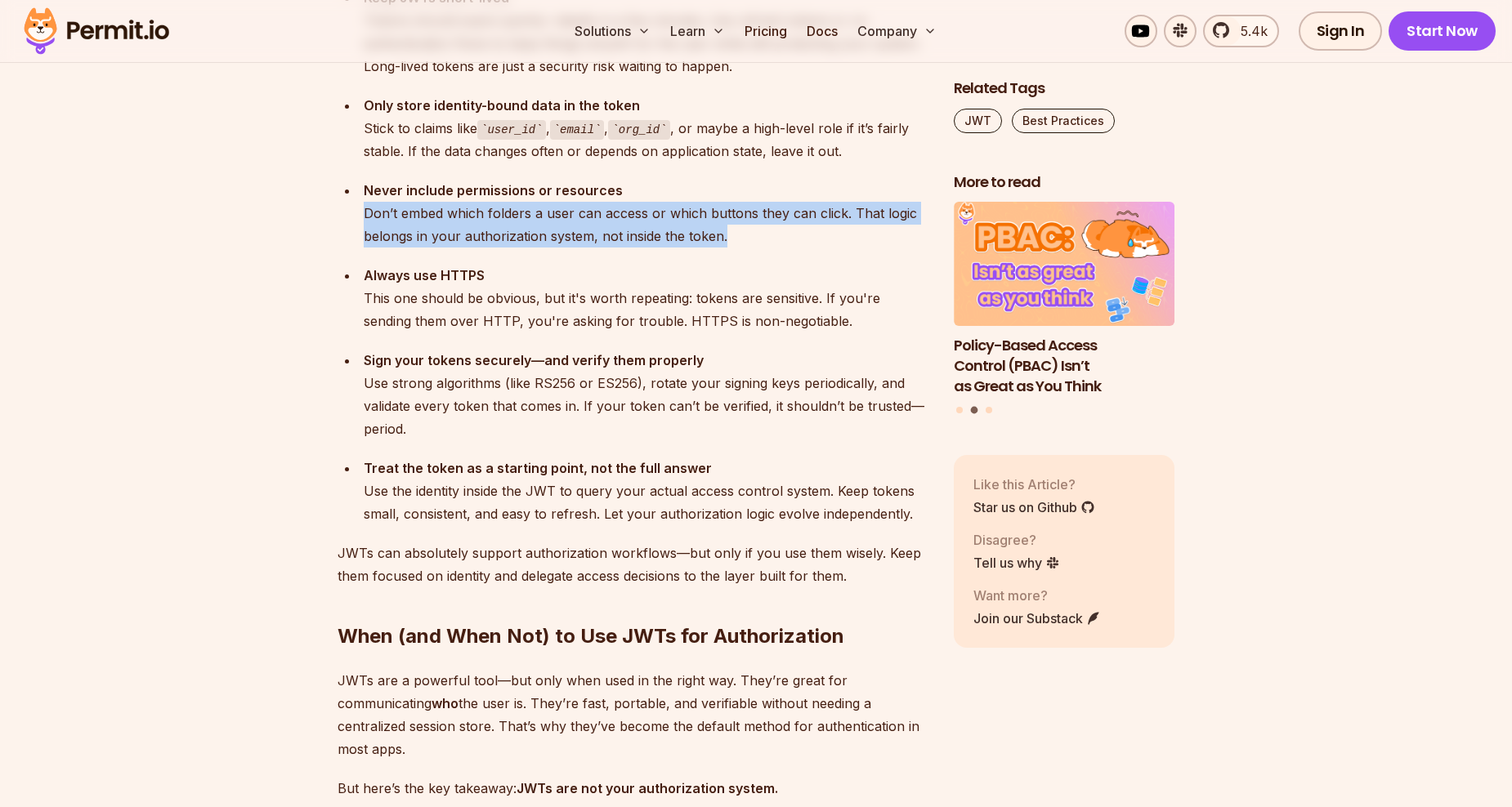
drag, startPoint x: 366, startPoint y: 169, endPoint x: 778, endPoint y: 180, distance: 412.1
click at [775, 179] on div "Never include permissions or resources Don’t embed which folders a user can acc…" at bounding box center [645, 213] width 564 height 69
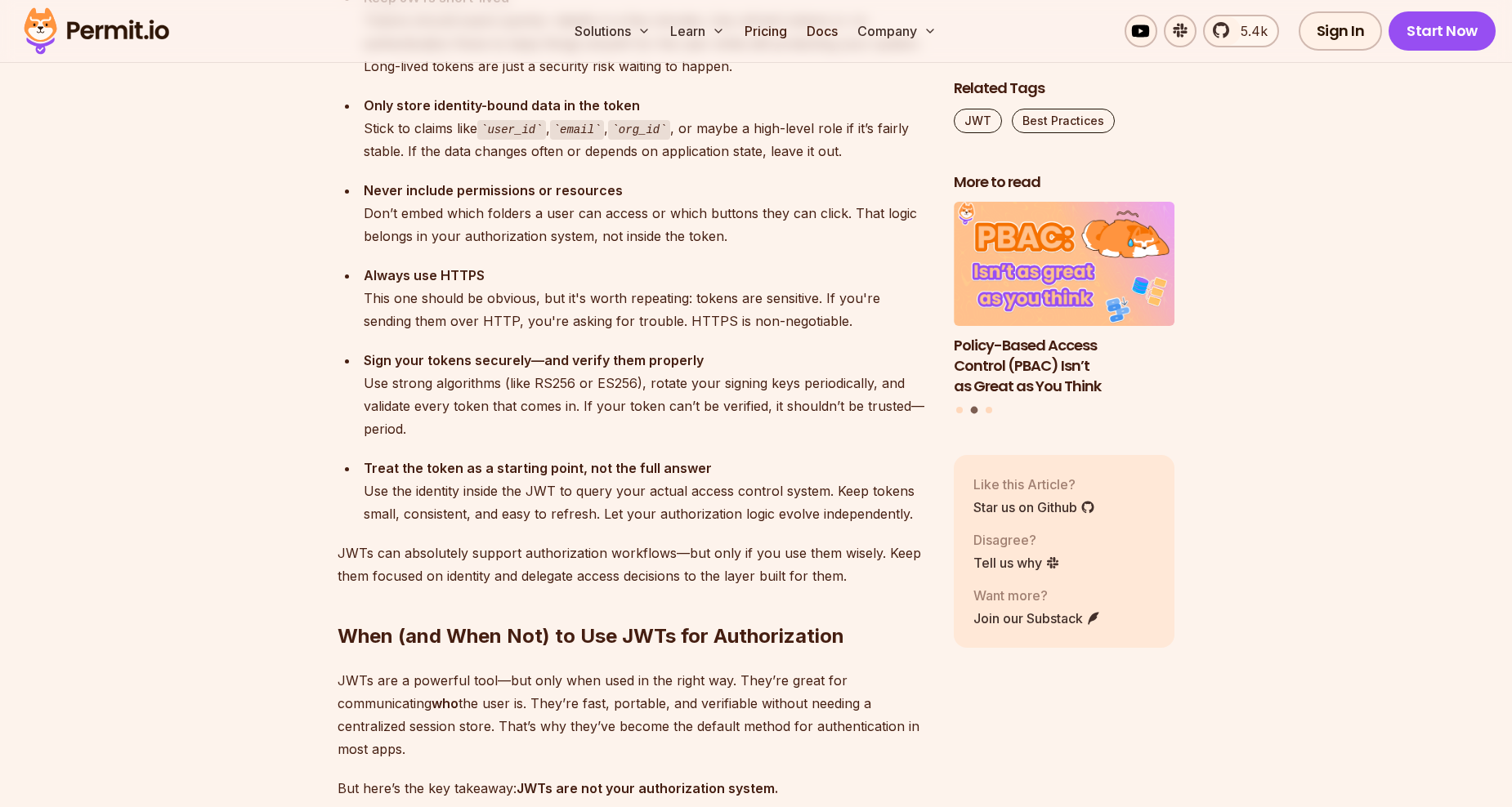
drag, startPoint x: 778, startPoint y: 180, endPoint x: 747, endPoint y: 219, distance: 49.8
click at [747, 264] on div "Always use HTTPS This one should be obvious, but it's worth repeating: tokens a…" at bounding box center [645, 298] width 564 height 69
click at [600, 185] on div "Never include permissions or resources Don’t embed which folders a user can acc…" at bounding box center [645, 213] width 564 height 69
click at [480, 195] on div "Never include permissions or resources Don’t embed which folders a user can acc…" at bounding box center [645, 213] width 564 height 69
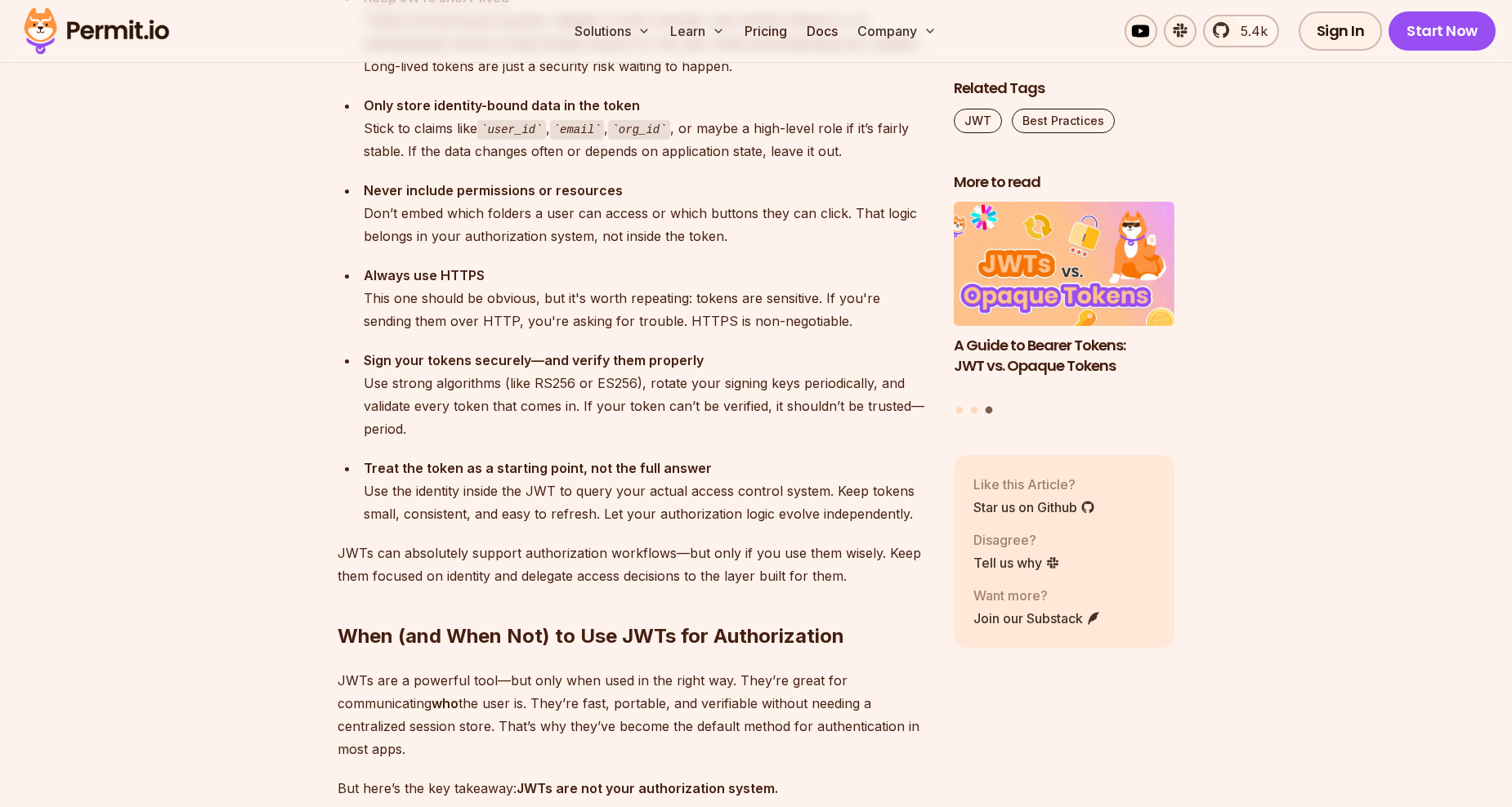
scroll to position [6046, 0]
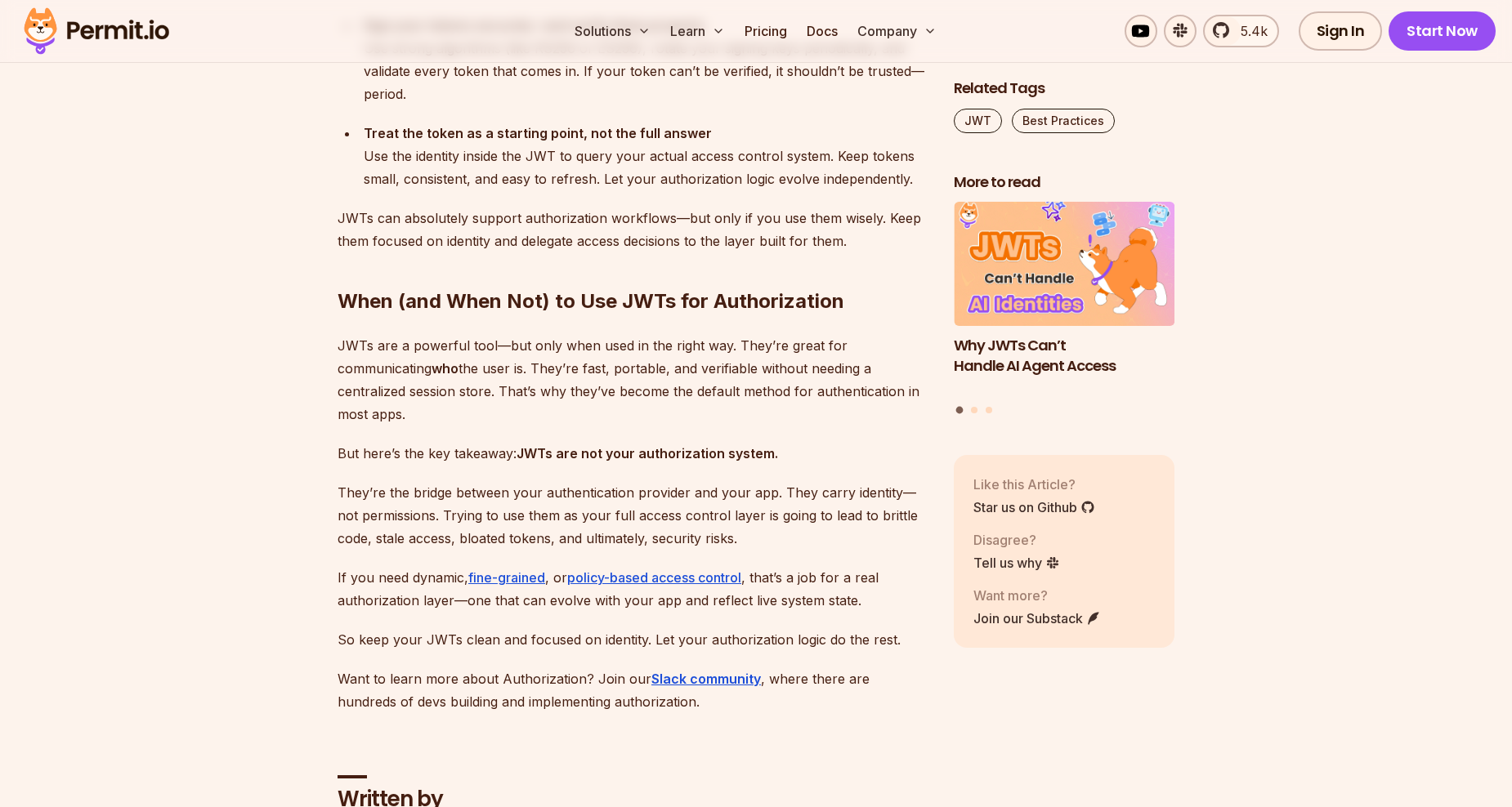
scroll to position [6292, 0]
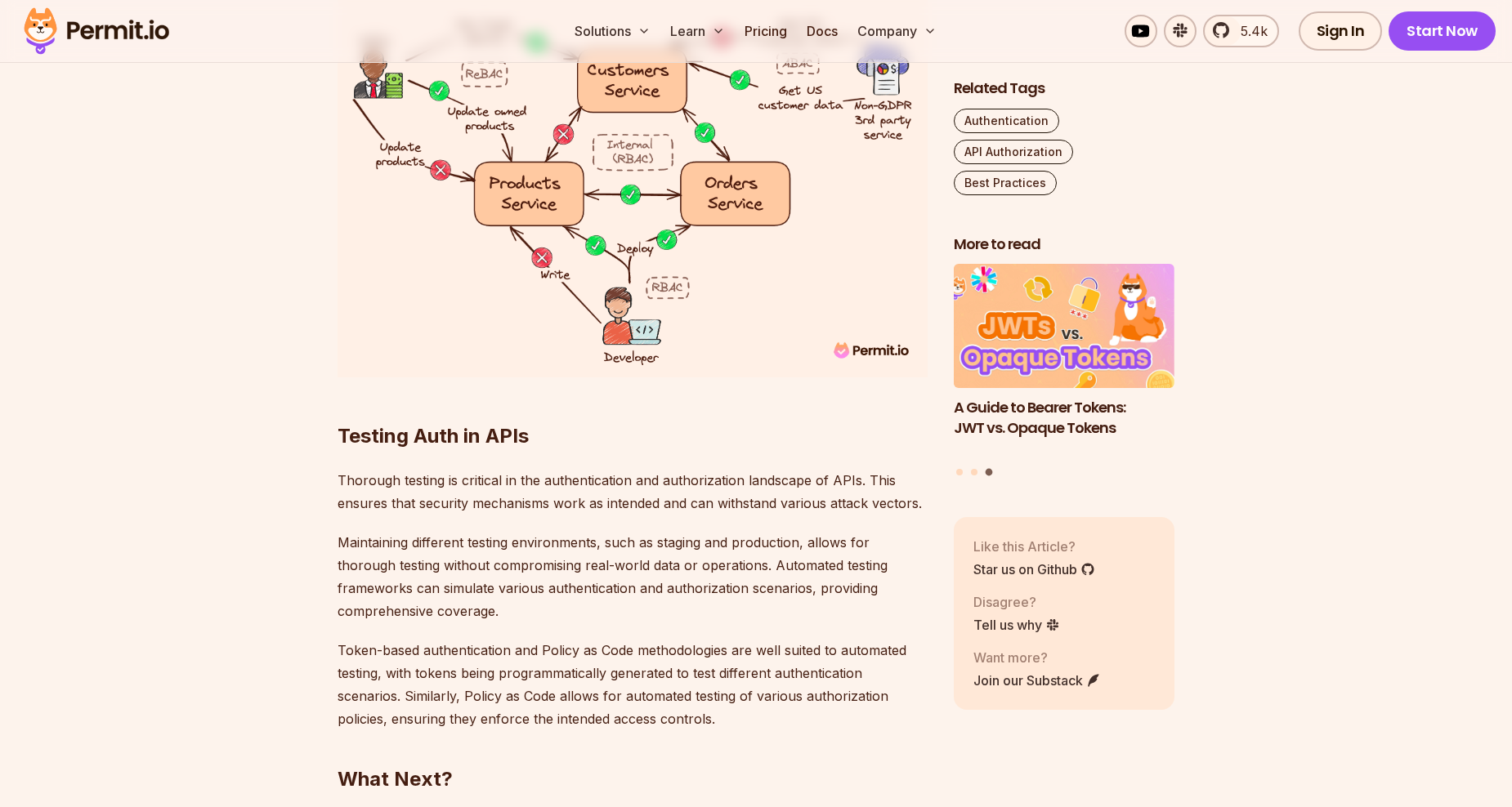
scroll to position [5899, 0]
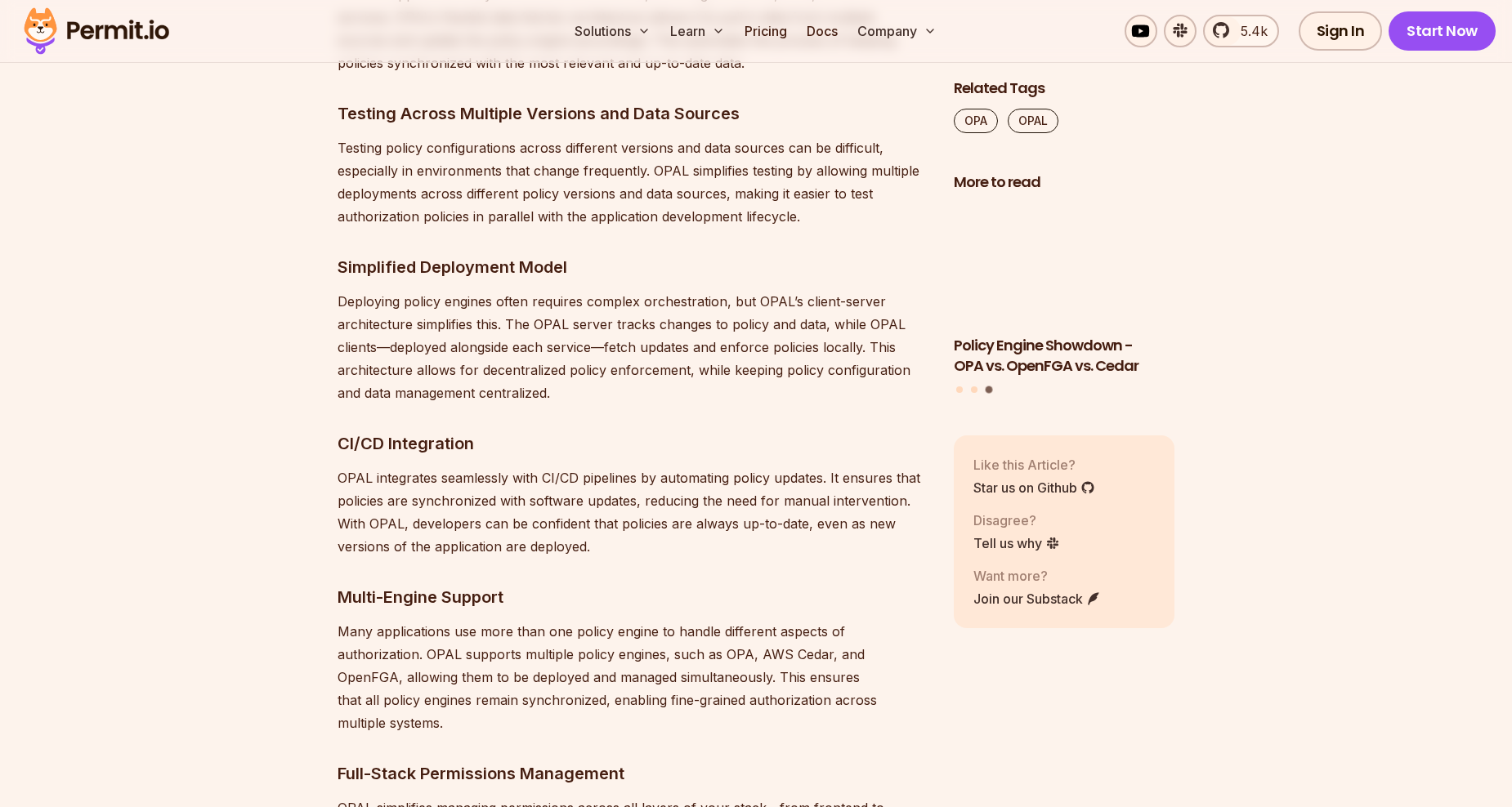
scroll to position [4249, 0]
